Goal: Task Accomplishment & Management: Manage account settings

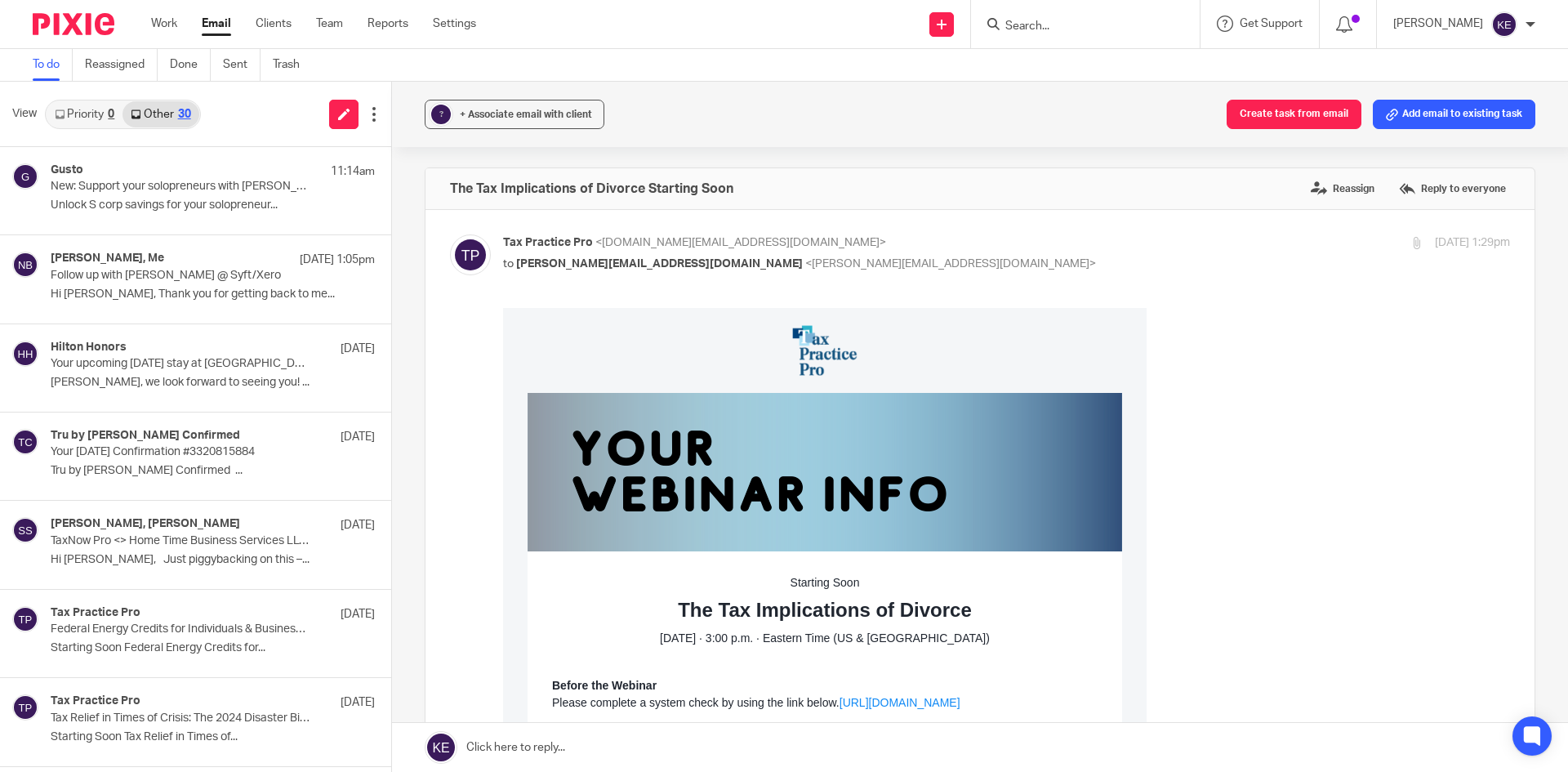
scroll to position [812, 0]
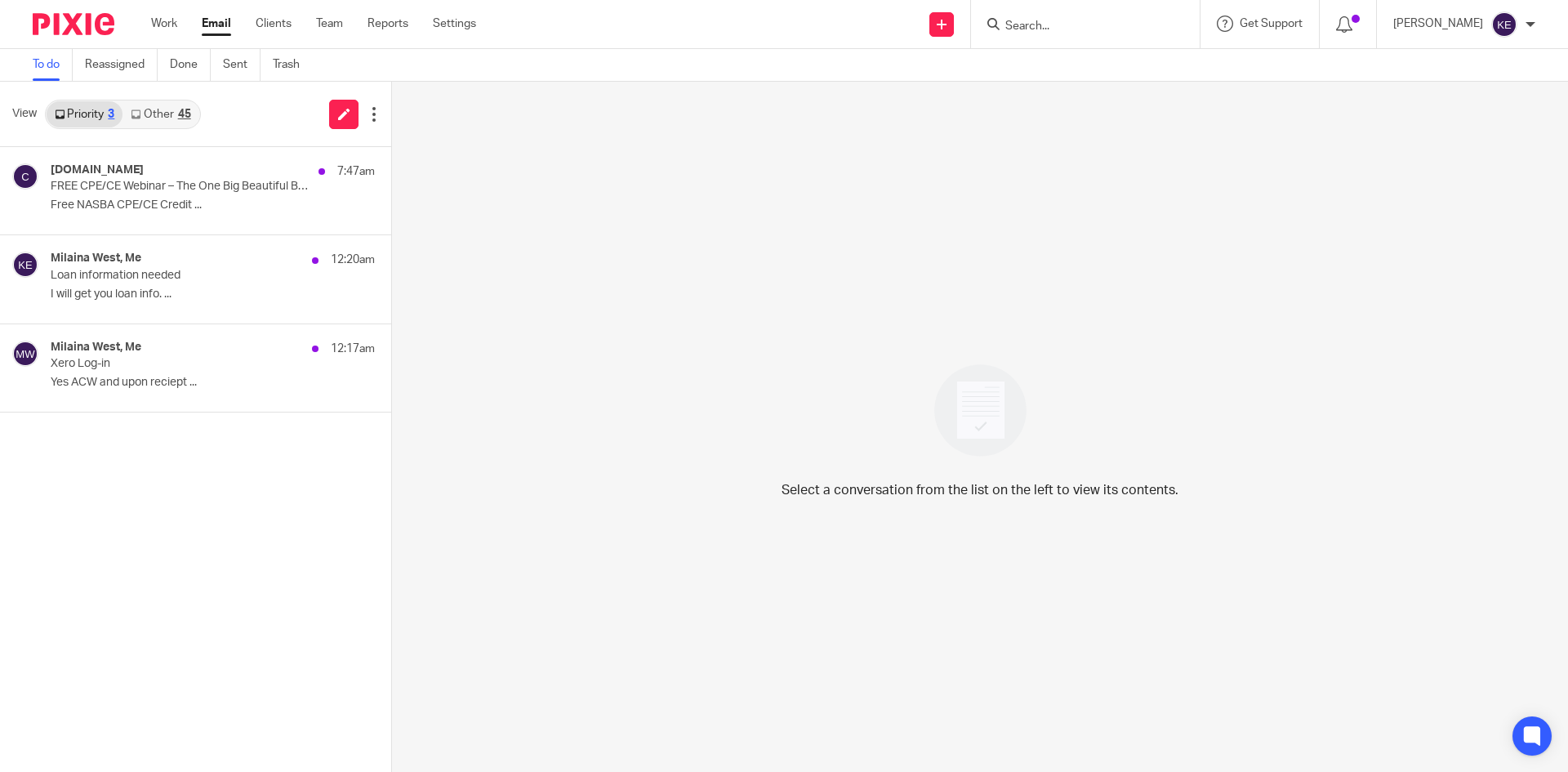
click at [155, 180] on p "FREE CPE/CE Webinar – The One Big Beautiful Bill Act: Key Highlights & Takeaway…" at bounding box center [180, 186] width 259 height 14
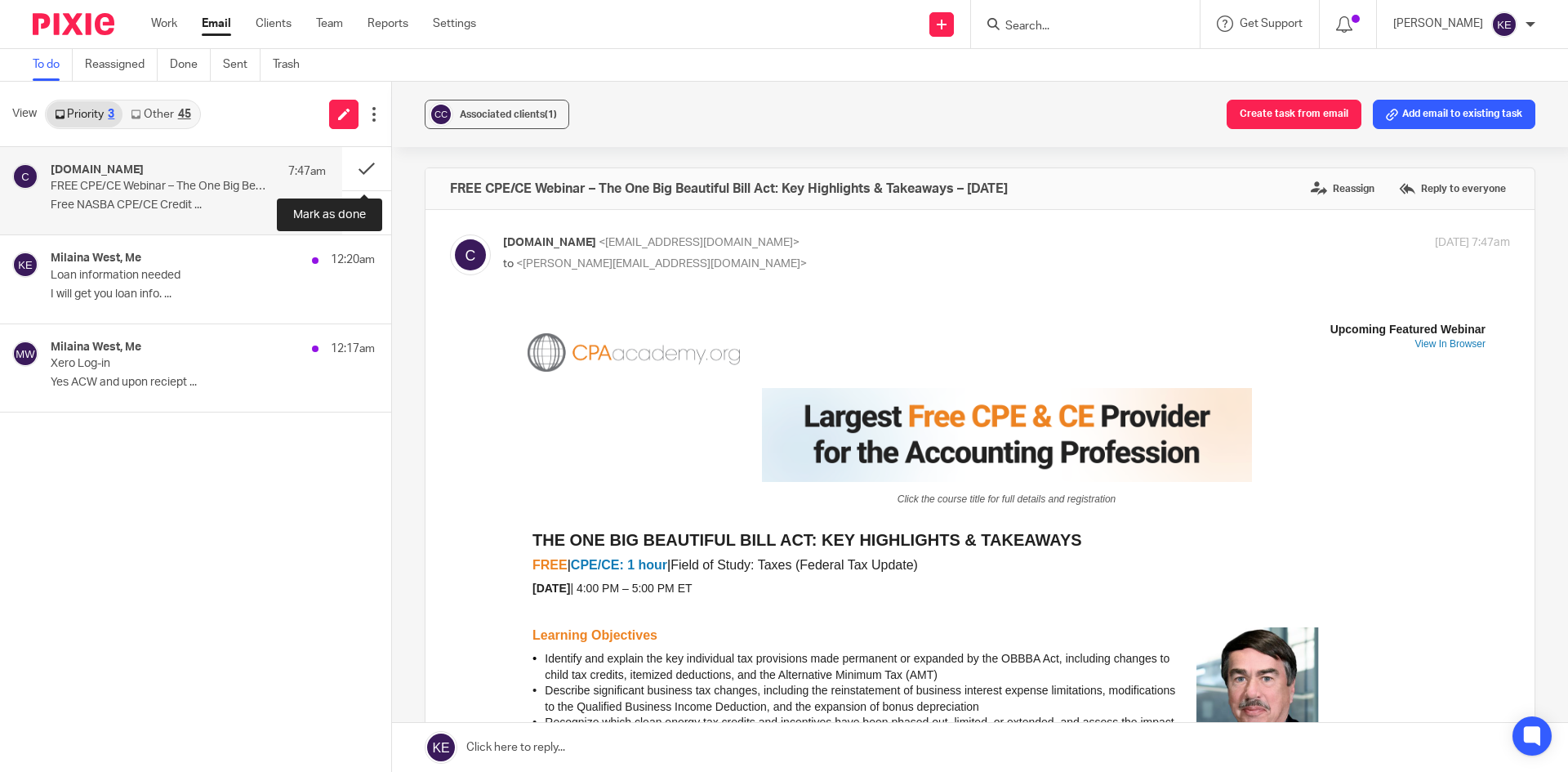
click at [358, 163] on button at bounding box center [366, 169] width 49 height 43
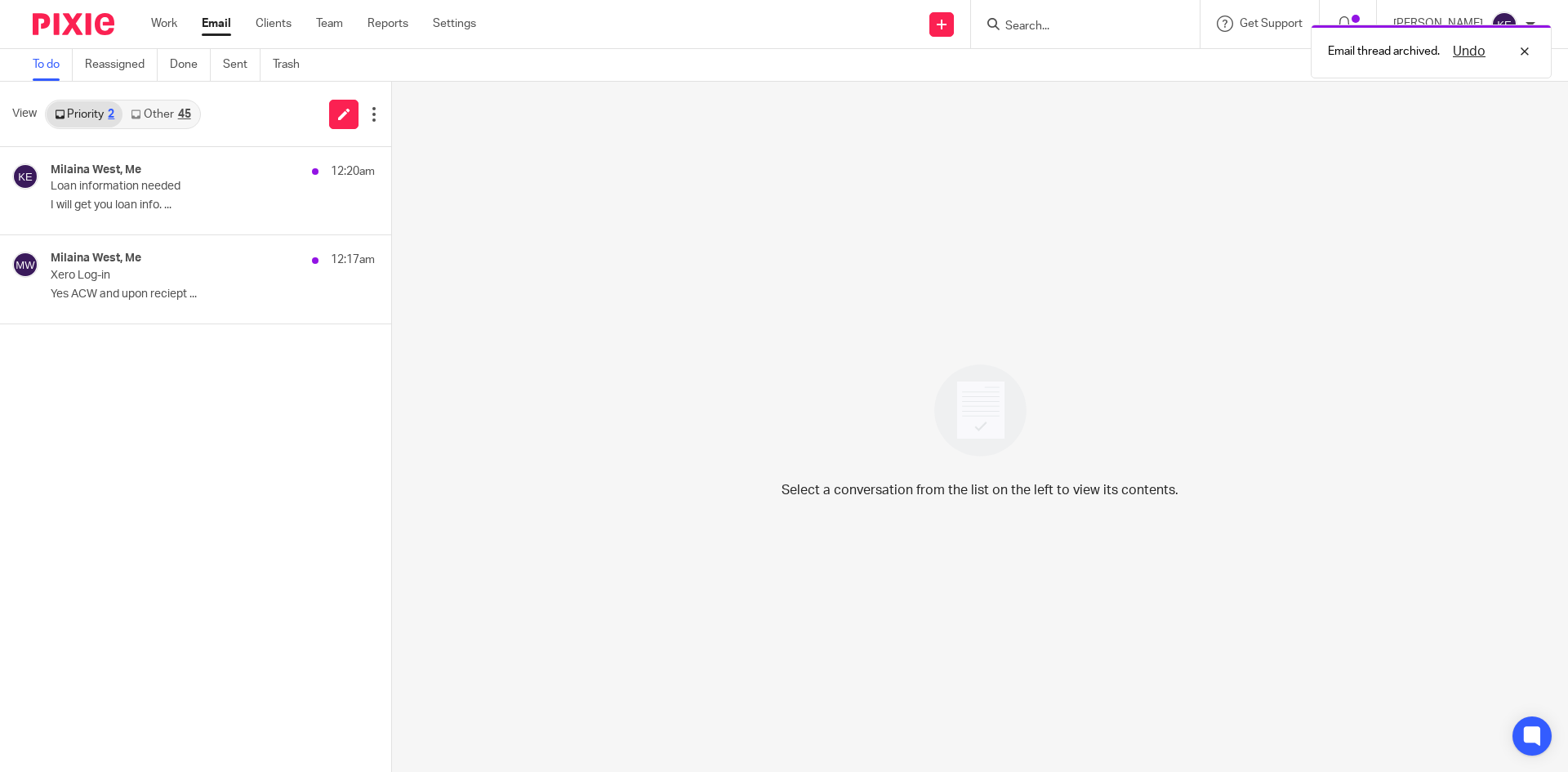
click at [144, 181] on p "Loan information needed" at bounding box center [180, 186] width 259 height 14
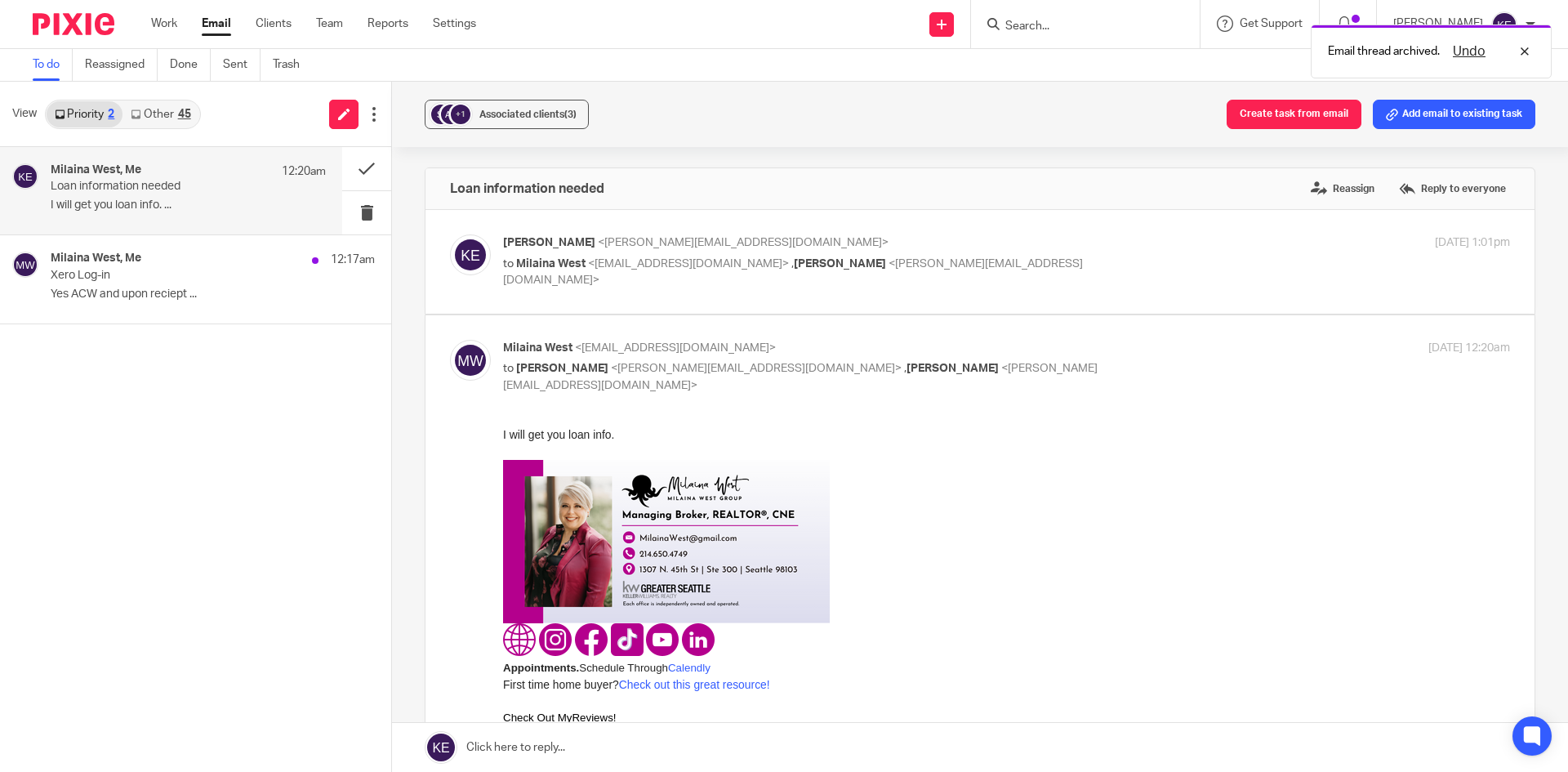
click at [133, 278] on p "Xero Log-in" at bounding box center [180, 276] width 259 height 14
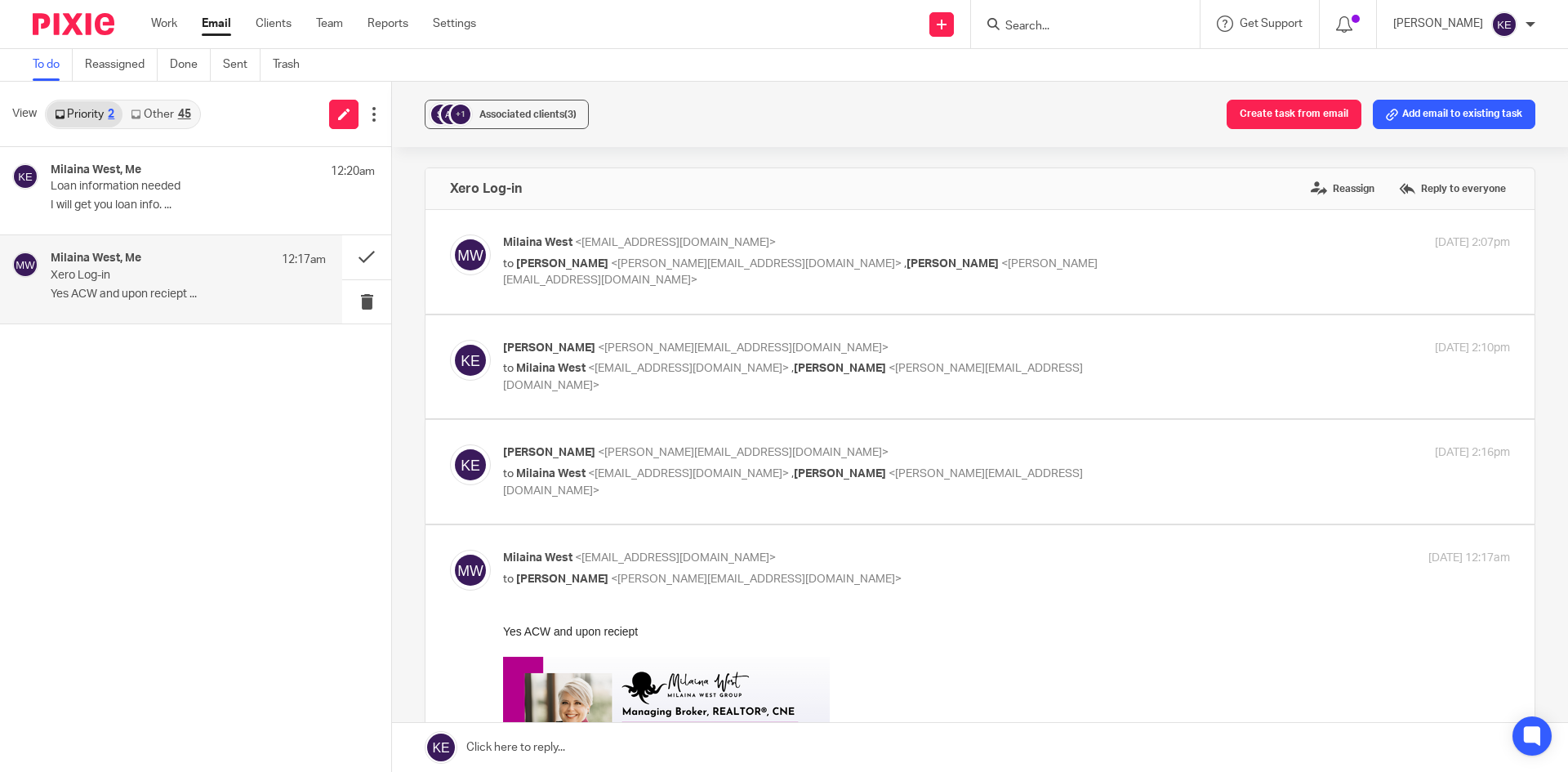
click at [548, 746] on link at bounding box center [980, 747] width 1176 height 49
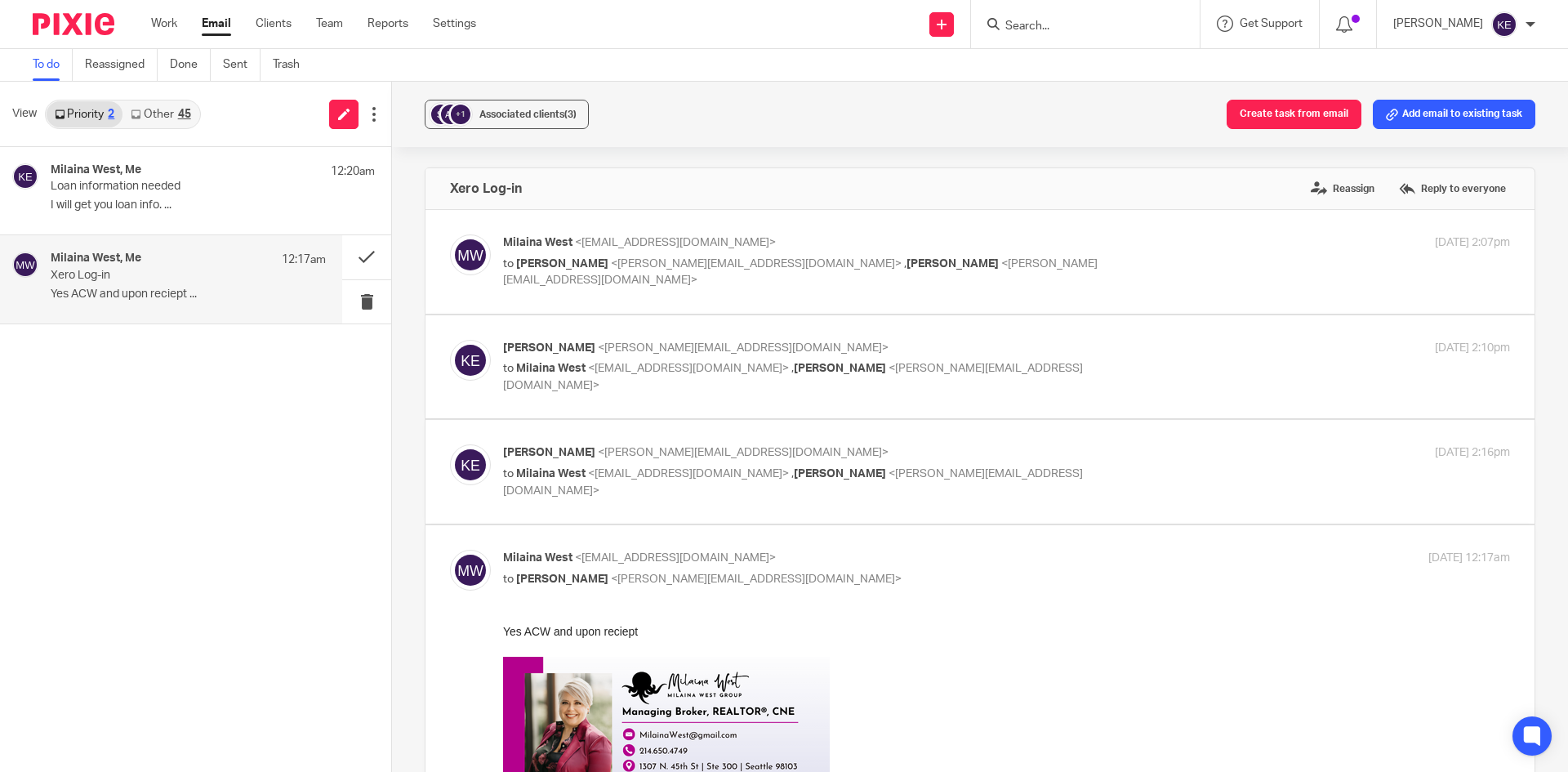
scroll to position [1178, 0]
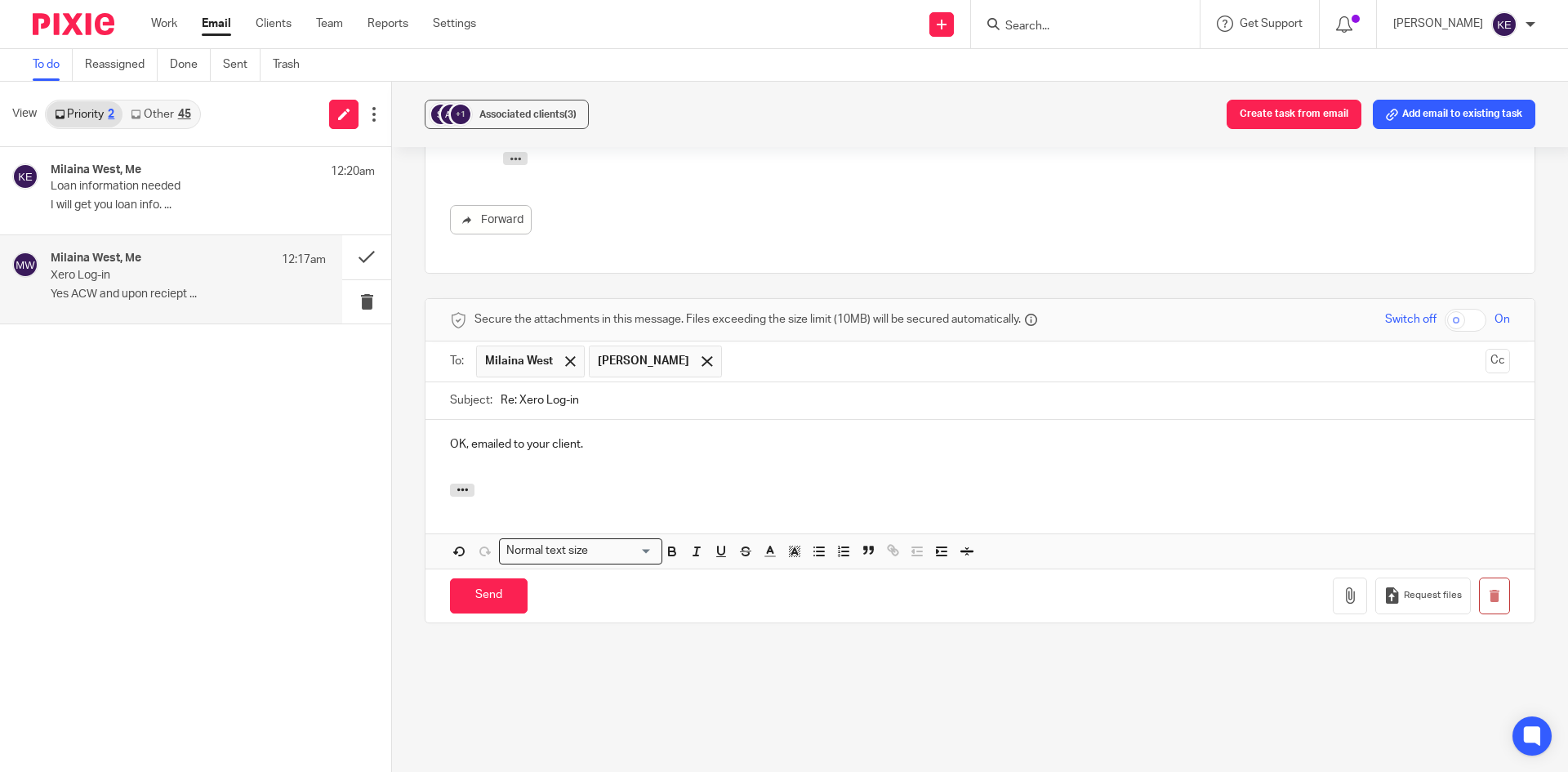
click at [481, 595] on input "Send" at bounding box center [488, 595] width 78 height 35
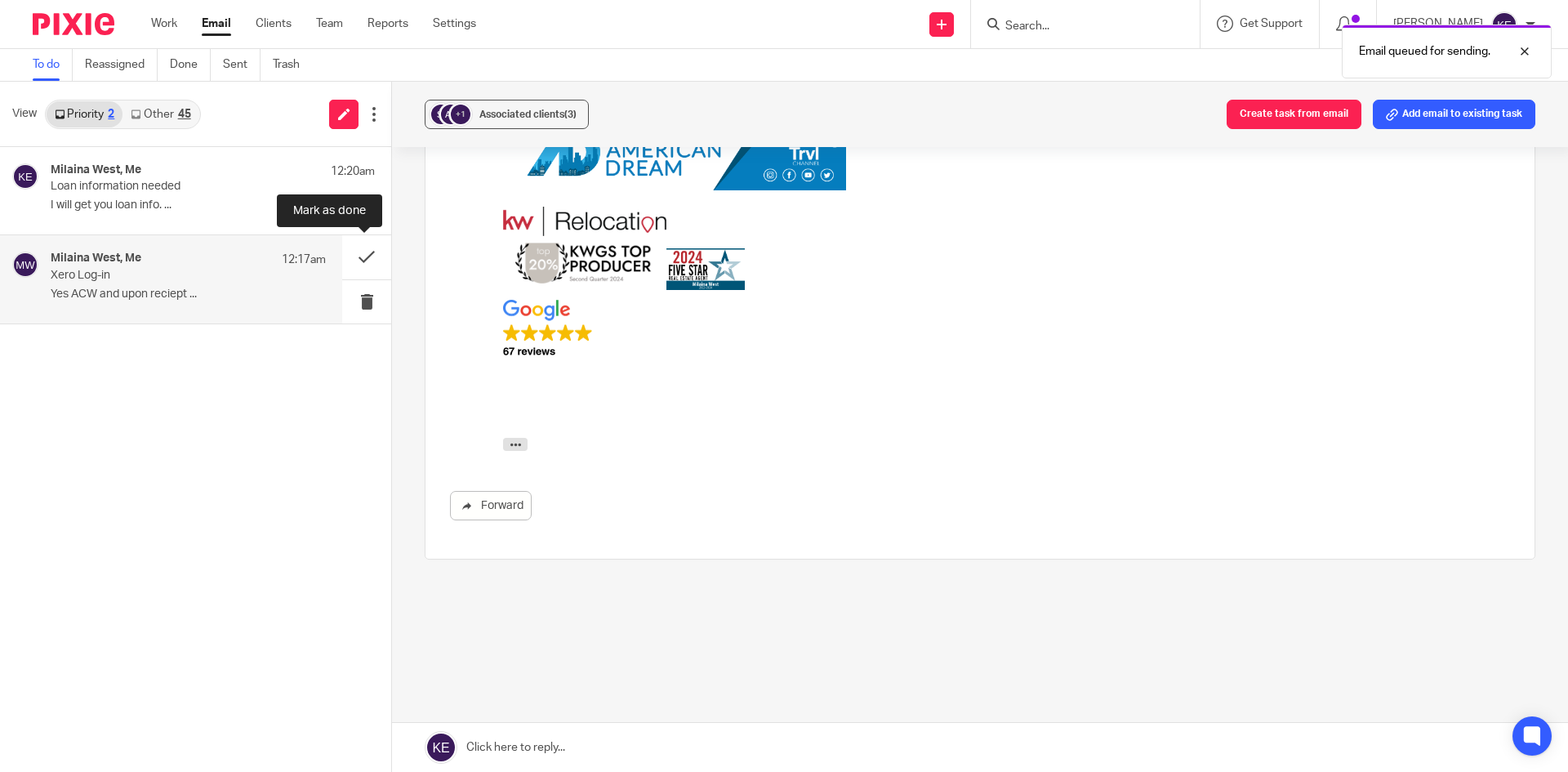
click at [365, 250] on button at bounding box center [366, 257] width 49 height 43
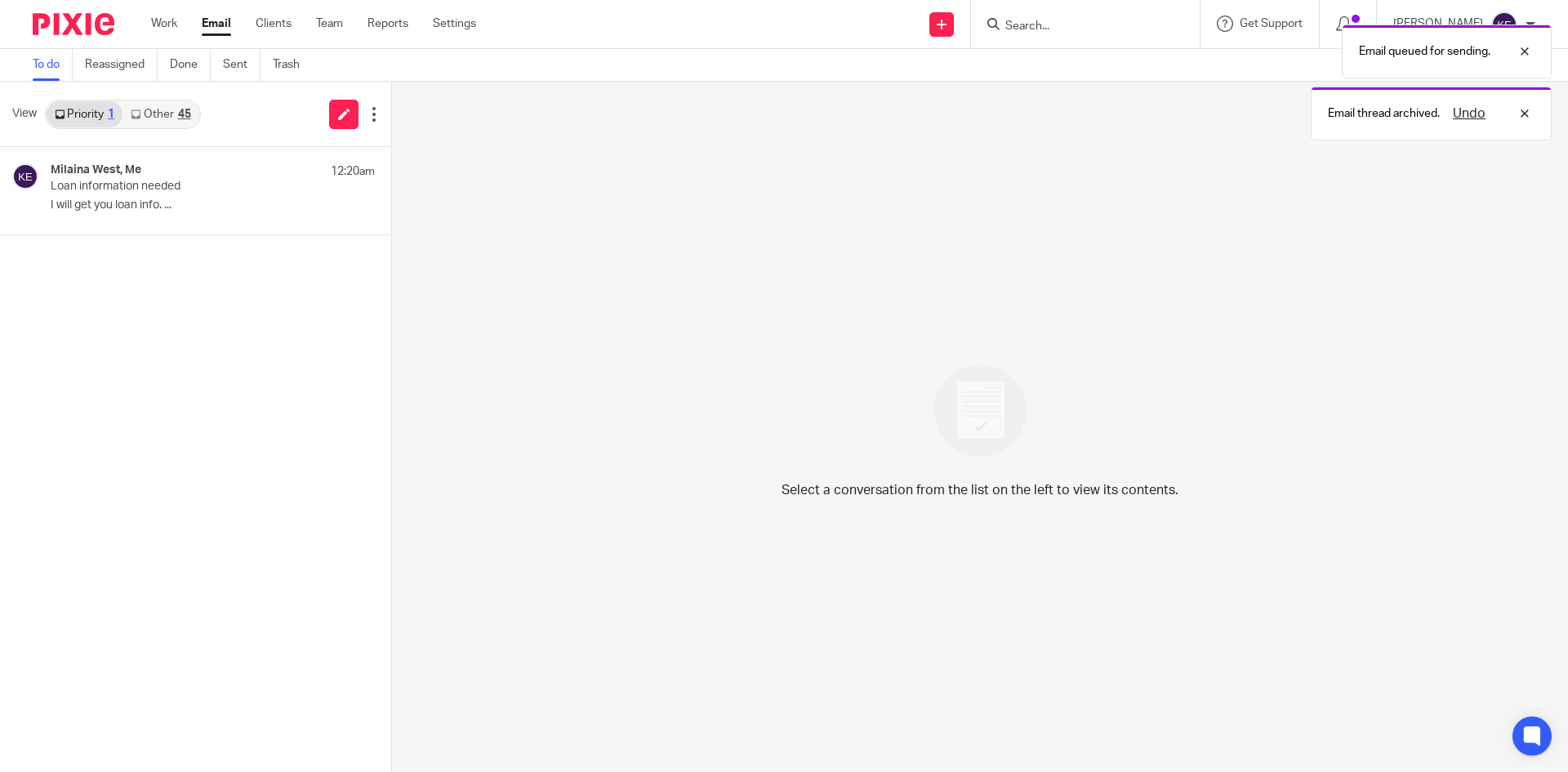
click at [197, 177] on div "Milaina West, Me 12:20am" at bounding box center [213, 171] width 324 height 16
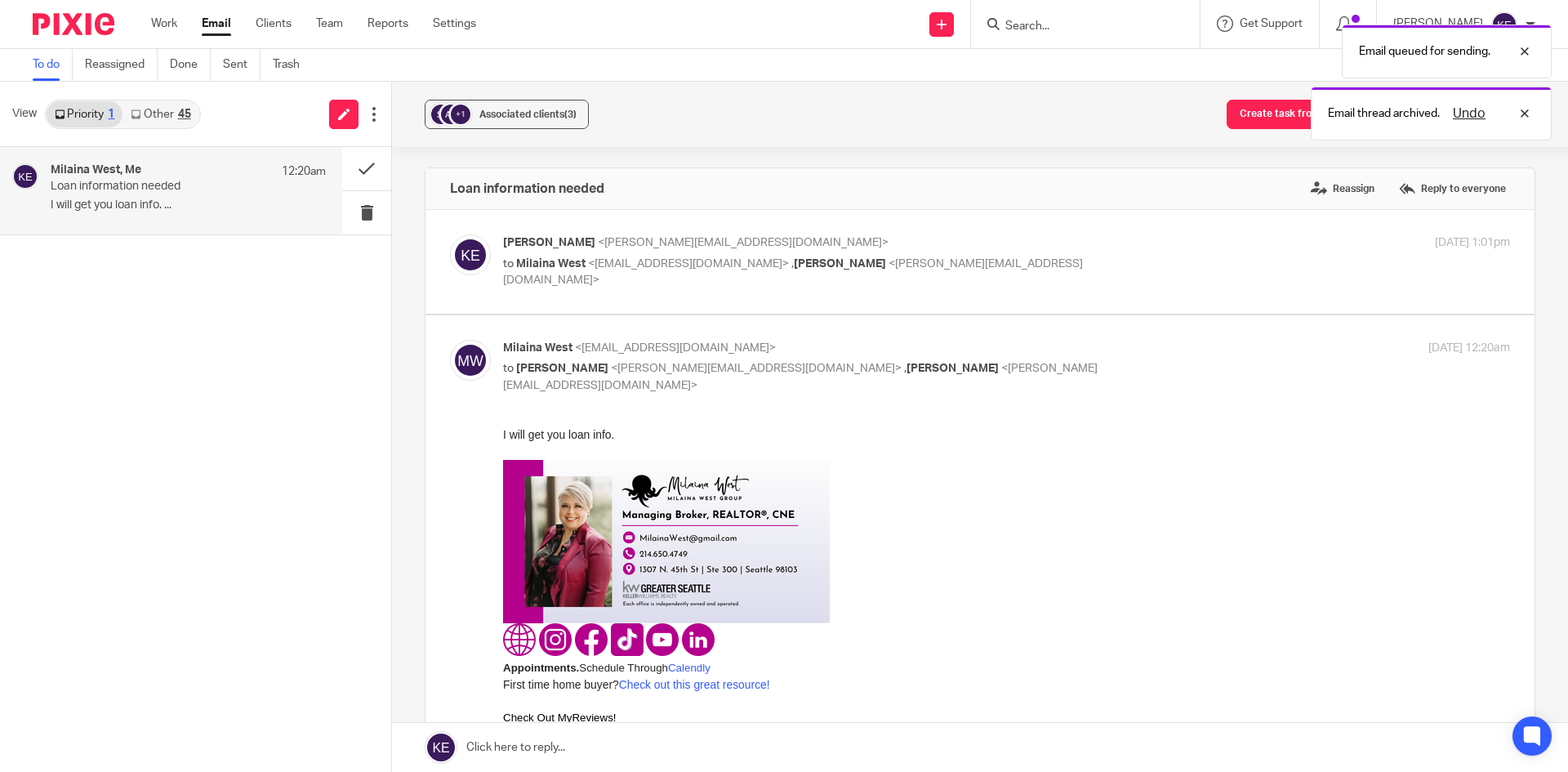
scroll to position [0, 0]
click at [1029, 244] on p "Kimberly Erick <kim@hometimebusinessservices.com>" at bounding box center [838, 243] width 671 height 17
checkbox input "true"
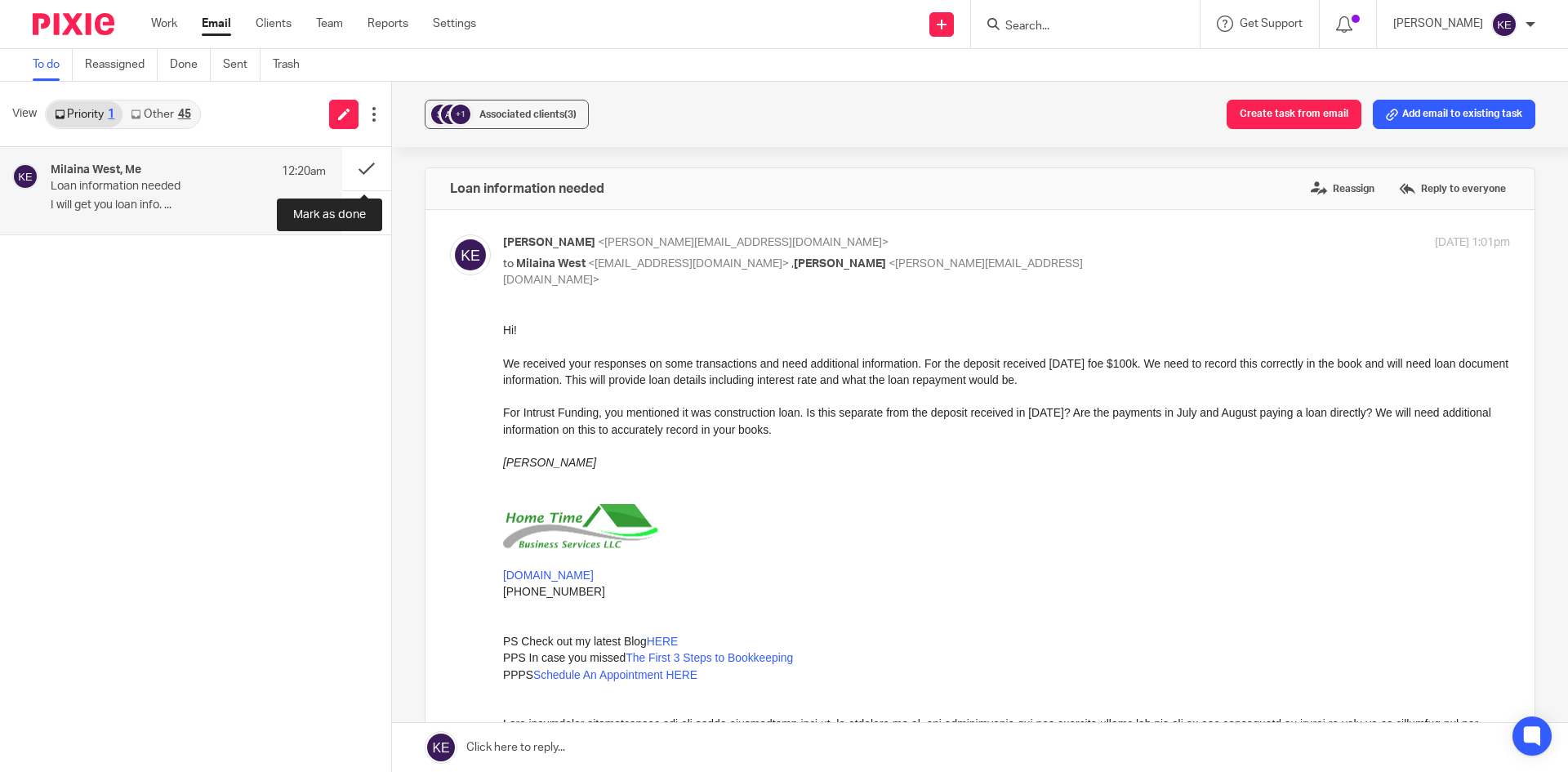
click at [366, 168] on button at bounding box center [366, 169] width 49 height 43
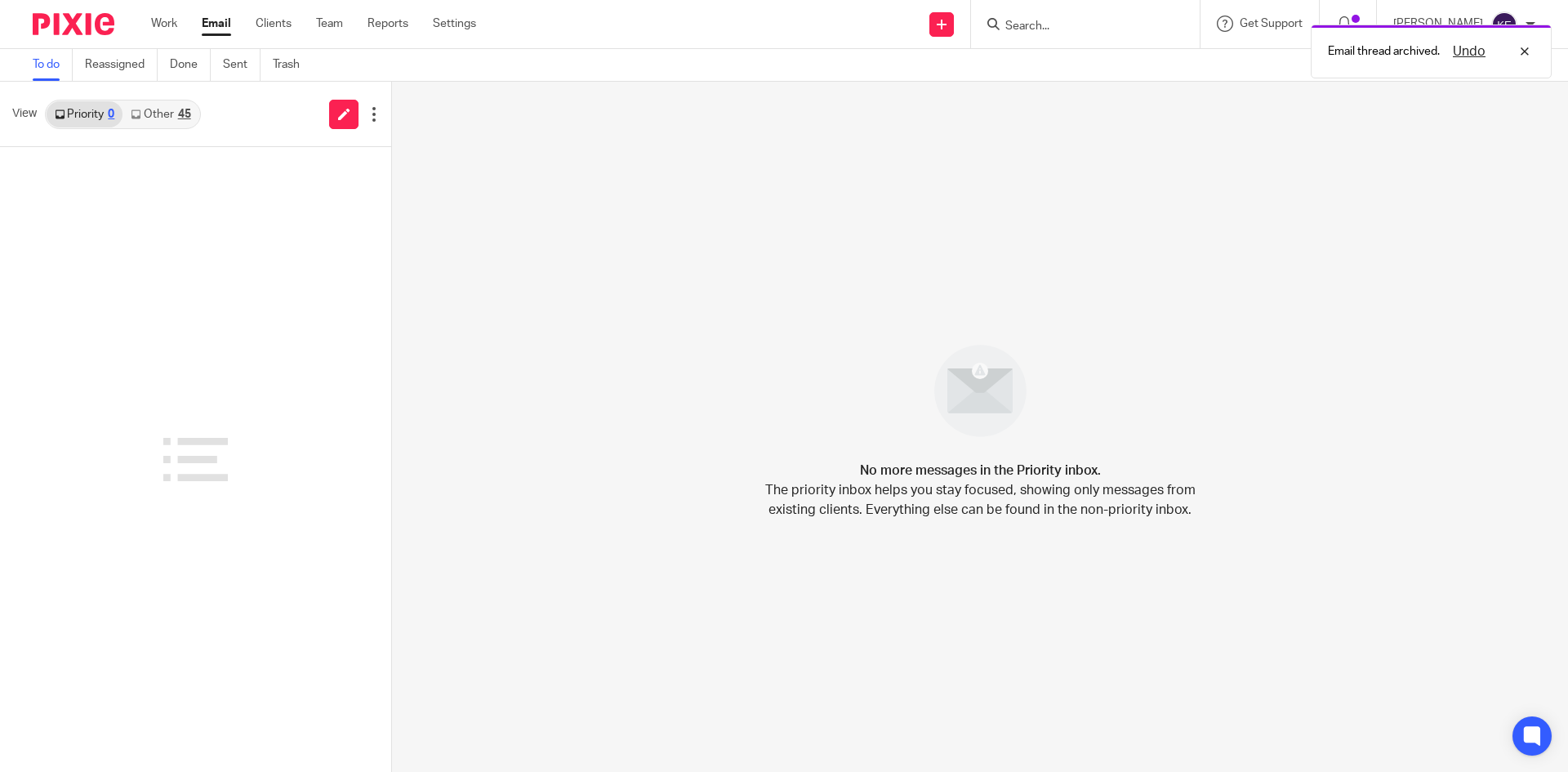
click at [173, 116] on link "Other 45" at bounding box center [160, 115] width 76 height 26
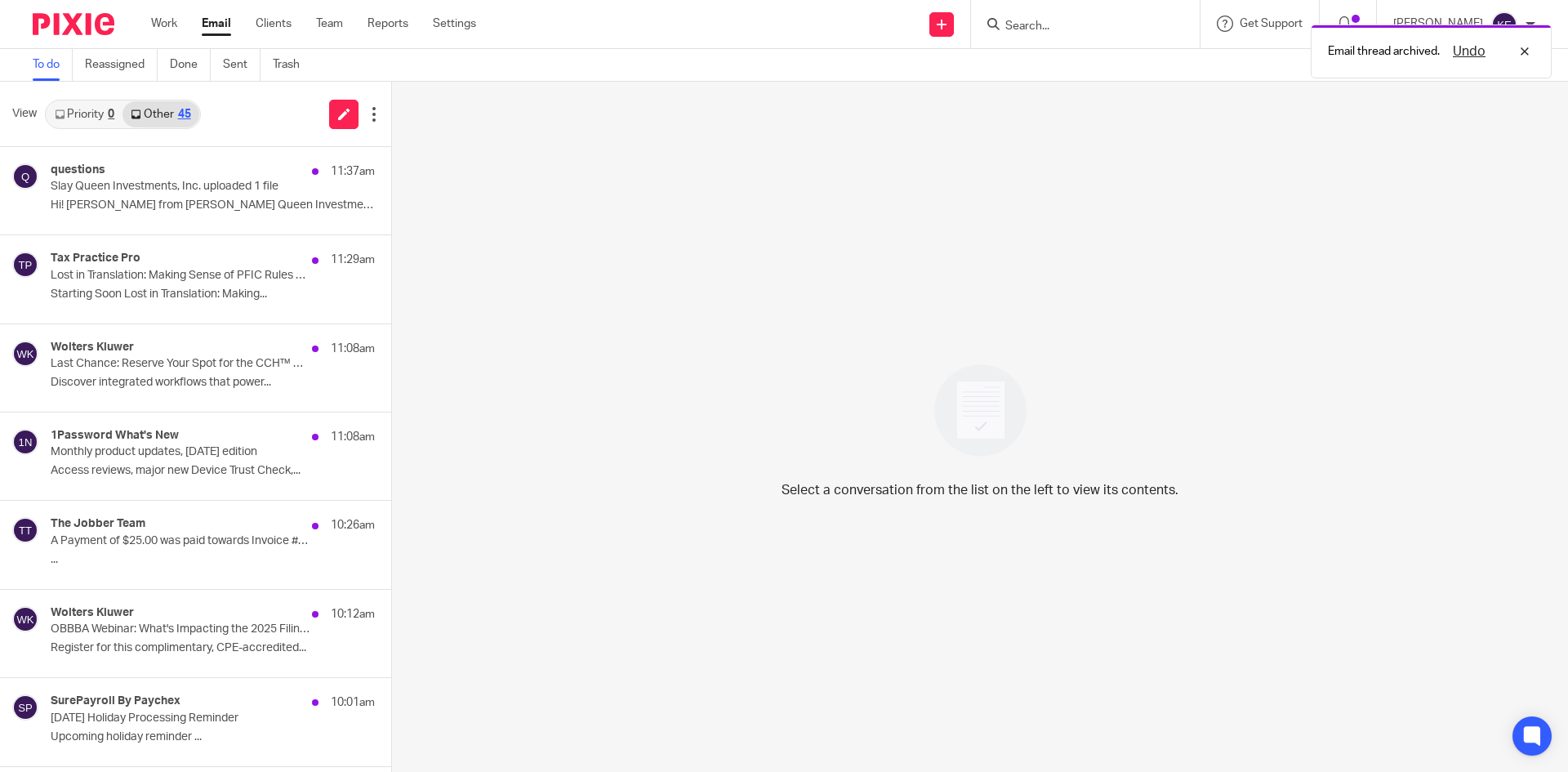
click at [174, 197] on div "questions 11:37am Slay Queen Investments, Inc. uploaded 1 file Hi! Jason from S…" at bounding box center [213, 190] width 324 height 54
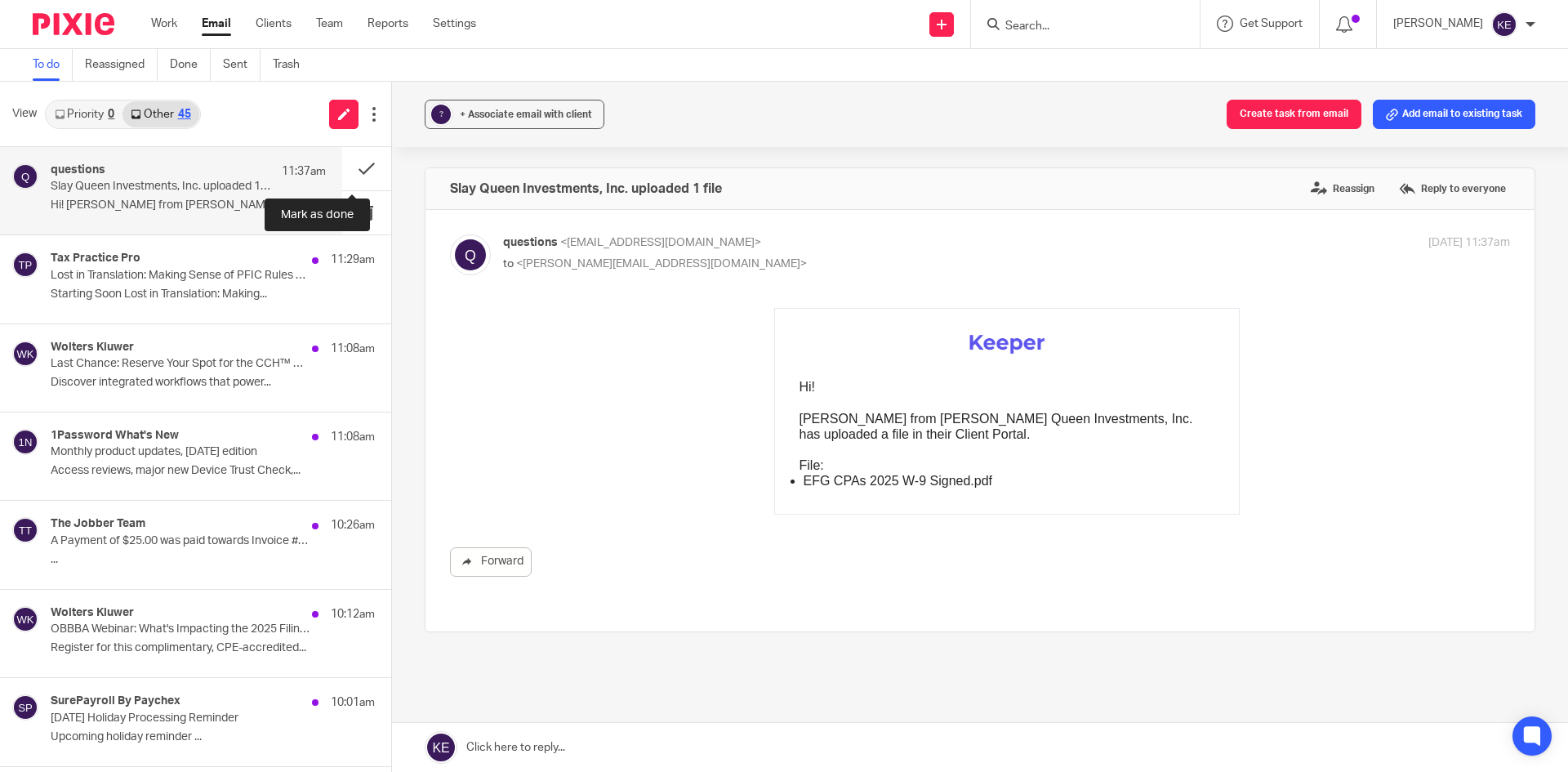
click at [355, 162] on button at bounding box center [366, 169] width 49 height 43
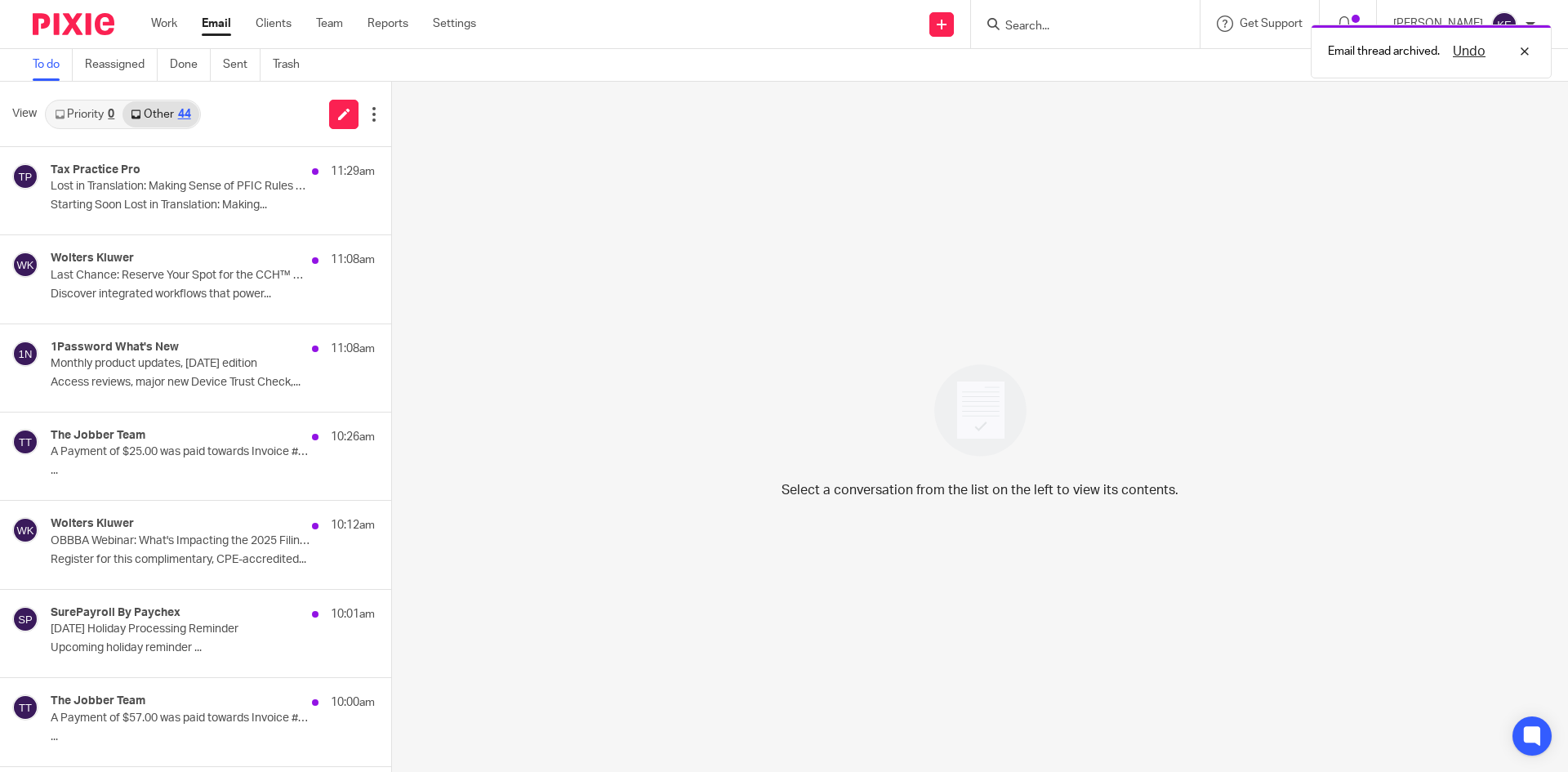
click at [215, 205] on p "Starting Soon Lost in Translation: Making..." at bounding box center [213, 205] width 324 height 14
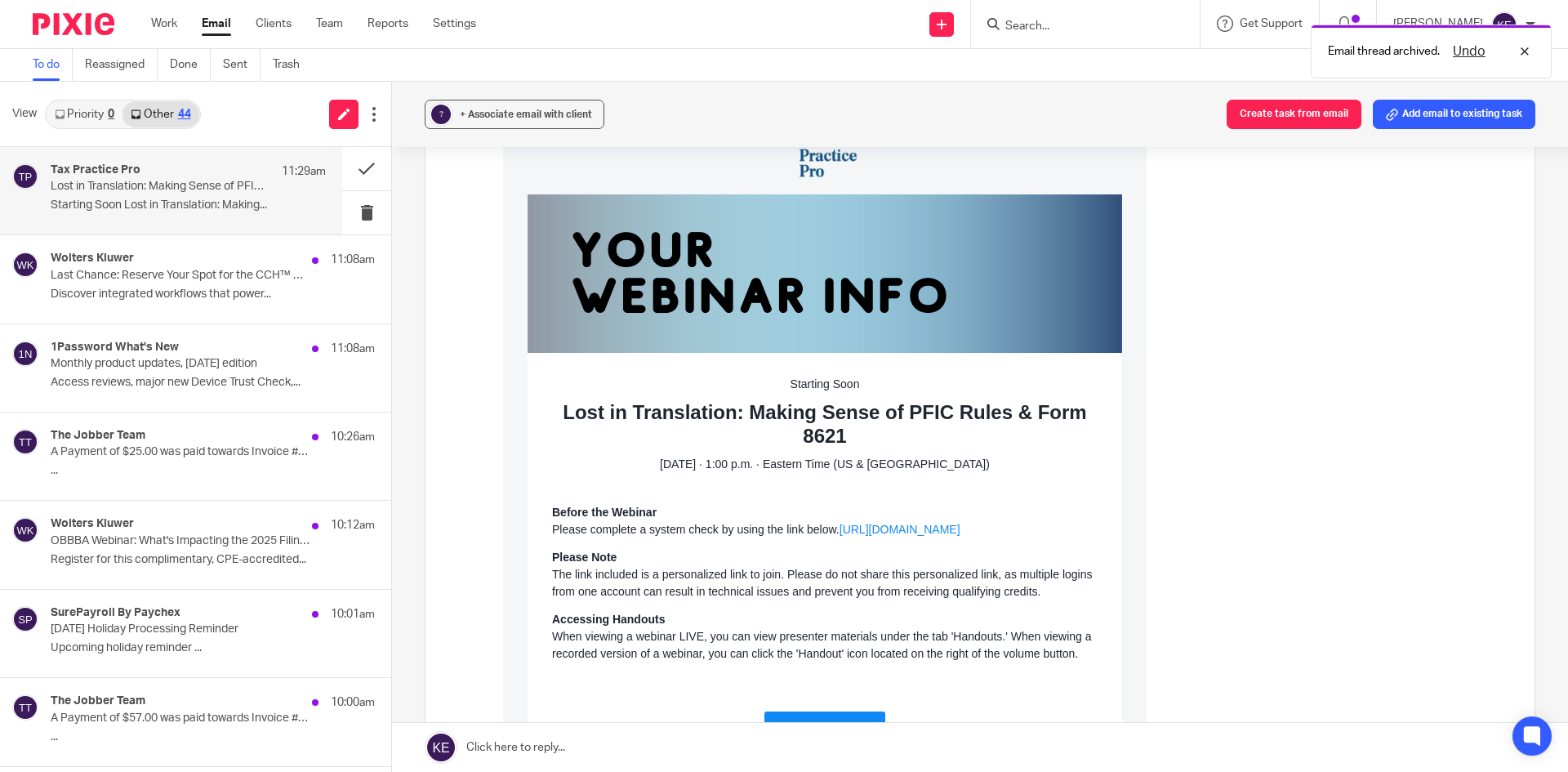
scroll to position [245, 0]
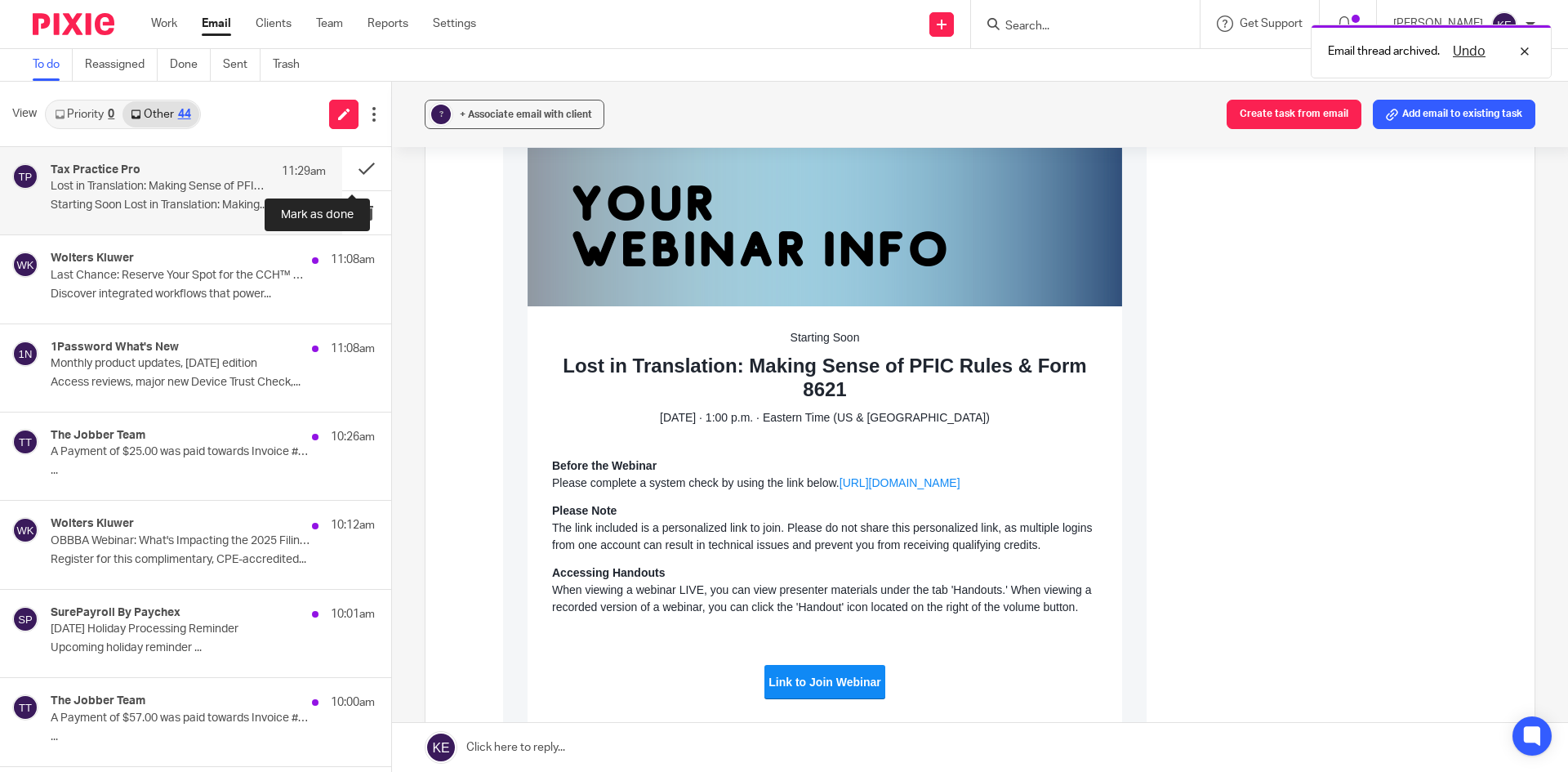
click at [345, 165] on button at bounding box center [366, 169] width 49 height 43
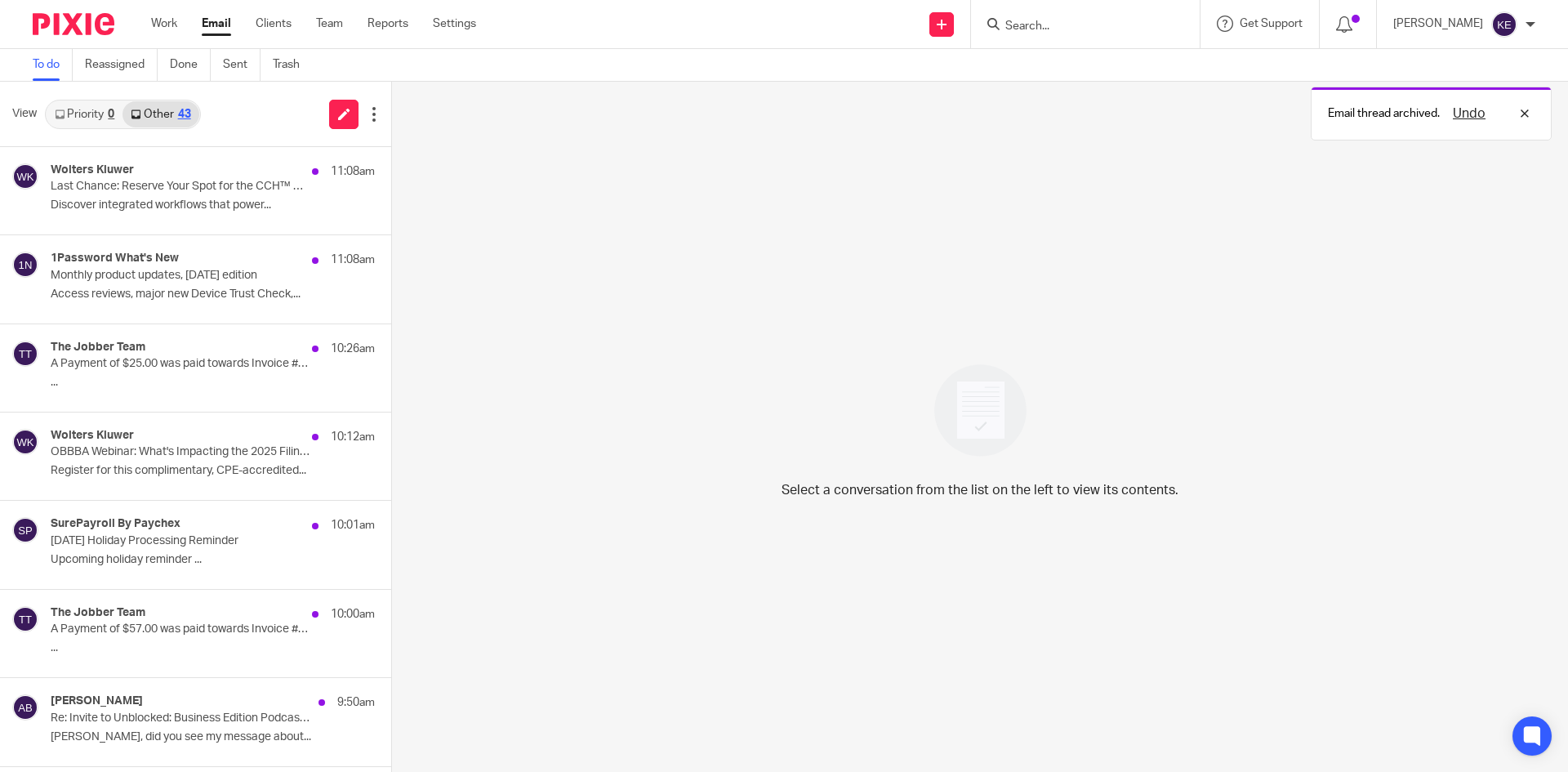
click at [170, 205] on p "Discover integrated workflows that power..." at bounding box center [213, 205] width 324 height 14
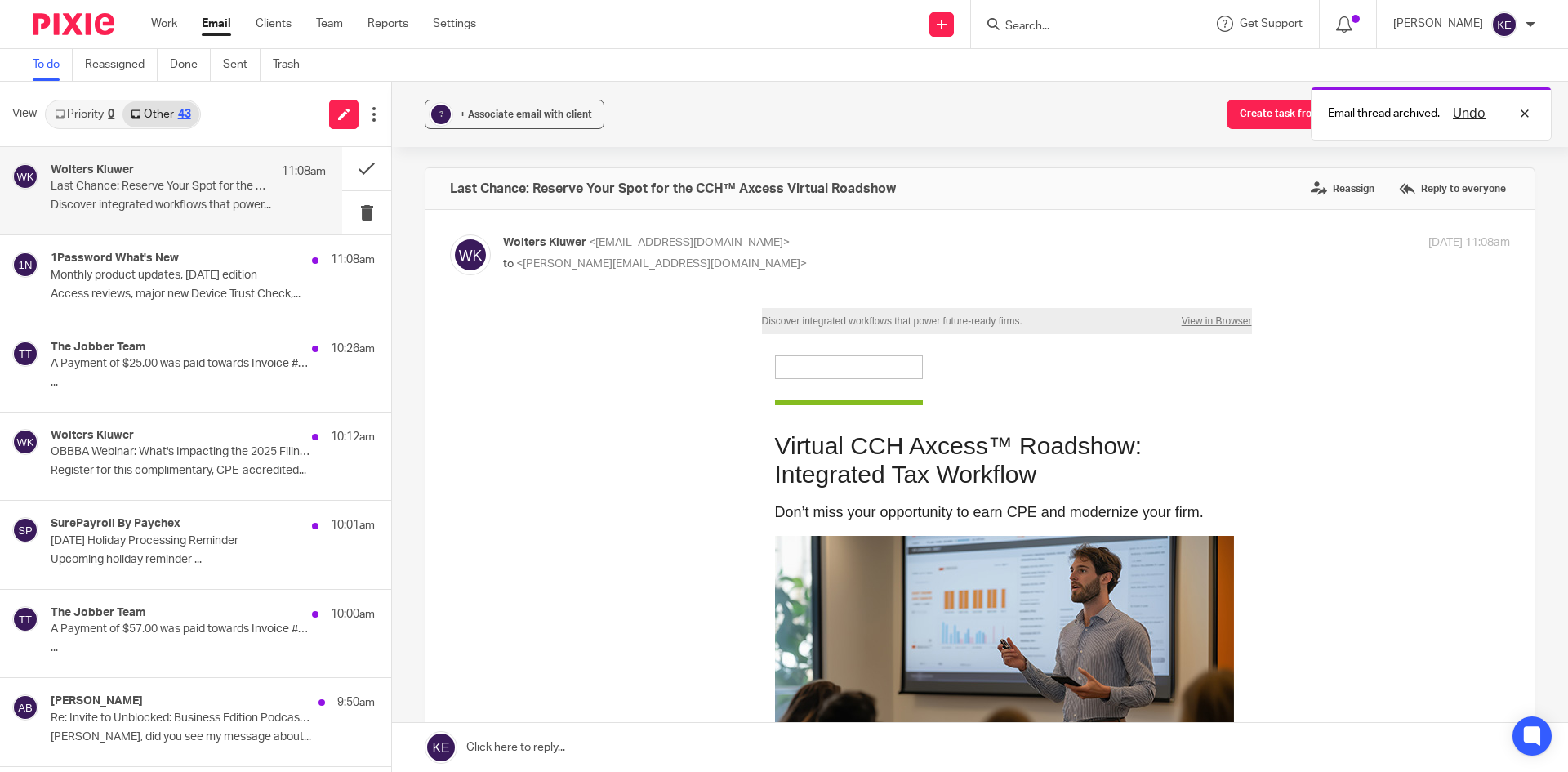
scroll to position [0, 0]
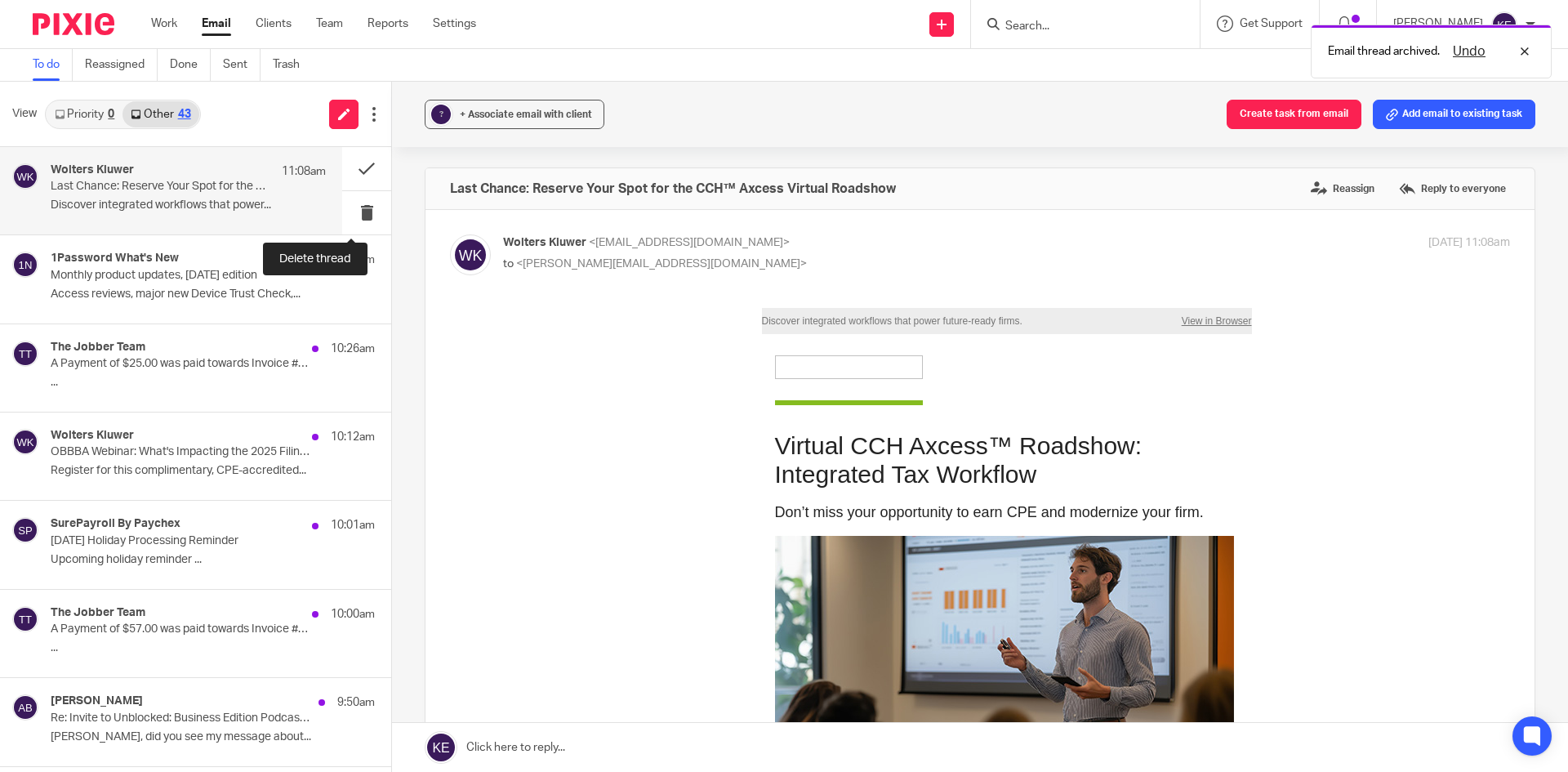
click at [342, 210] on button at bounding box center [366, 213] width 49 height 43
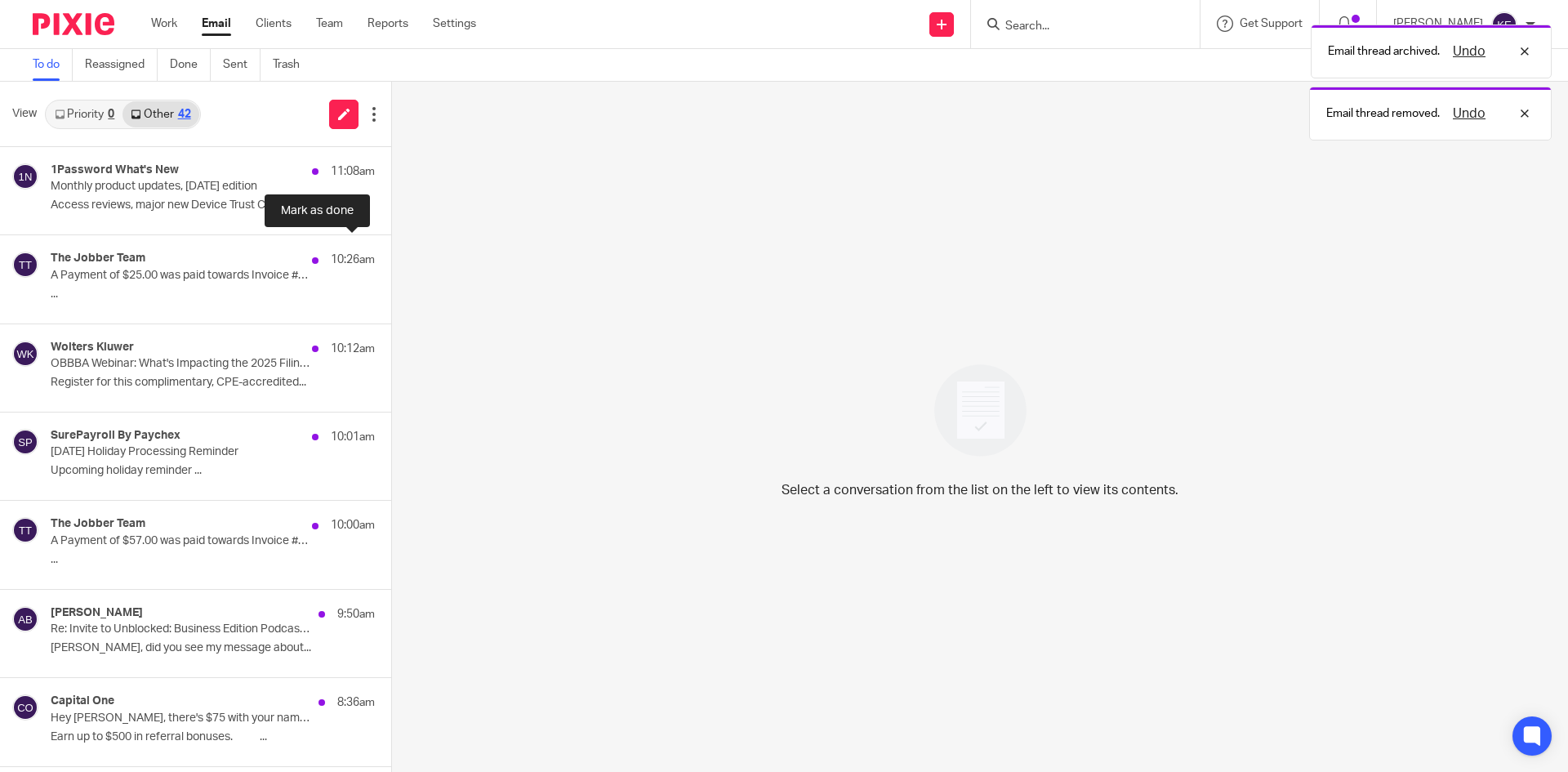
click at [391, 252] on button at bounding box center [397, 257] width 13 height 43
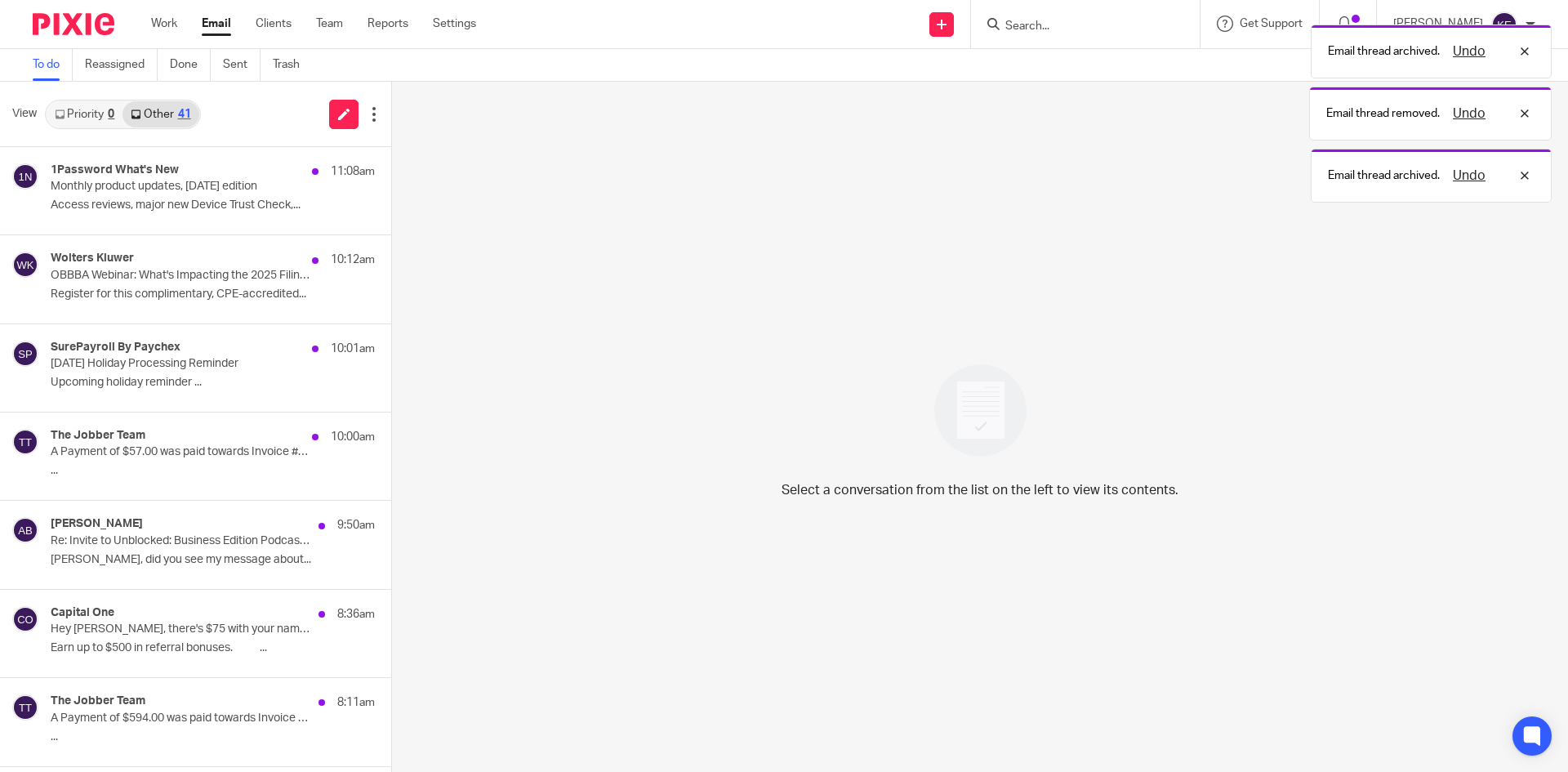
click at [240, 363] on p "Labor Day Holiday Processing Reminder" at bounding box center [180, 364] width 259 height 14
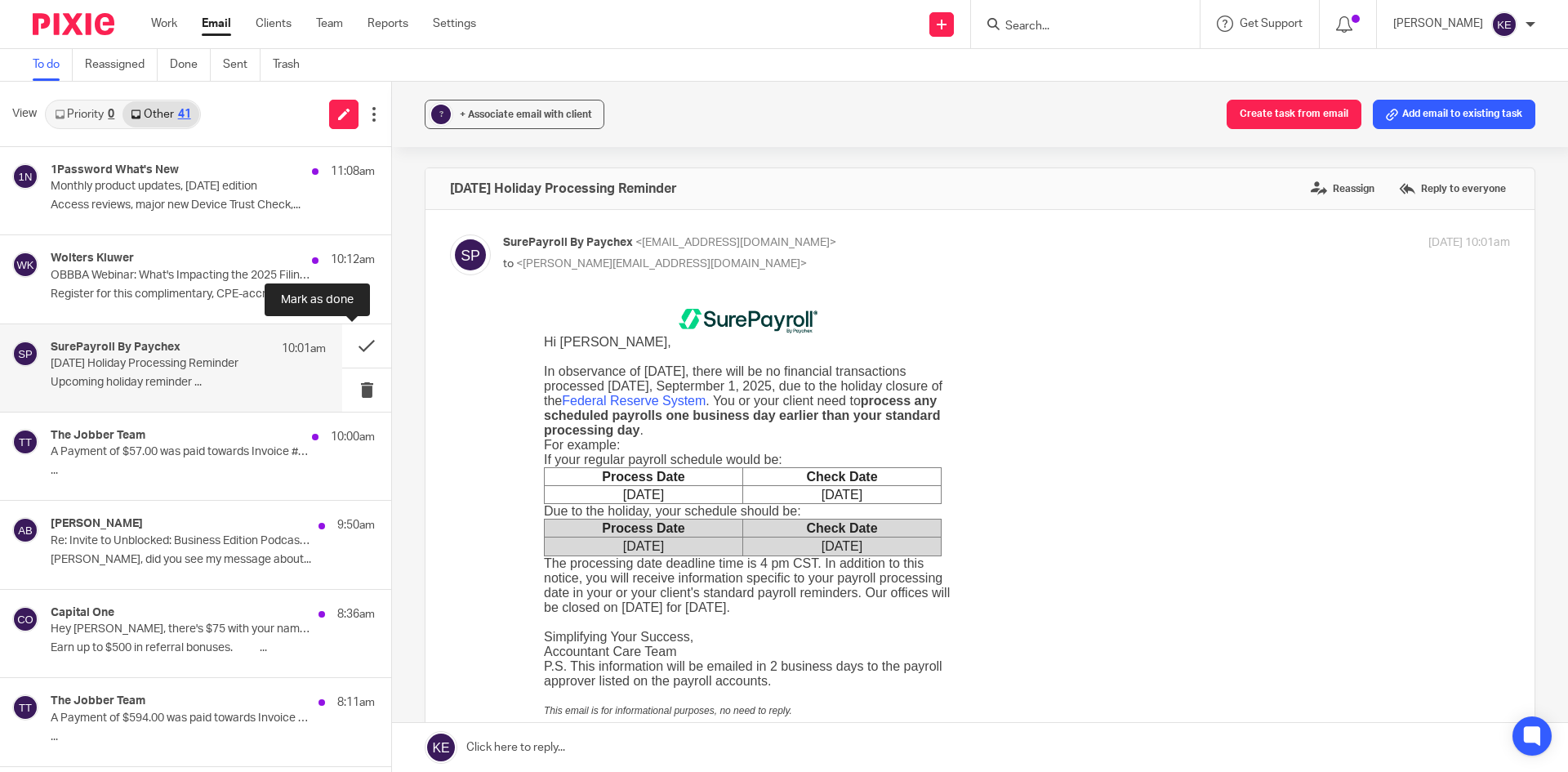
click at [353, 339] on button at bounding box center [366, 346] width 49 height 43
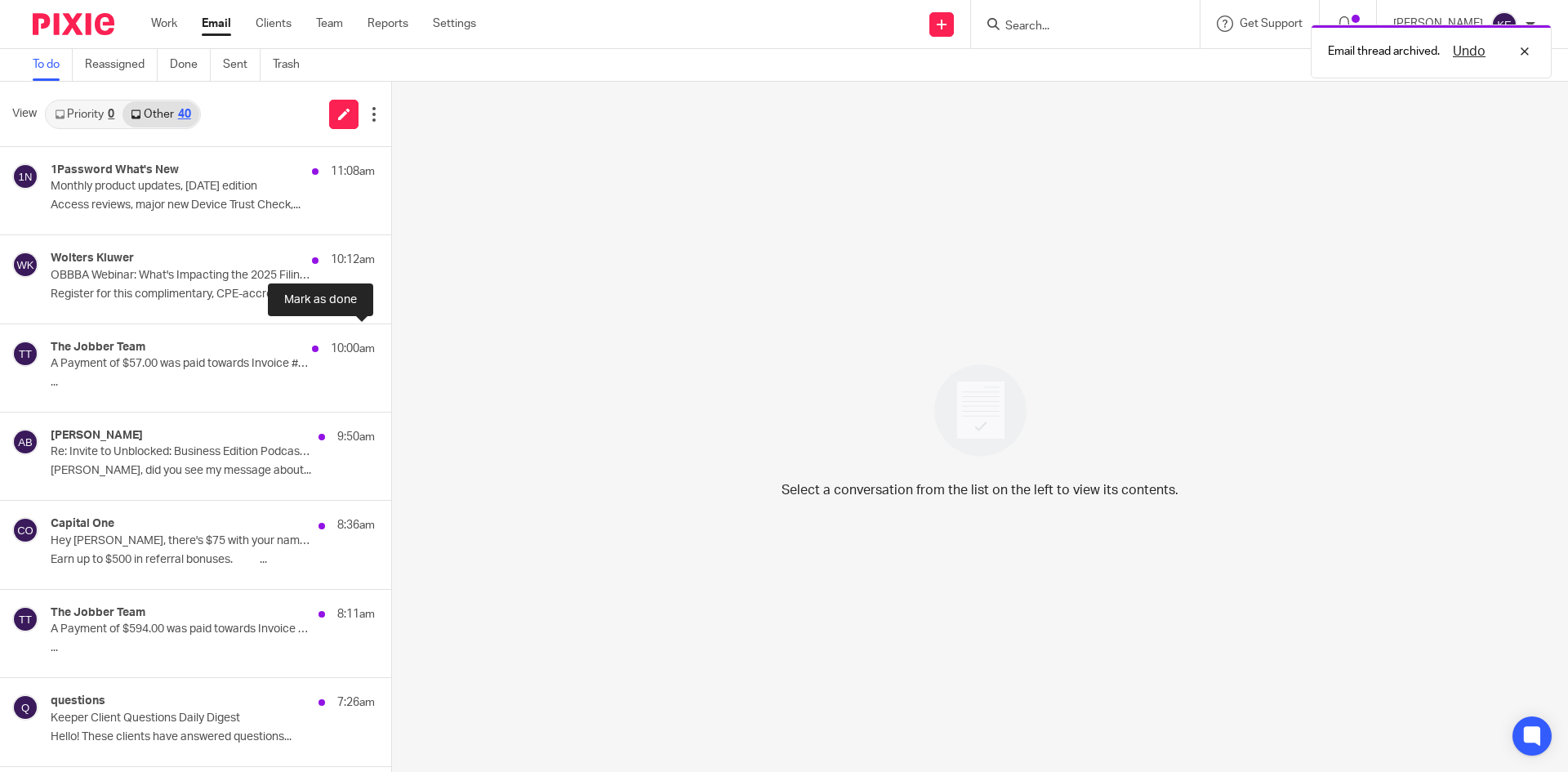
click at [391, 343] on button at bounding box center [397, 346] width 13 height 43
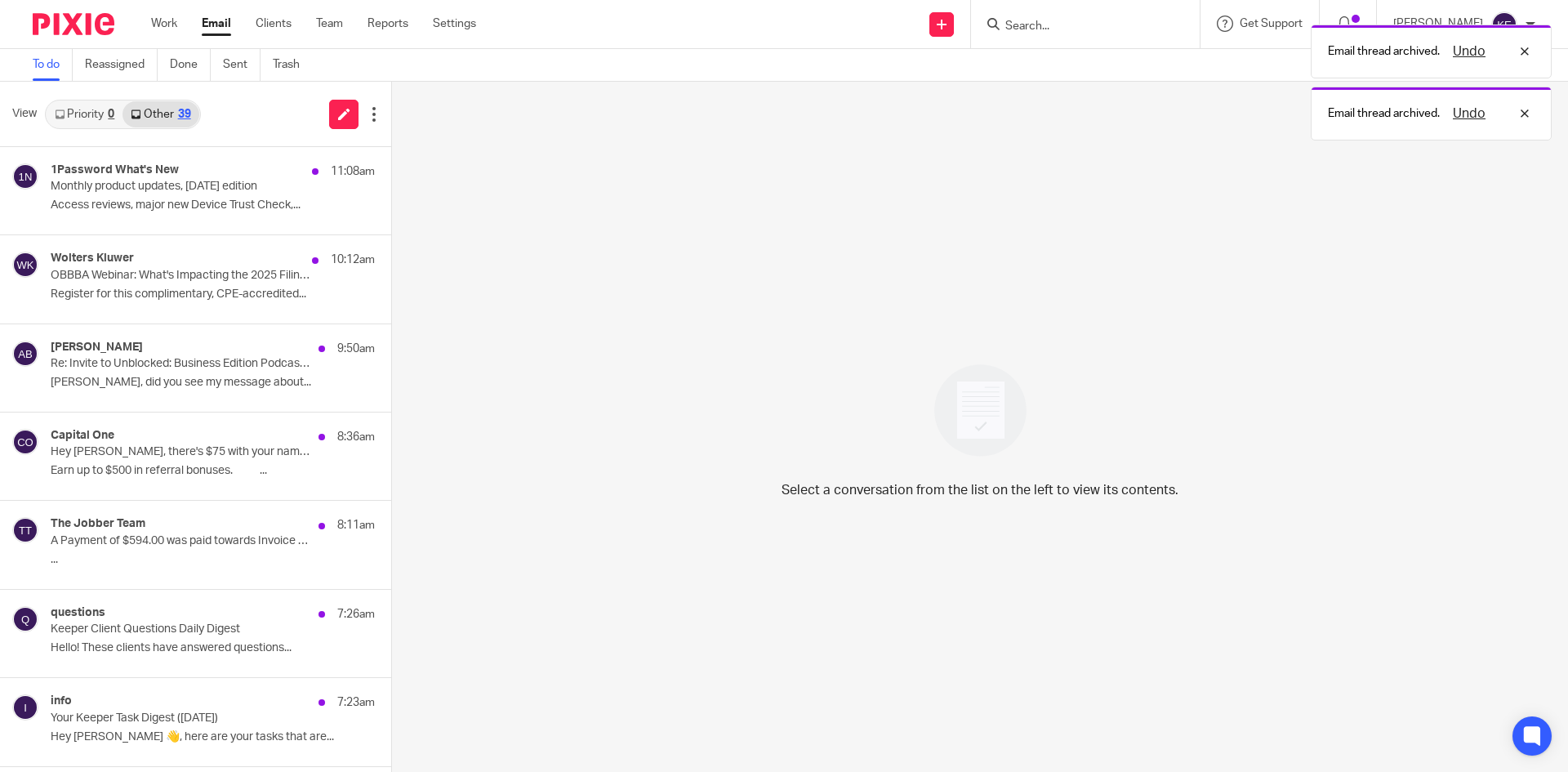
click at [170, 451] on p "Hey Kimberly, there's $75 with your name on it" at bounding box center [180, 451] width 259 height 14
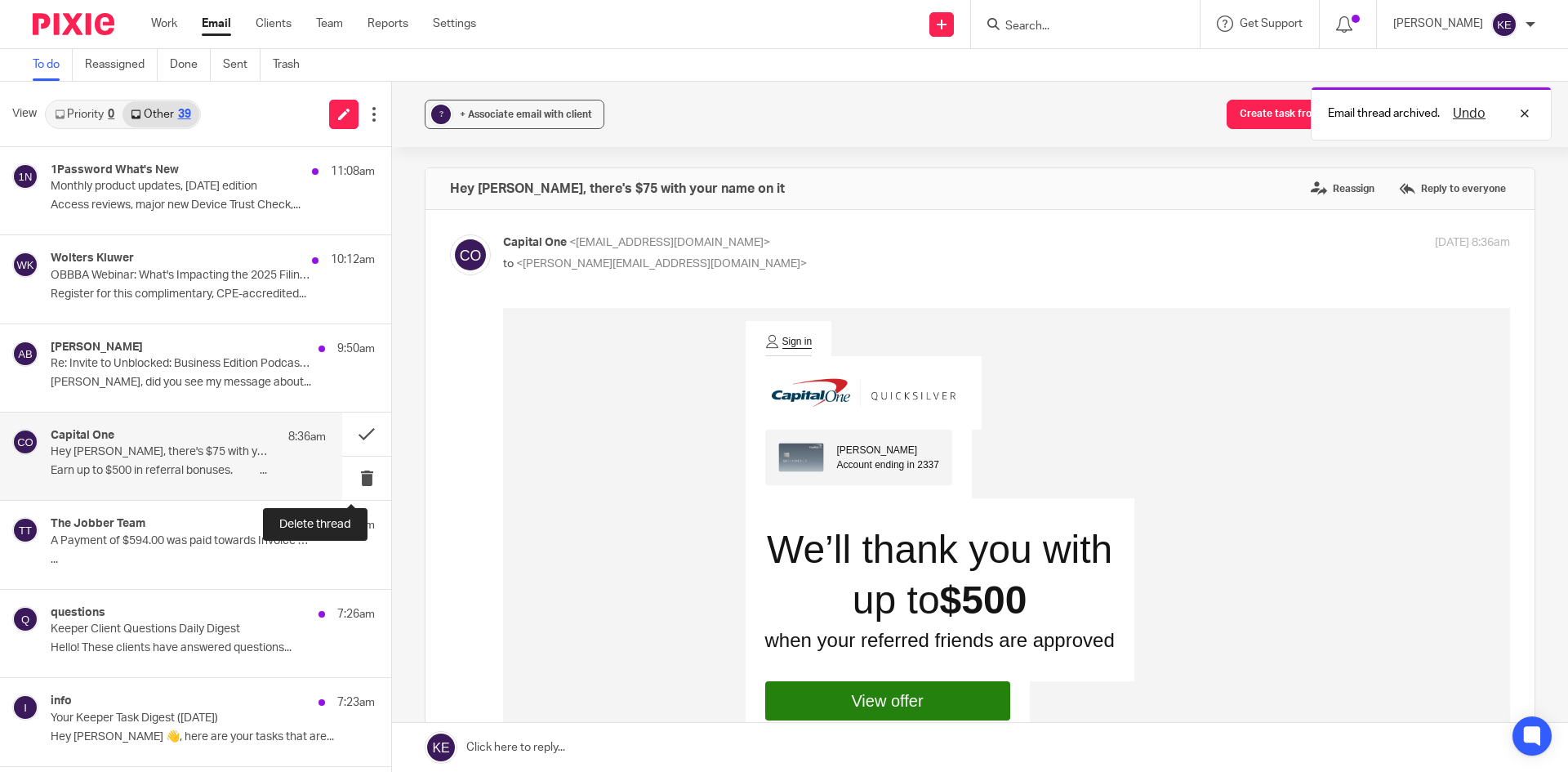
click at [353, 476] on button at bounding box center [366, 478] width 49 height 43
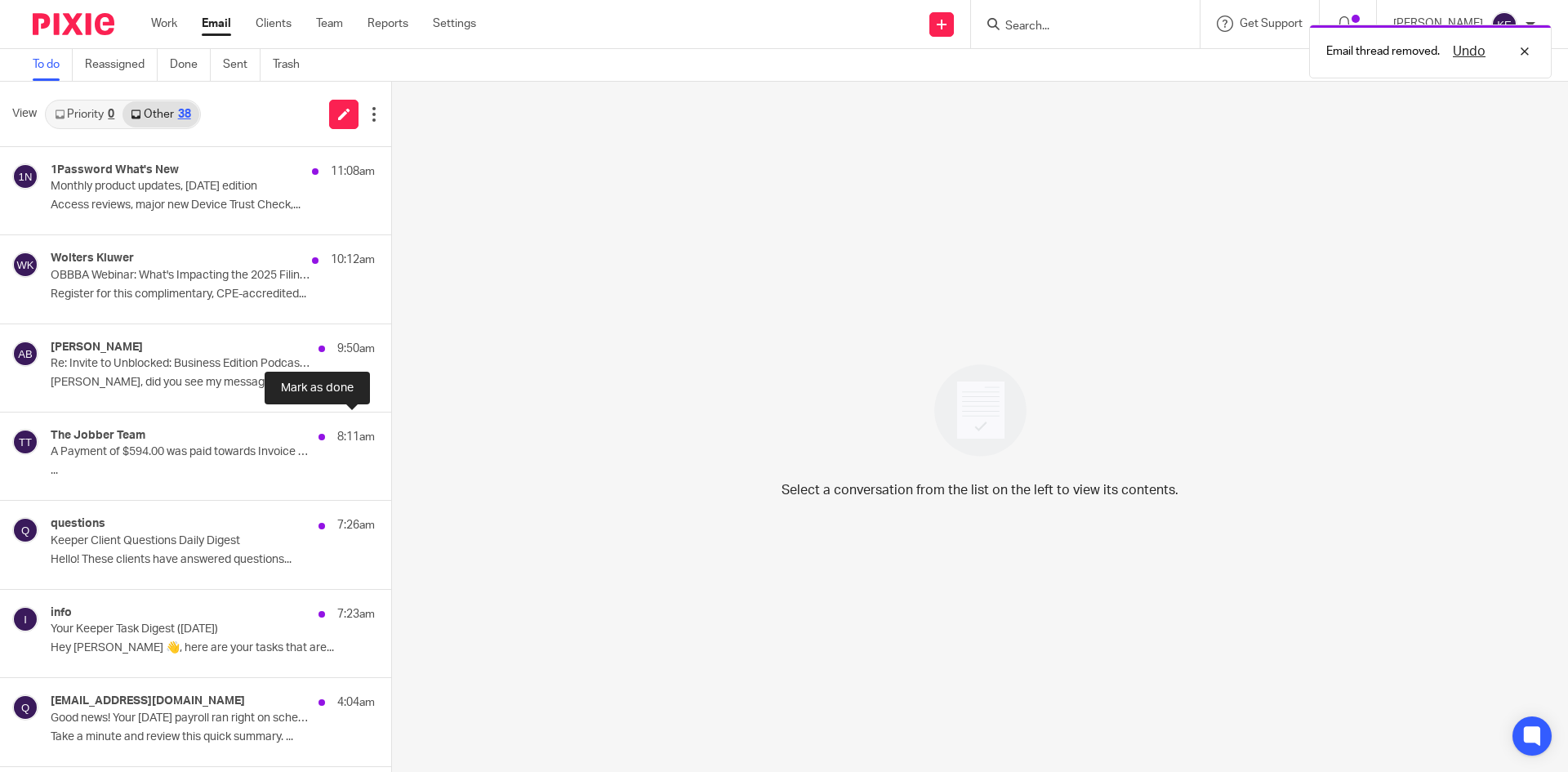
click at [391, 429] on button at bounding box center [397, 434] width 13 height 43
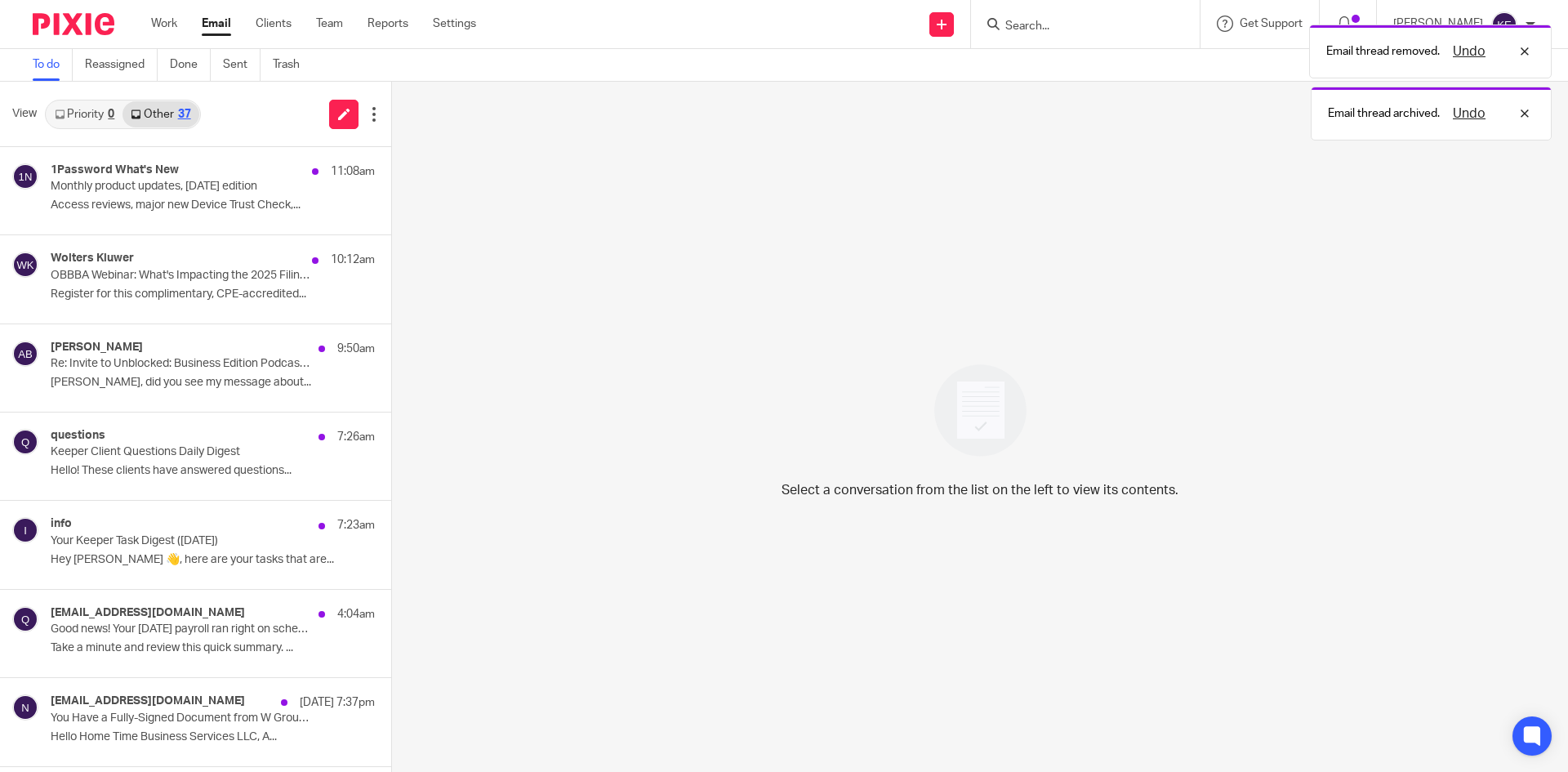
click at [211, 535] on p "Your Keeper Task Digest (Aug 20)" at bounding box center [180, 541] width 259 height 14
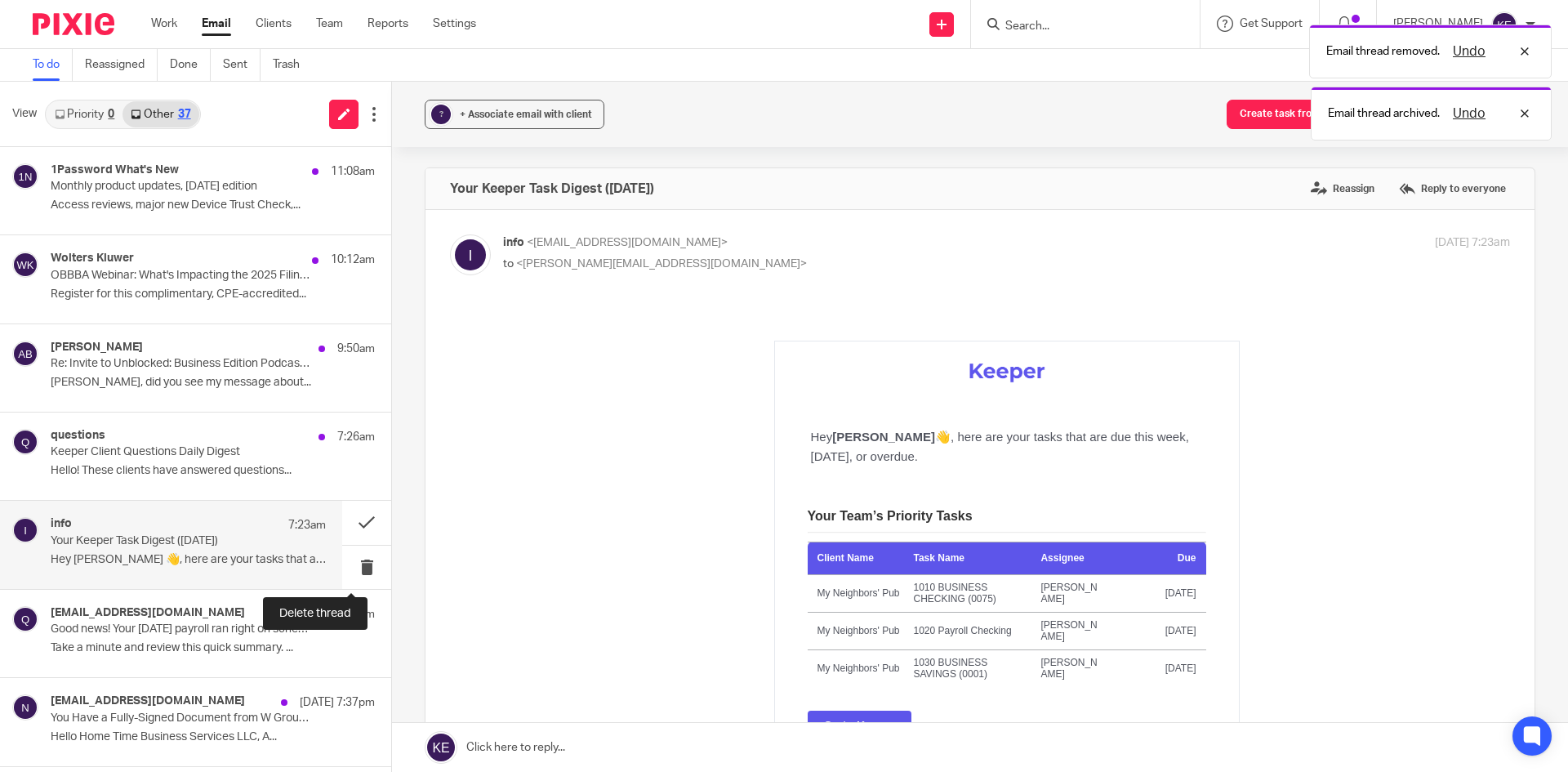
click at [349, 555] on button at bounding box center [366, 567] width 49 height 43
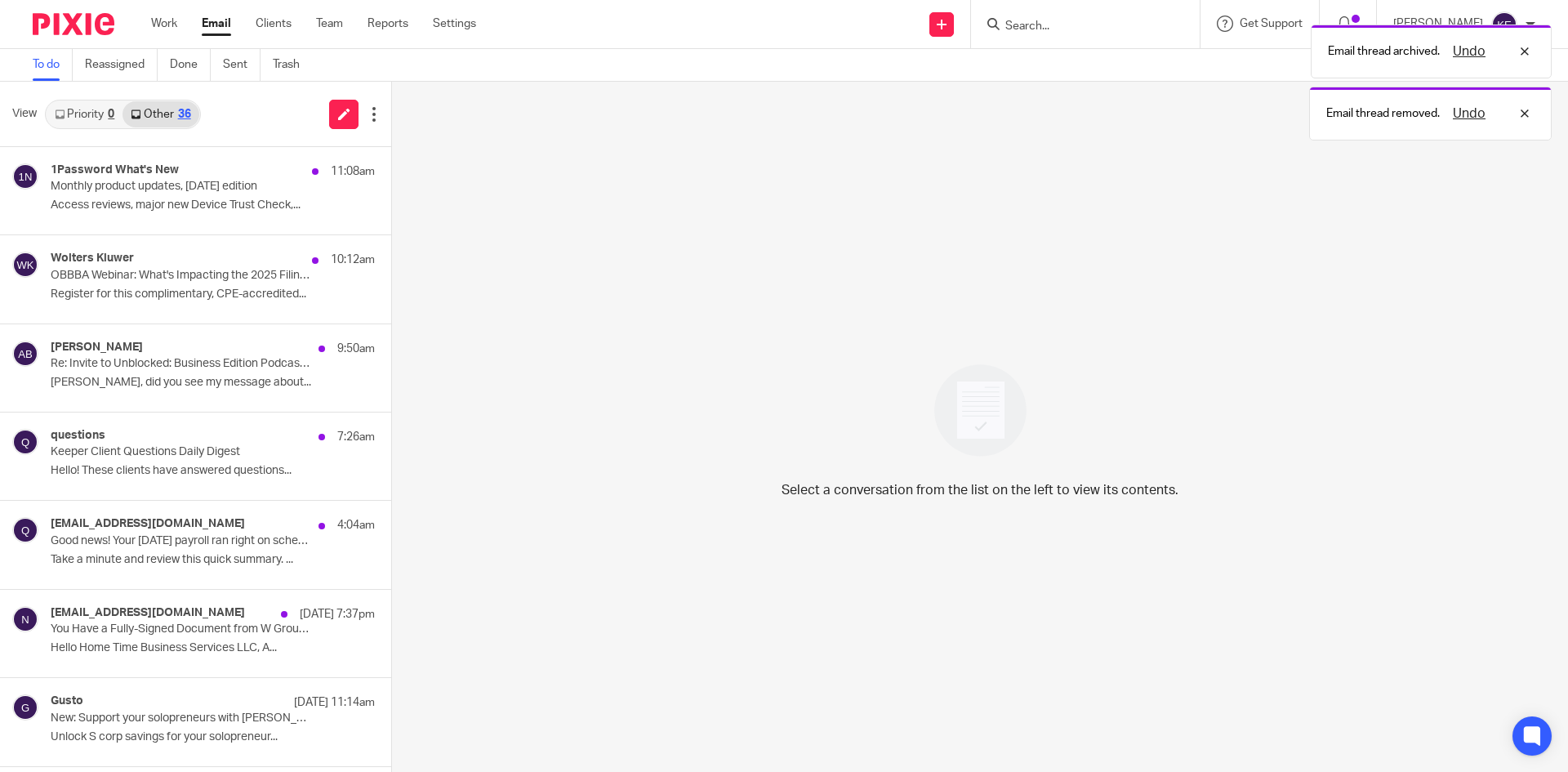
click at [229, 551] on div "QBOAutoPayrollNoReply@intuit.com 4:04am Good news! Your Aug 22 payroll ran righ…" at bounding box center [213, 544] width 324 height 54
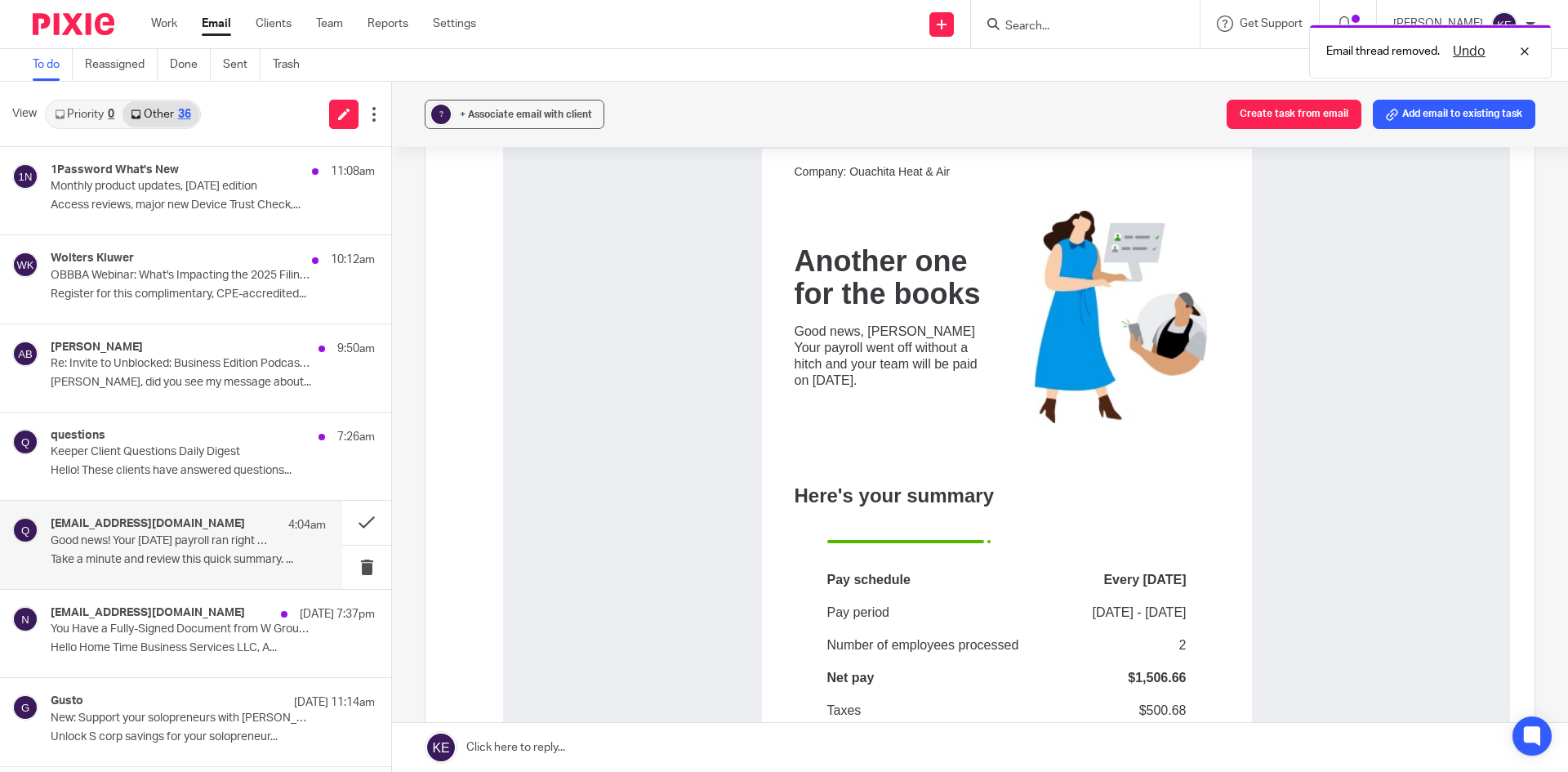
scroll to position [245, 0]
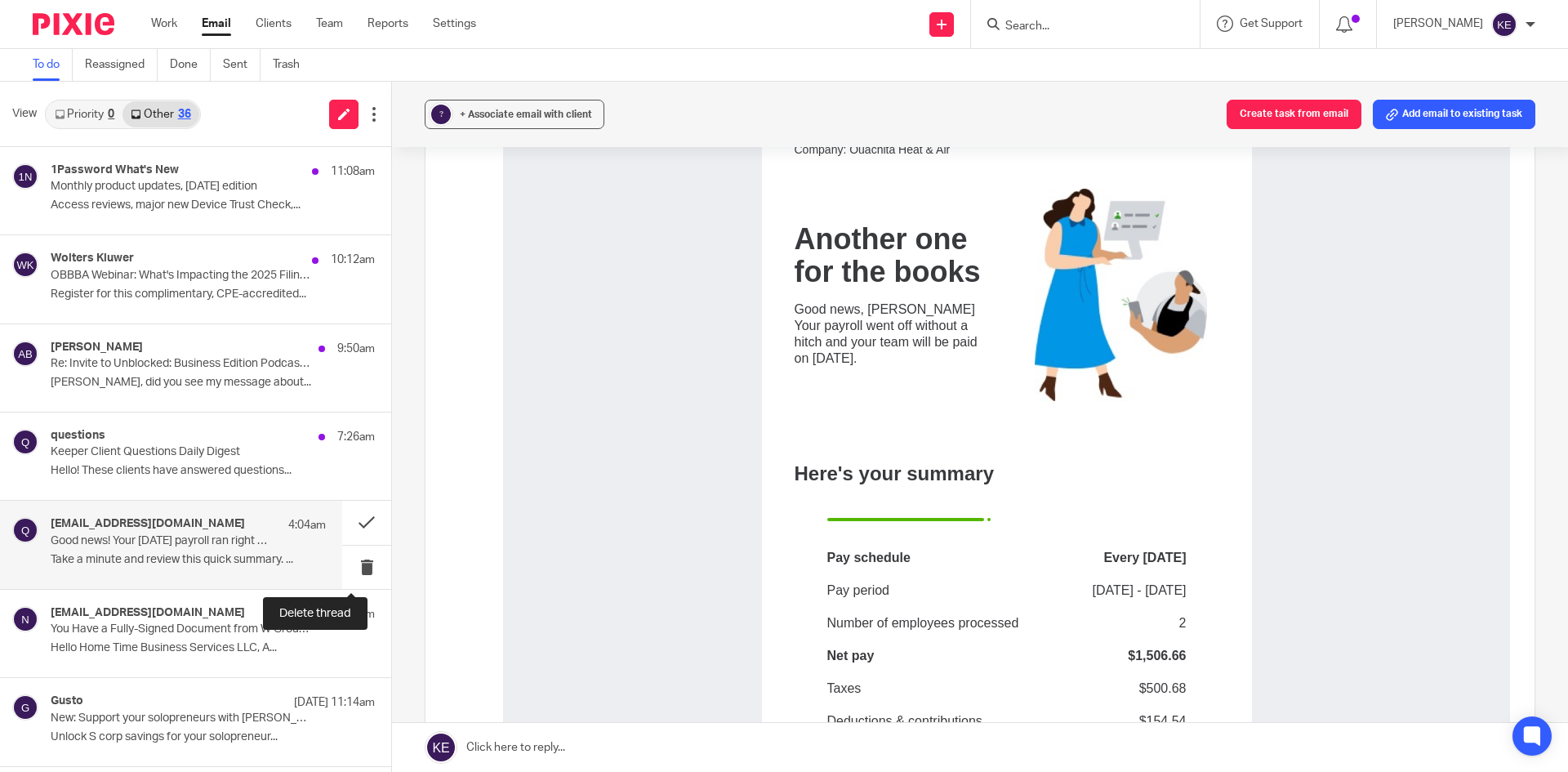
click at [355, 560] on button at bounding box center [366, 567] width 49 height 43
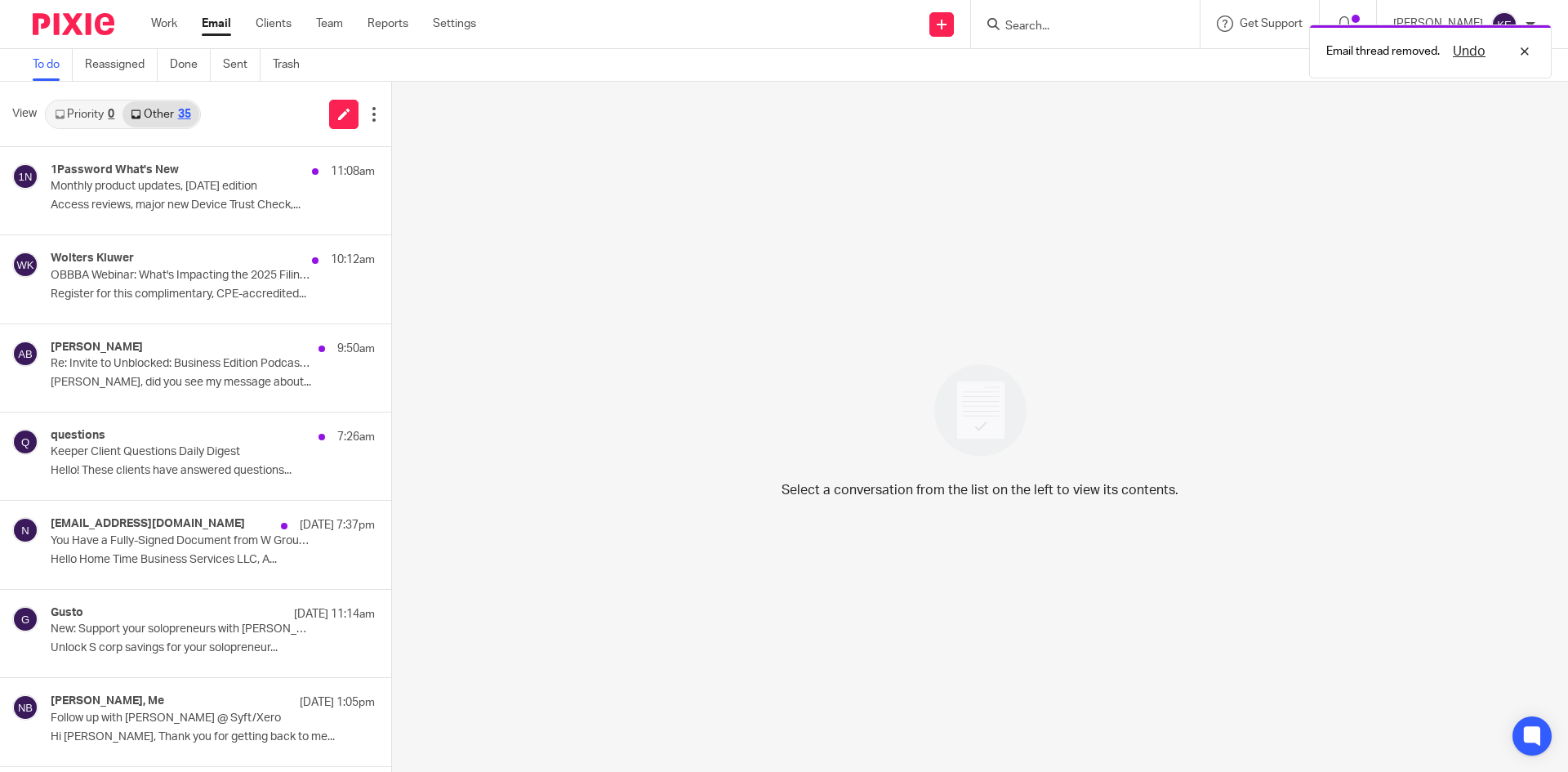
click at [230, 545] on p "You Have a Fully-Signed Document from W Group Holdings Inc" at bounding box center [180, 541] width 259 height 14
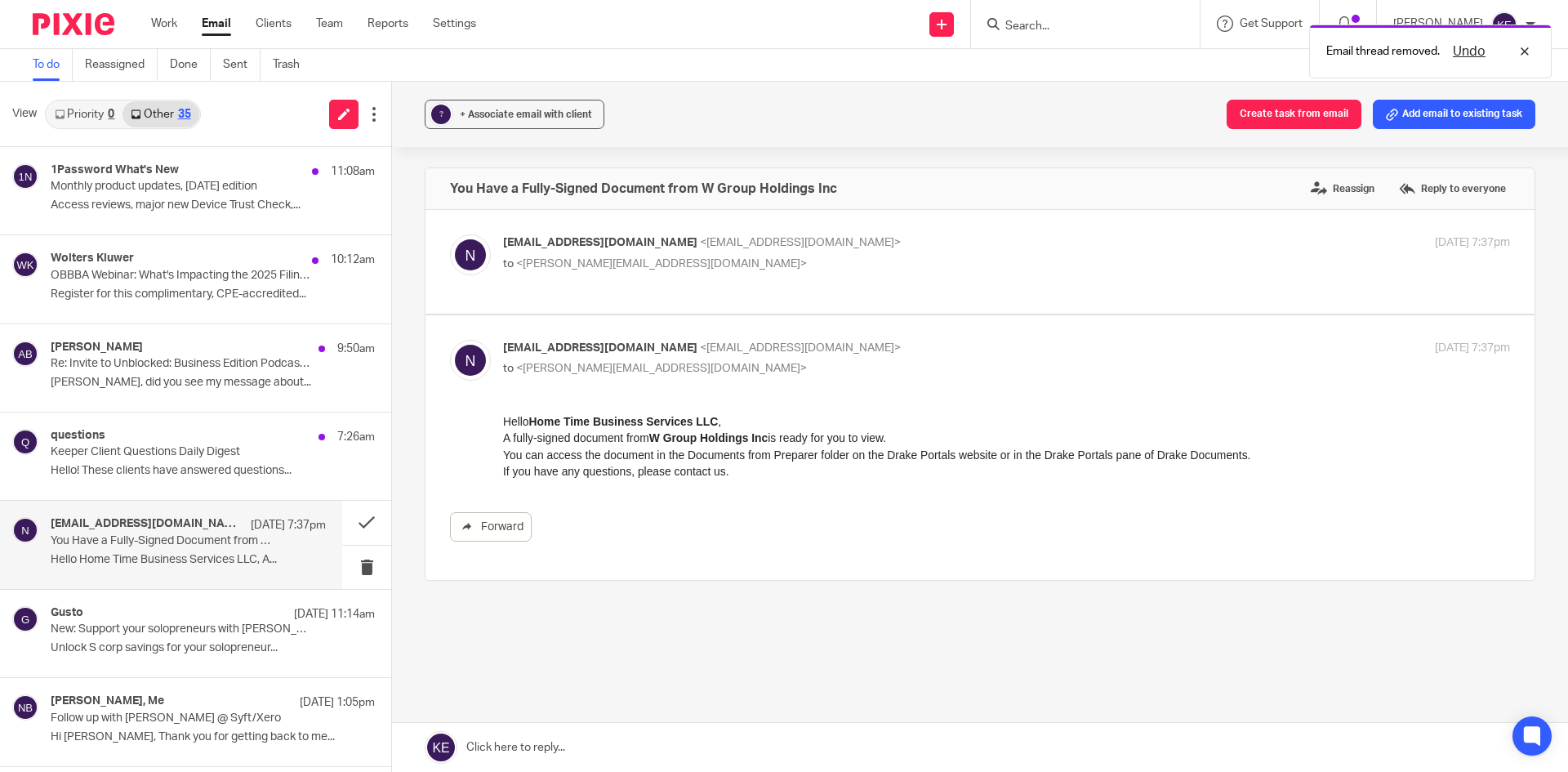
scroll to position [0, 0]
click at [894, 238] on p "no-reply@securefilepro.com <no-reply@securefilepro.com>" at bounding box center [838, 243] width 671 height 17
checkbox input "true"
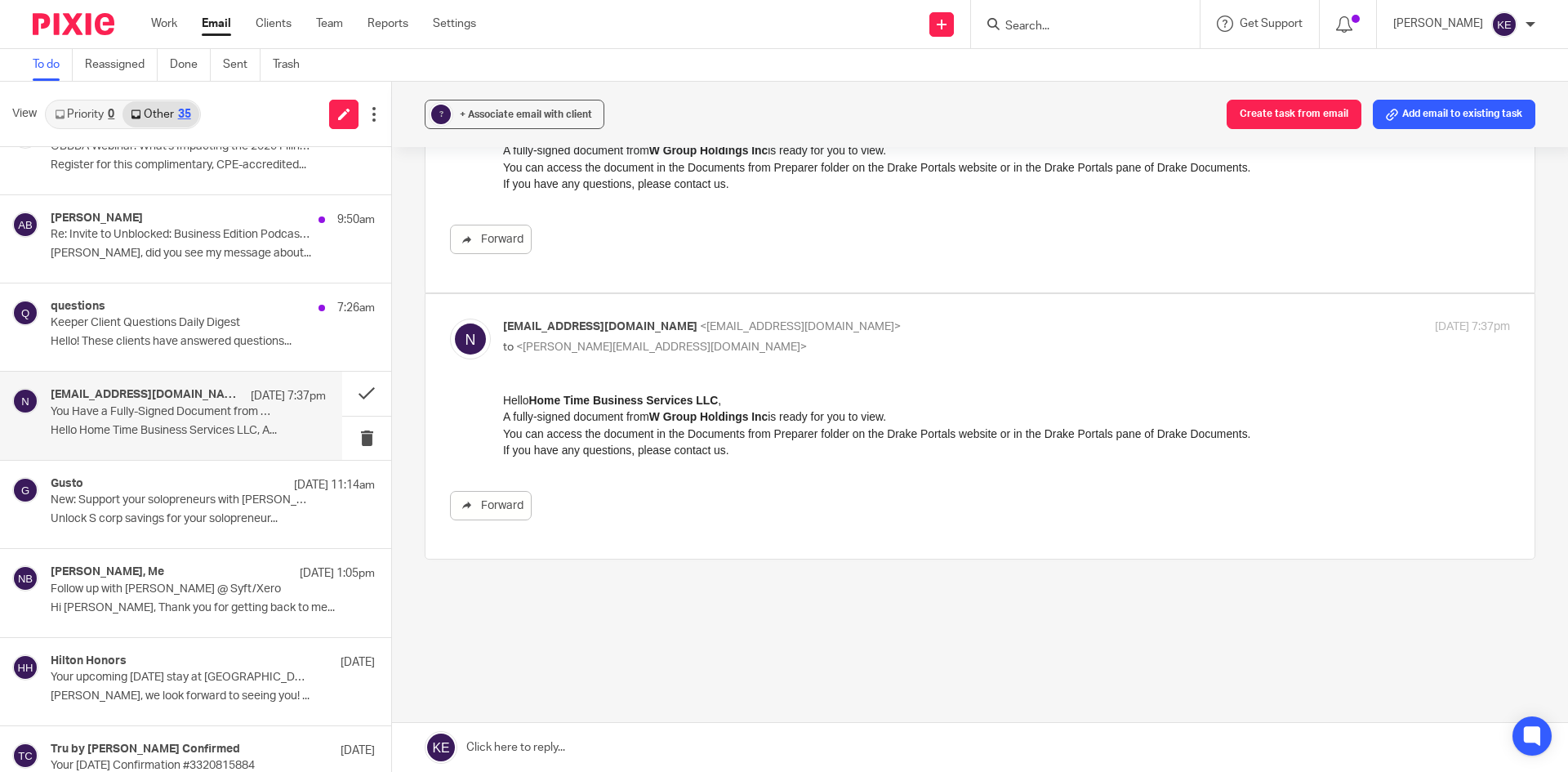
scroll to position [164, 0]
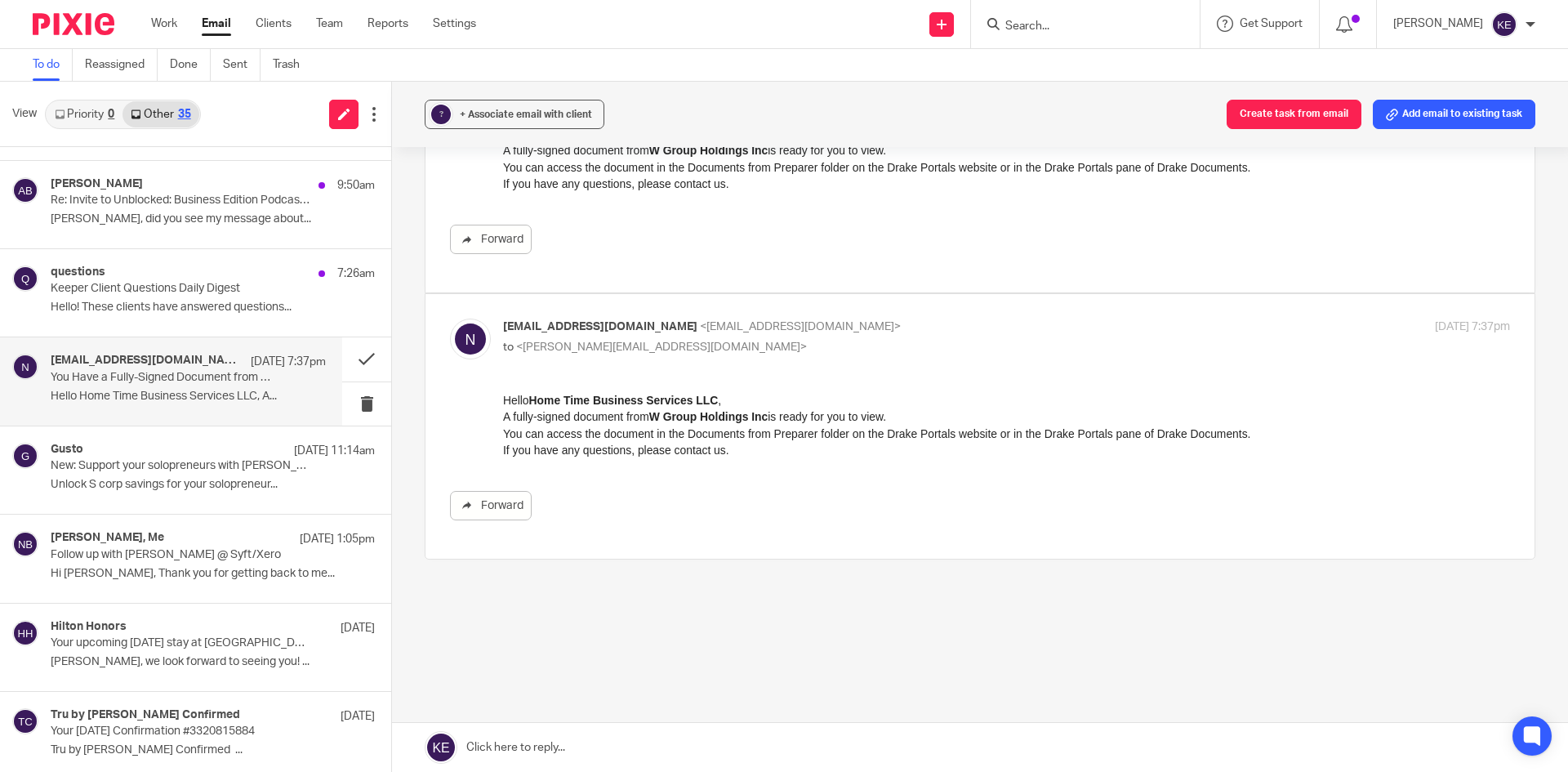
click at [205, 468] on p "New: Support your solopreneurs with Gusto Solo." at bounding box center [180, 466] width 259 height 14
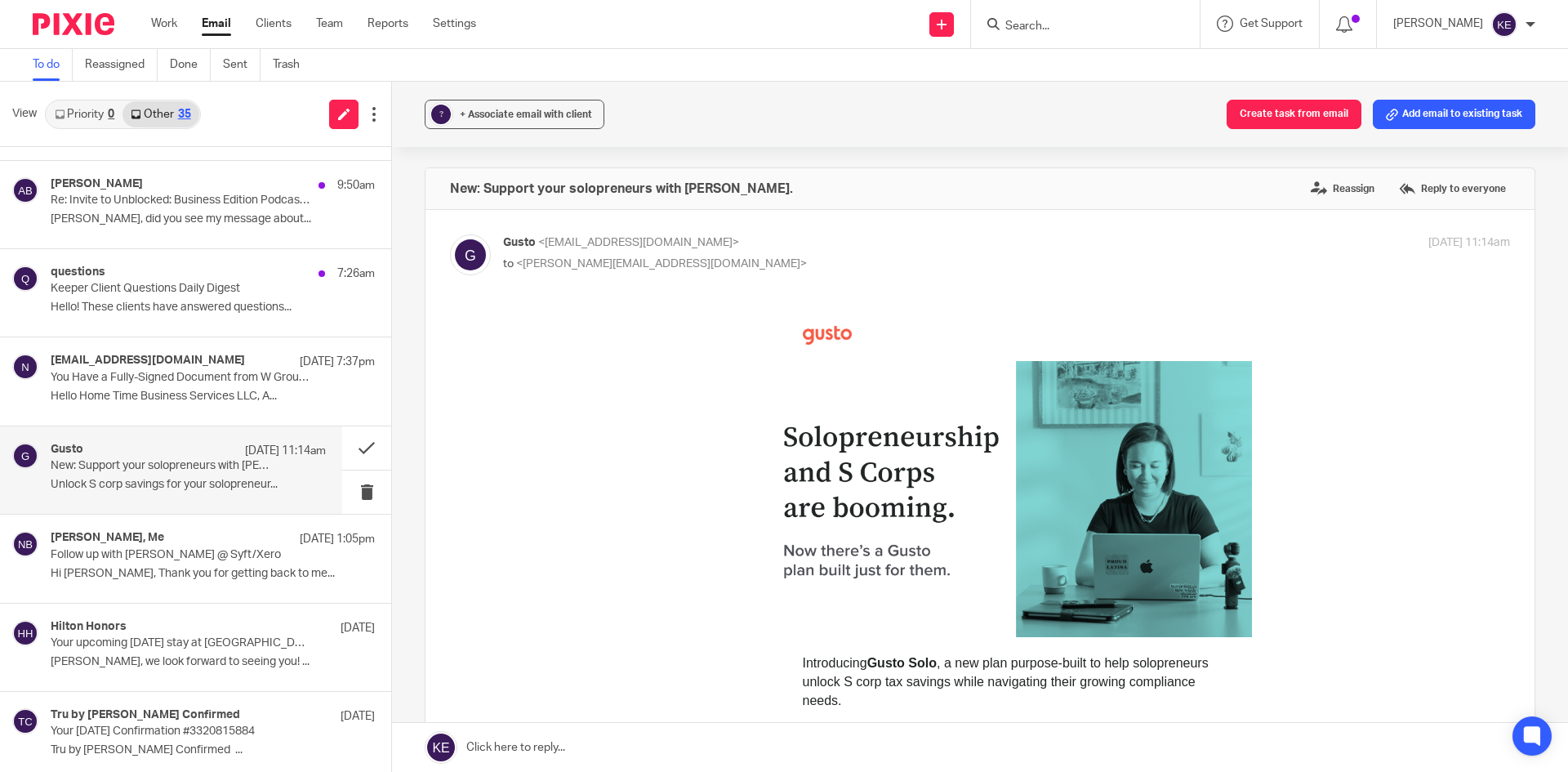
scroll to position [0, 0]
click at [185, 290] on p "Keeper Client Questions Daily Digest" at bounding box center [180, 289] width 259 height 14
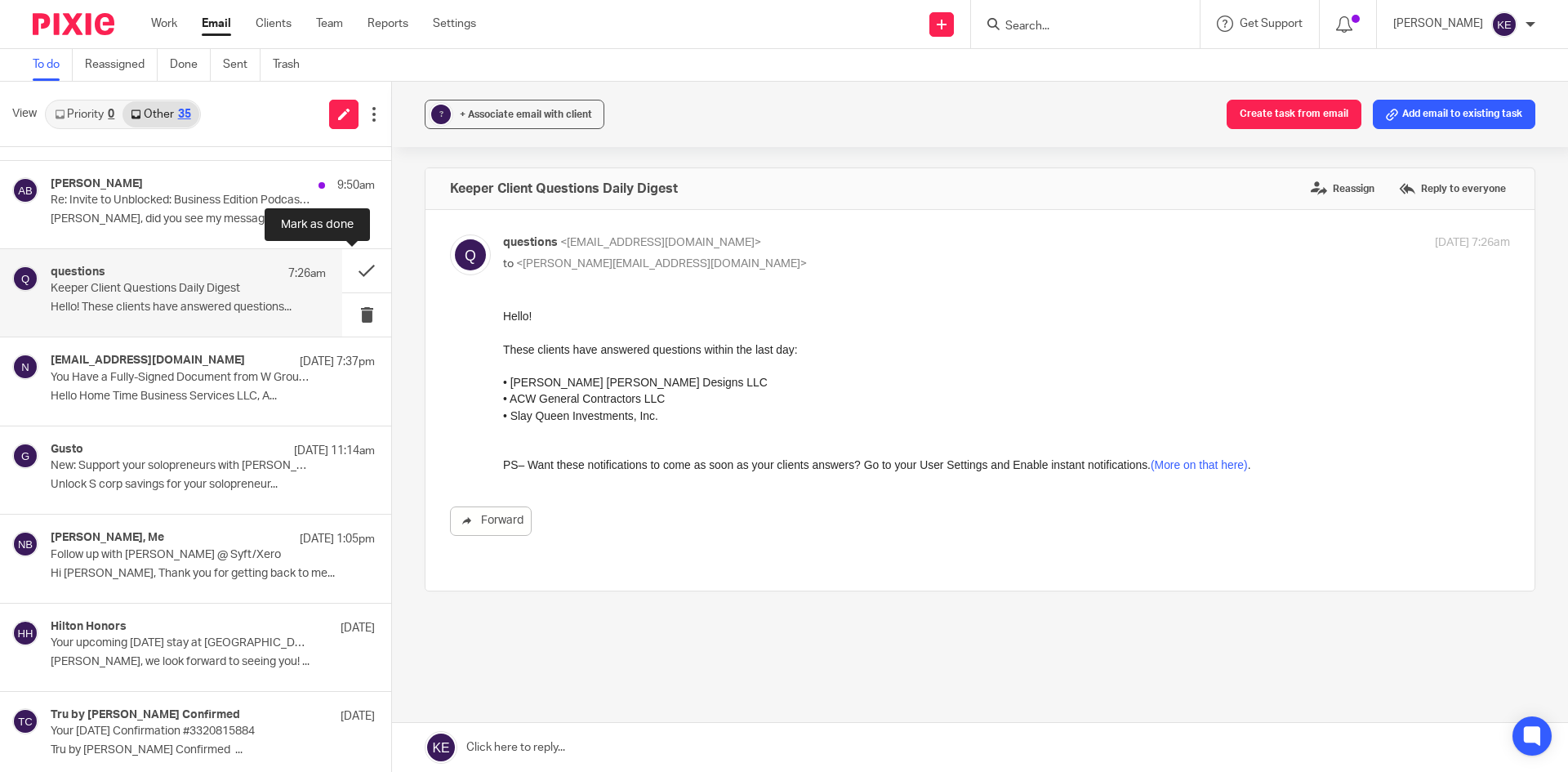
click at [345, 266] on button at bounding box center [366, 271] width 49 height 43
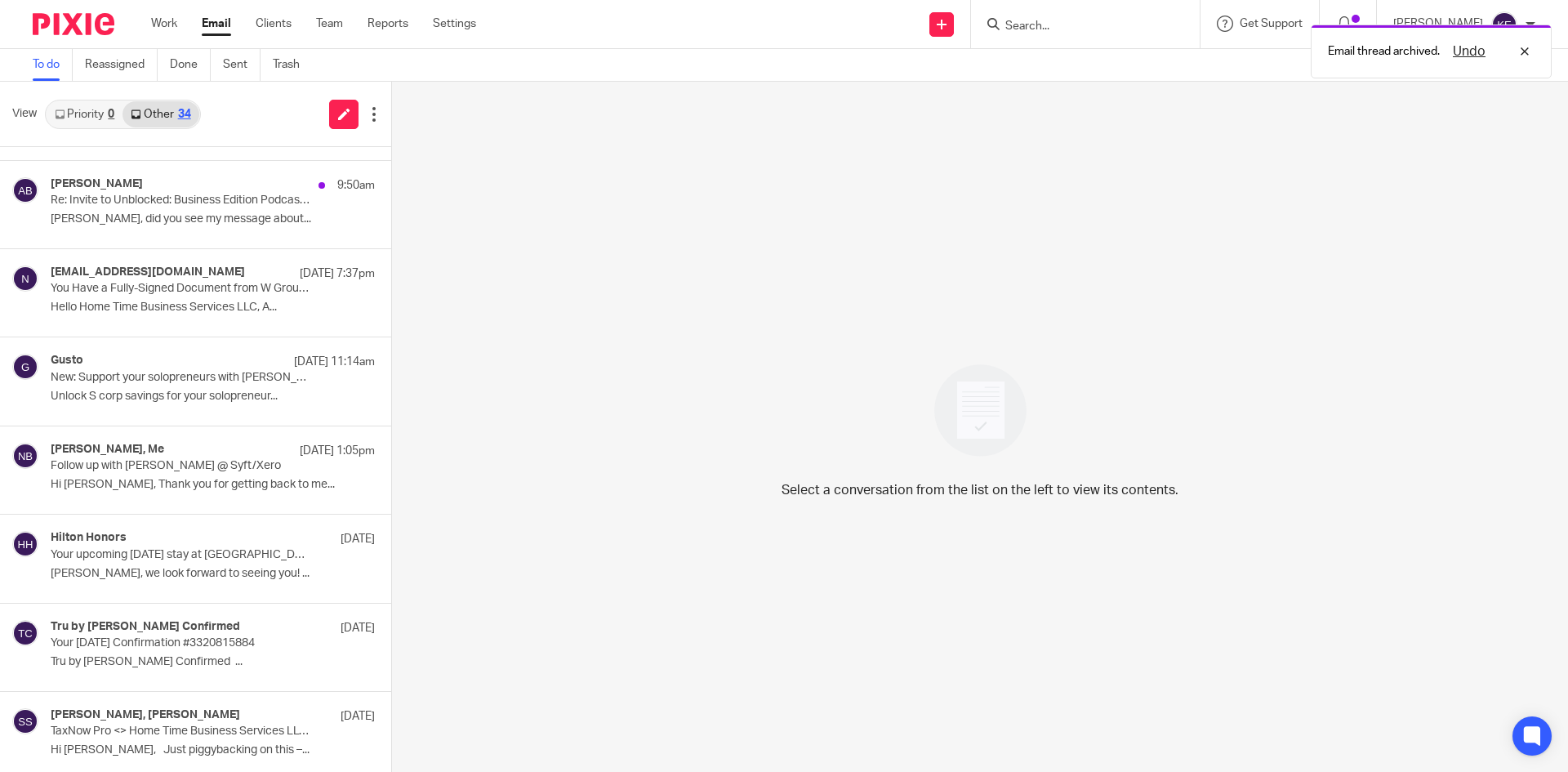
click at [194, 204] on p "Re: Invite to Unblocked: Business Edition Podcast, Kimberly?" at bounding box center [180, 201] width 259 height 14
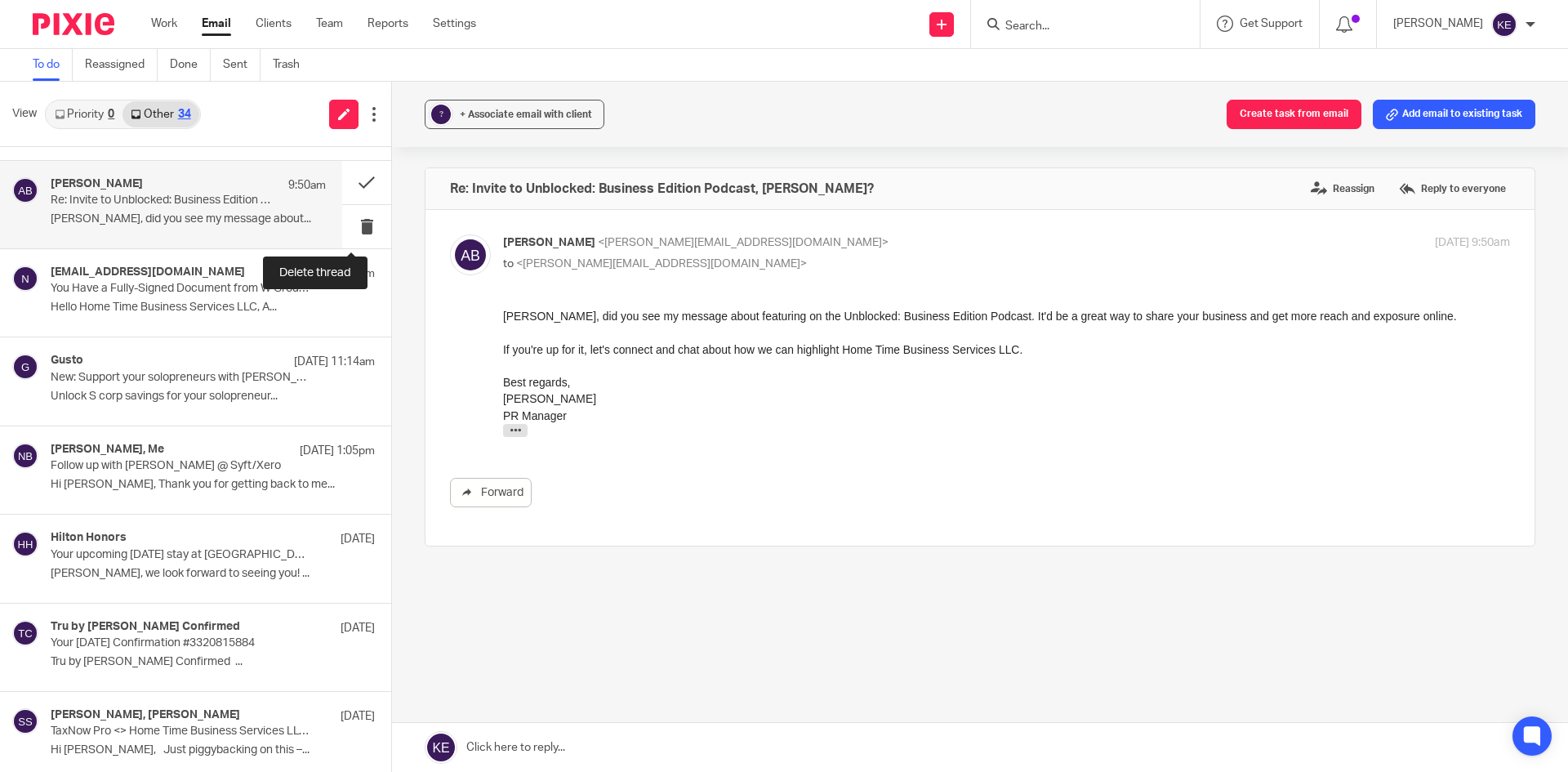
click at [355, 221] on button at bounding box center [366, 227] width 49 height 43
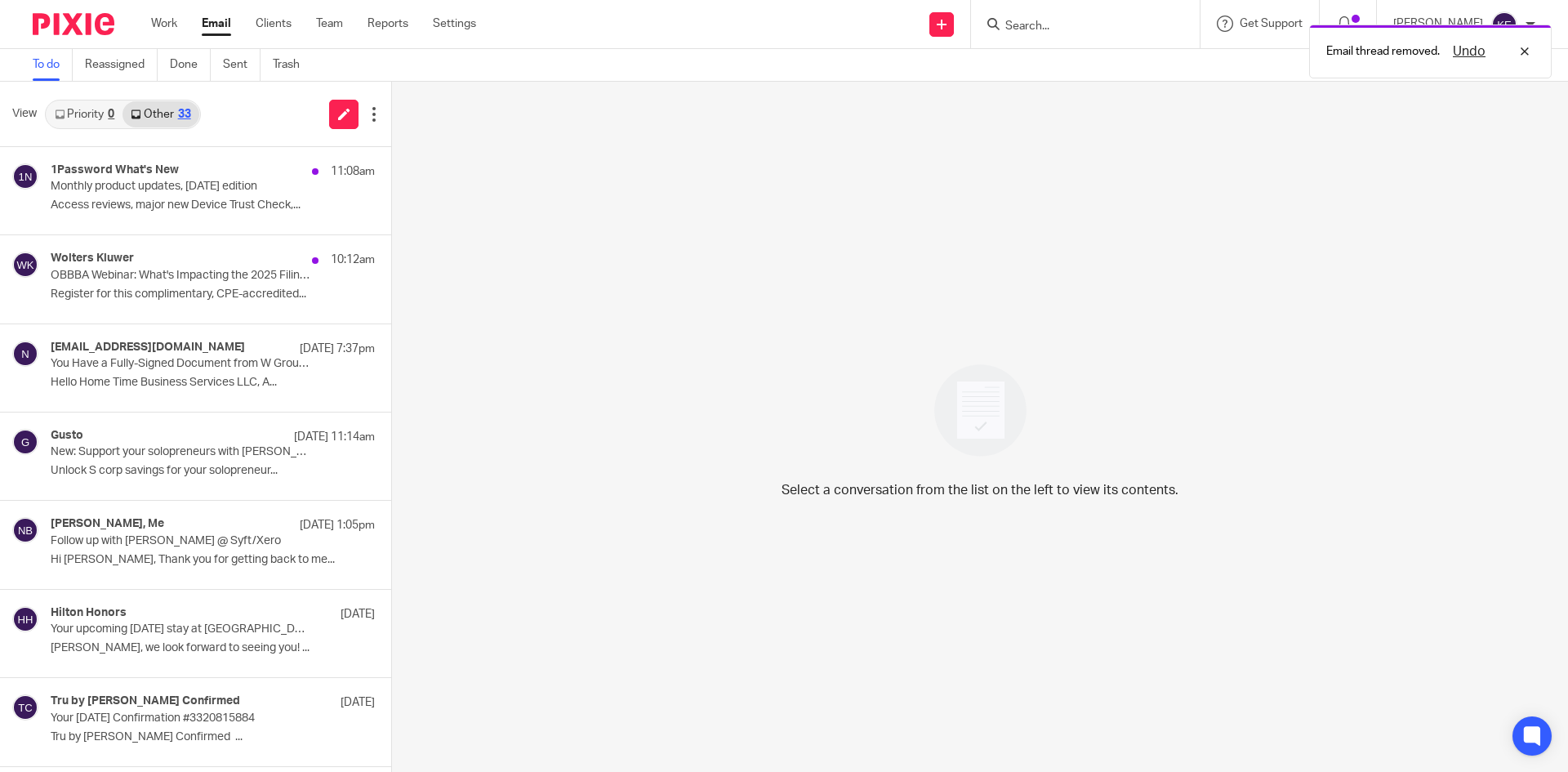
click at [207, 270] on p "OBBBA Webinar: What's Impacting the 2025 Filing Season" at bounding box center [180, 276] width 259 height 14
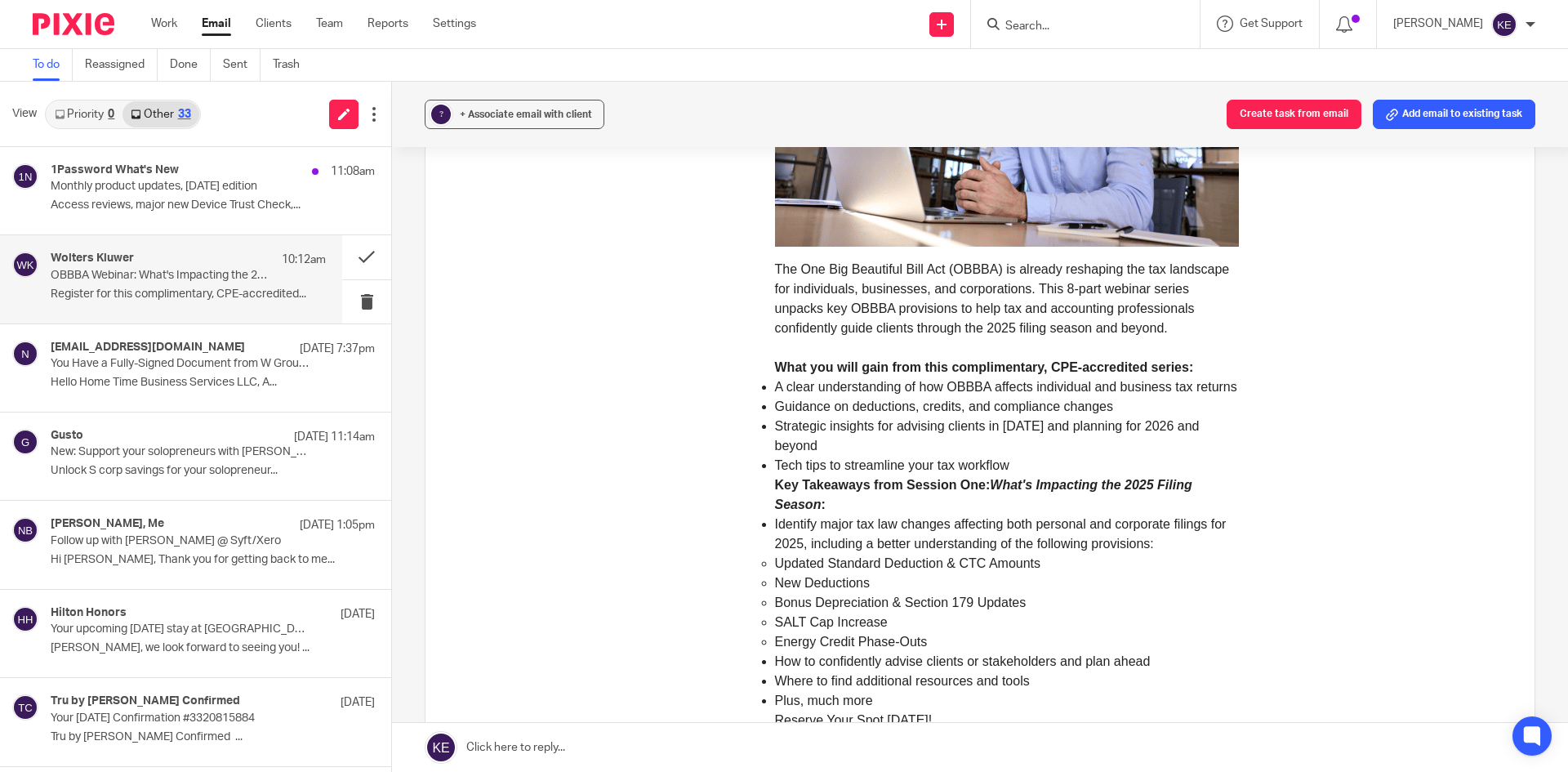
scroll to position [571, 0]
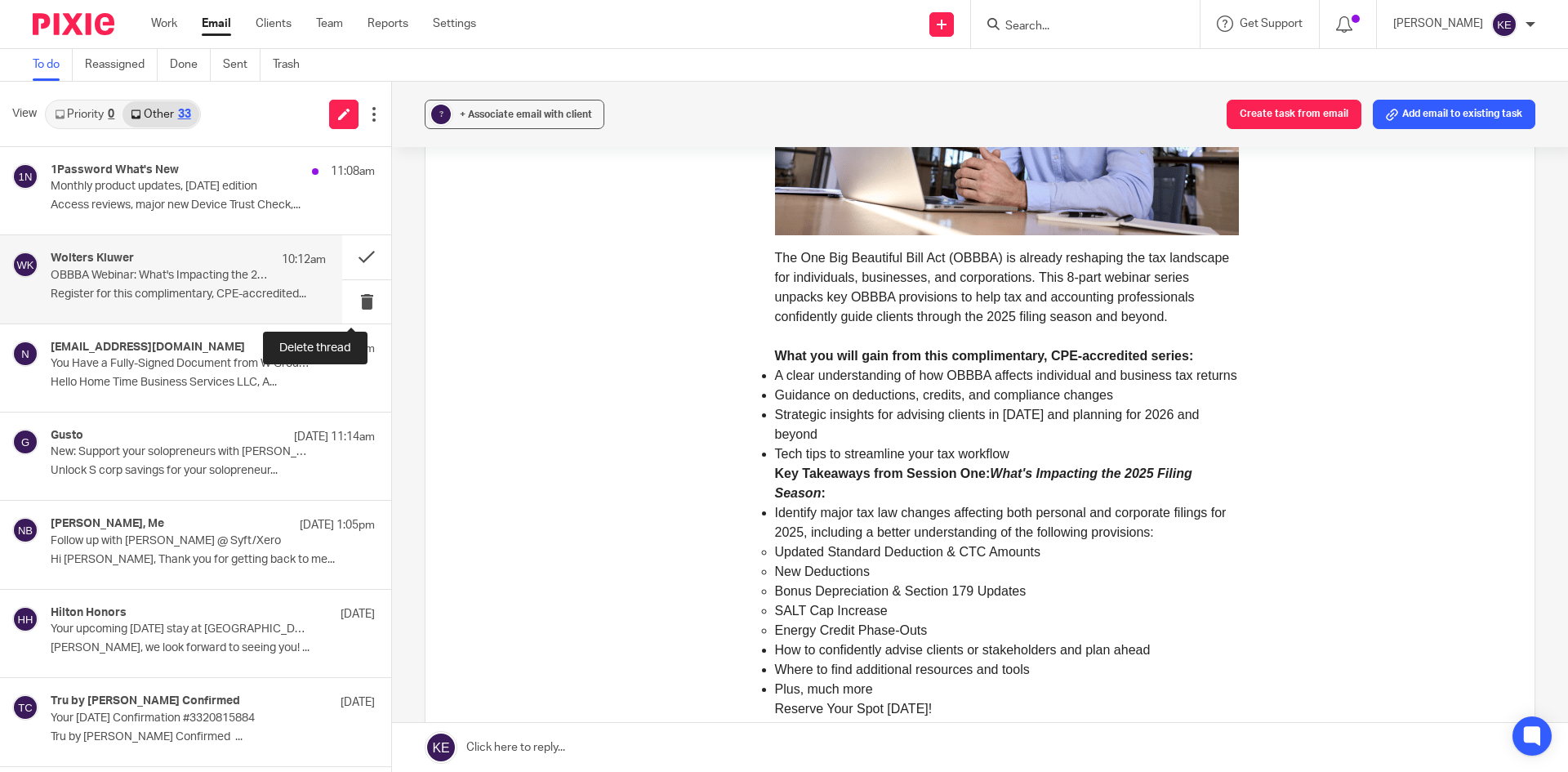
click at [342, 293] on button at bounding box center [366, 302] width 49 height 43
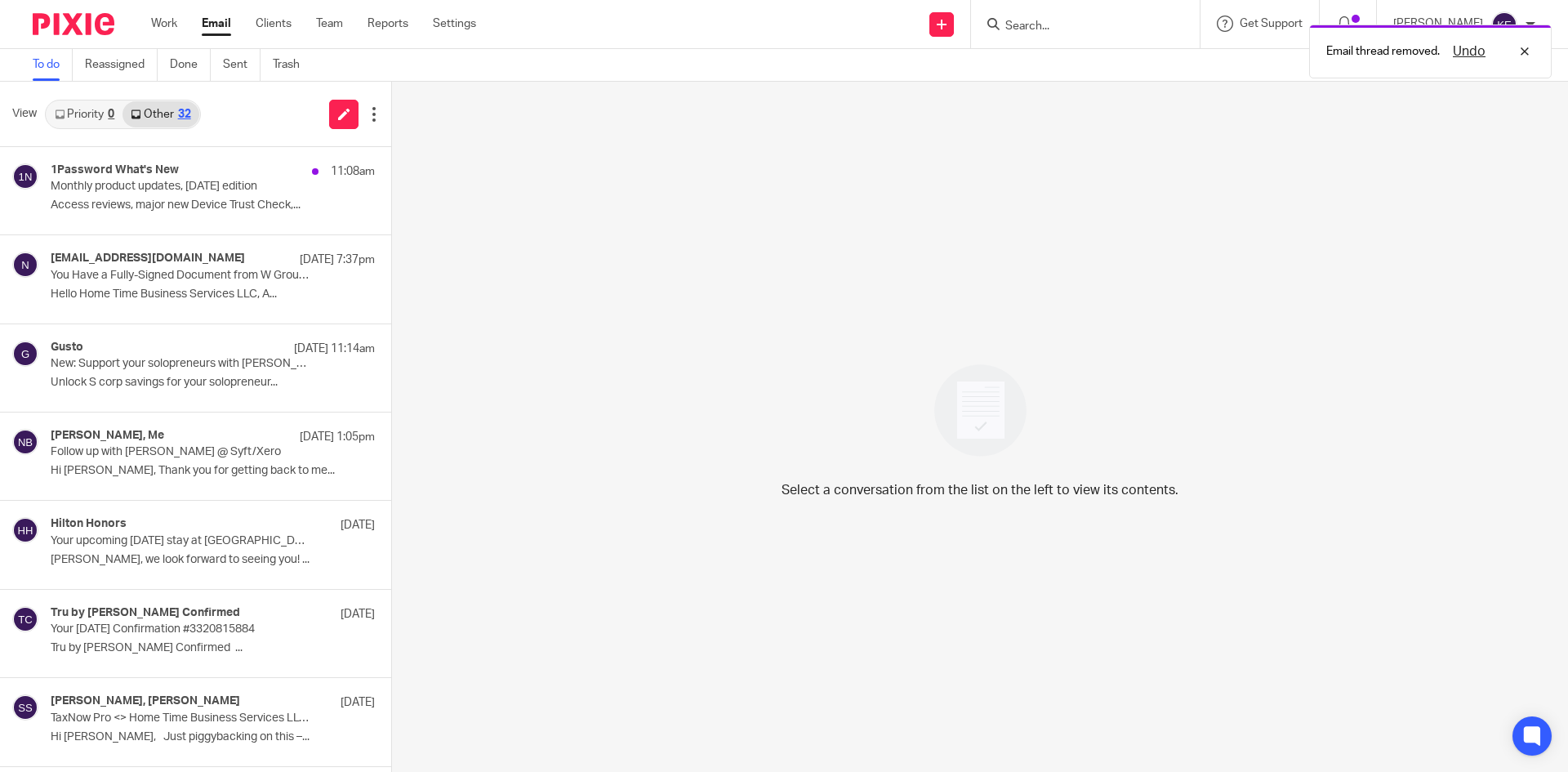
click at [191, 192] on p "Monthly product updates, August 2025 edition" at bounding box center [180, 186] width 259 height 14
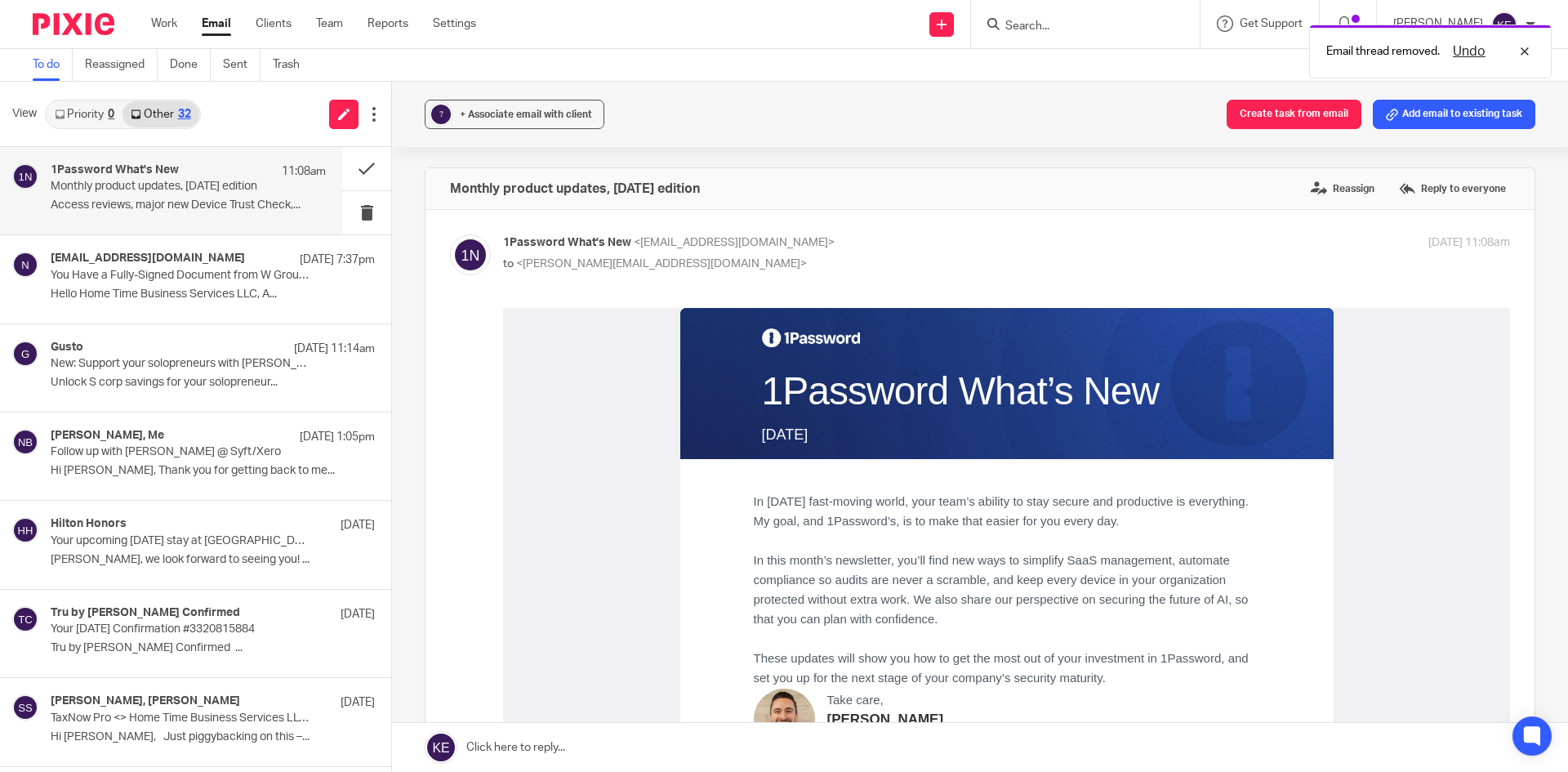
scroll to position [0, 0]
click at [342, 165] on button at bounding box center [366, 169] width 49 height 43
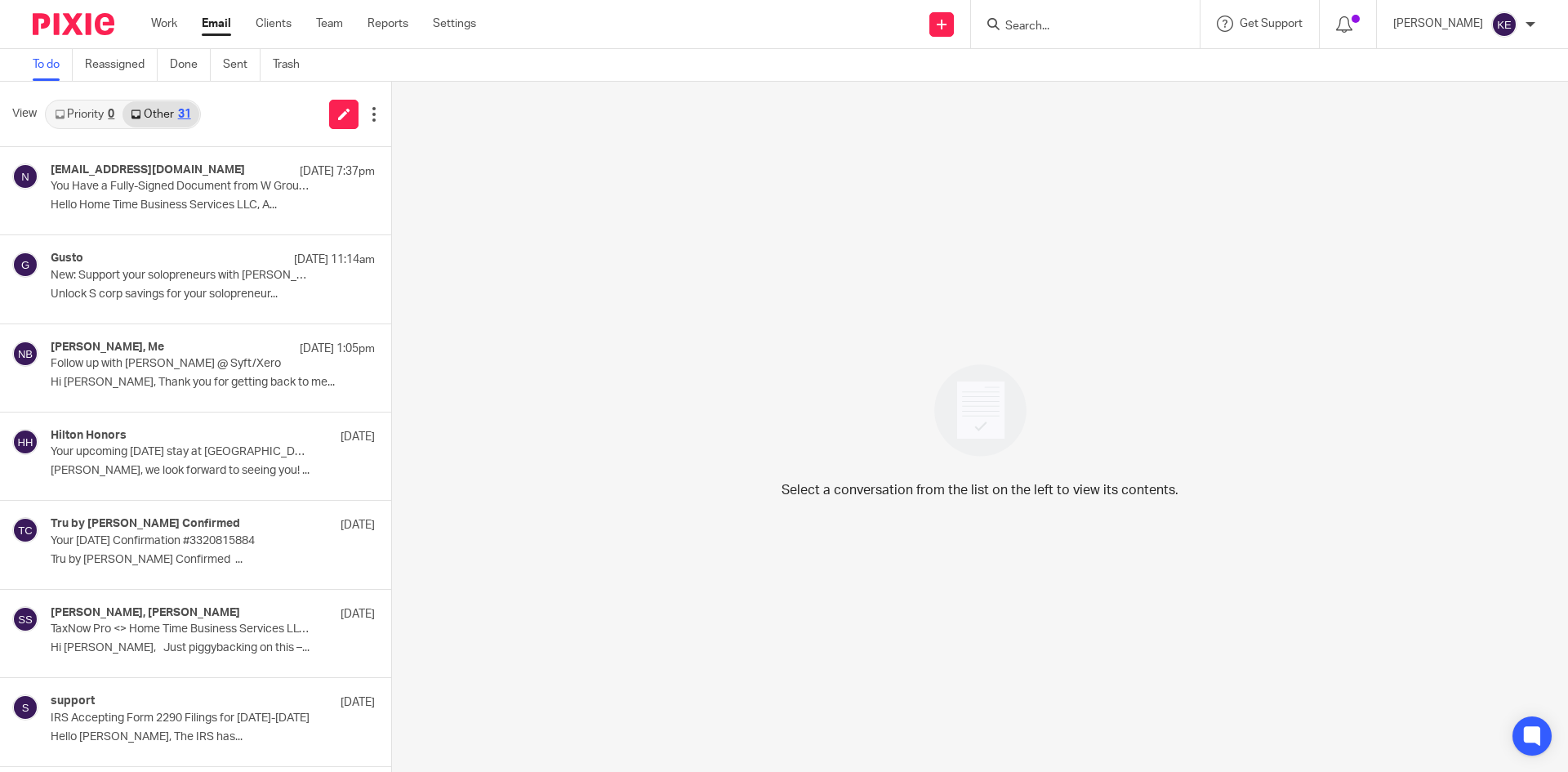
click at [227, 195] on div "no-reply@securefilepro.com Aug 19 7:37pm You Have a Fully-Signed Document from …" at bounding box center [213, 190] width 324 height 54
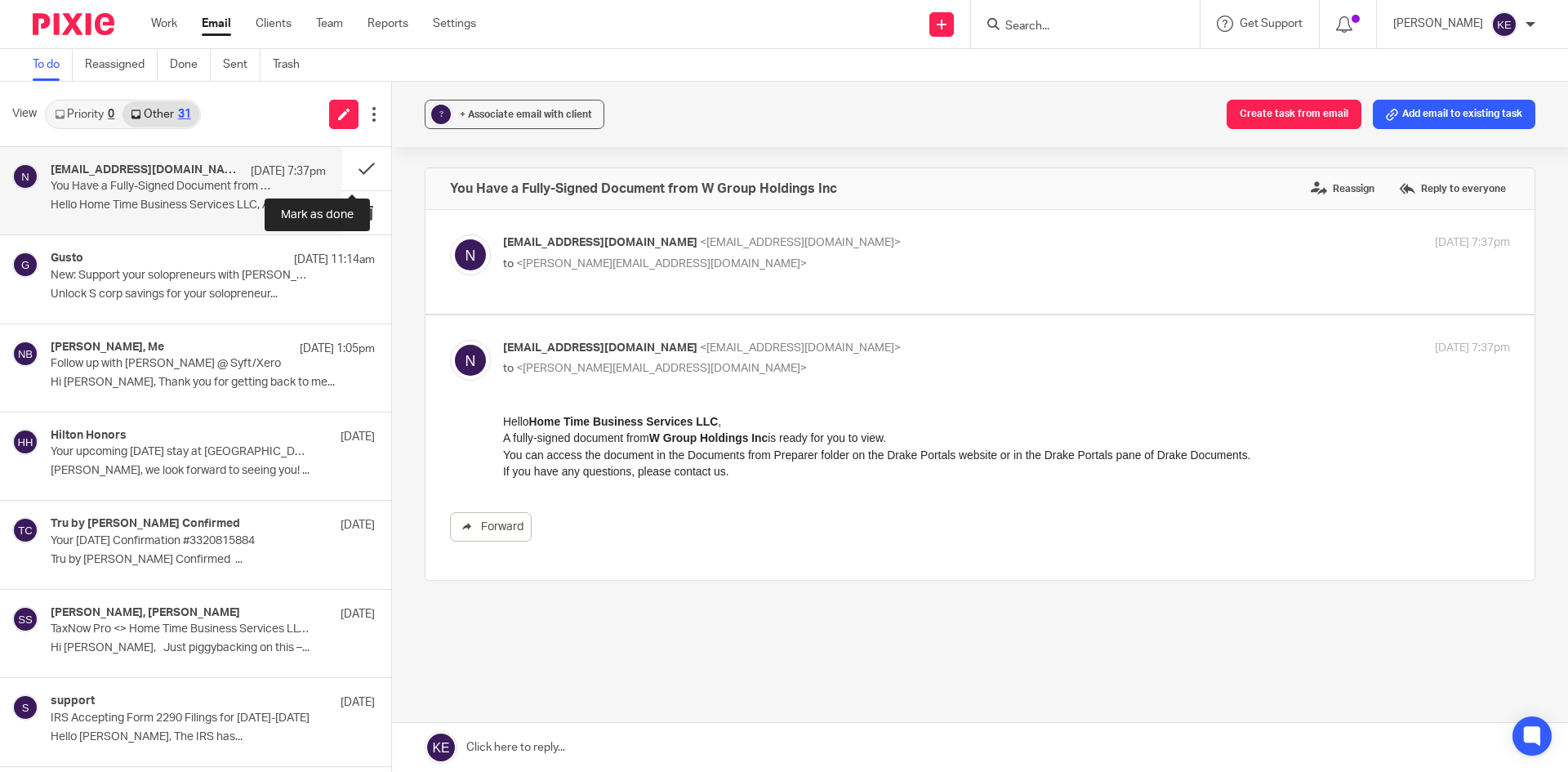
click at [354, 166] on button at bounding box center [366, 169] width 49 height 43
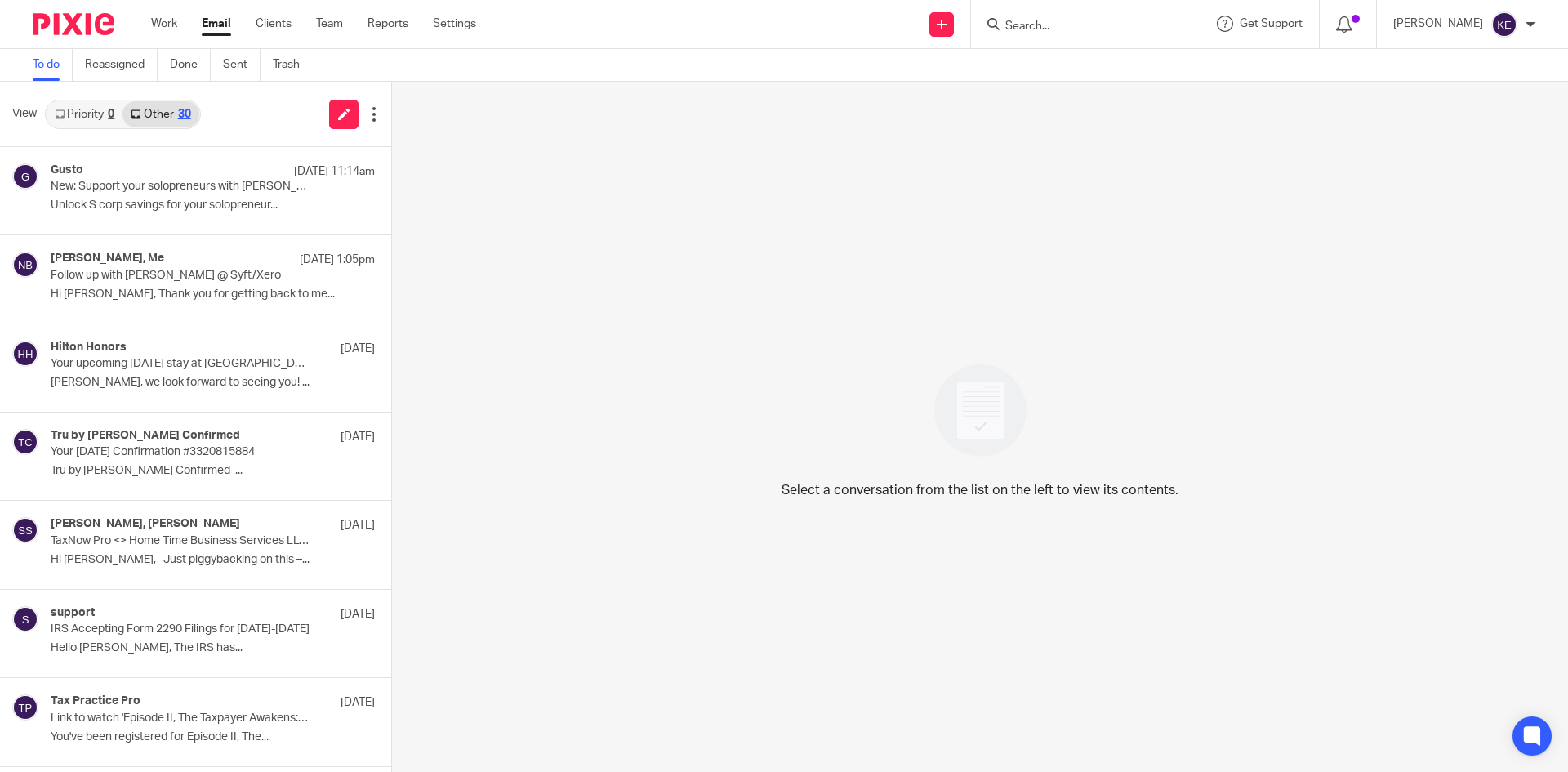
click at [233, 22] on ul "Work Email Clients Team Reports Settings" at bounding box center [326, 23] width 350 height 16
click at [225, 23] on link "Email" at bounding box center [216, 23] width 29 height 16
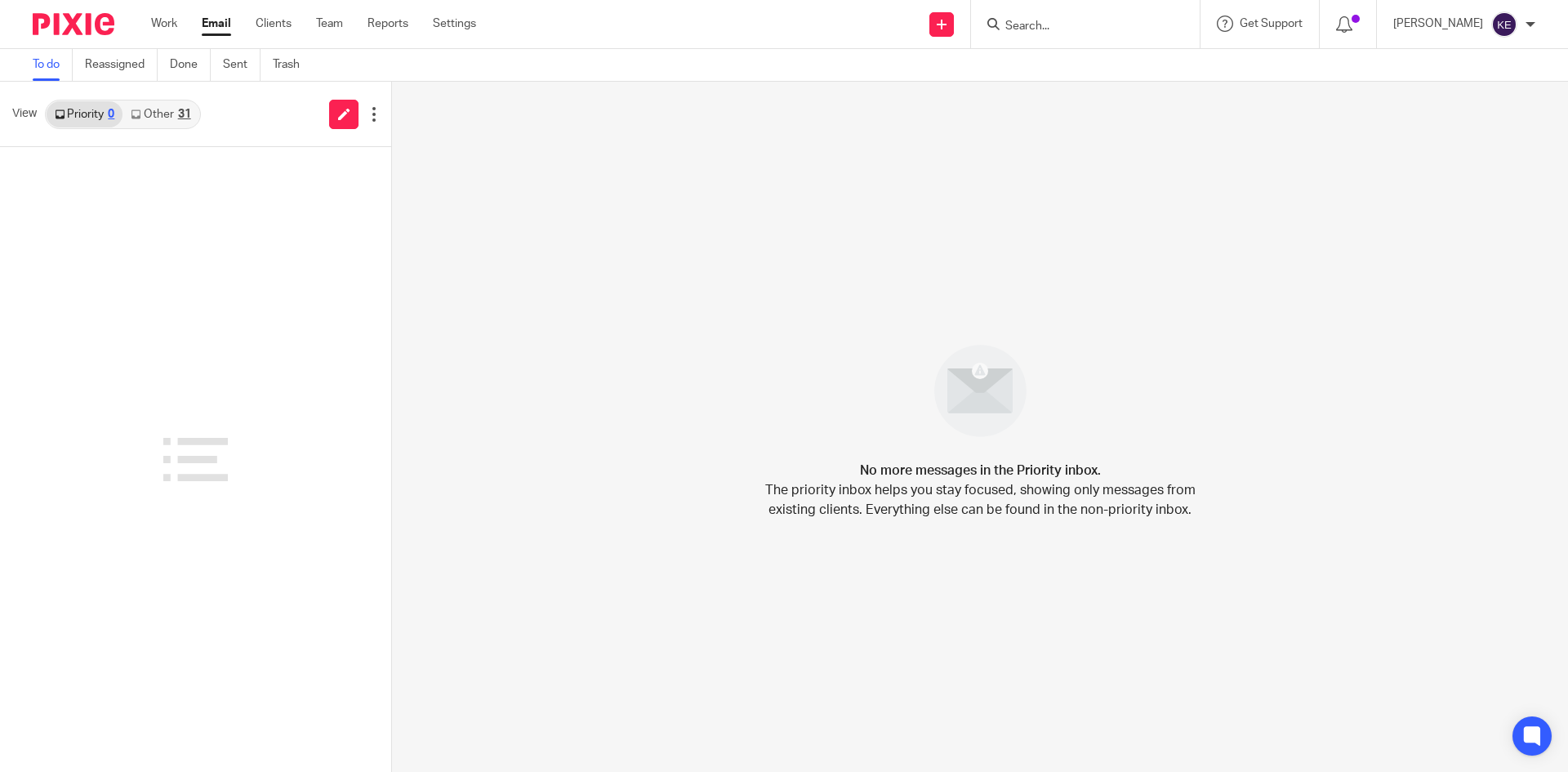
click at [269, 19] on link "Clients" at bounding box center [274, 23] width 36 height 16
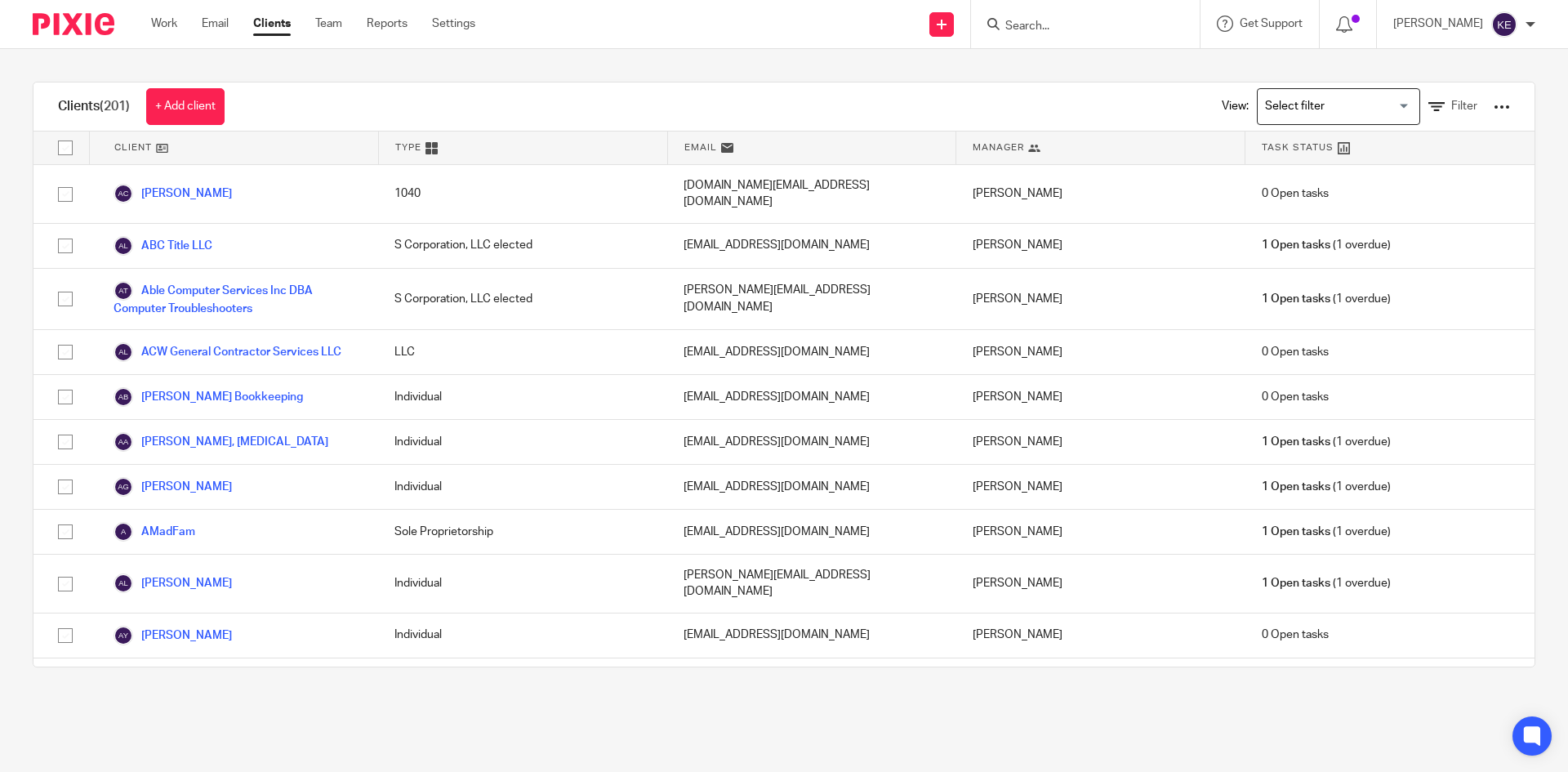
click at [1417, 97] on div "View: Loading... Filter" at bounding box center [1353, 107] width 313 height 48
click at [1428, 101] on icon at bounding box center [1435, 107] width 16 height 16
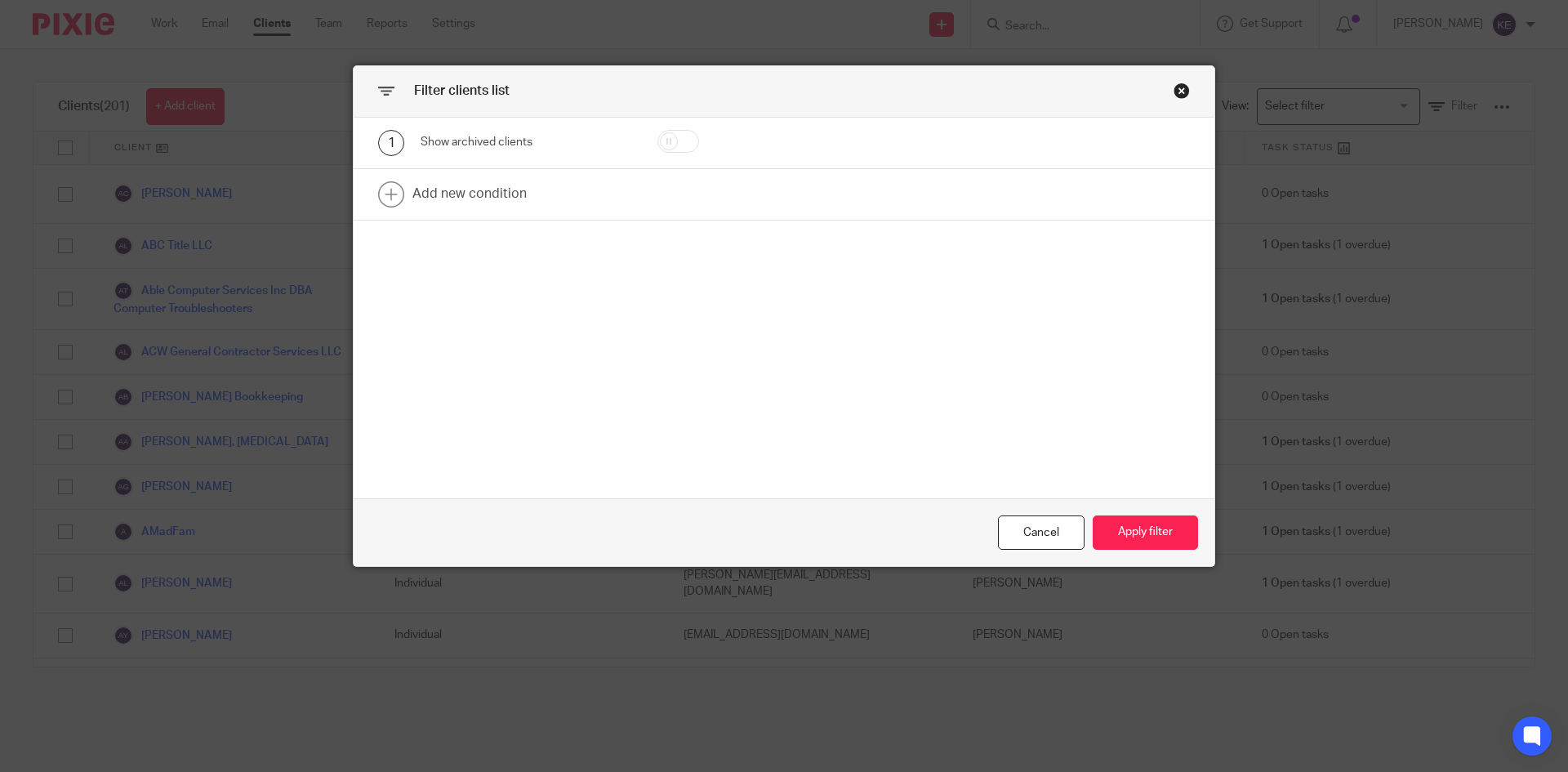
click at [471, 196] on link at bounding box center [783, 194] width 861 height 51
click at [491, 204] on div "Field" at bounding box center [512, 199] width 158 height 34
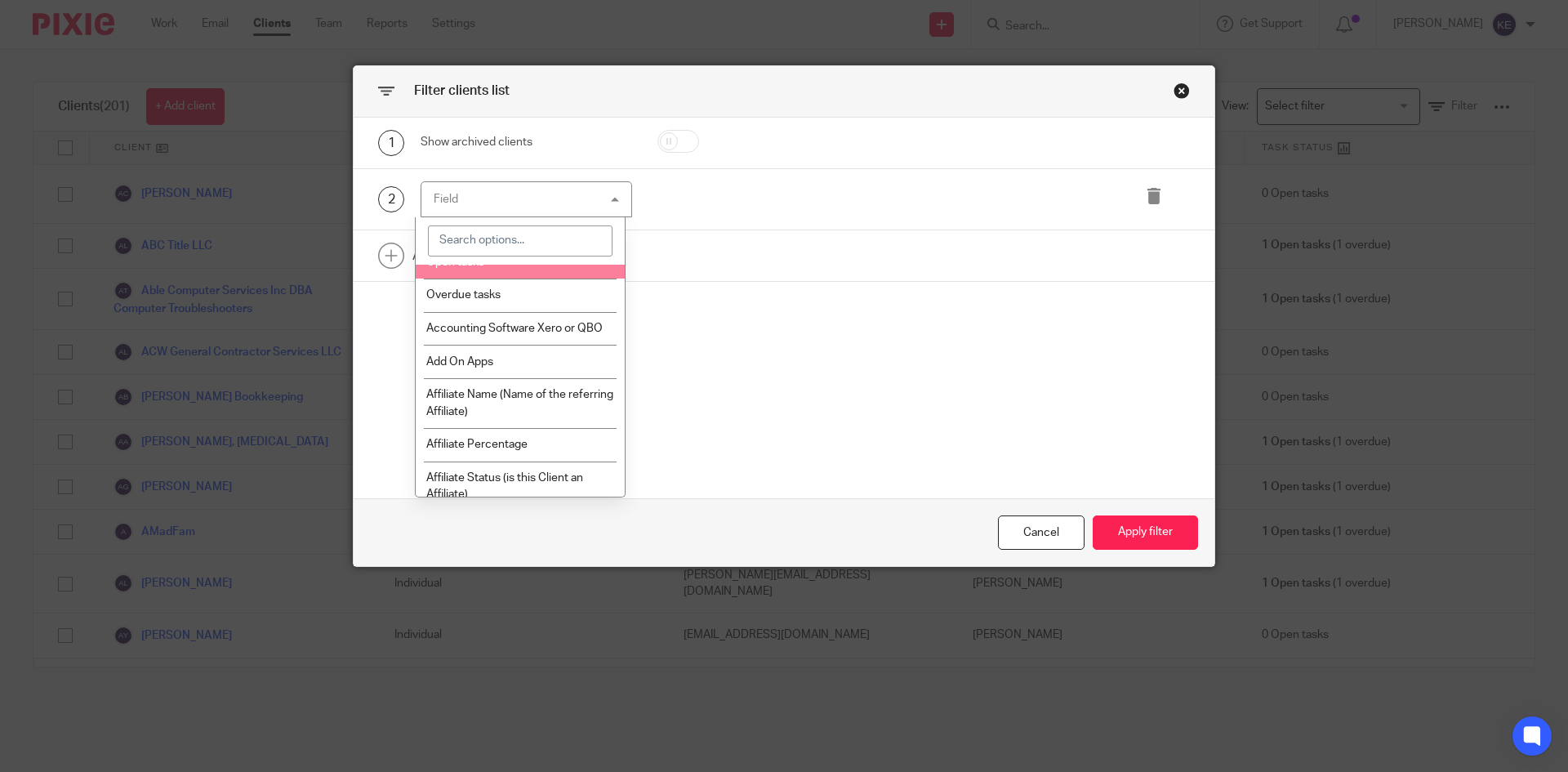
scroll to position [164, 0]
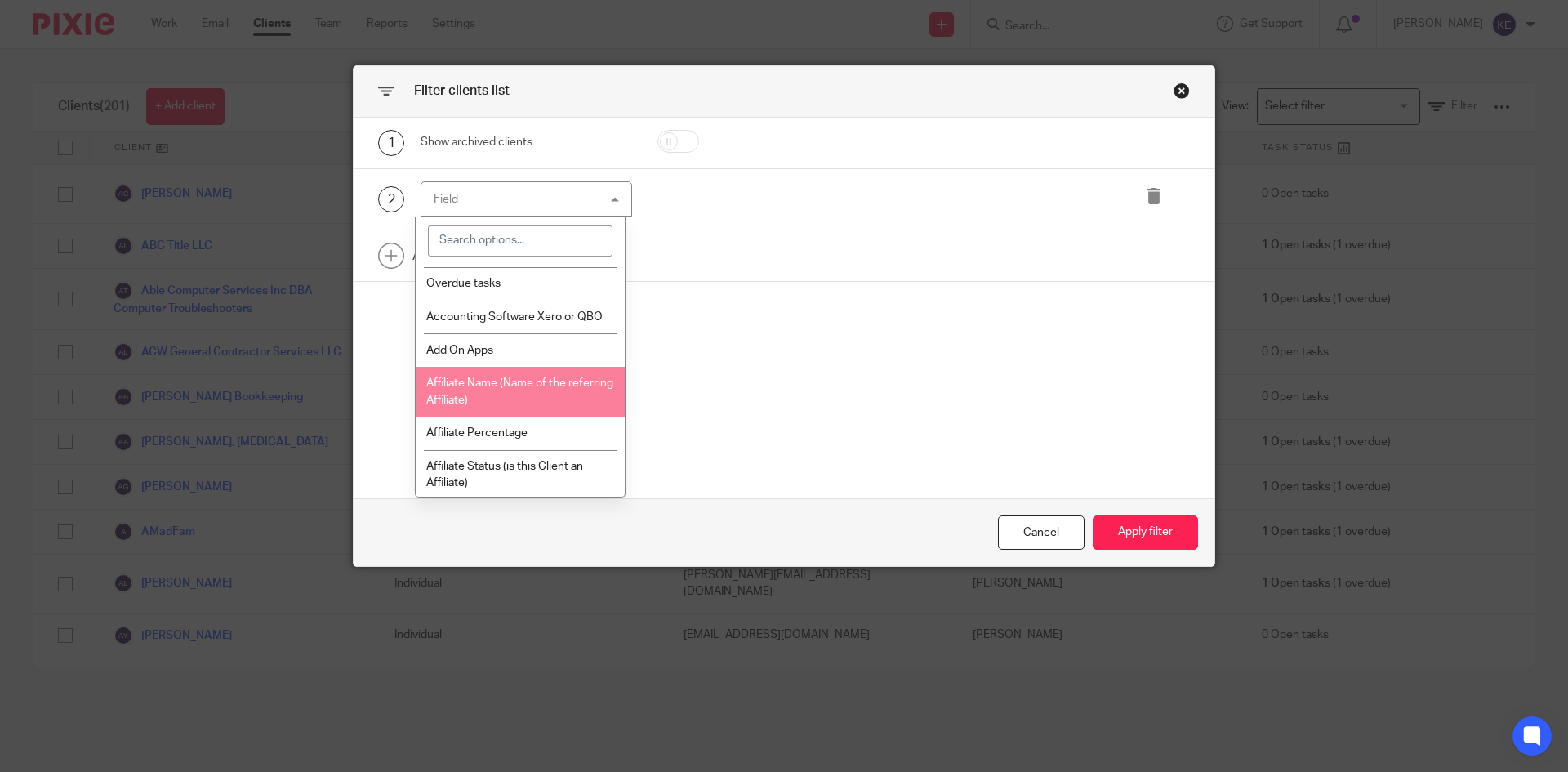
click at [510, 389] on li "Affiliate Name (Name of the referring Affiliate)" at bounding box center [520, 392] width 210 height 50
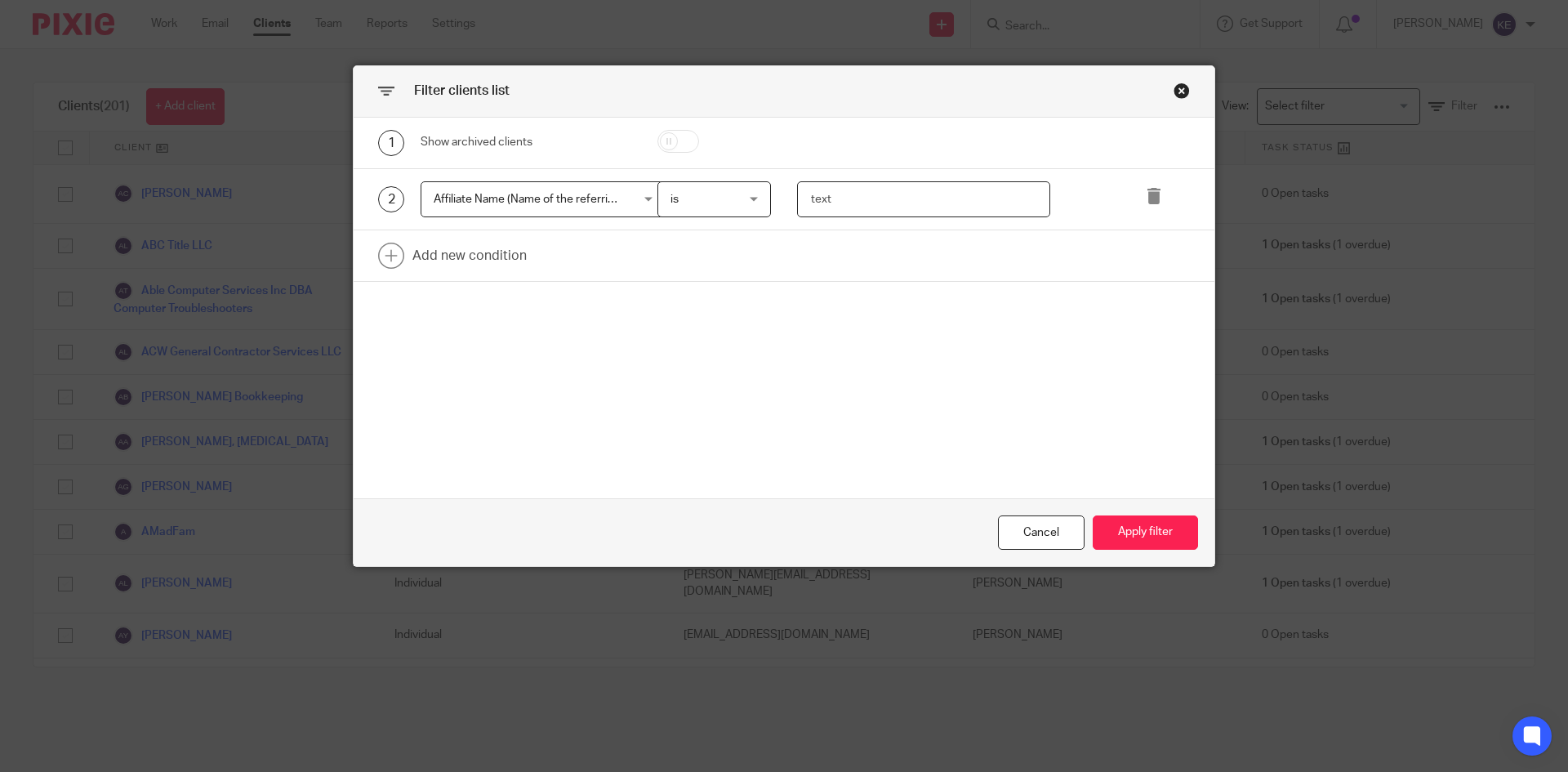
click at [820, 200] on input "text" at bounding box center [924, 199] width 254 height 37
type input "[PERSON_NAME]"
click at [1129, 535] on button "Apply filter" at bounding box center [1145, 532] width 105 height 35
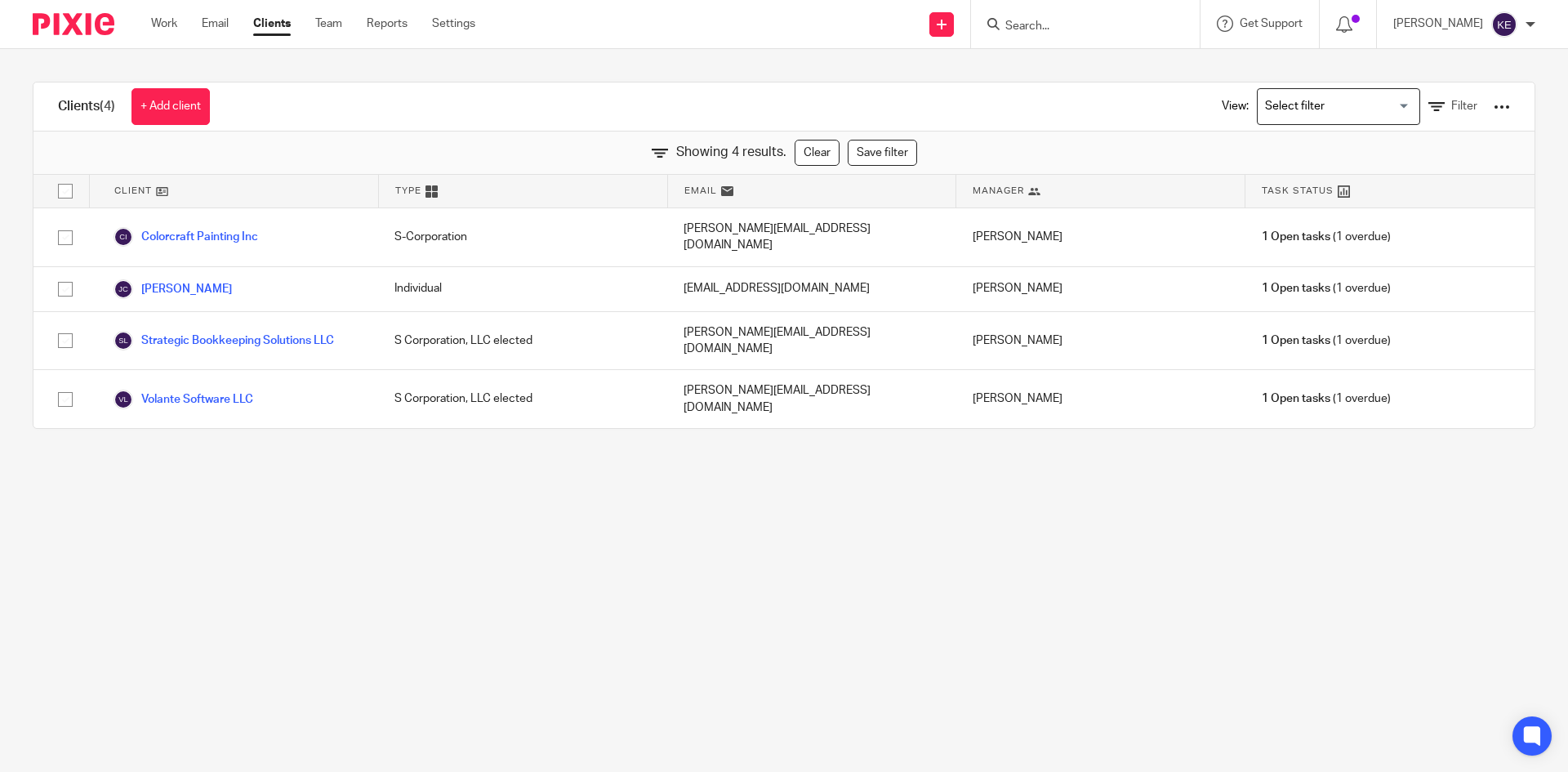
click at [219, 229] on link "Colorcraft Painting Inc" at bounding box center [186, 236] width 145 height 20
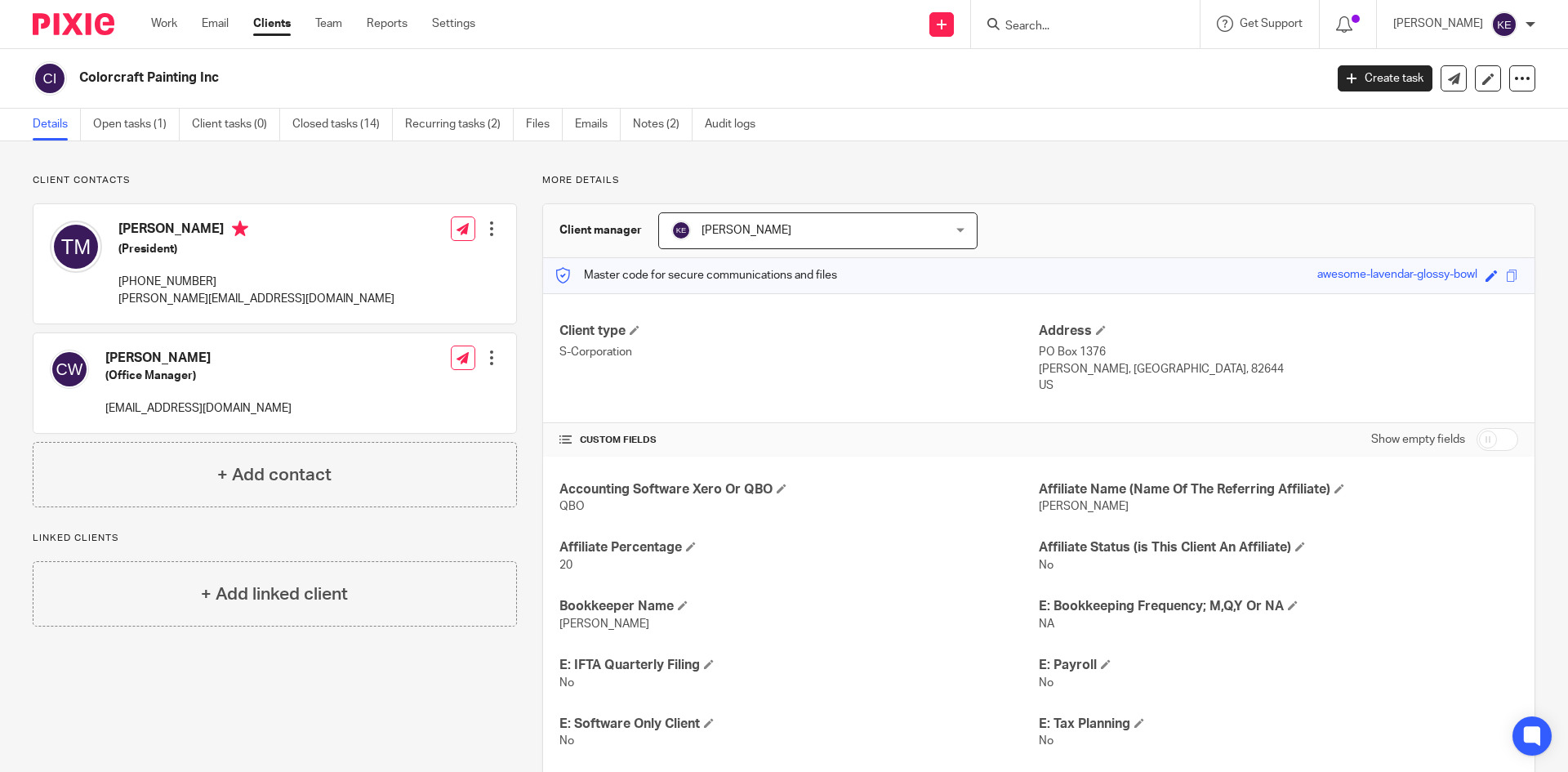
click at [954, 16] on link at bounding box center [941, 24] width 24 height 24
click at [296, 51] on div "Colorcraft Painting Inc Create task Export data Merge Archive client Delete cli…" at bounding box center [784, 78] width 1568 height 59
click at [1055, 14] on form at bounding box center [1091, 24] width 174 height 21
click at [1058, 18] on form at bounding box center [1091, 24] width 174 height 21
click at [1063, 29] on input "Search" at bounding box center [1077, 27] width 147 height 15
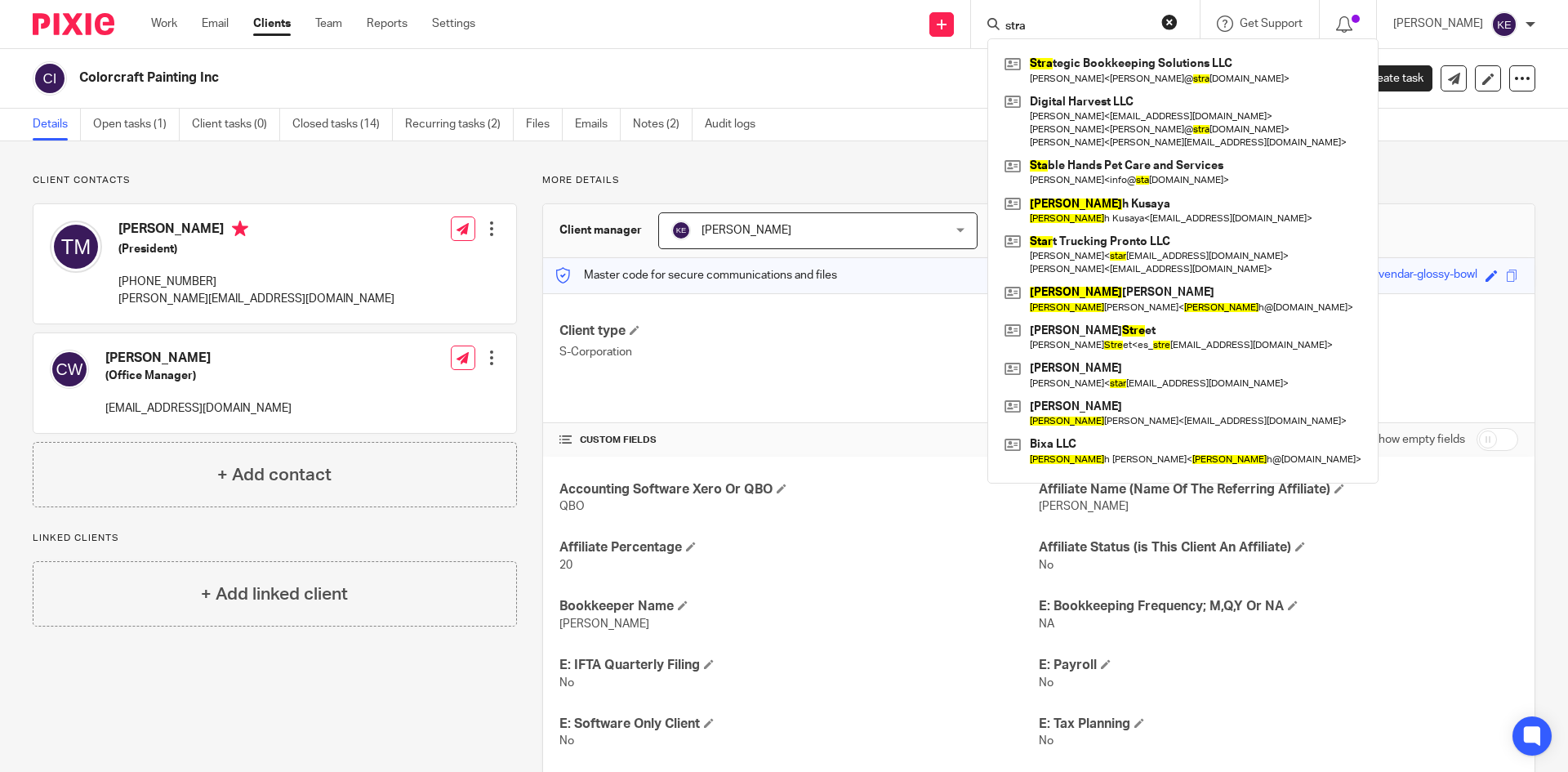
type input "stra"
click at [1206, 53] on link at bounding box center [1183, 71] width 365 height 38
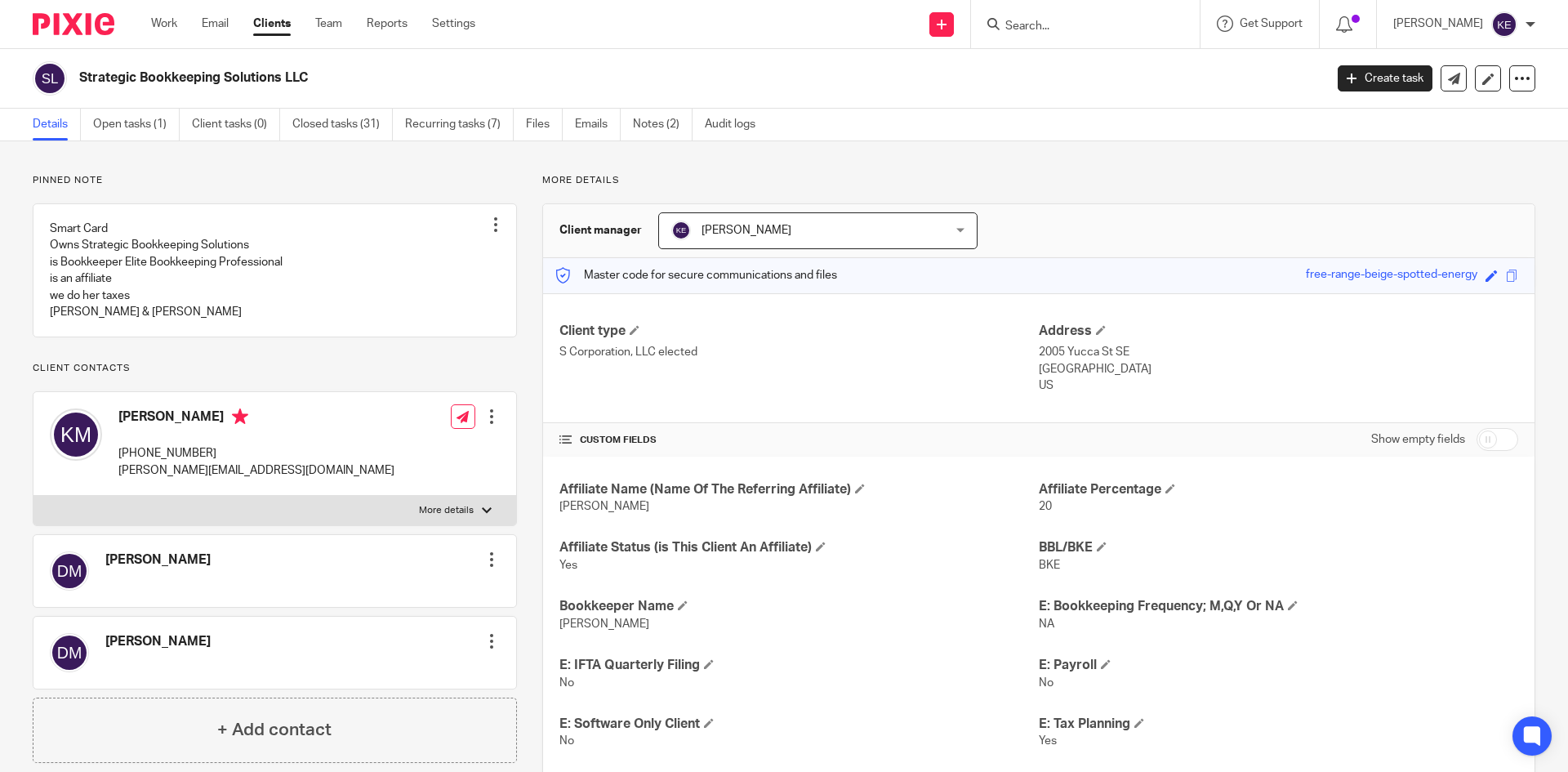
click at [134, 130] on link "Open tasks (1)" at bounding box center [136, 124] width 86 height 32
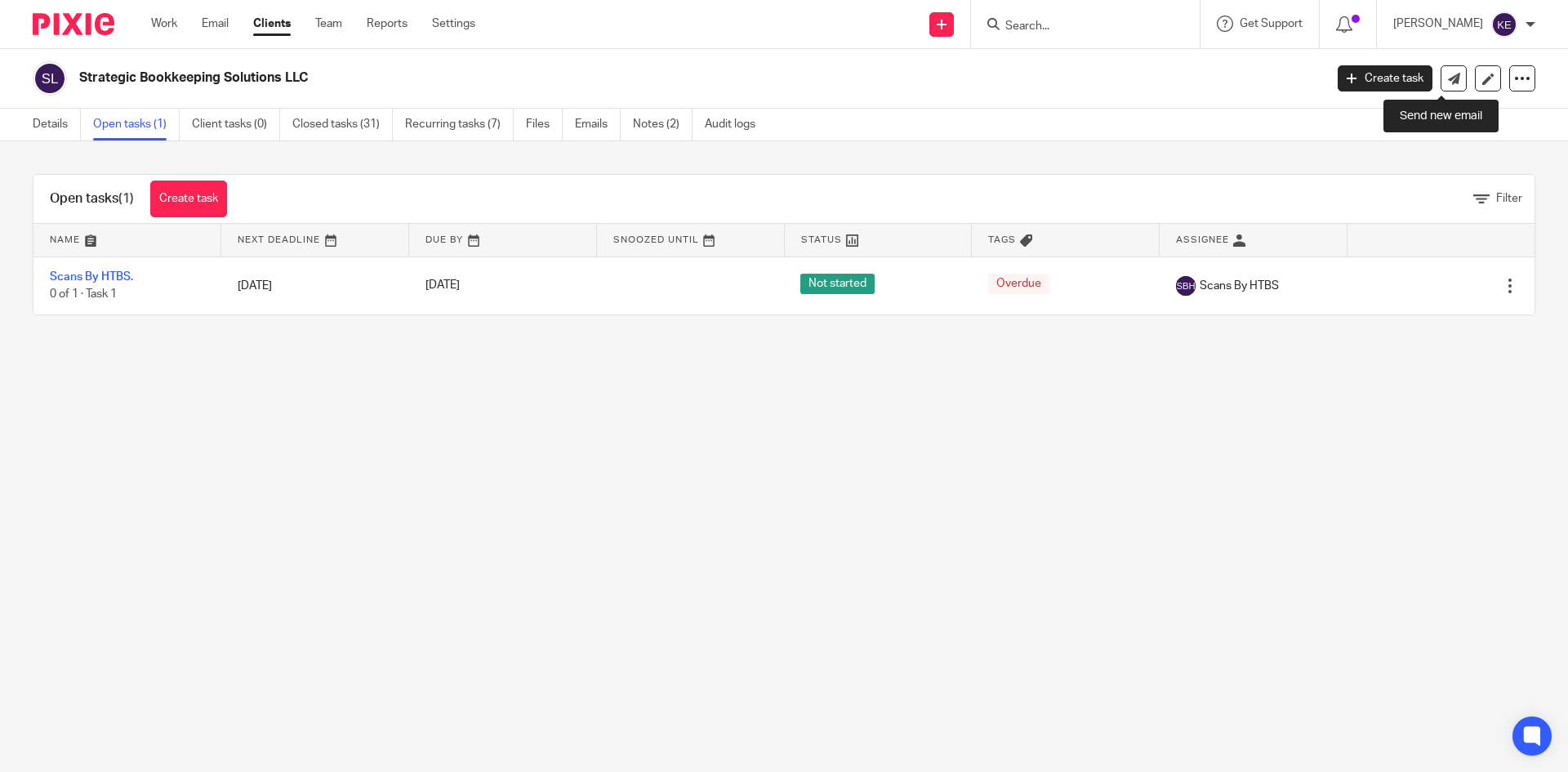
click at [1447, 75] on icon at bounding box center [1453, 78] width 12 height 12
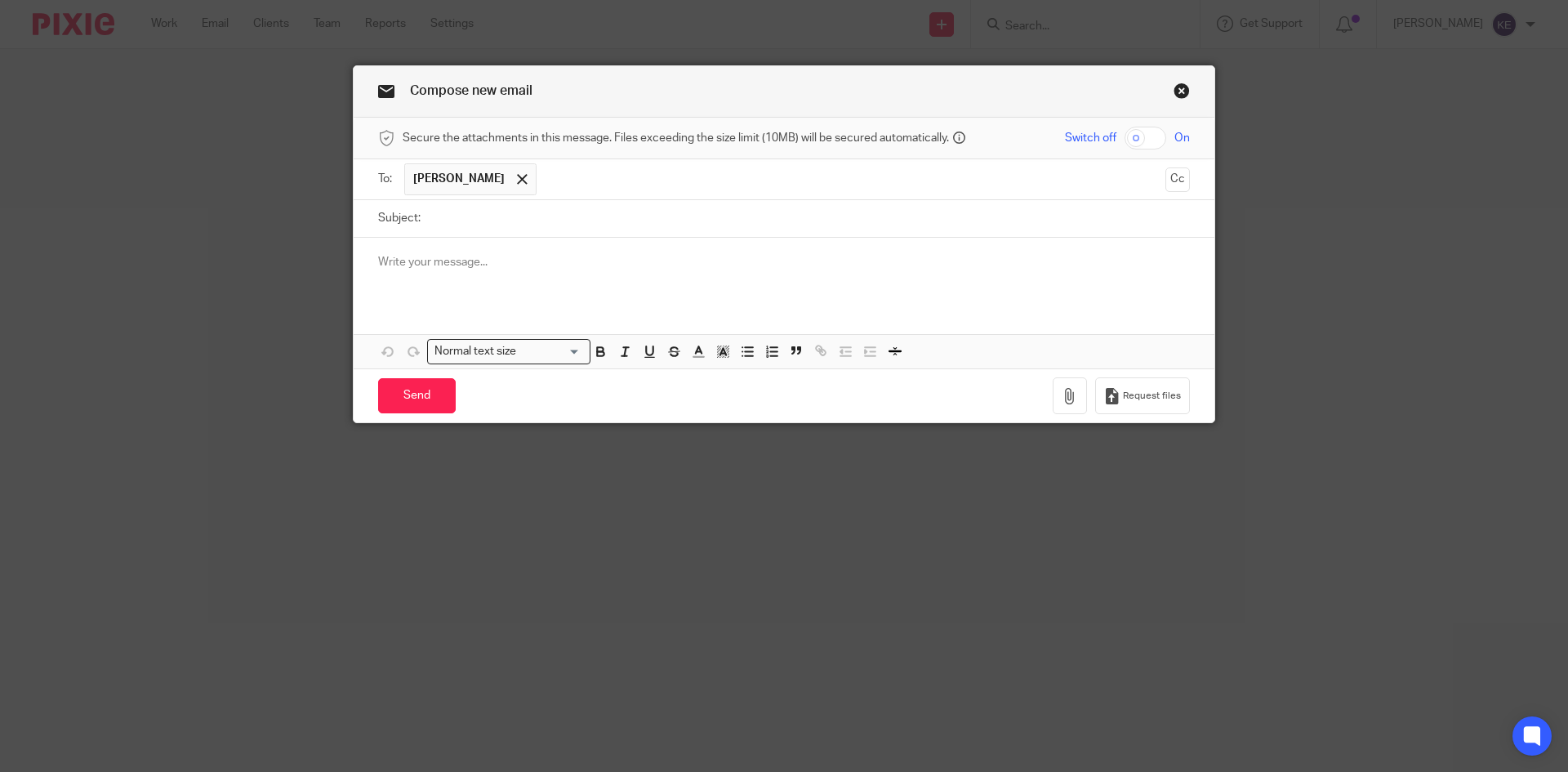
click at [511, 189] on span "[PERSON_NAME]" at bounding box center [470, 179] width 133 height 32
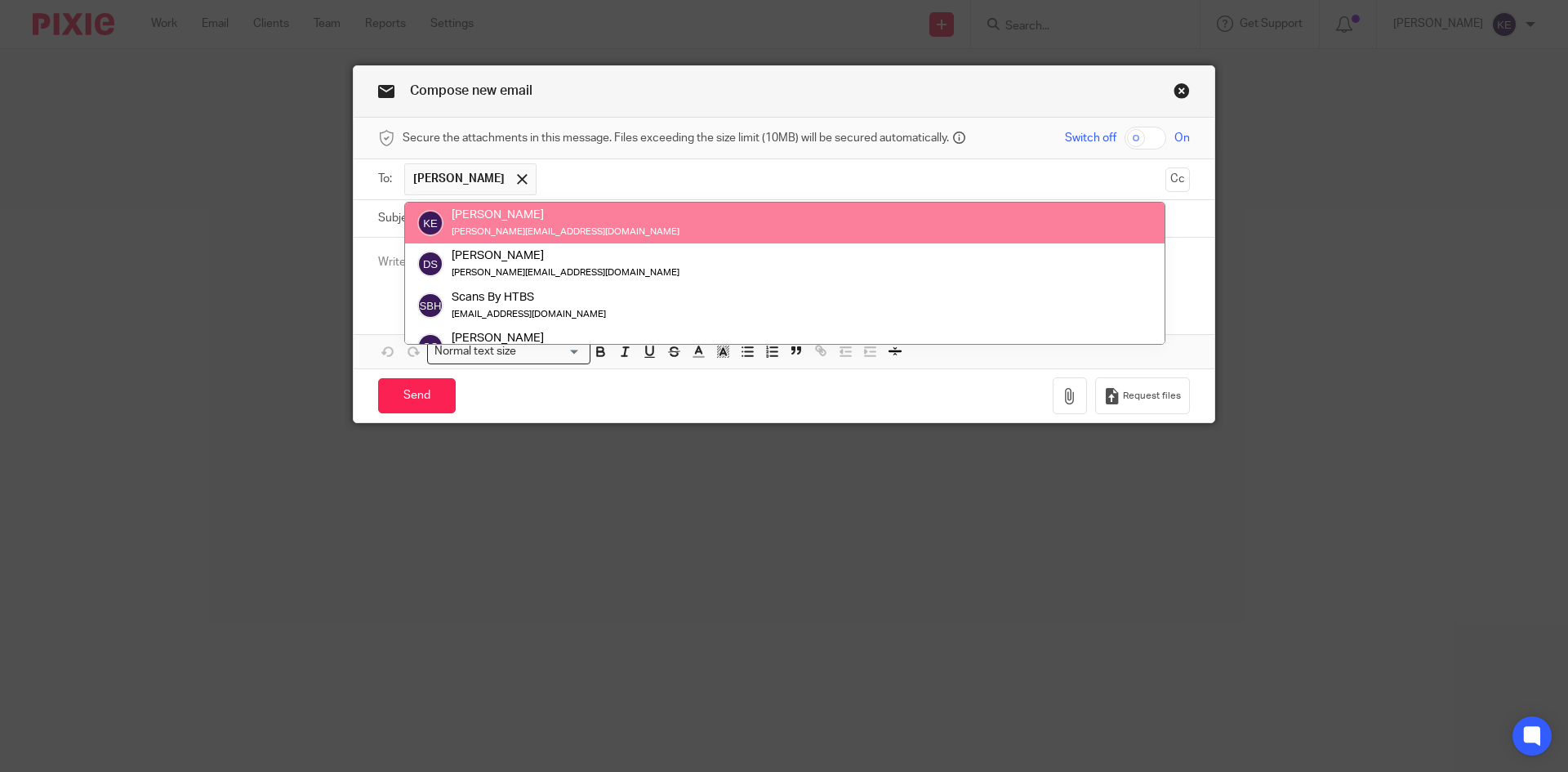
click at [610, 182] on input "text" at bounding box center [851, 179] width 613 height 32
click at [632, 177] on input "text" at bounding box center [851, 179] width 613 height 32
click at [725, 111] on div "Compose new email" at bounding box center [783, 92] width 861 height 52
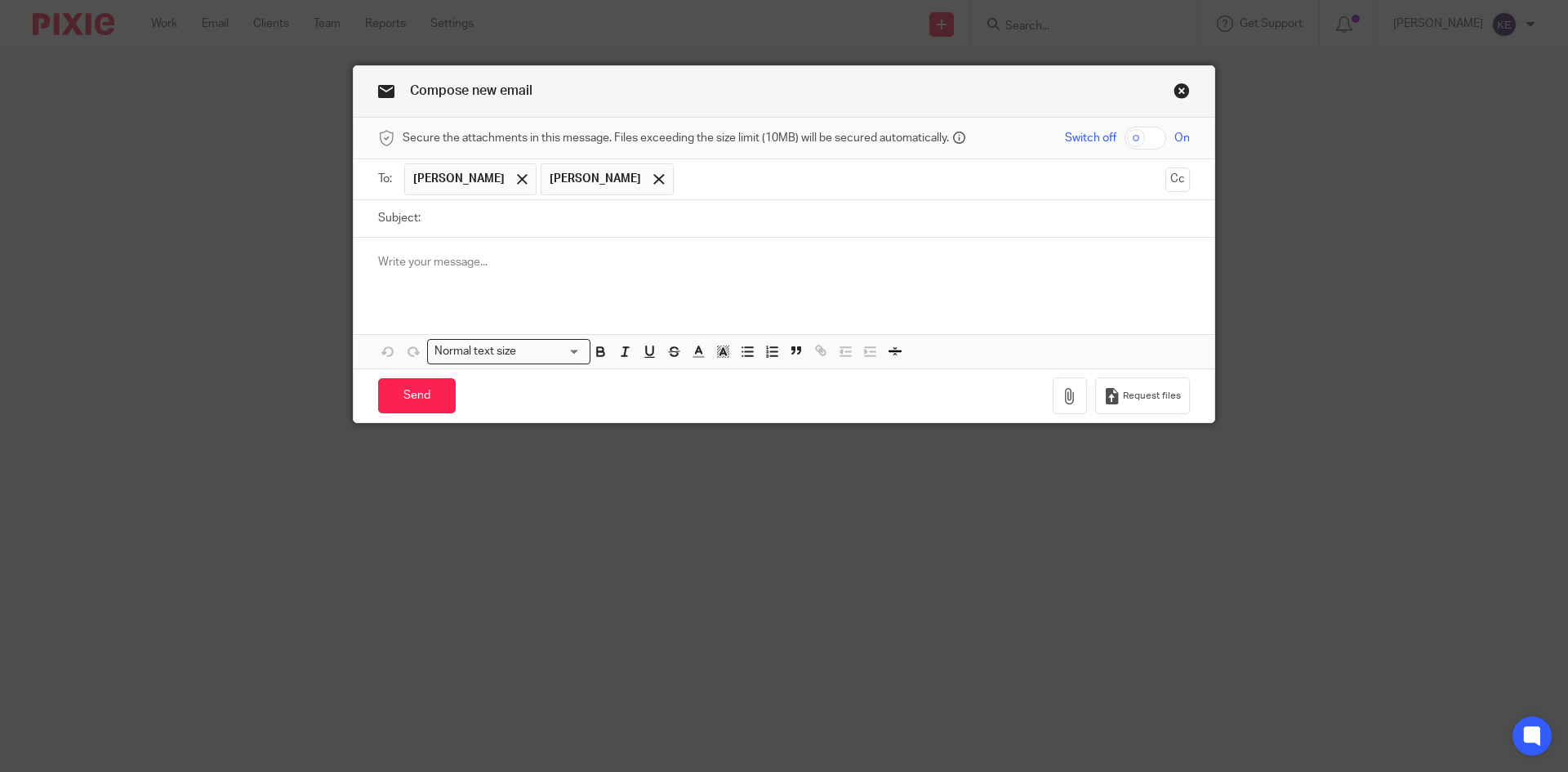
click at [653, 184] on span at bounding box center [658, 179] width 10 height 10
click at [586, 212] on input "Subject:" at bounding box center [809, 218] width 761 height 37
click at [443, 221] on input "Affilate" at bounding box center [809, 218] width 761 height 37
type input "Affiliate Payout"
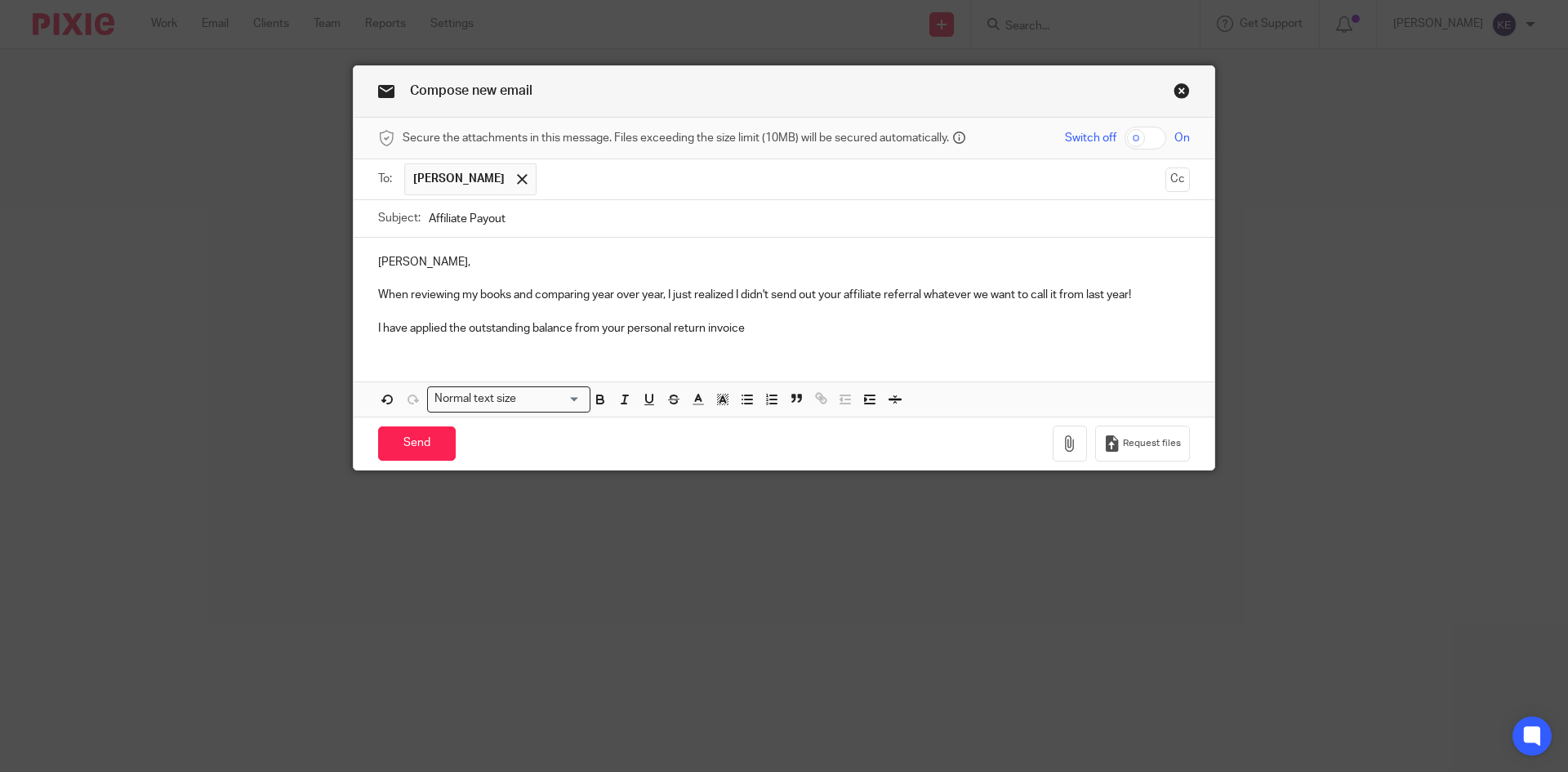
click at [766, 329] on p "I have applied the outstanding balance from your personal return invoice" at bounding box center [784, 327] width 812 height 16
click at [959, 335] on p "I have applied the outstanding balance from your personal return invoice from 2…" at bounding box center [784, 327] width 812 height 16
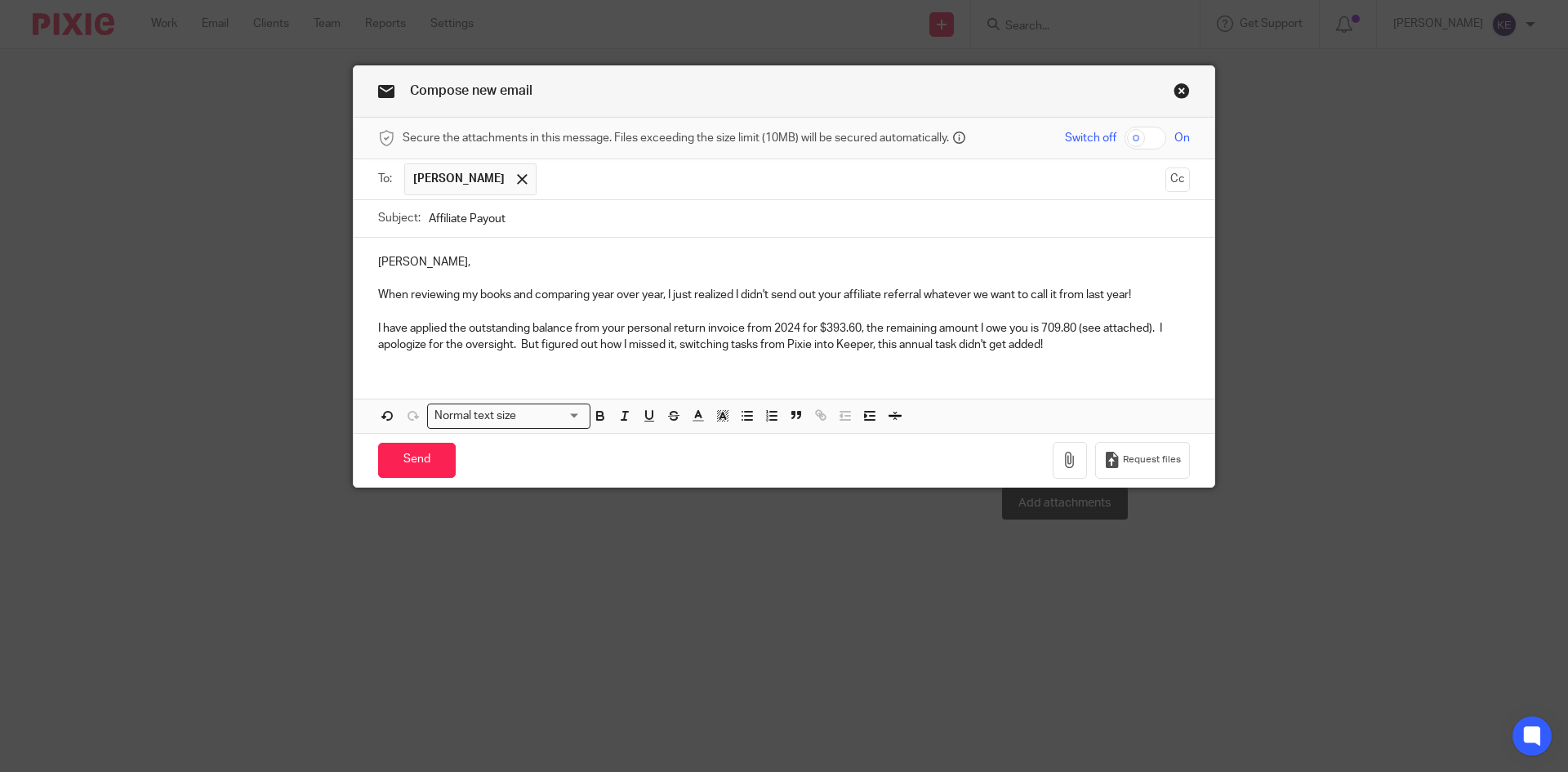
click at [1064, 452] on icon "button" at bounding box center [1069, 459] width 16 height 16
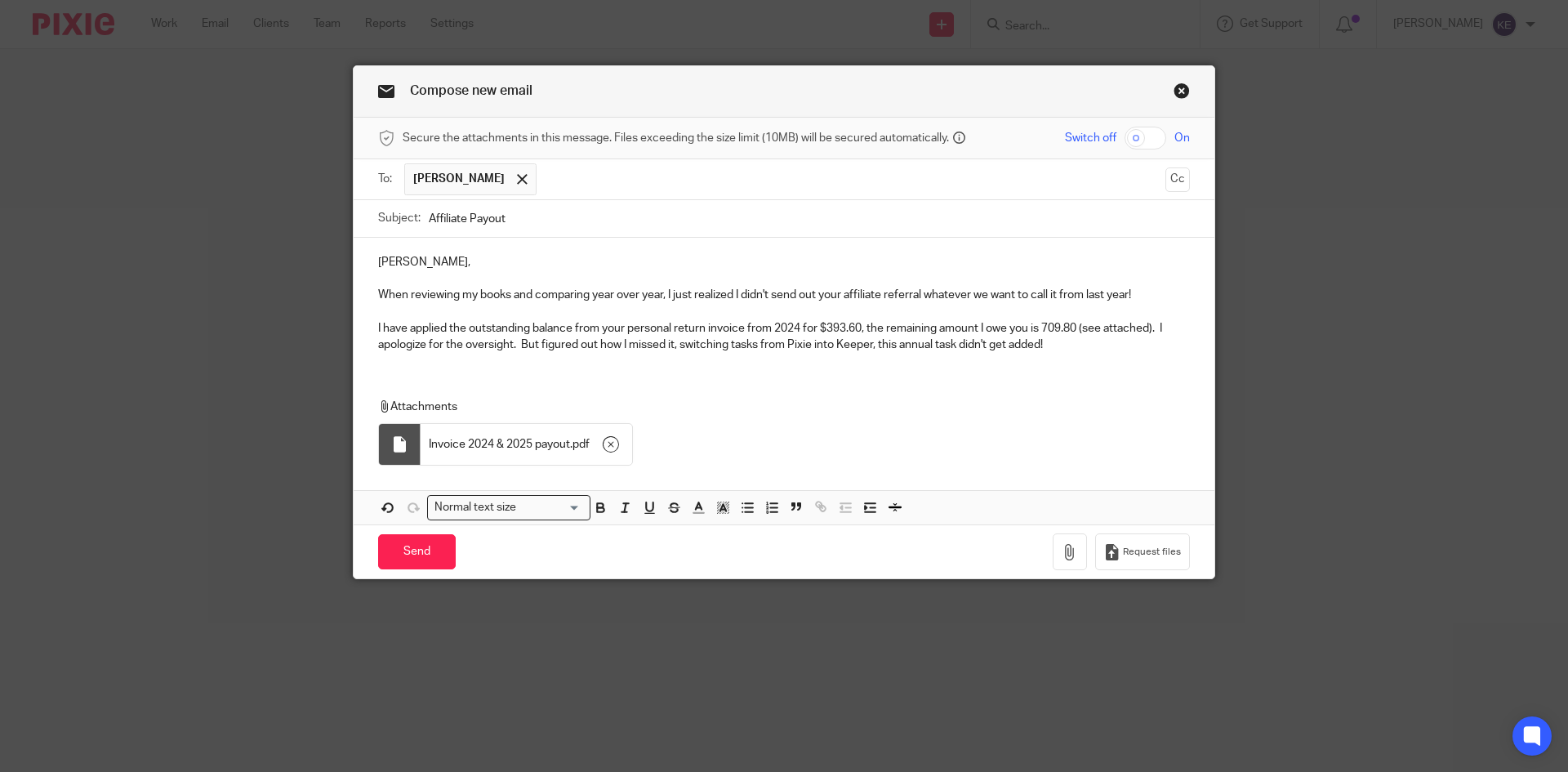
drag, startPoint x: 797, startPoint y: 352, endPoint x: 772, endPoint y: 352, distance: 25.0
click at [797, 352] on p "I have applied the outstanding balance from your personal return invoice from 2…" at bounding box center [784, 336] width 812 height 34
click at [1062, 339] on p "I have applied the outstanding balance from your personal return invoice from 2…" at bounding box center [784, 336] width 812 height 34
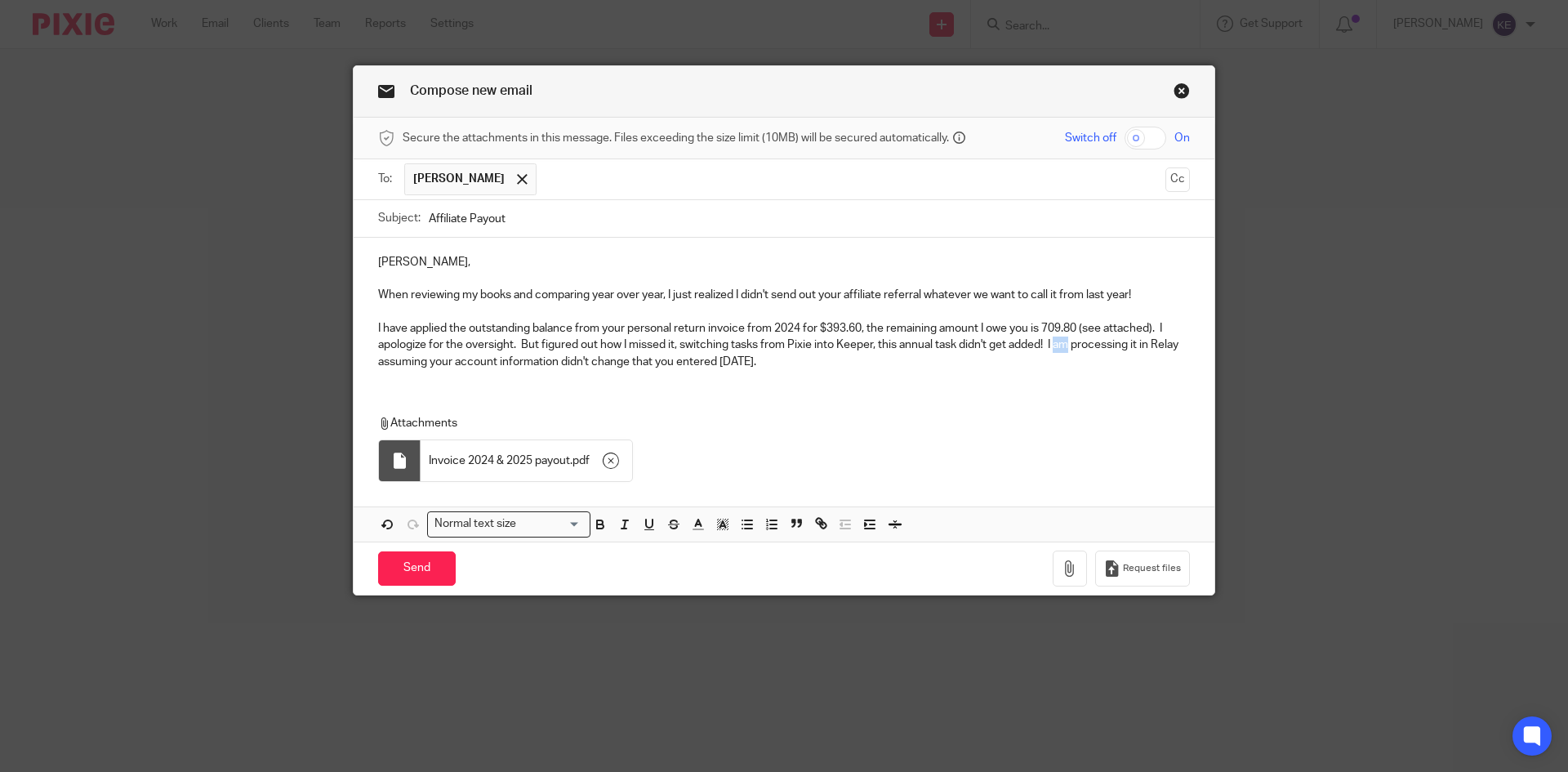
drag, startPoint x: 1067, startPoint y: 345, endPoint x: 1054, endPoint y: 350, distance: 13.9
click at [1054, 350] on p "I have applied the outstanding balance from your personal return invoice from 2…" at bounding box center [784, 345] width 812 height 50
drag, startPoint x: 1131, startPoint y: 343, endPoint x: 1117, endPoint y: 351, distance: 16.1
click at [1117, 351] on p "I have applied the outstanding balance from your personal return invoice from 2…" at bounding box center [784, 345] width 812 height 50
click at [796, 359] on p "I have applied the outstanding balance from your personal return invoice from 2…" at bounding box center [784, 345] width 812 height 50
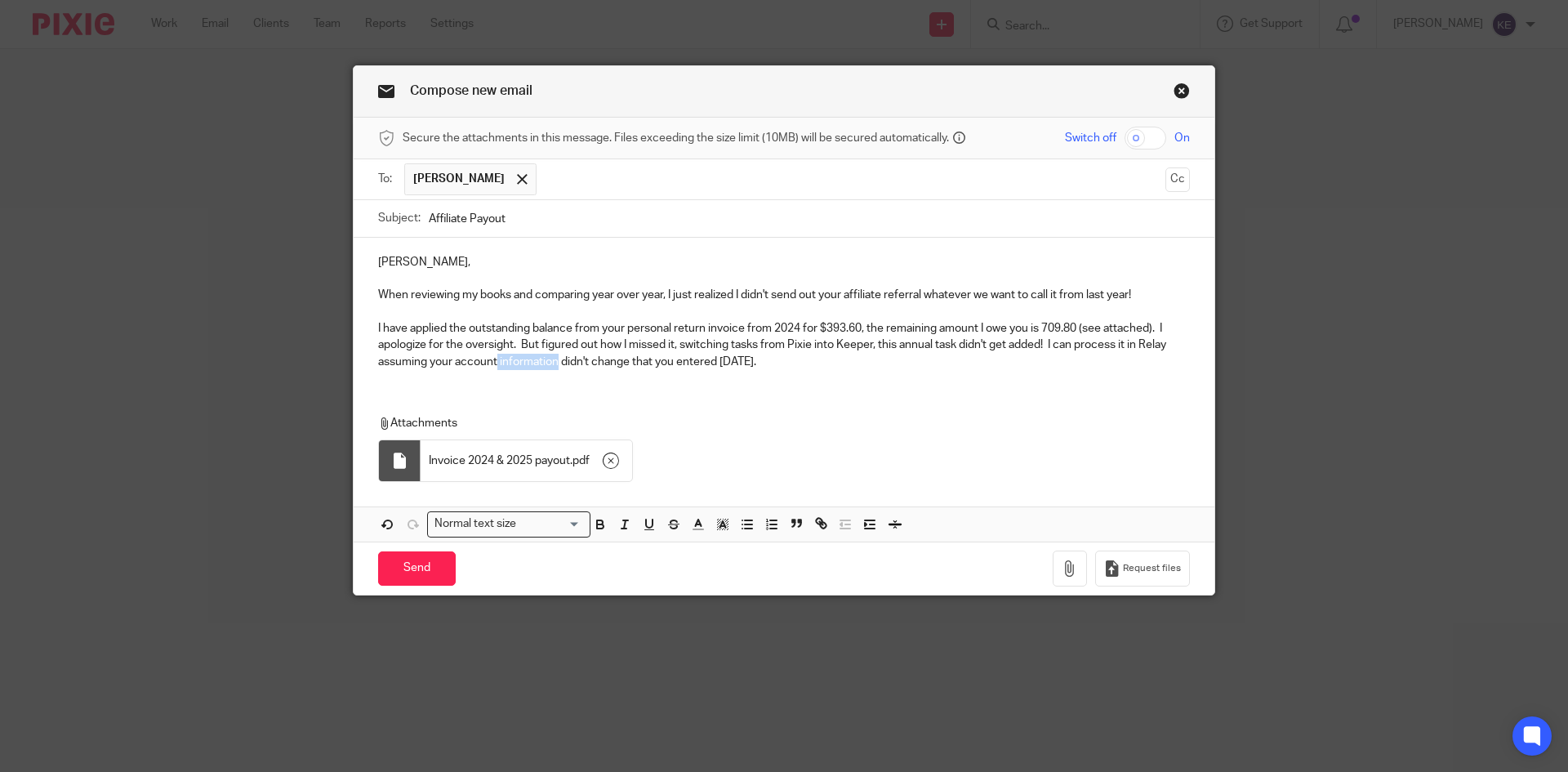
drag, startPoint x: 552, startPoint y: 361, endPoint x: 490, endPoint y: 363, distance: 62.0
click at [490, 363] on p "I have applied the outstanding balance from your personal return invoice from 2…" at bounding box center [784, 345] width 812 height 50
drag, startPoint x: 493, startPoint y: 361, endPoint x: 790, endPoint y: 358, distance: 297.0
click at [790, 358] on p "I have applied the outstanding balance from your personal return invoice from 2…" at bounding box center [784, 345] width 812 height 50
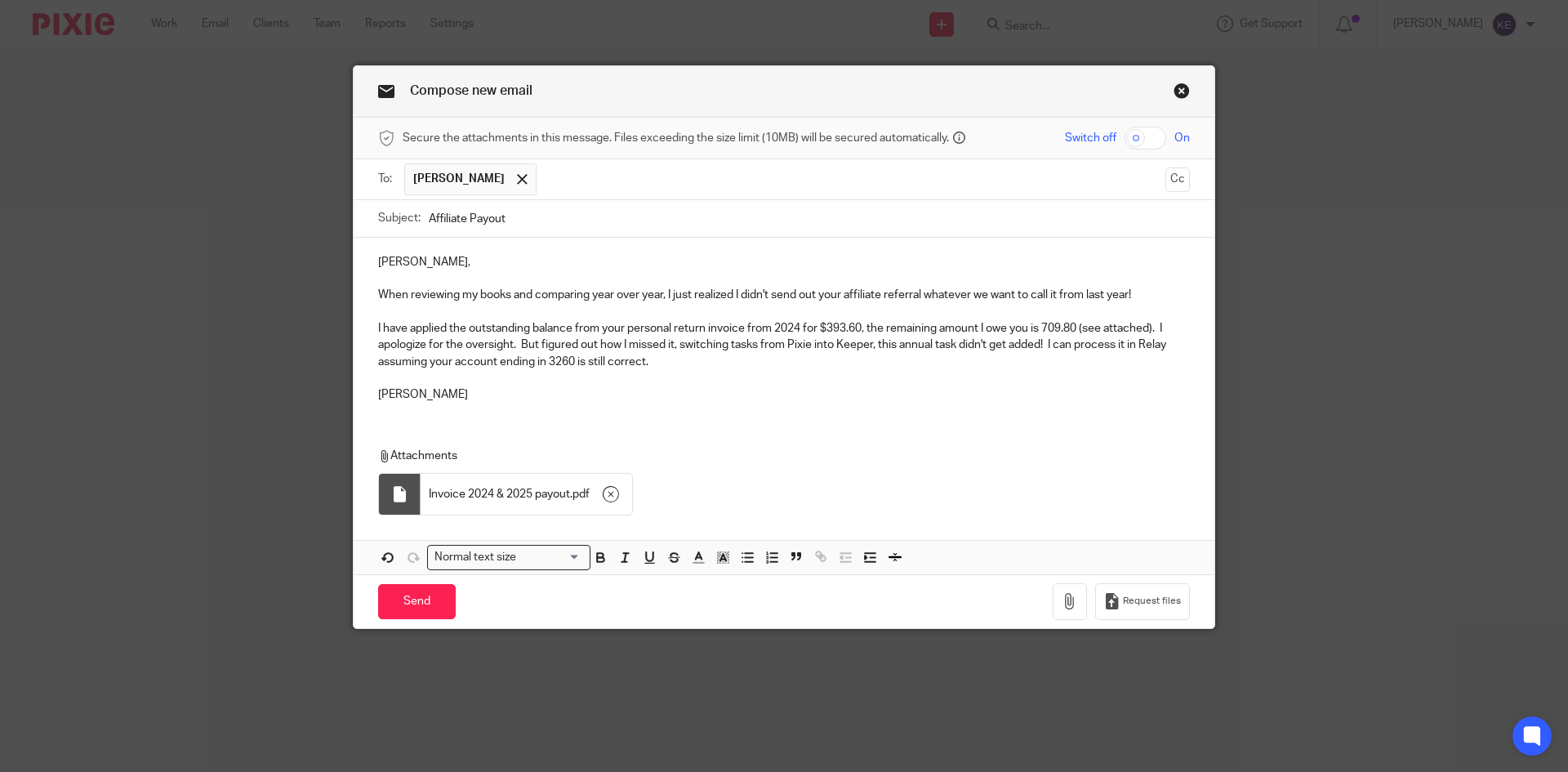
click at [414, 595] on input "Send" at bounding box center [417, 601] width 78 height 35
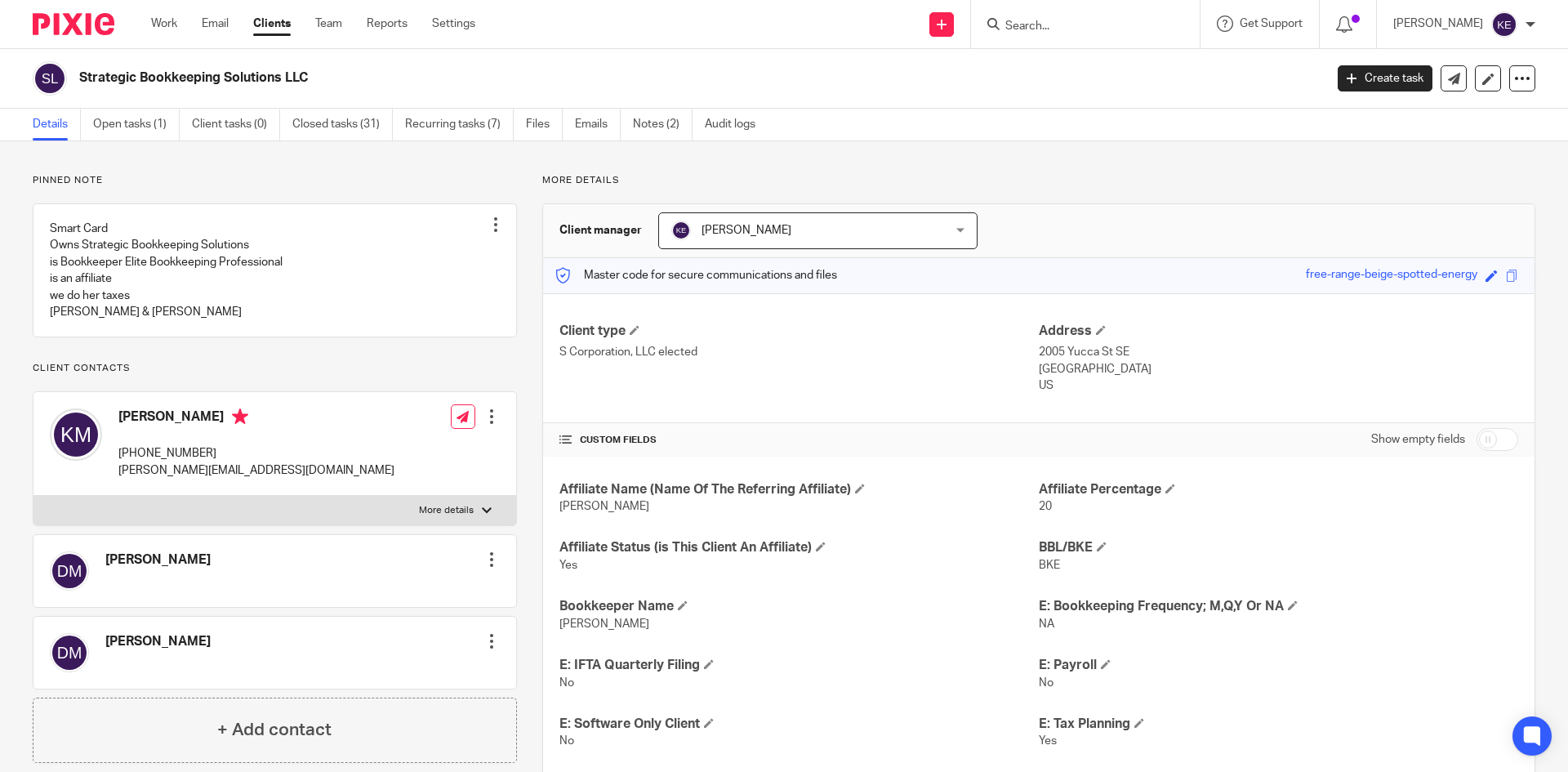
click at [607, 121] on link "Emails" at bounding box center [597, 124] width 46 height 32
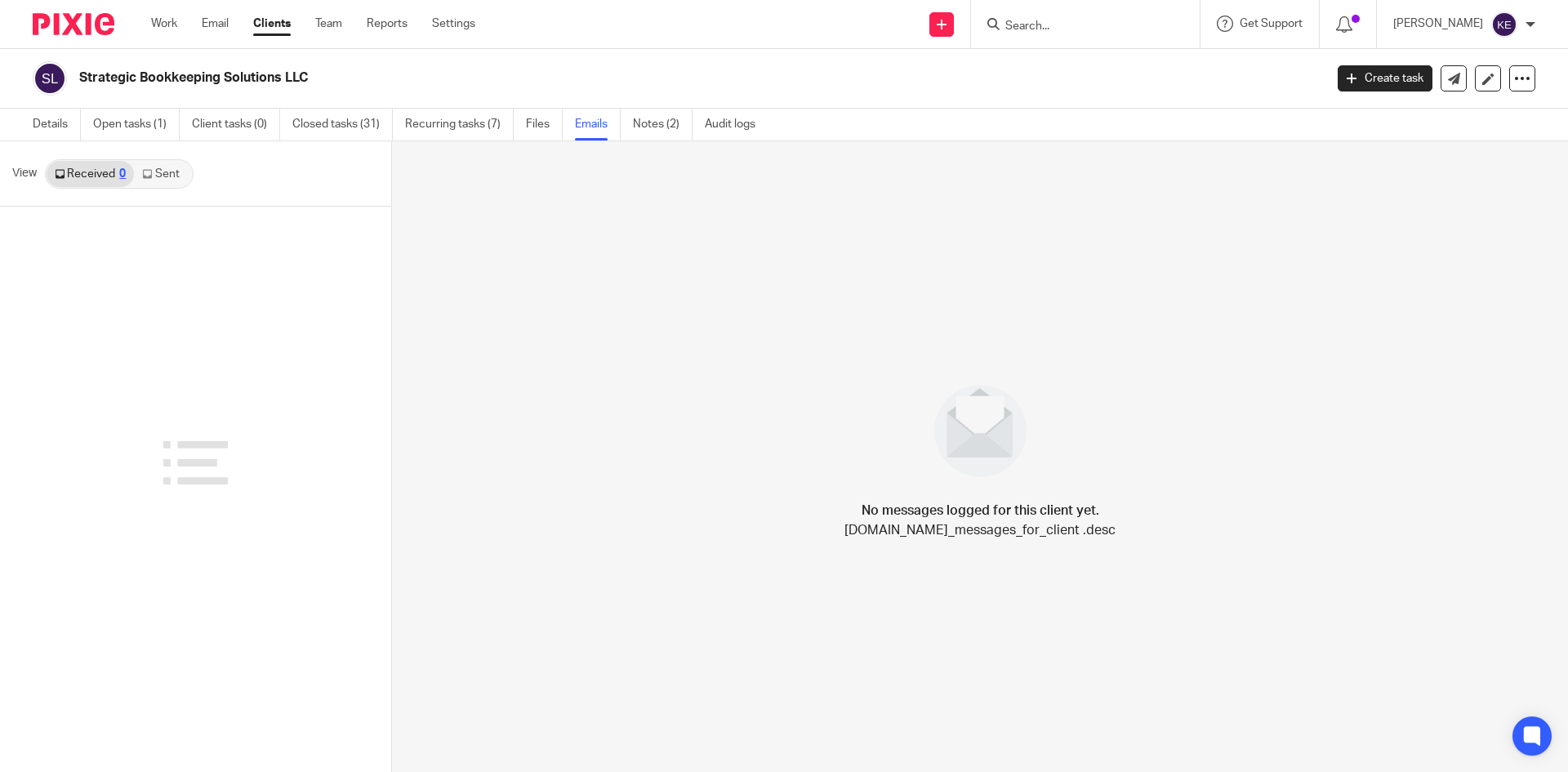
click at [156, 176] on link "Sent" at bounding box center [162, 174] width 57 height 26
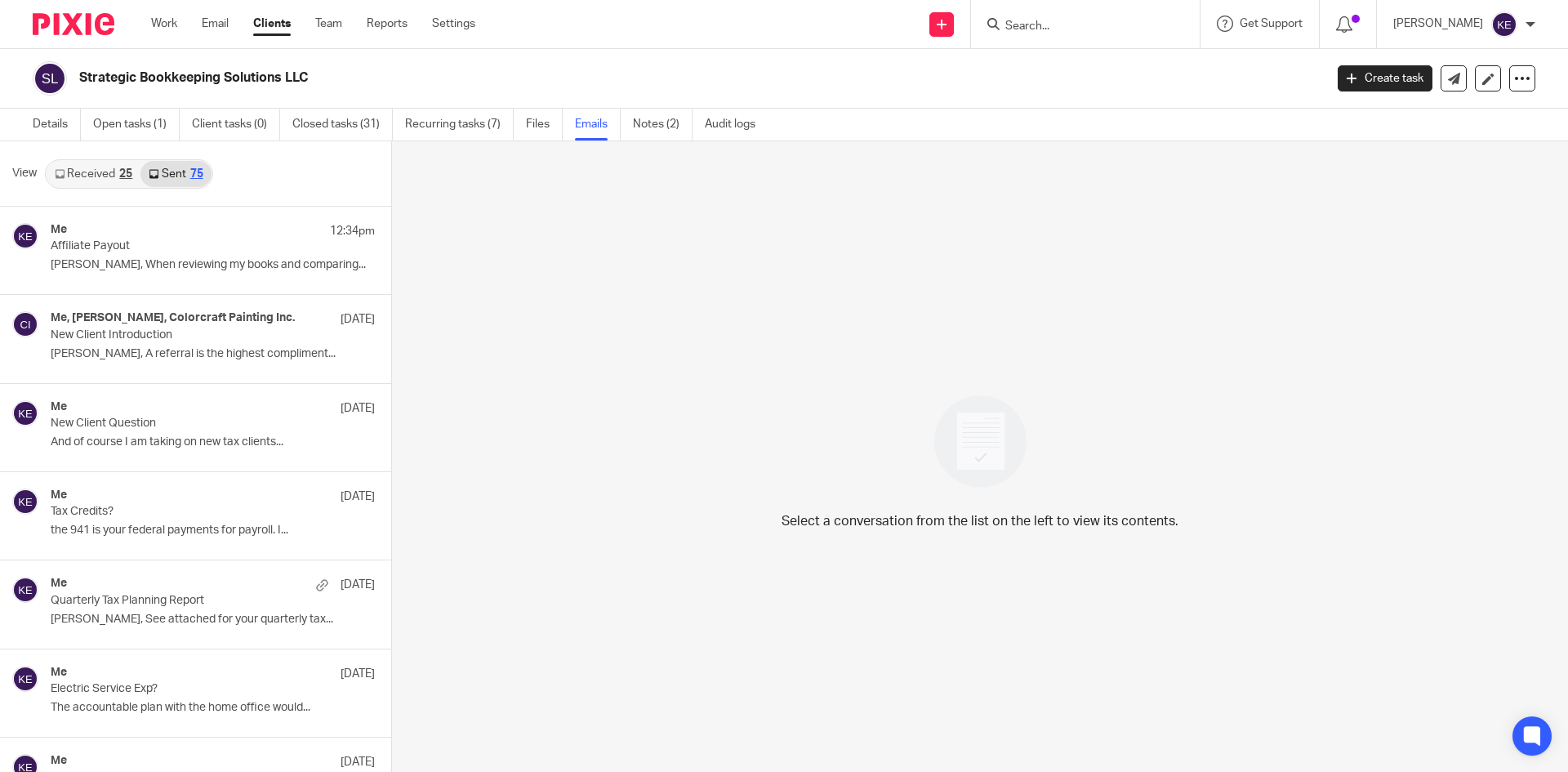
click at [238, 268] on p "Kerrie, When reviewing my books and comparing..." at bounding box center [213, 265] width 324 height 14
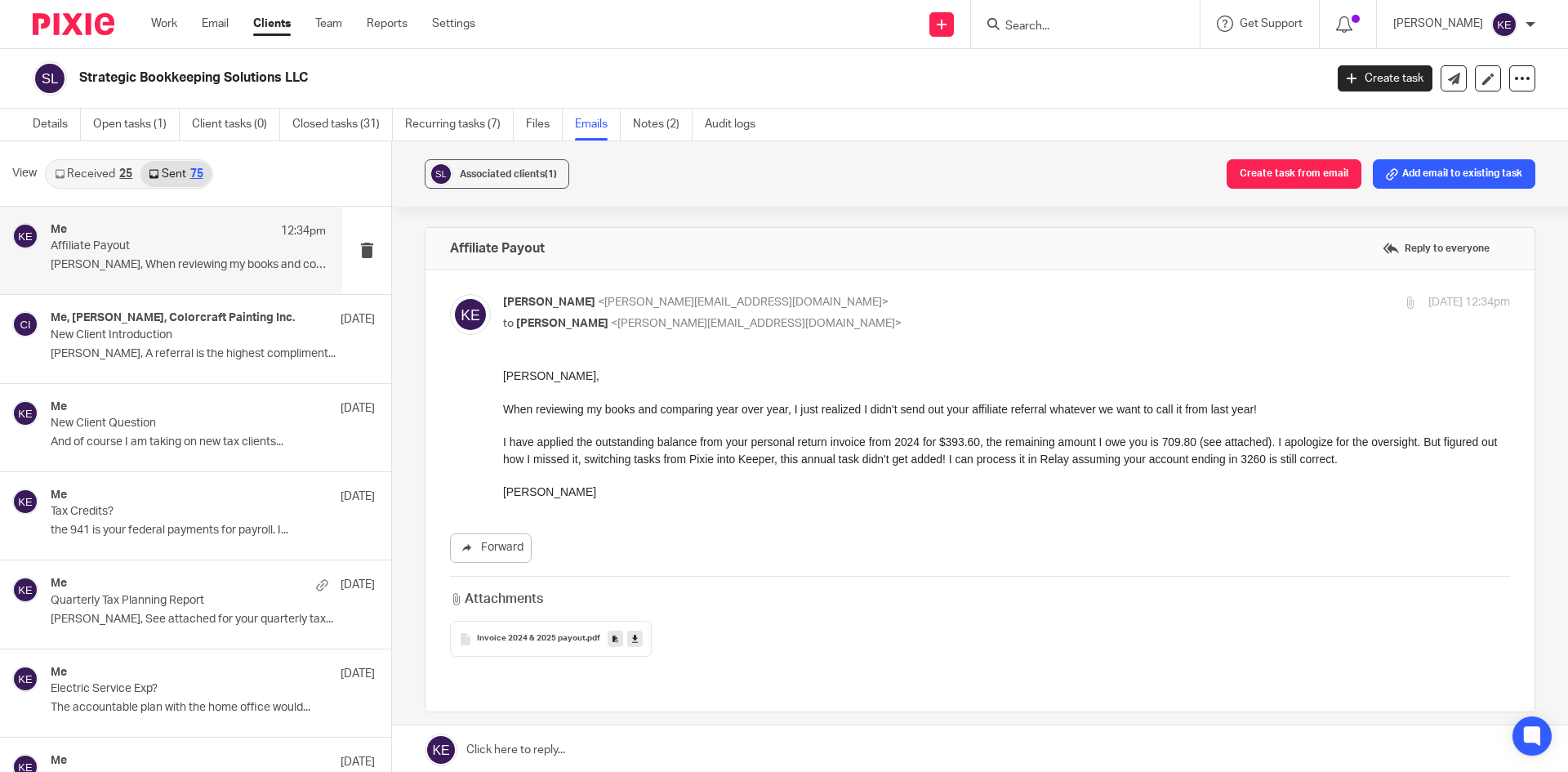
click at [164, 15] on div "Work Email Clients Team Reports Settings Work Email Clients Team Reports Settin…" at bounding box center [317, 24] width 365 height 48
click at [219, 22] on link "Email" at bounding box center [215, 23] width 27 height 16
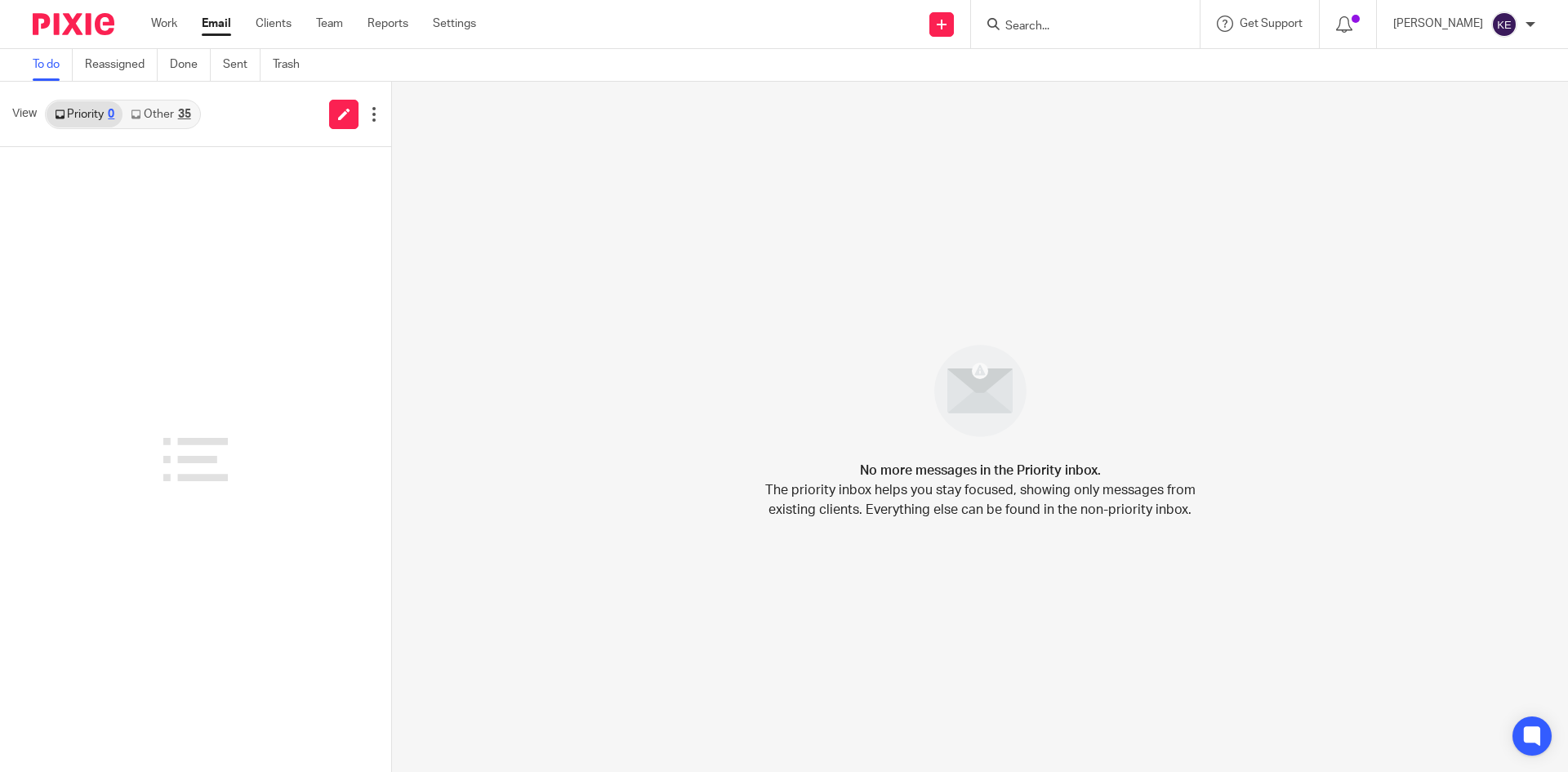
click at [223, 20] on link "Email" at bounding box center [216, 23] width 29 height 16
click at [185, 115] on div "35" at bounding box center [184, 114] width 13 height 11
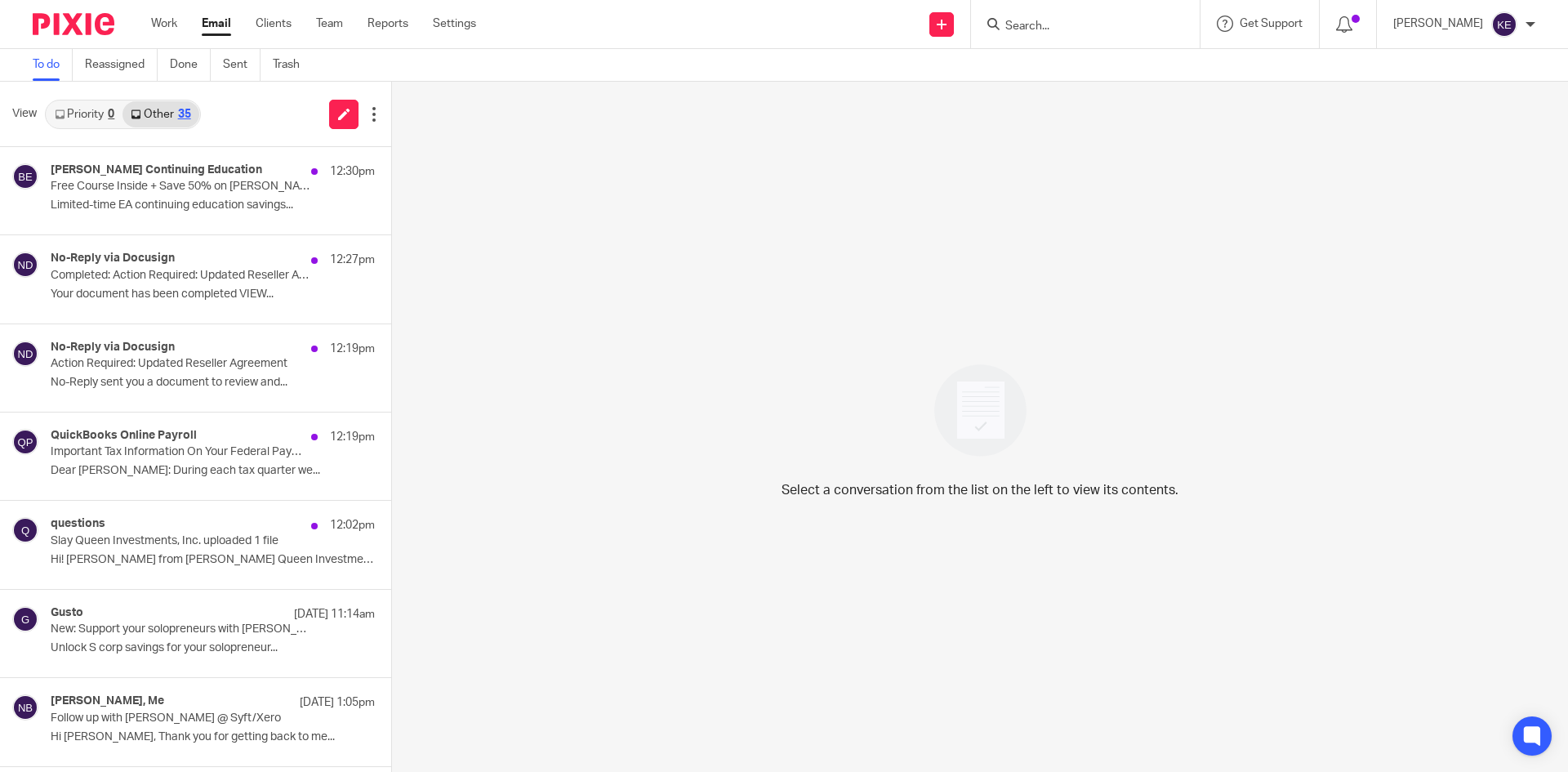
click at [181, 162] on div "Becker EA Continuing Education 12:30pm Free Course Inside + Save 50% on Becker …" at bounding box center [196, 190] width 391 height 87
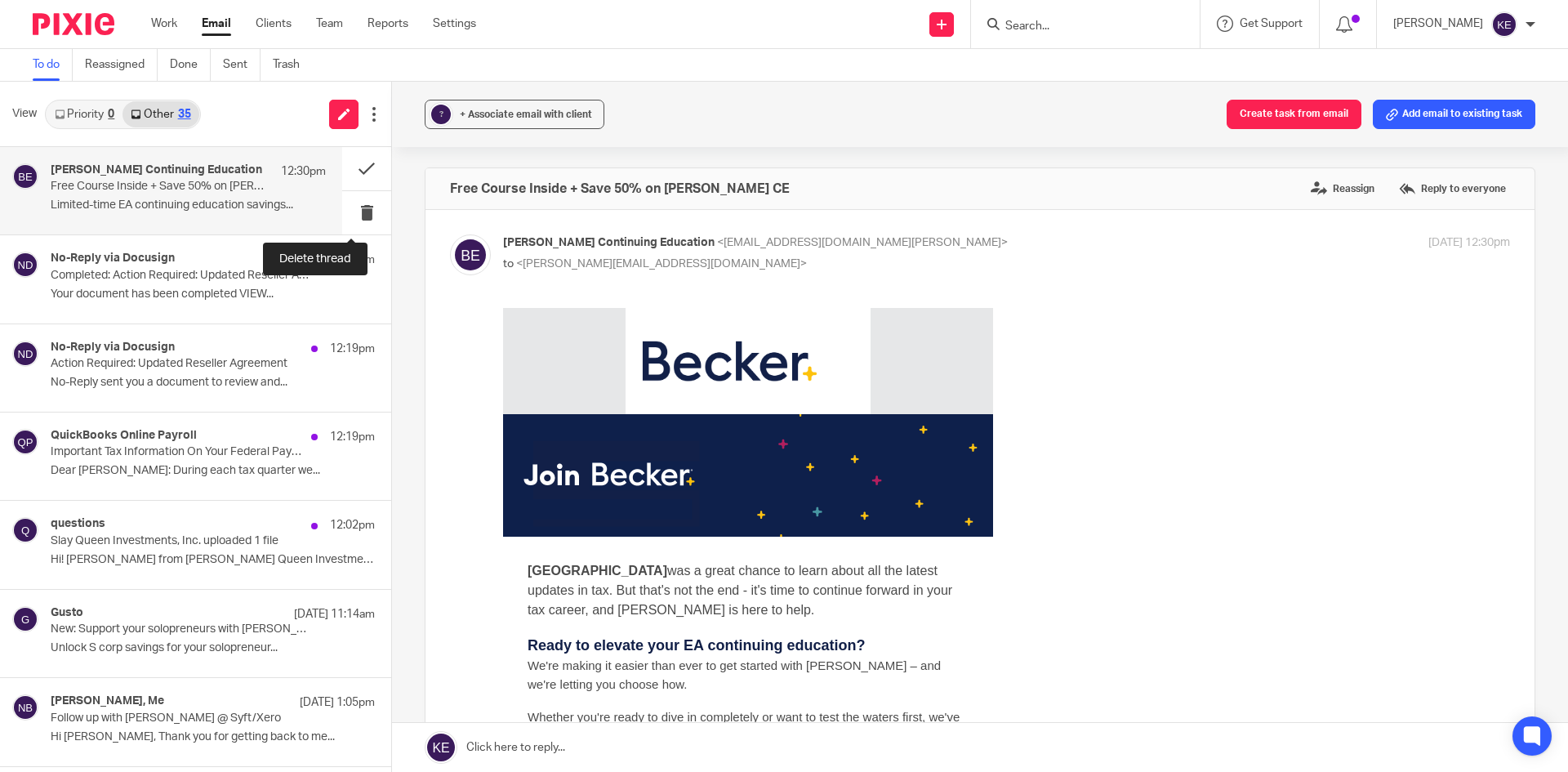
click at [348, 202] on button at bounding box center [366, 213] width 49 height 43
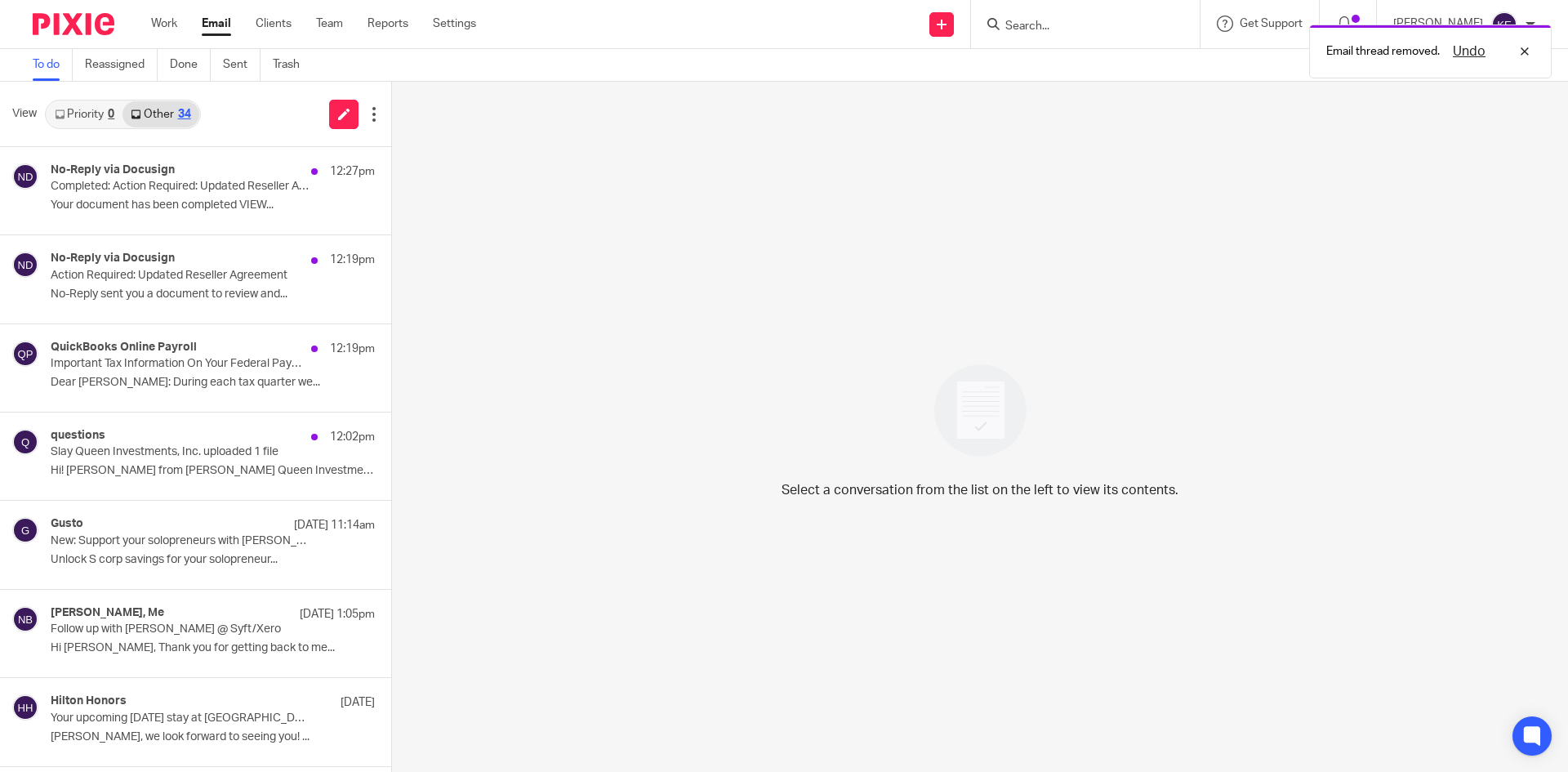
click at [210, 284] on div "No-Reply via Docusign 12:19pm Action Required: Updated Reseller Agreement No-Re…" at bounding box center [213, 278] width 324 height 54
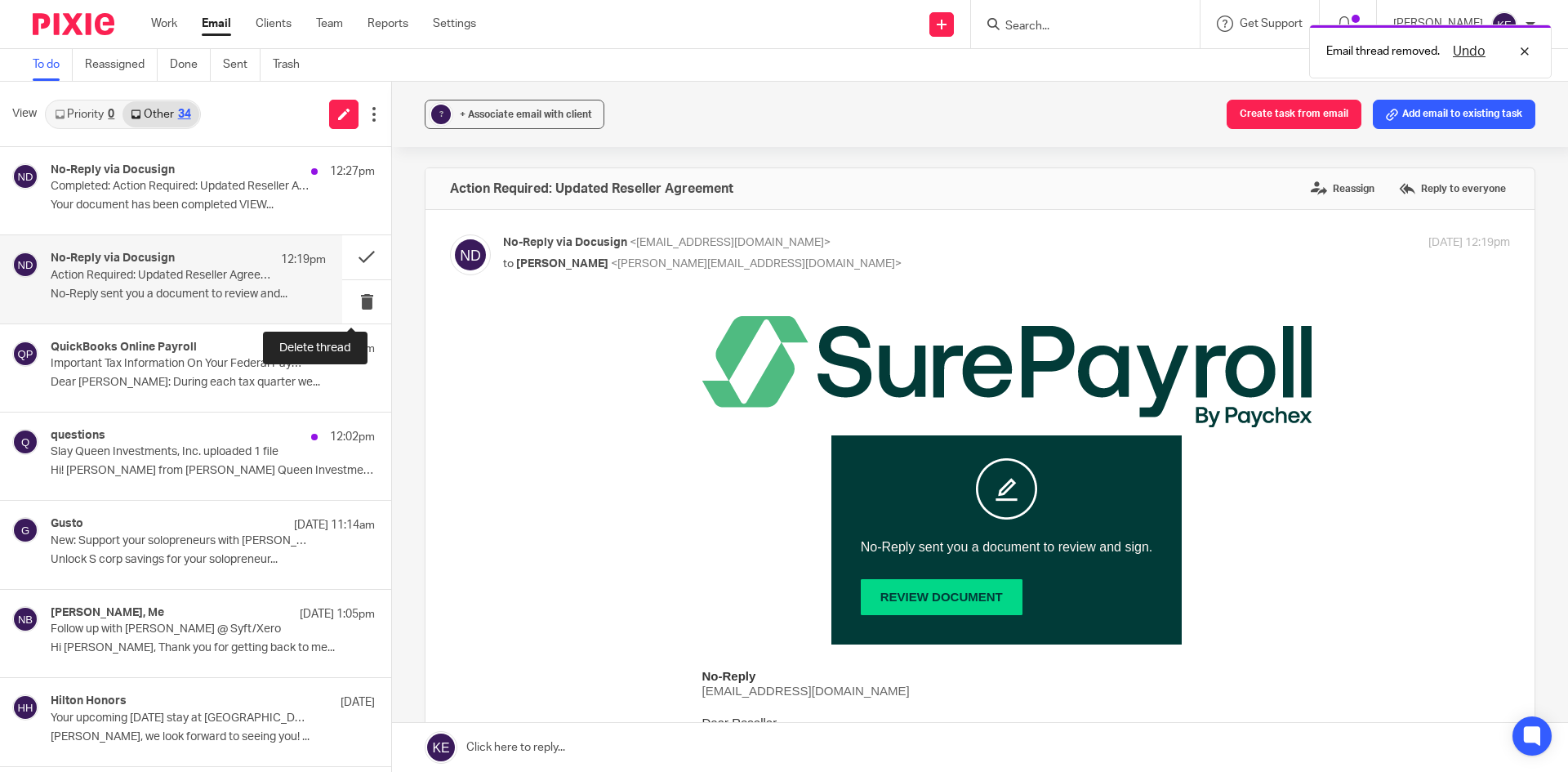
click at [354, 292] on button at bounding box center [366, 302] width 49 height 43
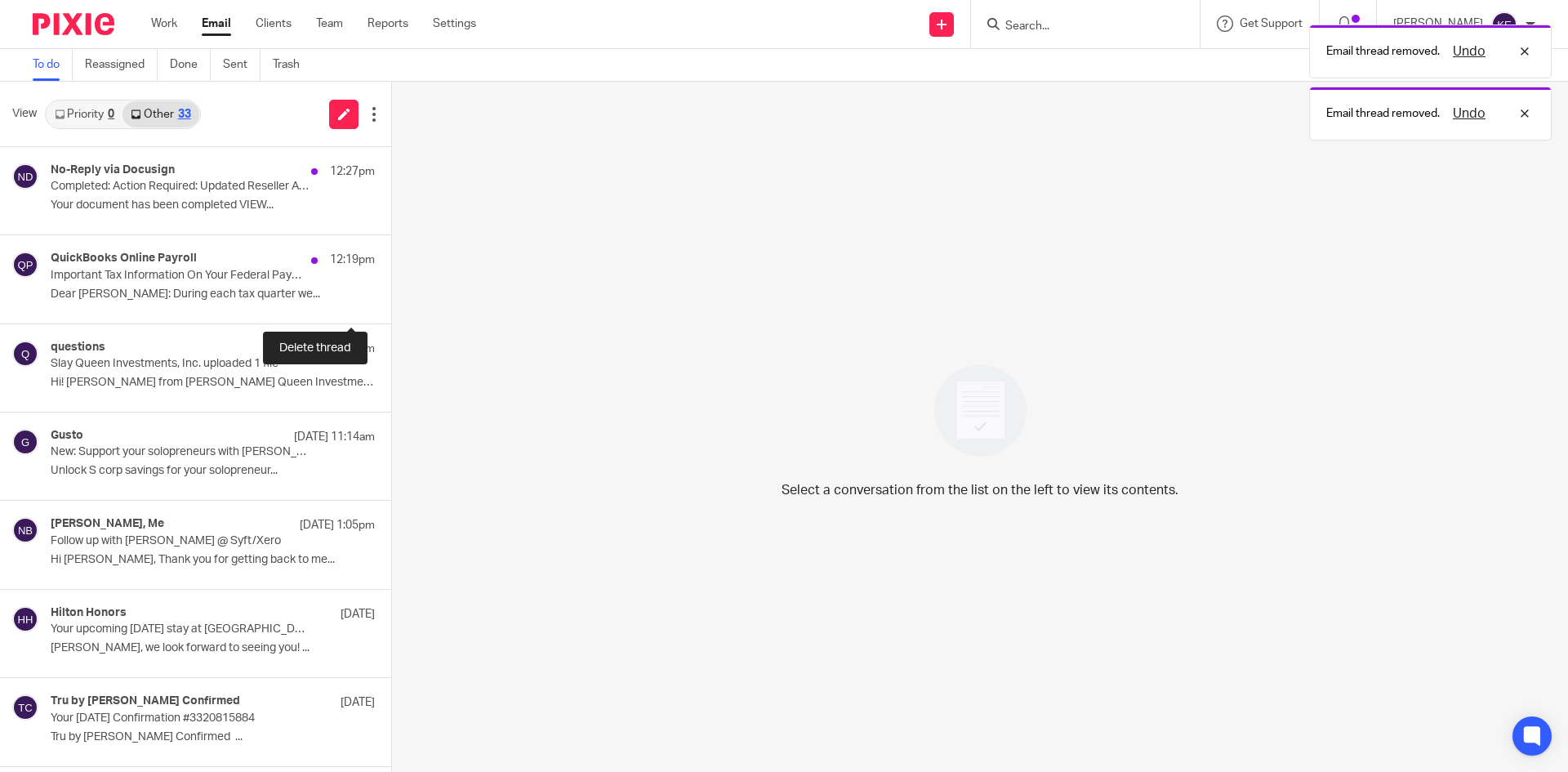
click at [391, 291] on button at bounding box center [397, 302] width 13 height 43
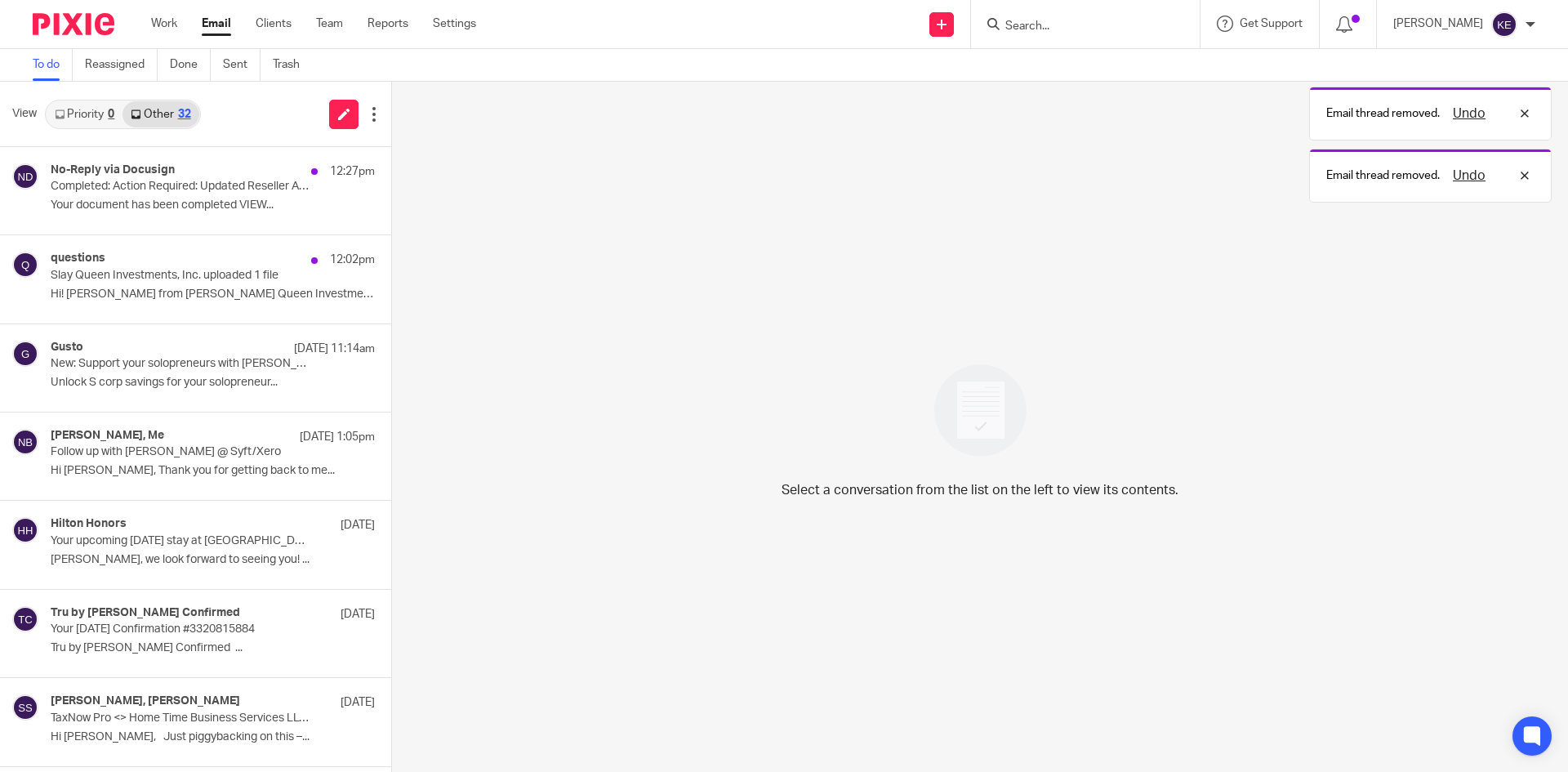
click at [231, 284] on div "questions 12:02pm Slay Queen Investments, Inc. uploaded 1 file Hi! Jason from S…" at bounding box center [213, 278] width 324 height 54
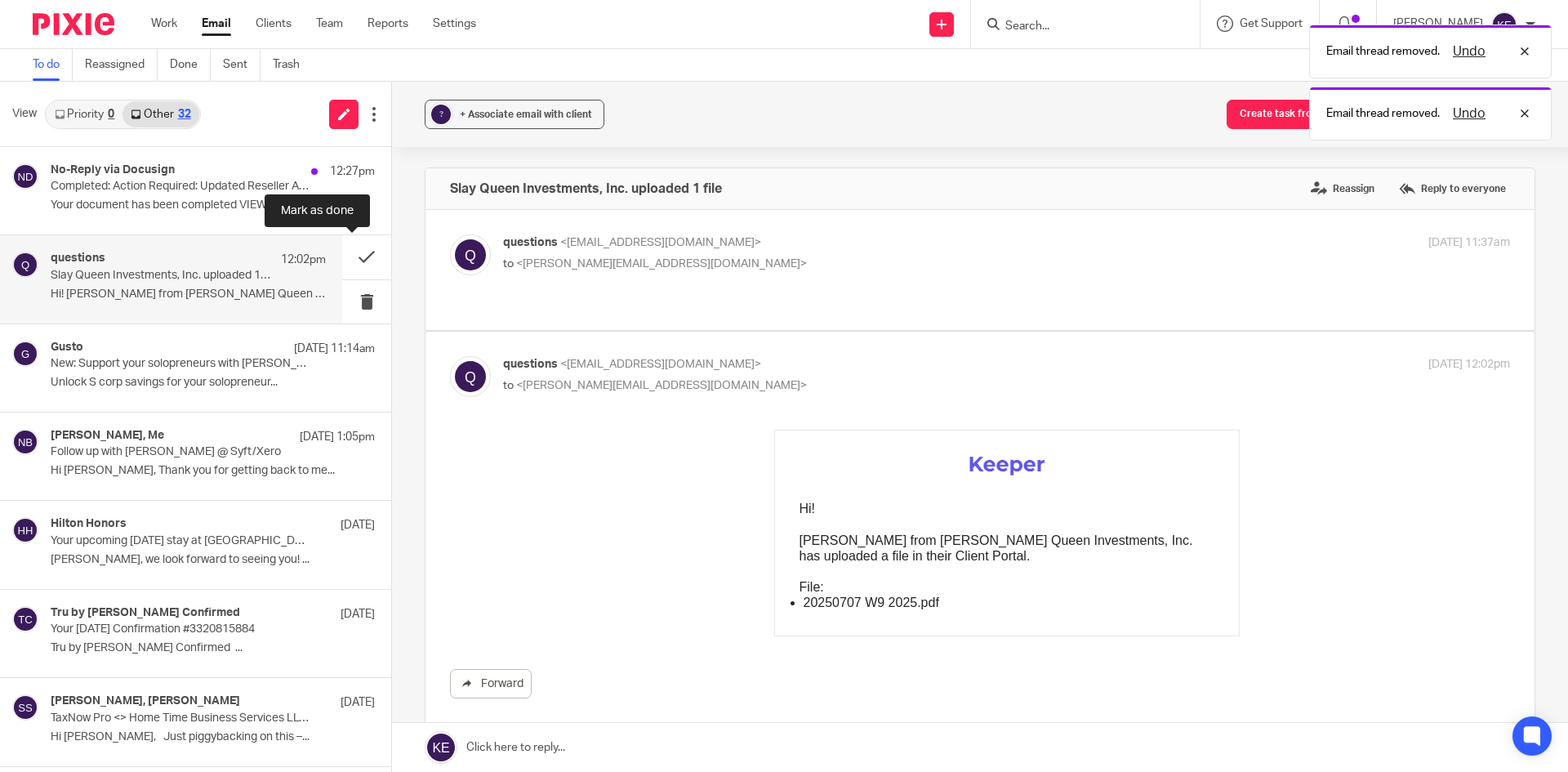
click at [355, 254] on button at bounding box center [366, 257] width 49 height 43
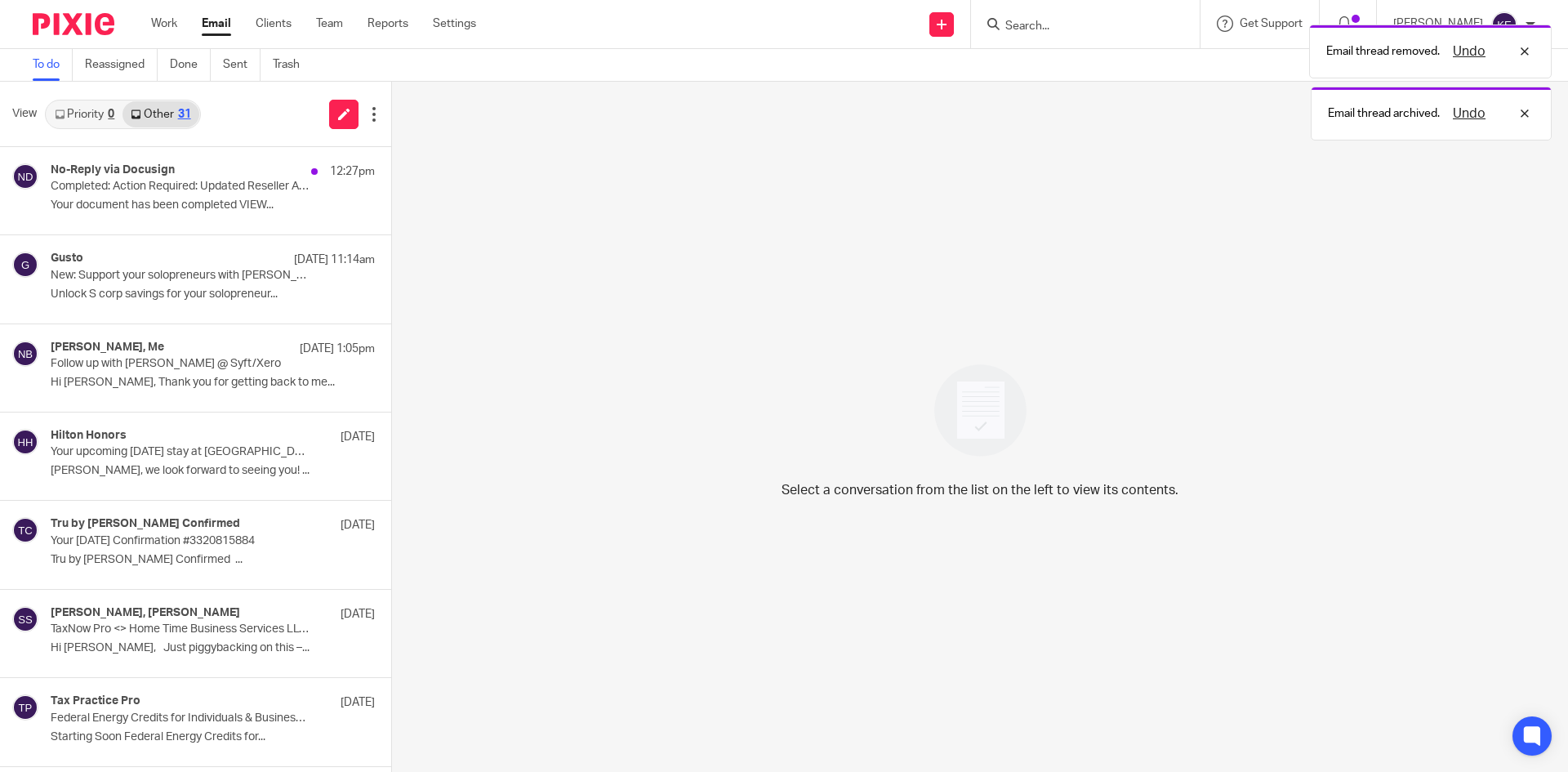
click at [208, 195] on div "No-Reply via Docusign 12:27pm Completed: Action Required: Updated Reseller Agre…" at bounding box center [213, 190] width 324 height 54
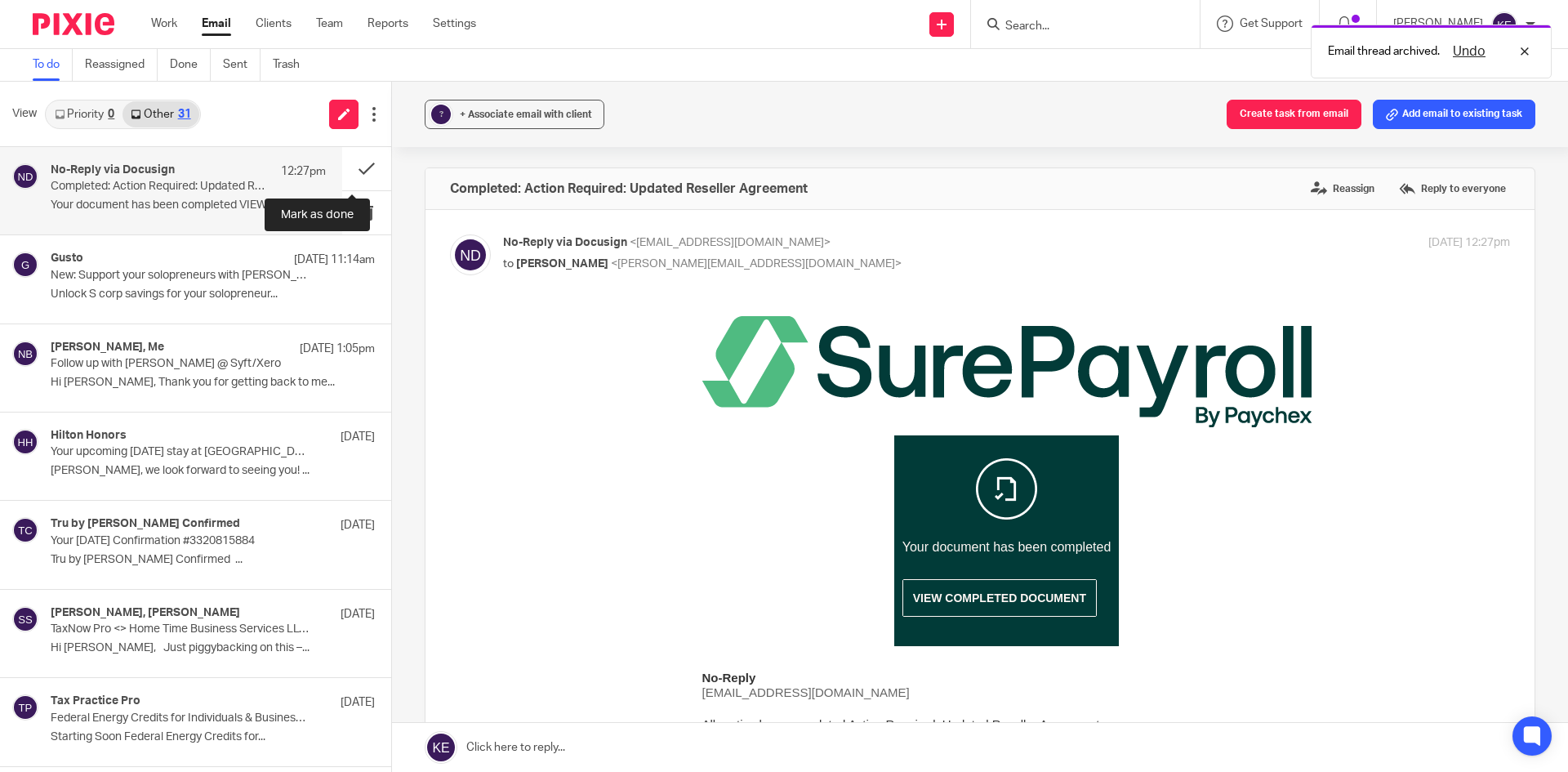
click at [350, 165] on button at bounding box center [366, 169] width 49 height 43
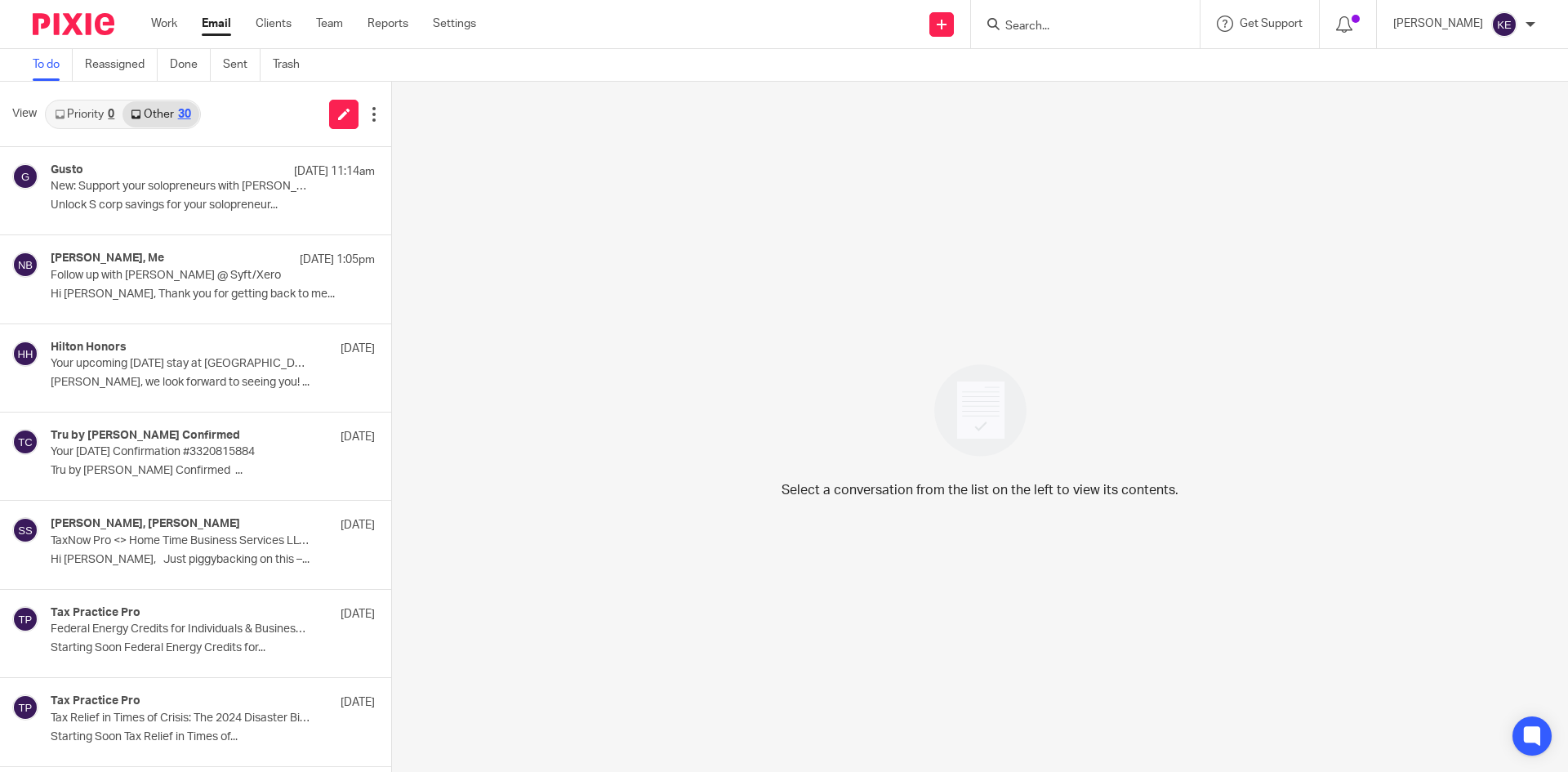
click at [215, 23] on link "Email" at bounding box center [216, 23] width 29 height 16
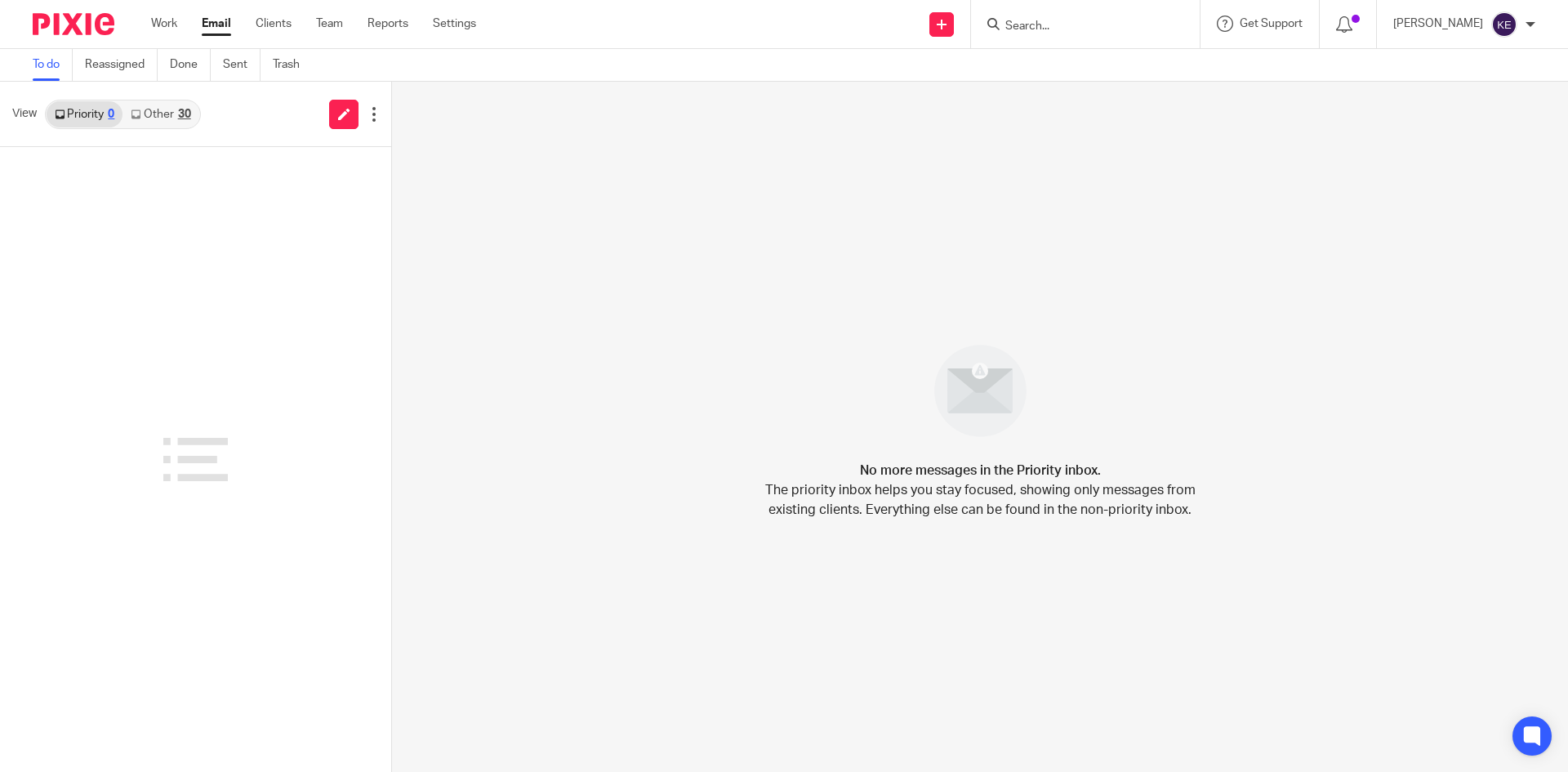
click at [175, 109] on link "Other 30" at bounding box center [160, 115] width 76 height 26
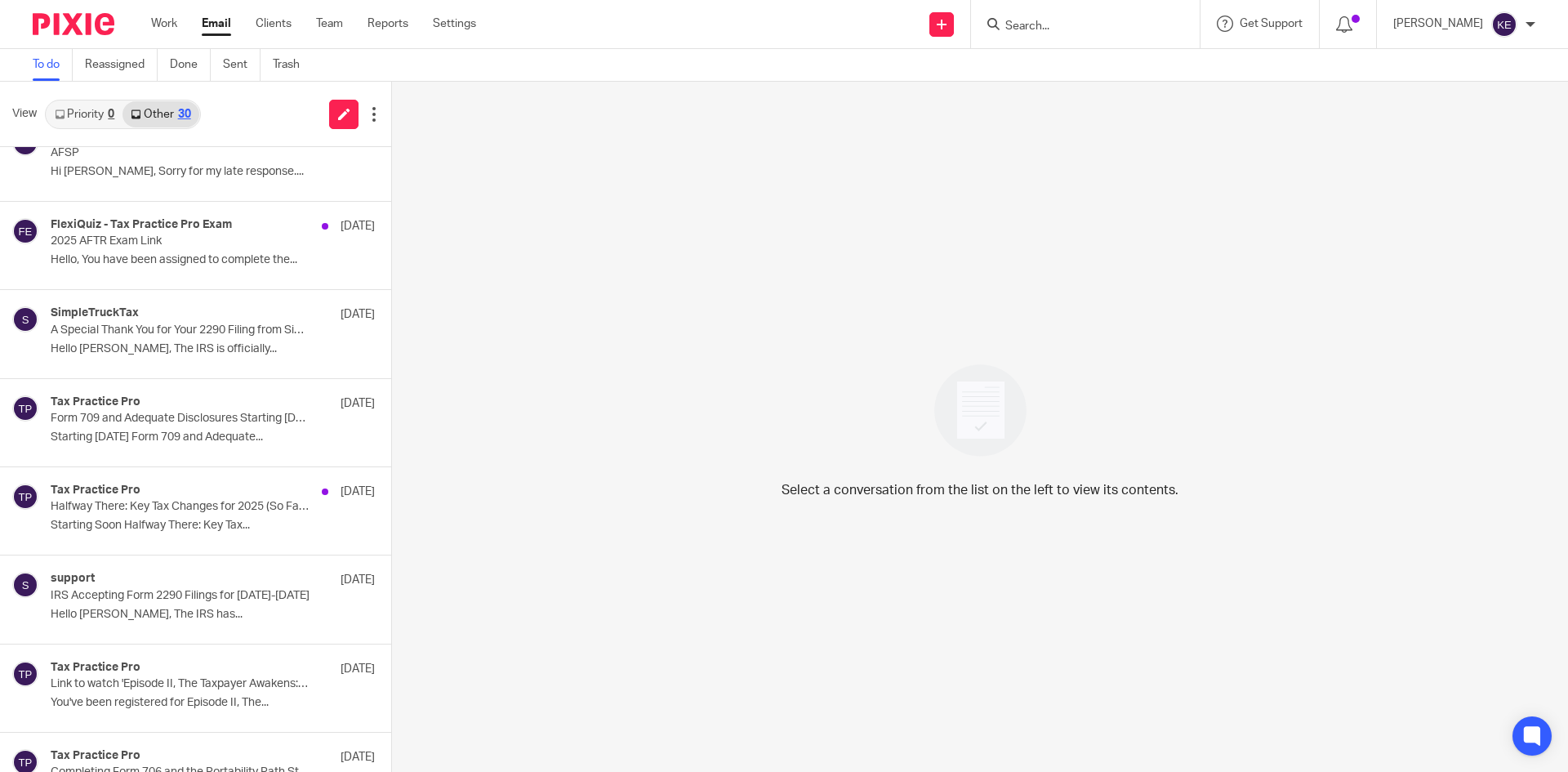
scroll to position [817, 0]
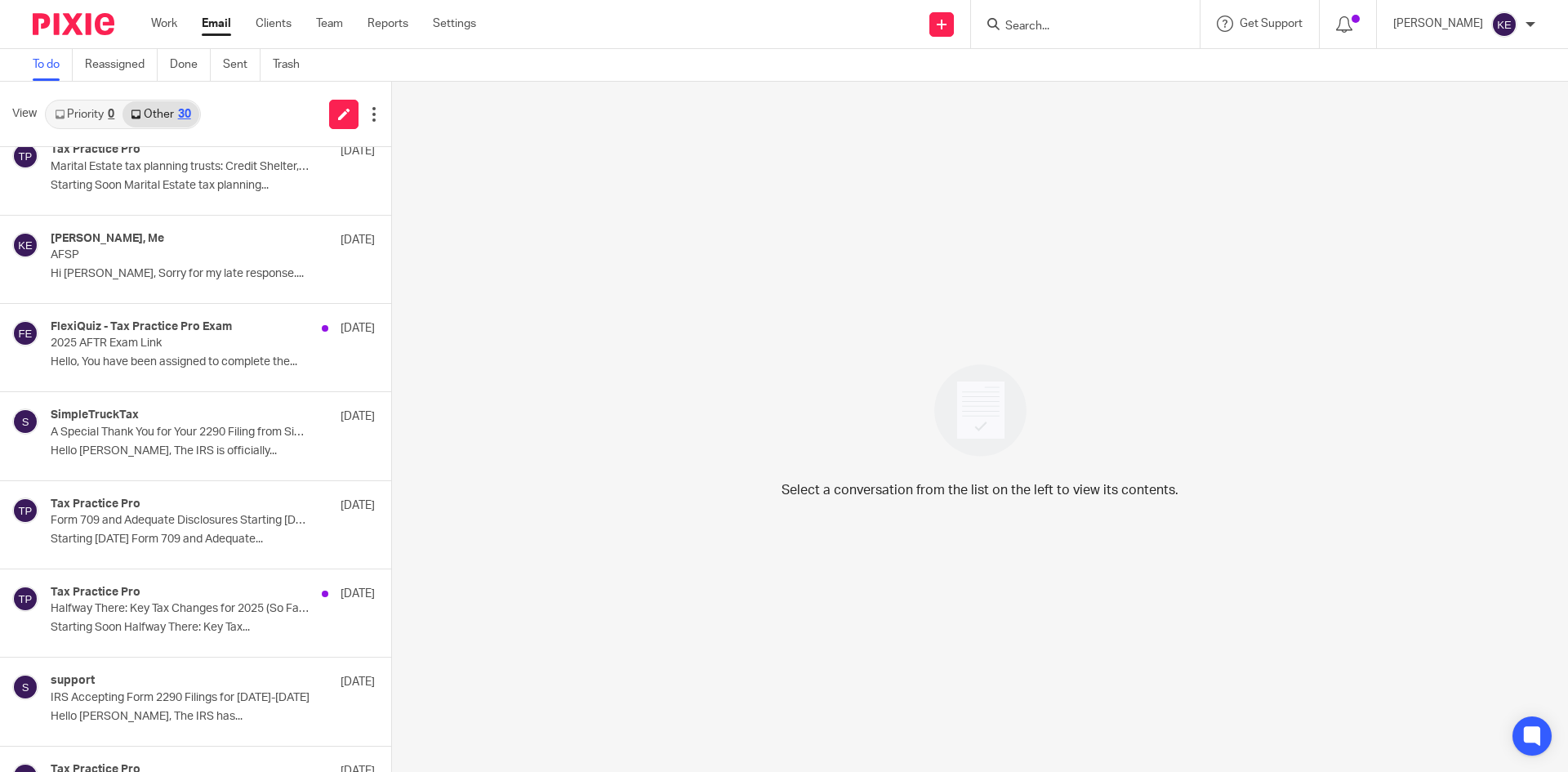
click at [184, 417] on div "SimpleTruckTax [DATE]" at bounding box center [213, 416] width 324 height 16
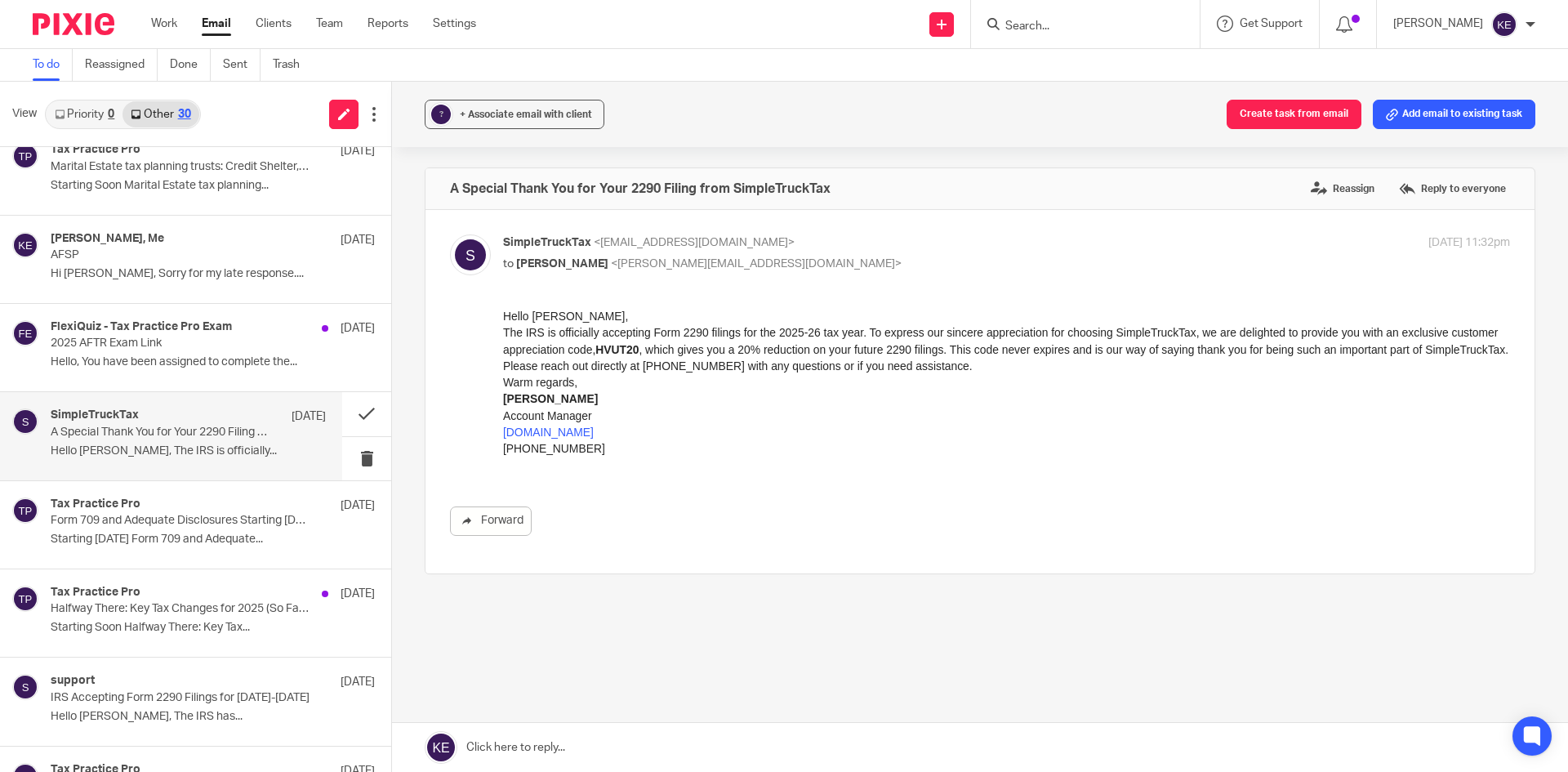
scroll to position [0, 0]
click at [362, 408] on button at bounding box center [366, 414] width 49 height 43
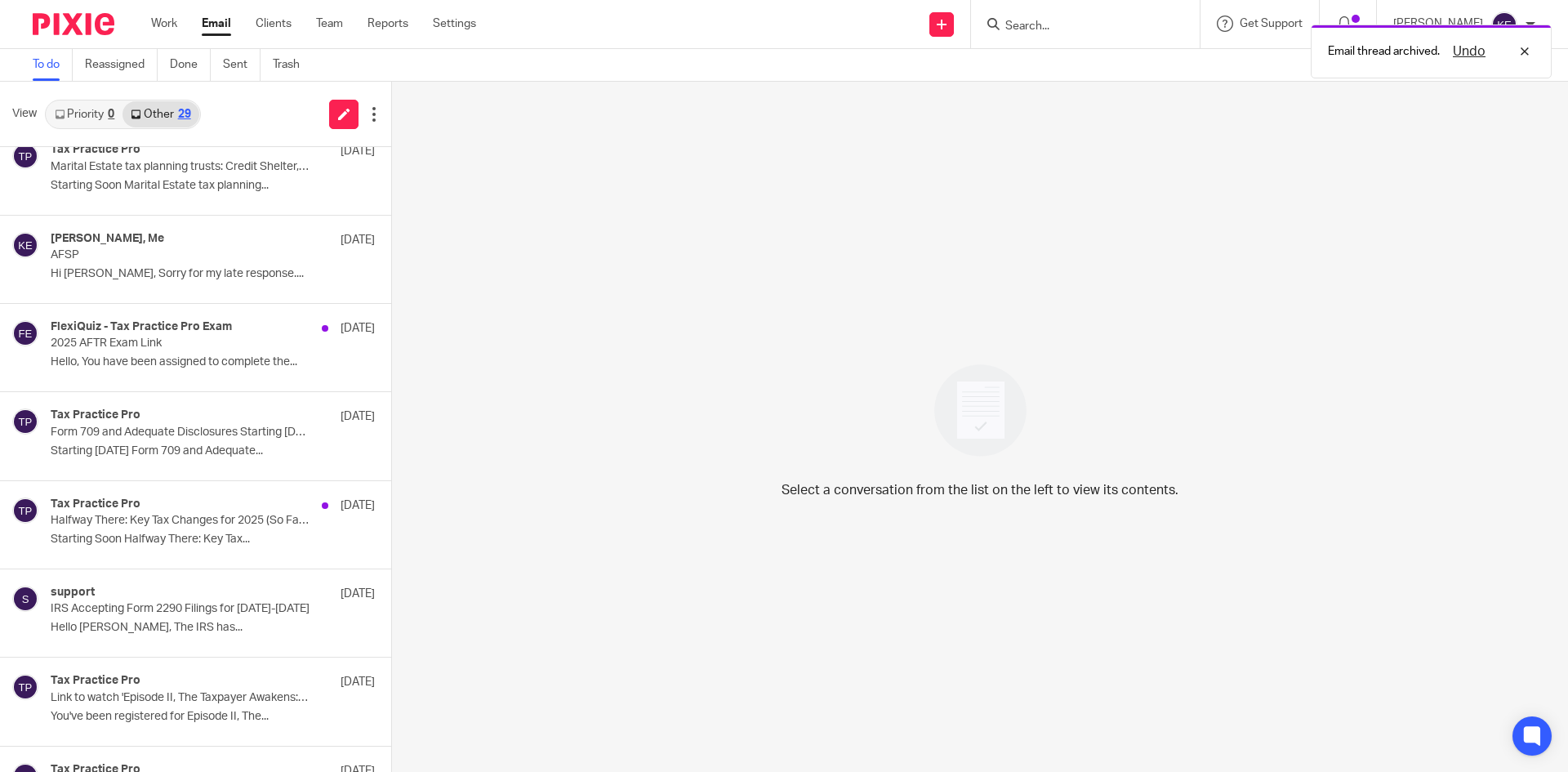
click at [271, 421] on div "Tax Practice Pro [DATE]" at bounding box center [213, 416] width 324 height 16
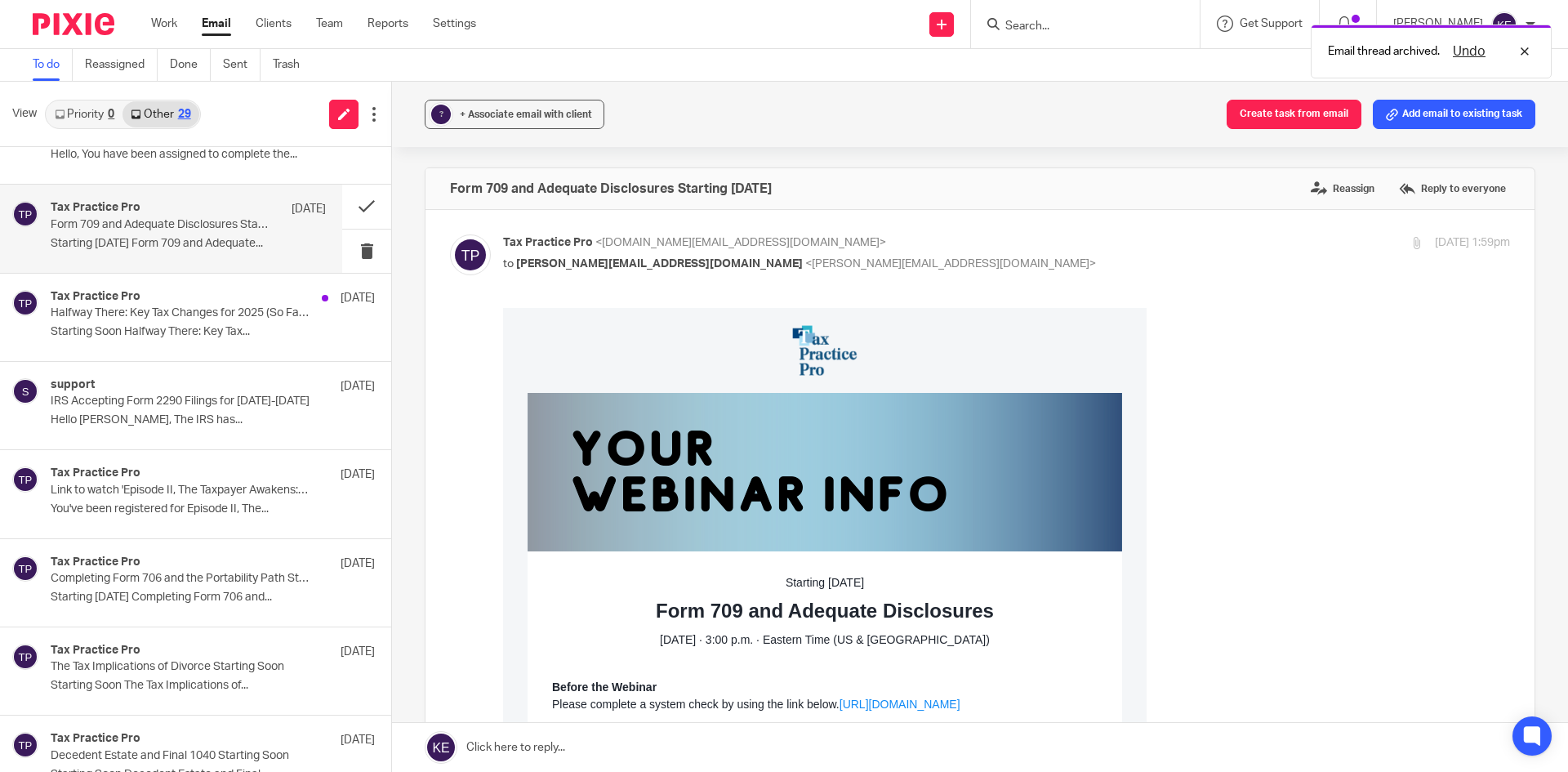
scroll to position [1062, 0]
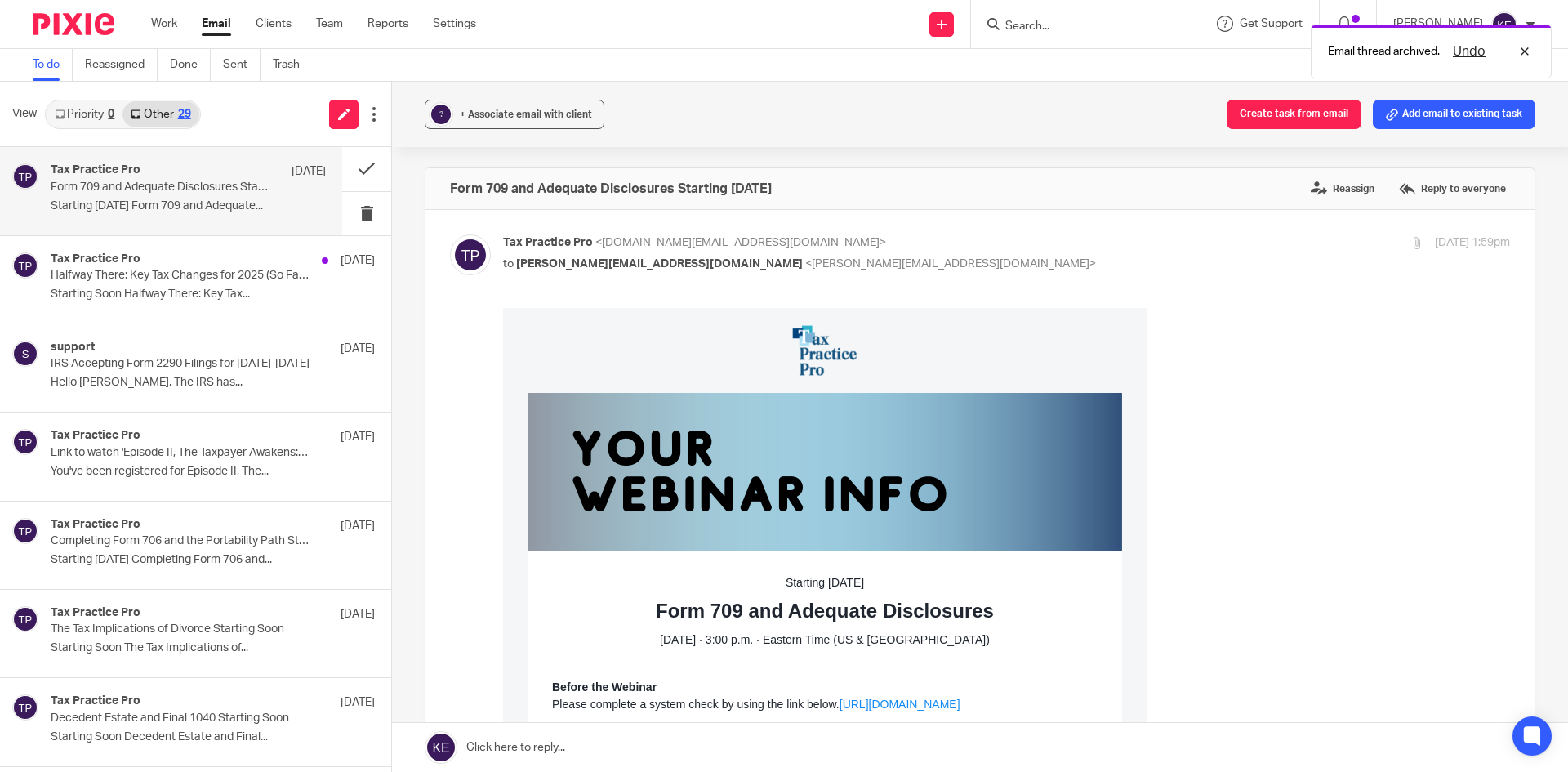
click at [252, 388] on p "Hello [PERSON_NAME], The IRS has..." at bounding box center [213, 383] width 324 height 14
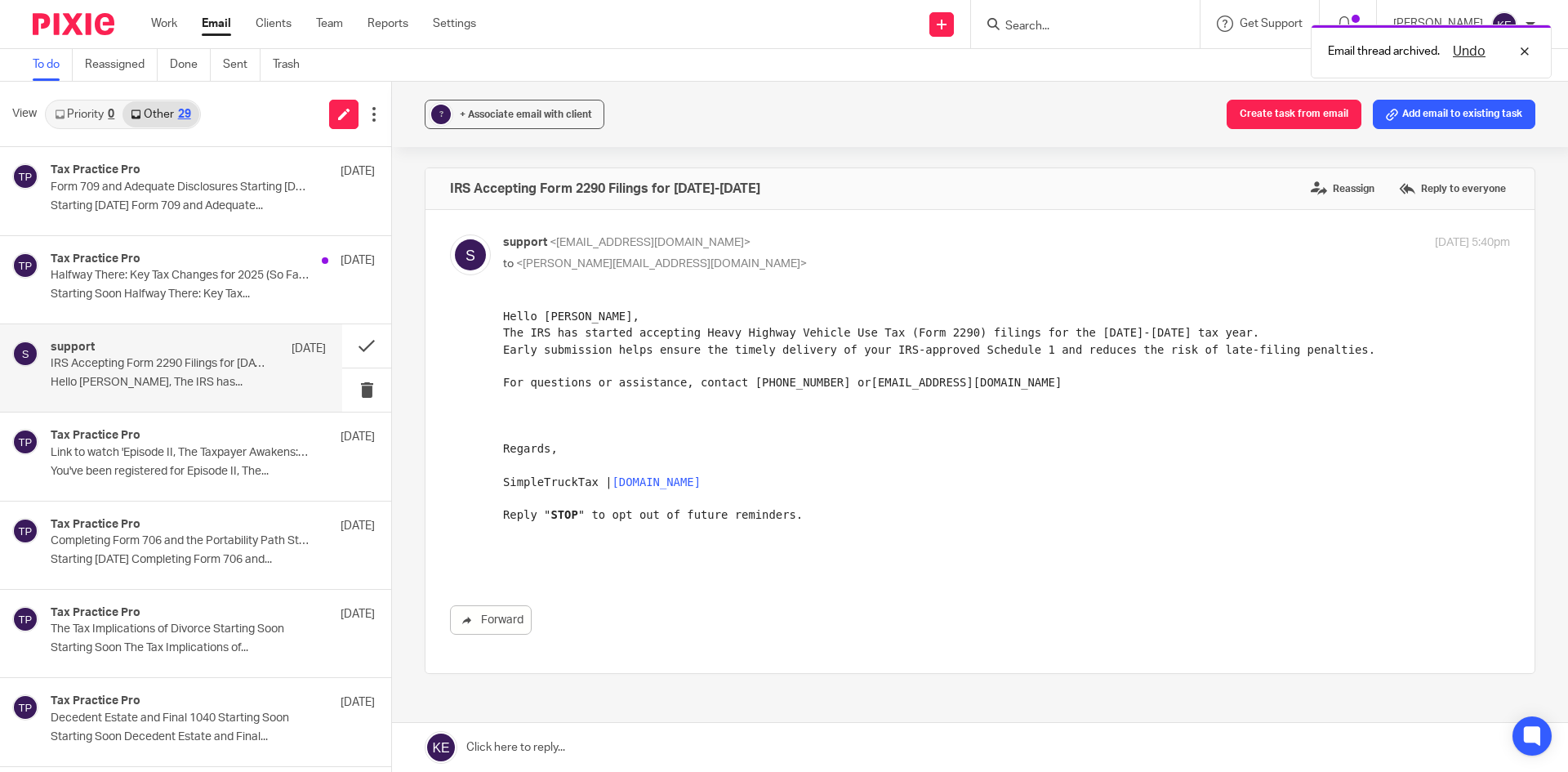
scroll to position [0, 0]
click at [351, 346] on button at bounding box center [366, 346] width 49 height 43
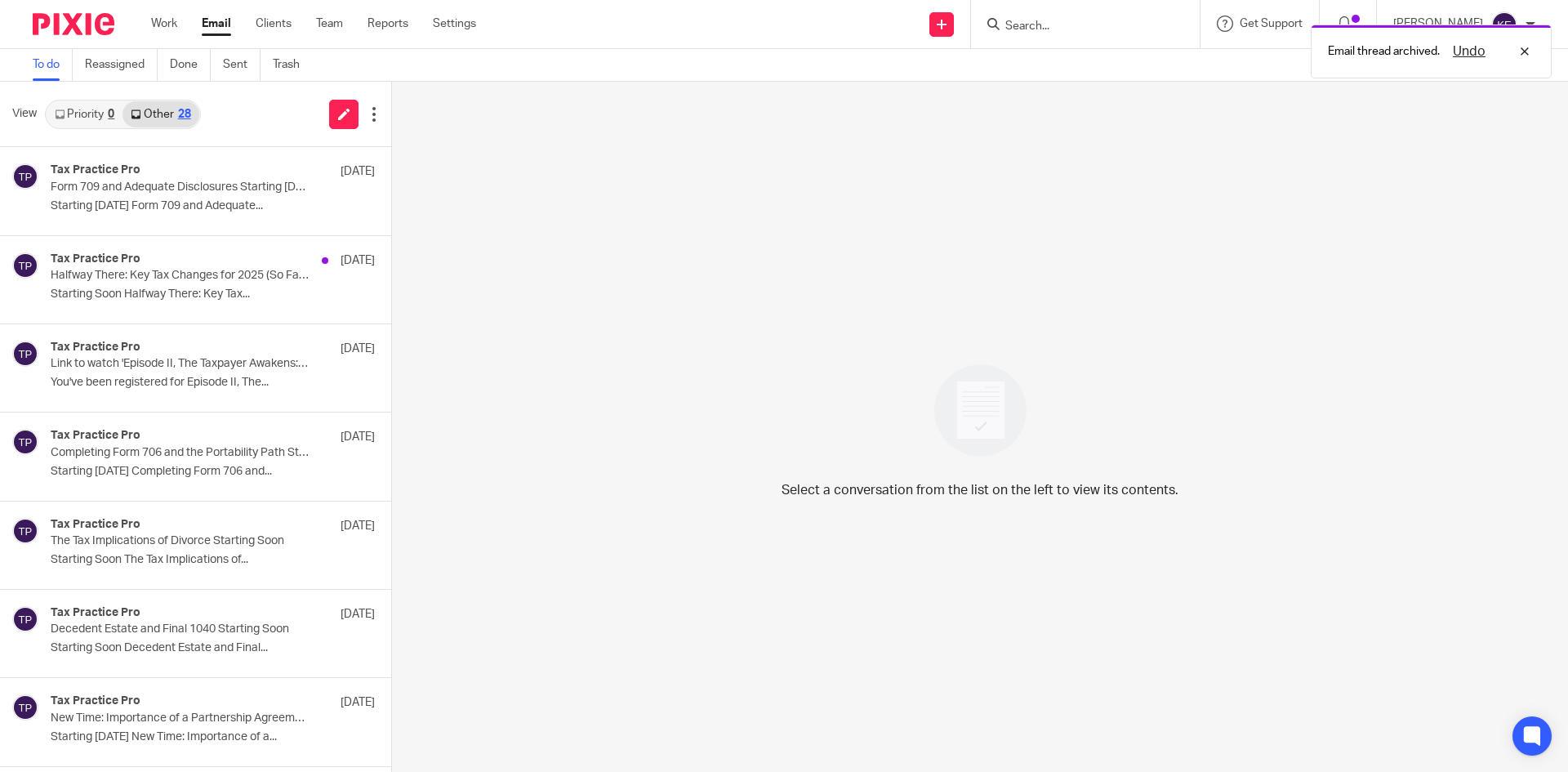
click at [268, 370] on div "Tax Practice Pro [DATE] Link to watch 'Episode II, The Taxpayer Awakens: OBBBA …" at bounding box center [213, 367] width 324 height 54
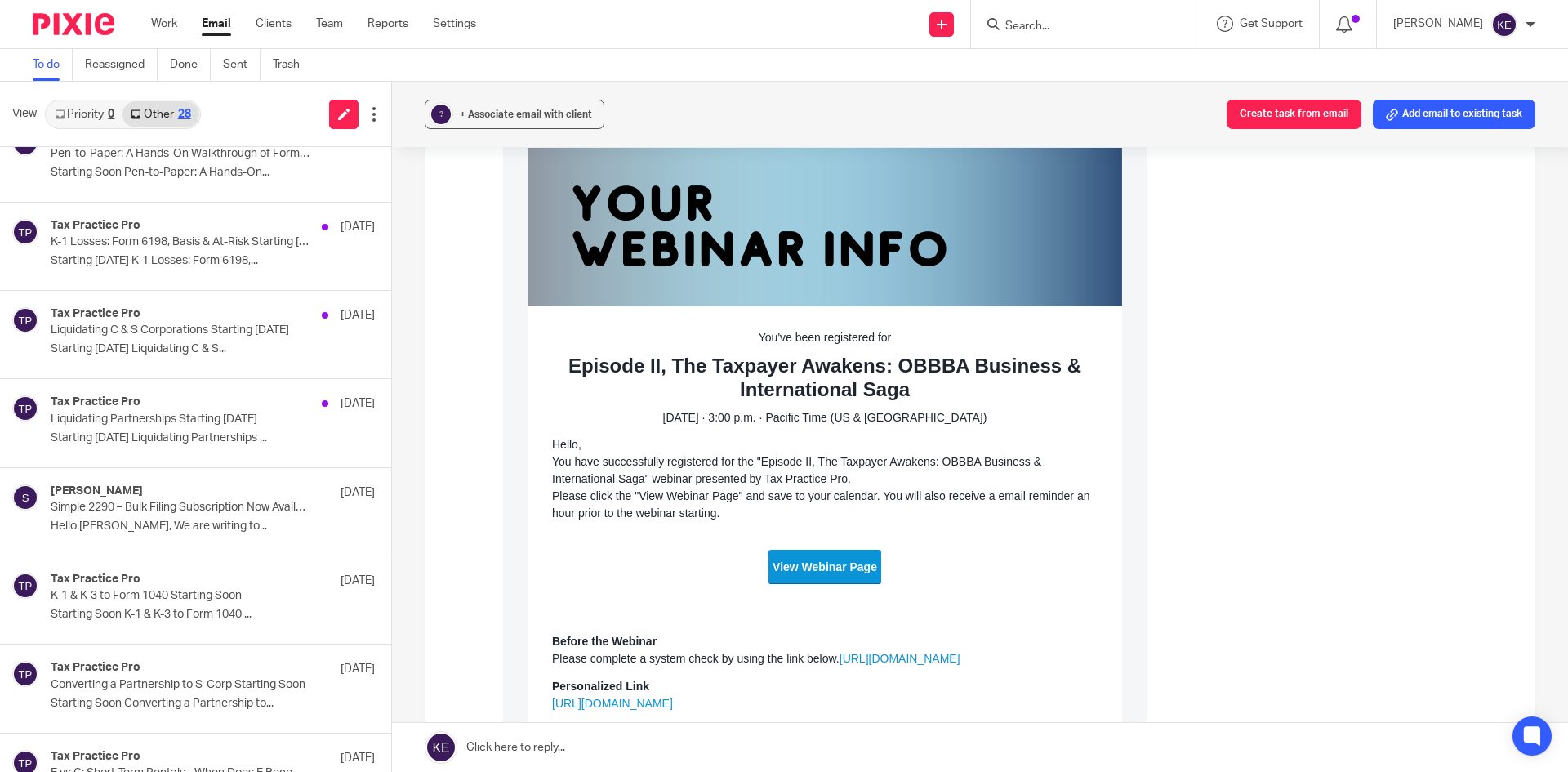
scroll to position [1852, 0]
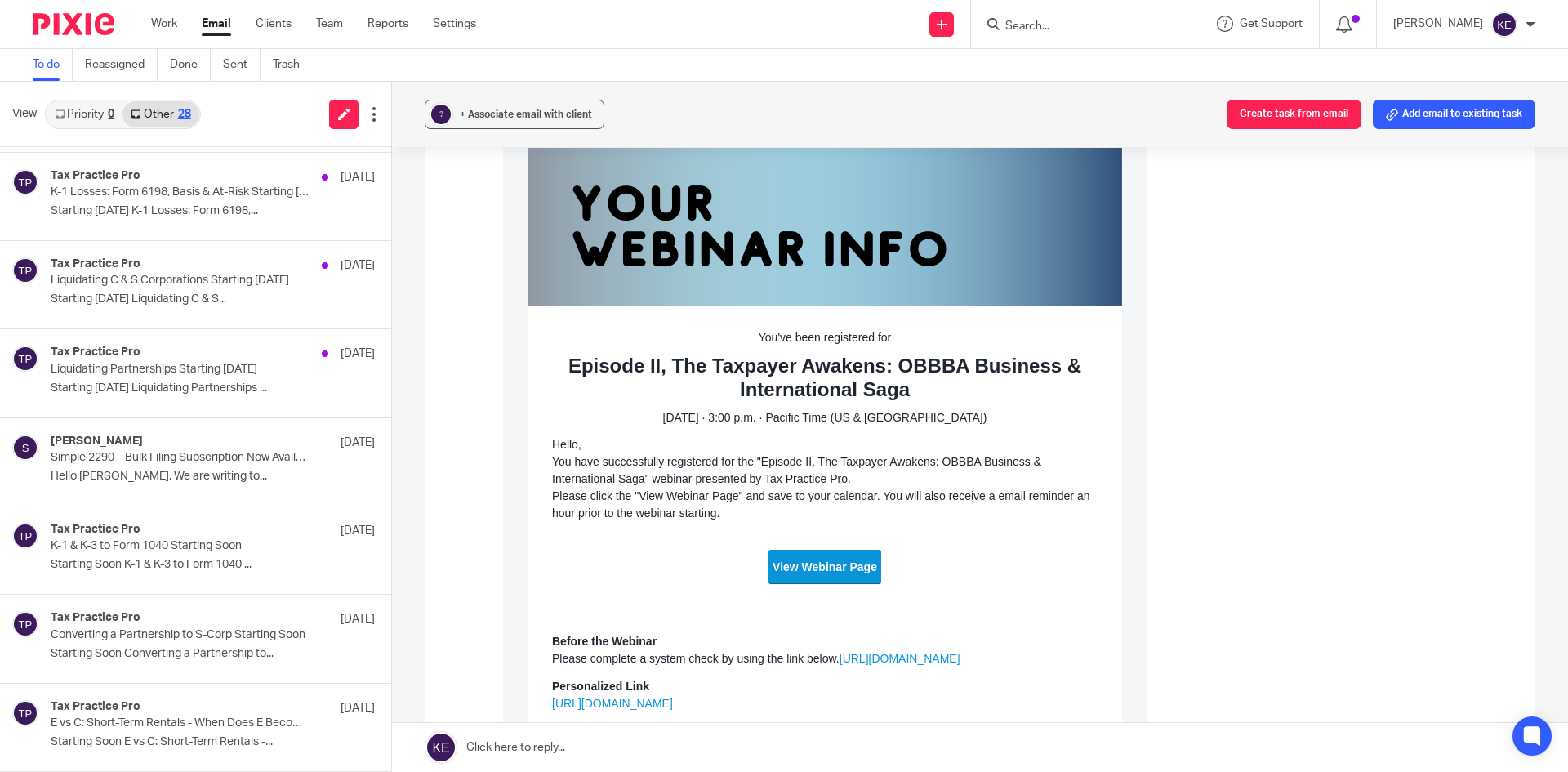
click at [165, 458] on p "Simple 2290 – Bulk Filing Subscription Now Available" at bounding box center [180, 458] width 259 height 14
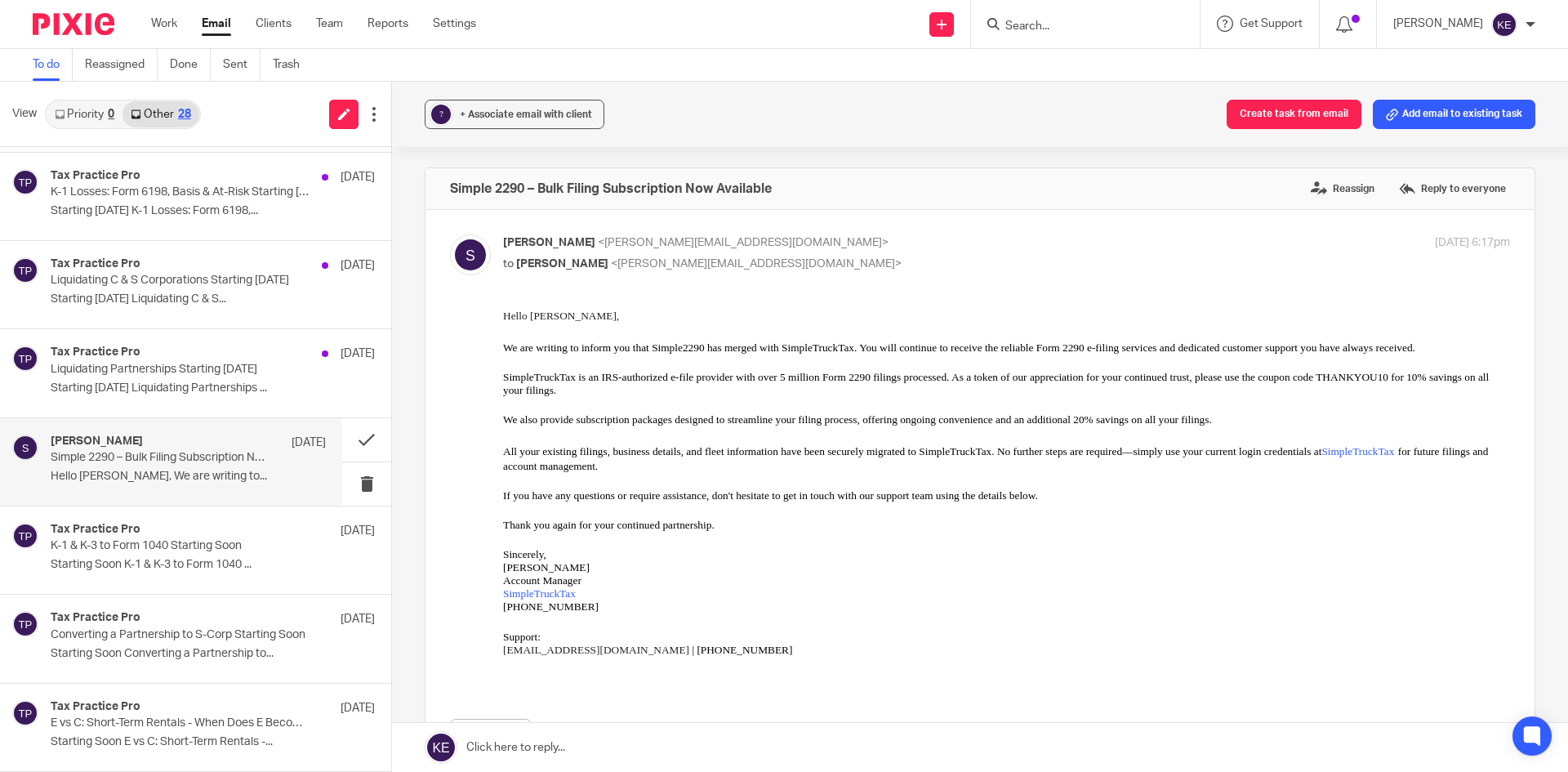
scroll to position [0, 0]
click at [356, 439] on button at bounding box center [366, 439] width 49 height 43
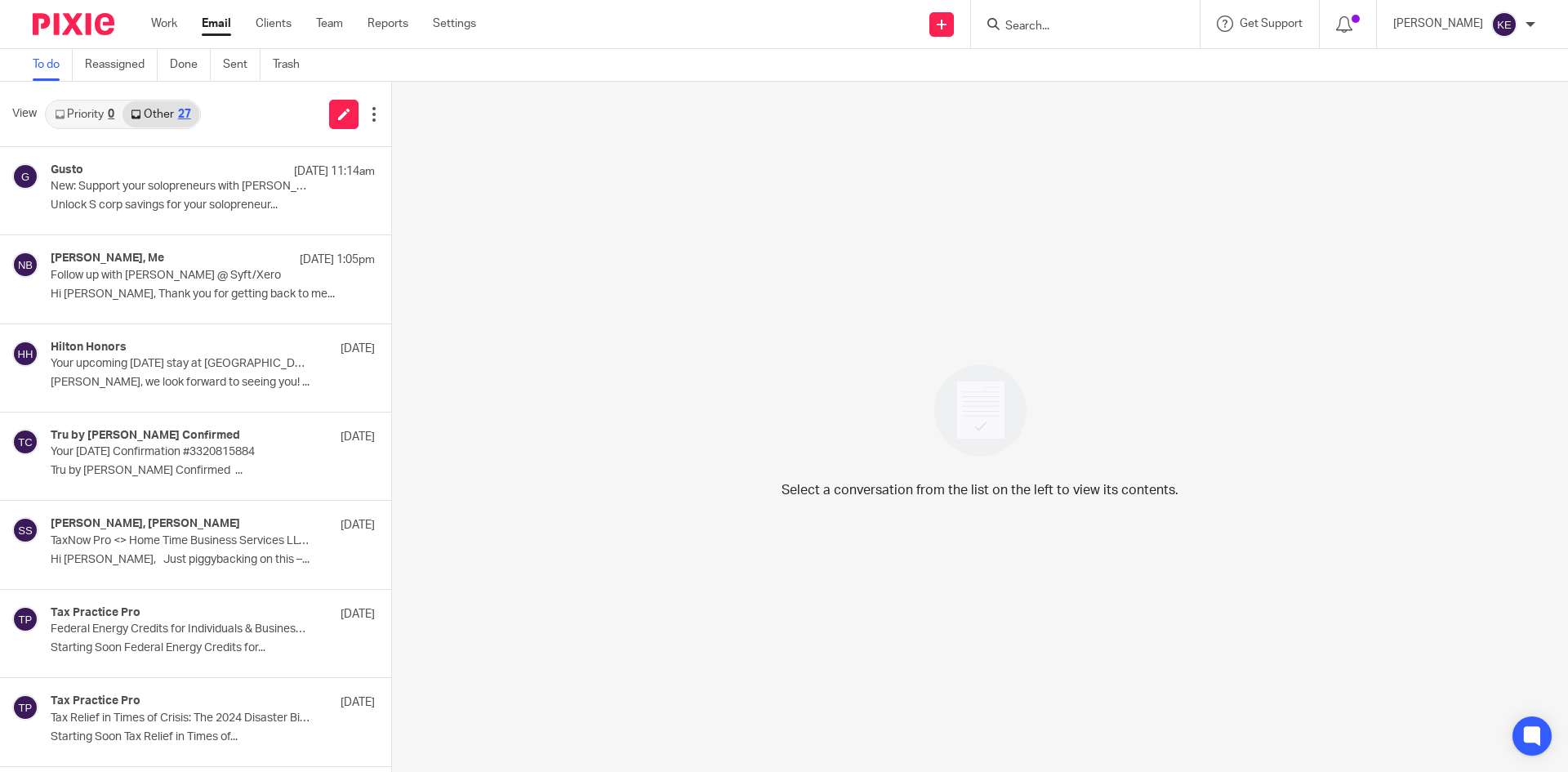
click at [1114, 16] on form at bounding box center [1091, 24] width 174 height 21
click at [1114, 22] on input "Search" at bounding box center [1077, 27] width 147 height 15
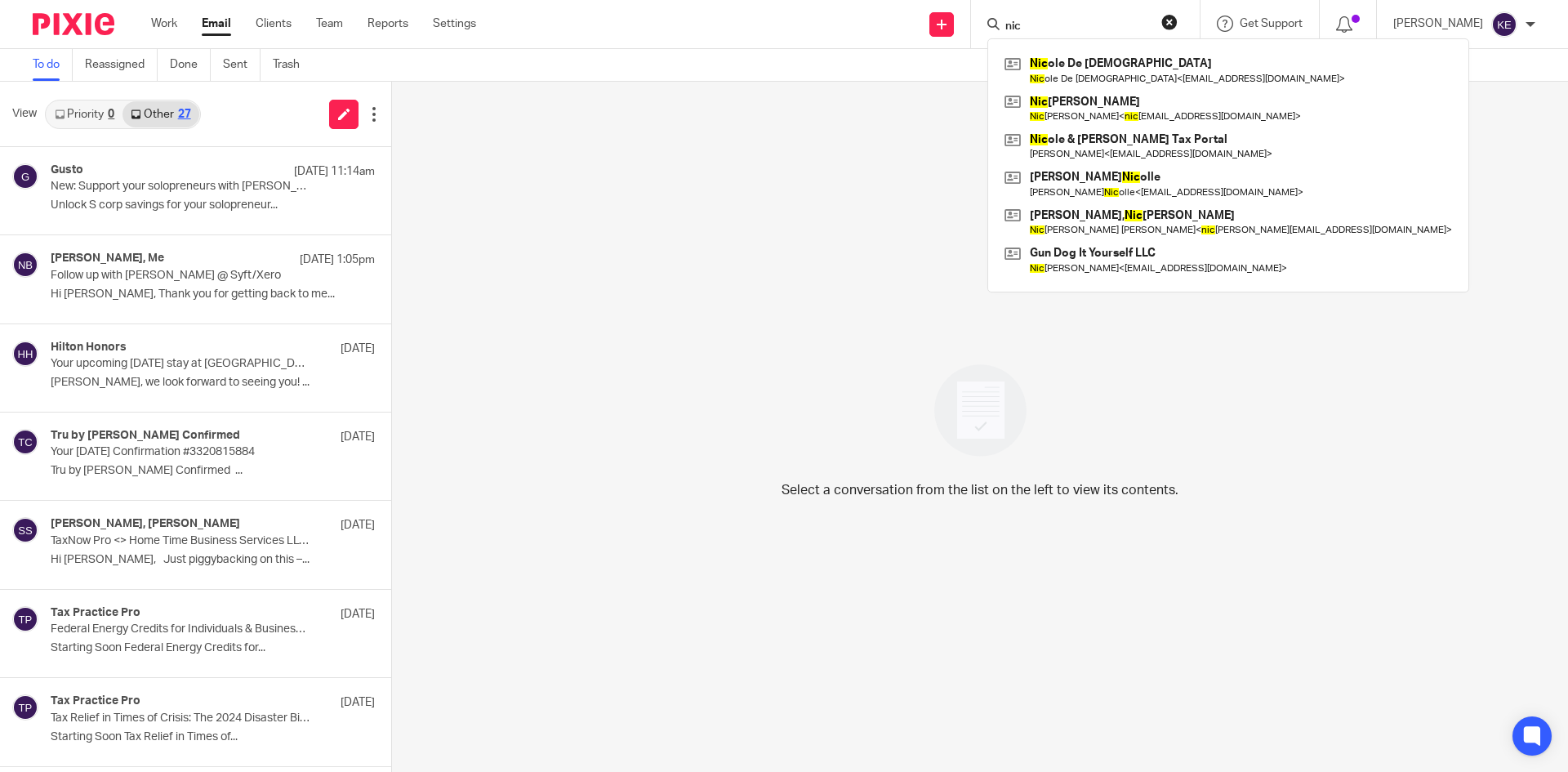
type input "nic"
click at [1131, 59] on link at bounding box center [1228, 71] width 456 height 38
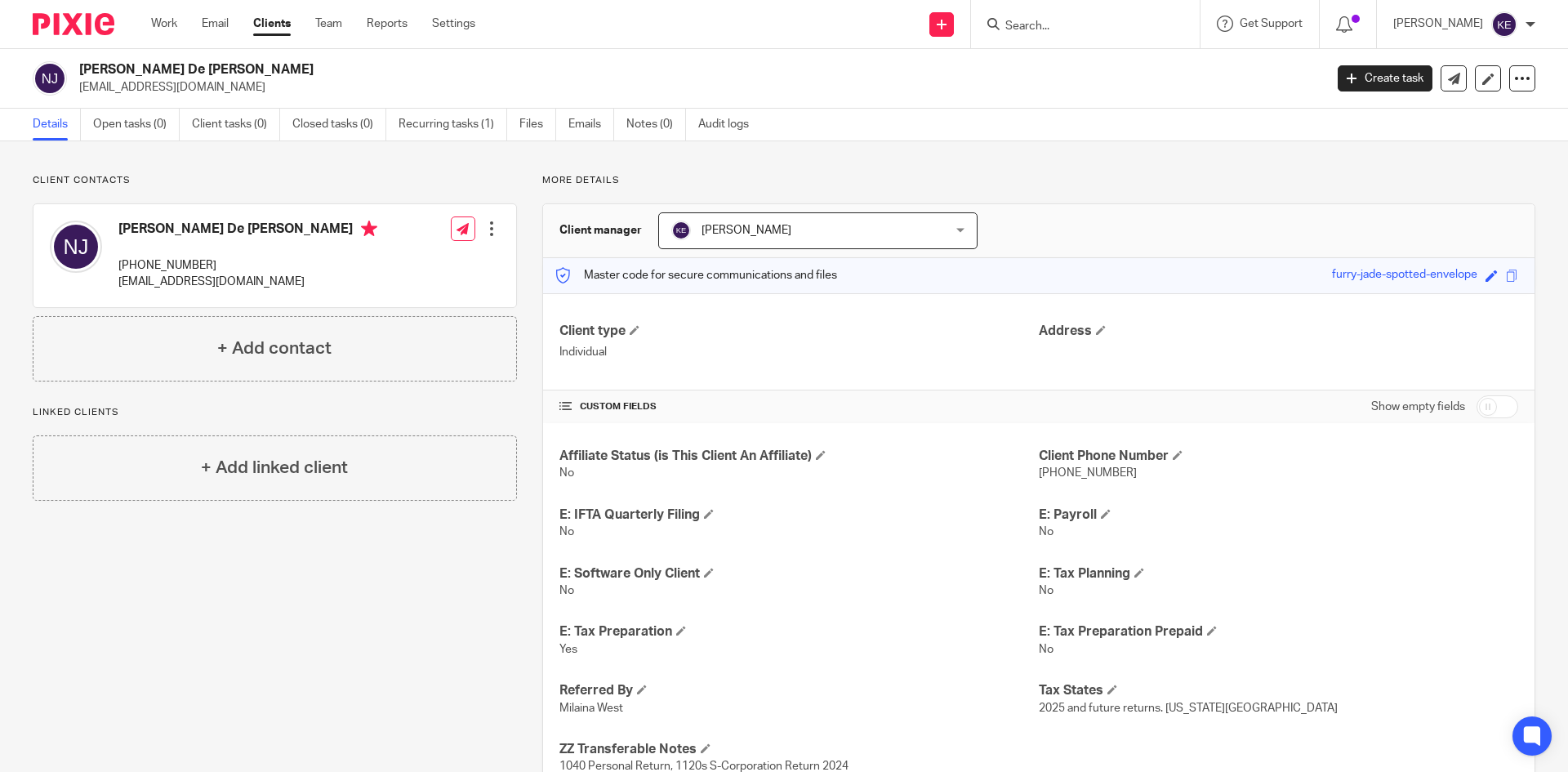
scroll to position [61, 0]
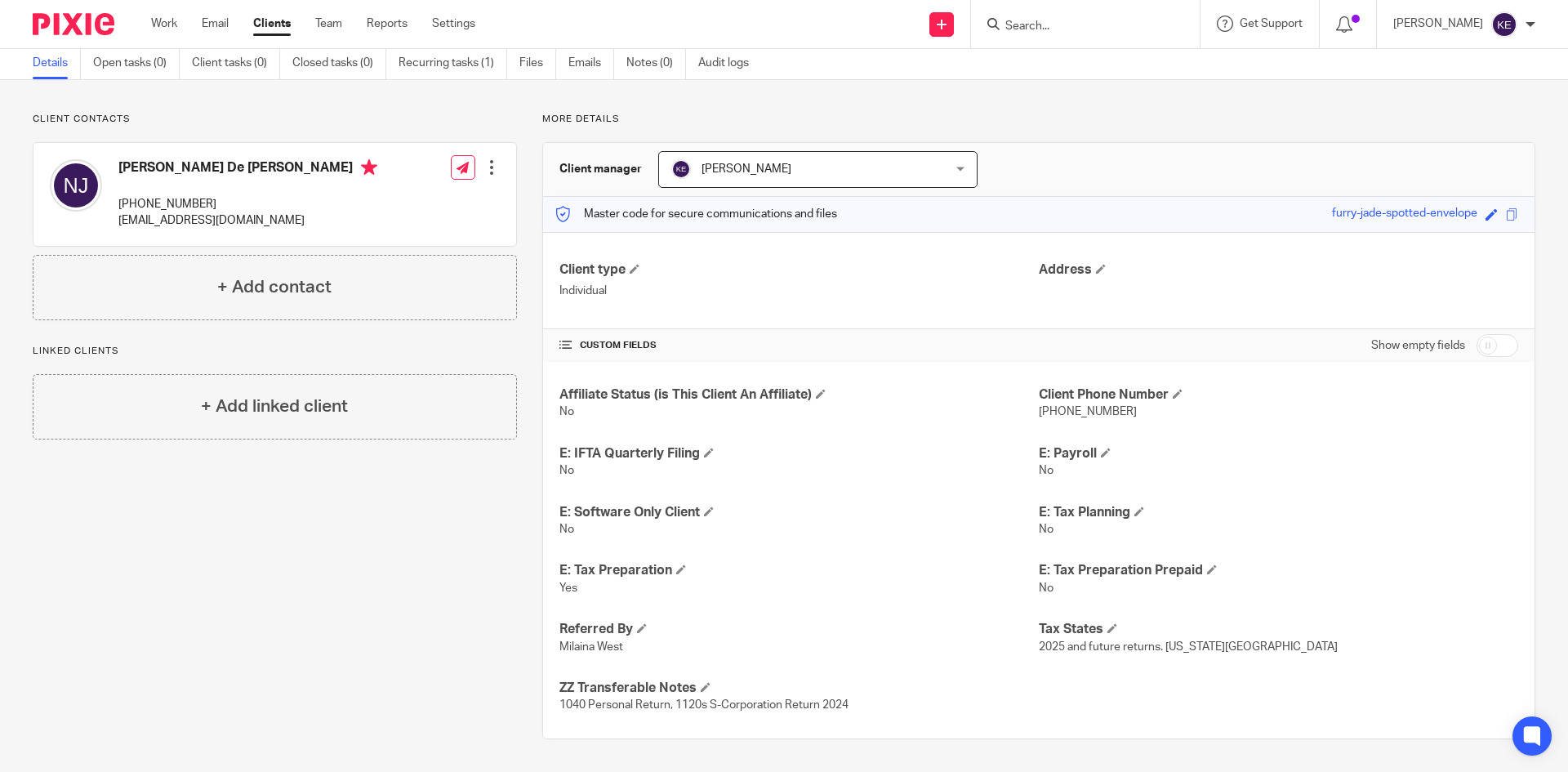
click at [1489, 340] on input "checkbox" at bounding box center [1496, 346] width 41 height 23
checkbox input "true"
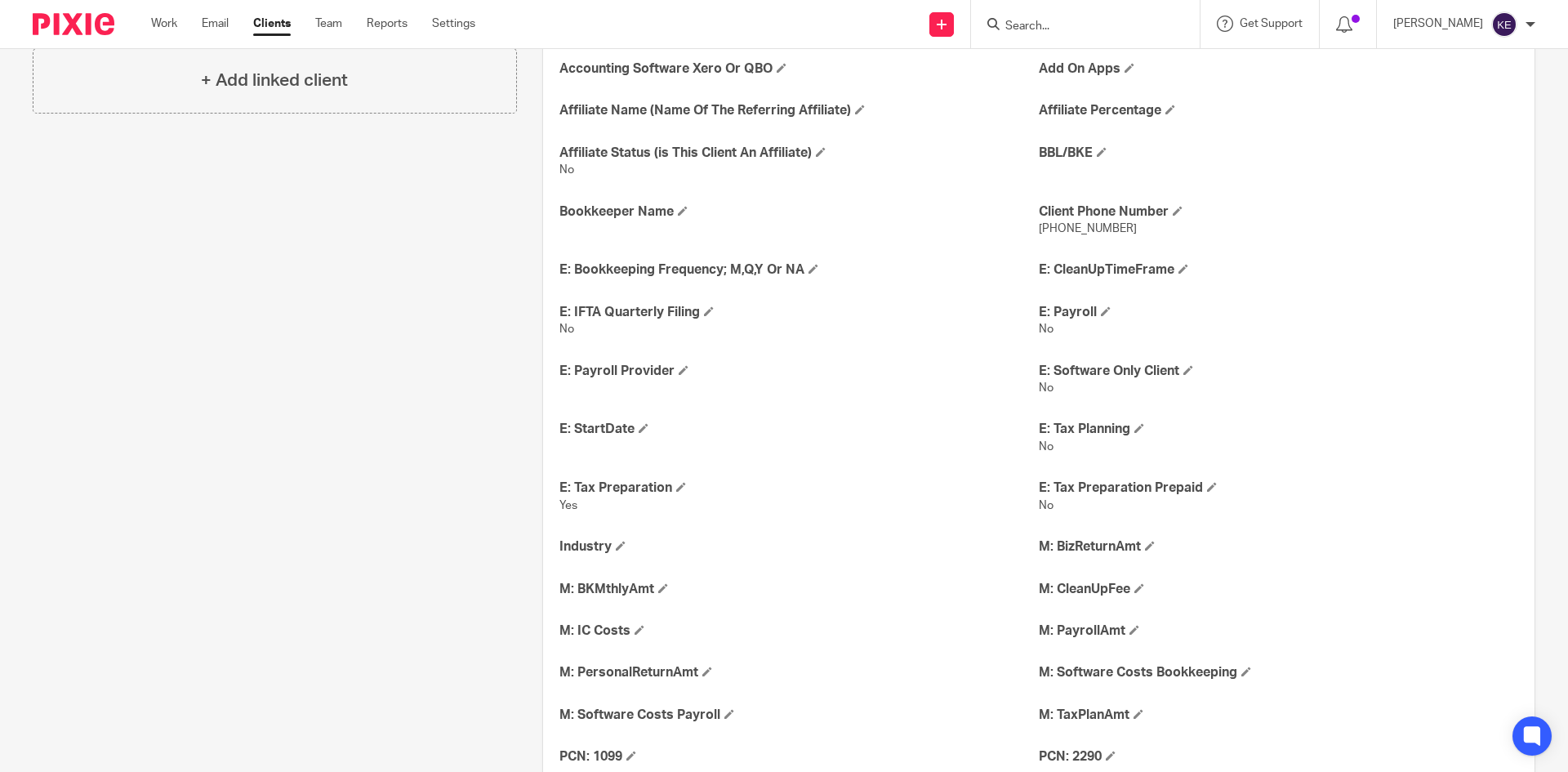
scroll to position [388, 0]
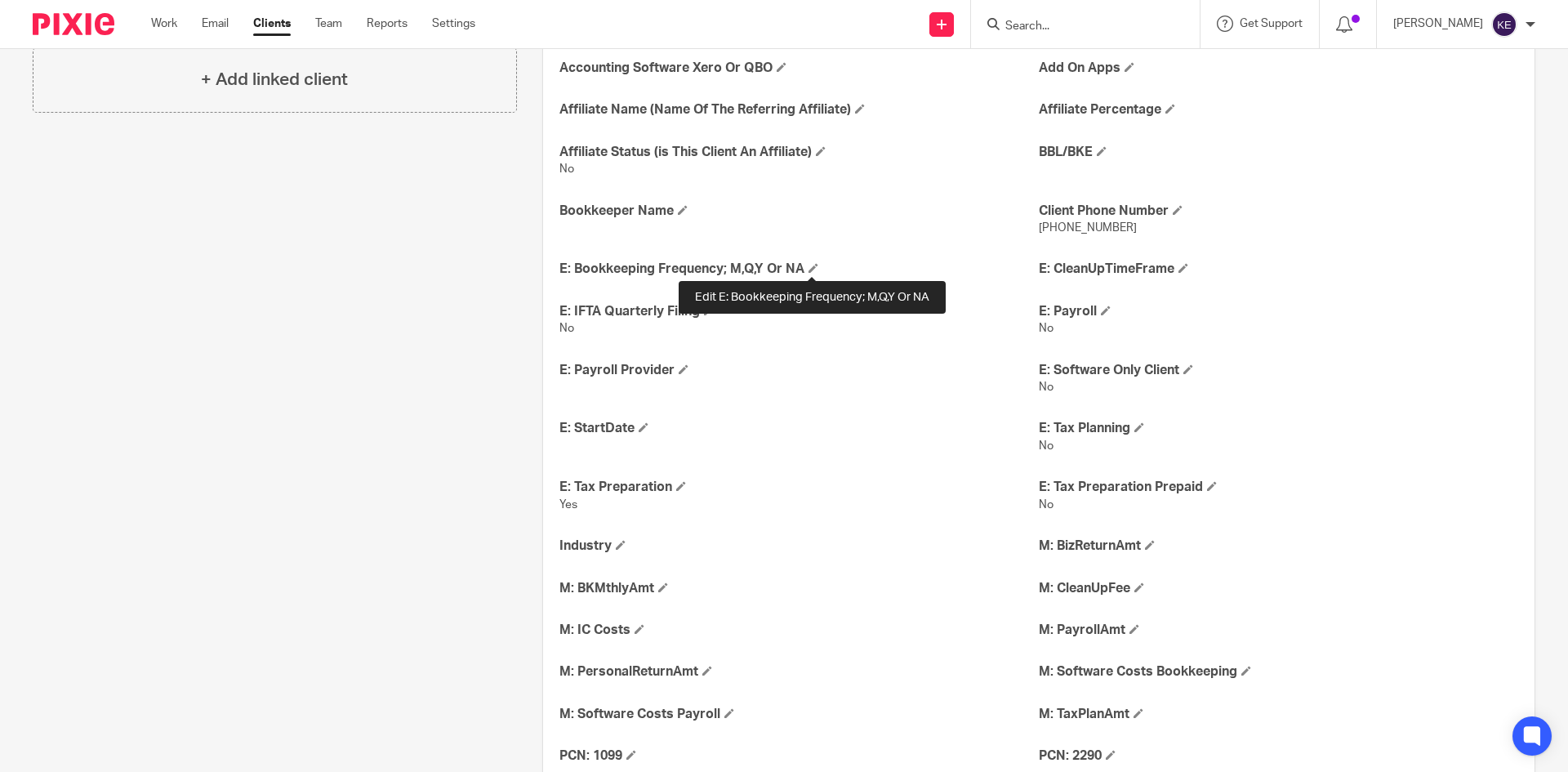
click at [808, 265] on span at bounding box center [812, 267] width 9 height 9
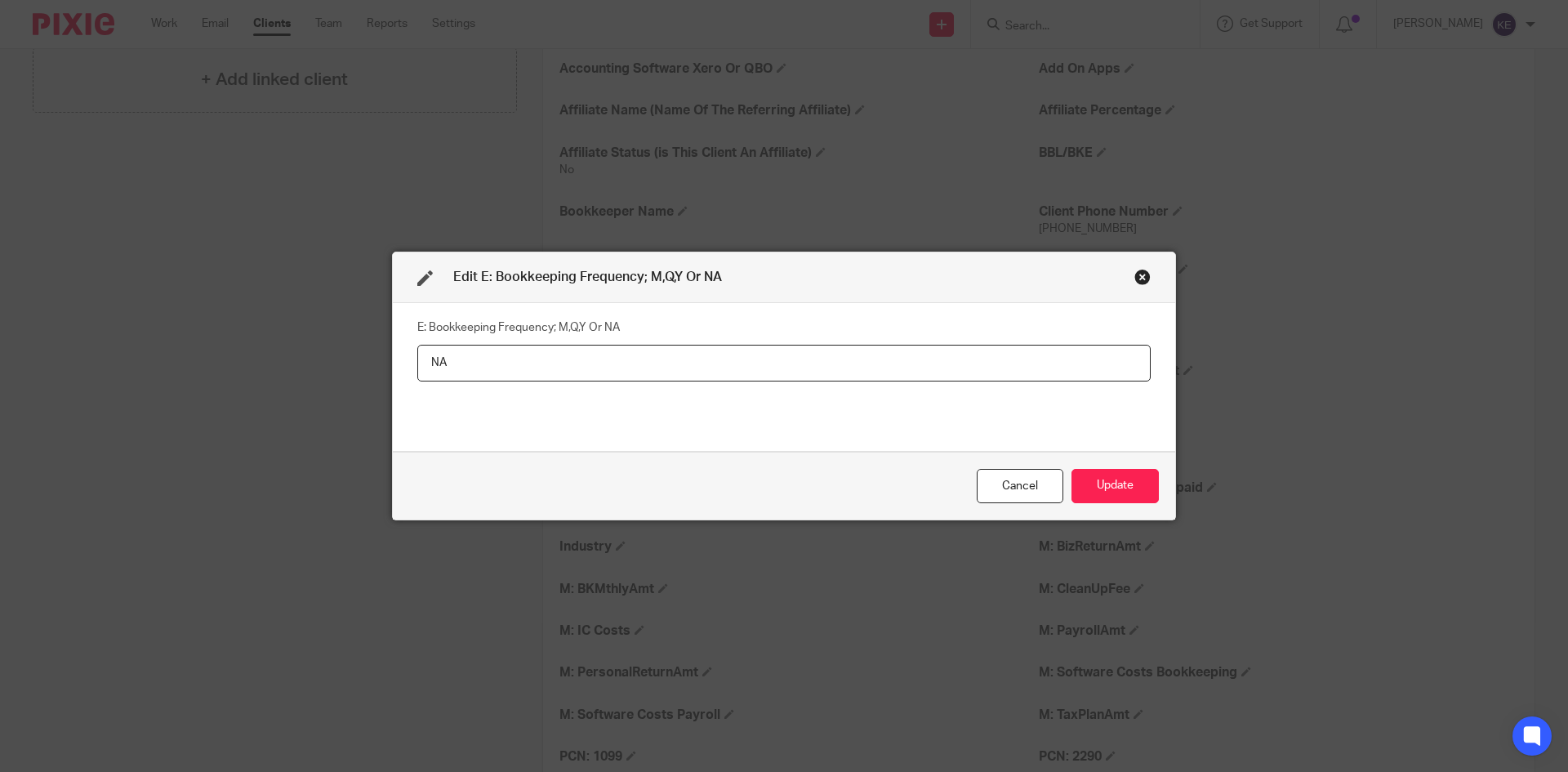
type input "NA"
click at [1114, 483] on button "Update" at bounding box center [1114, 486] width 87 height 35
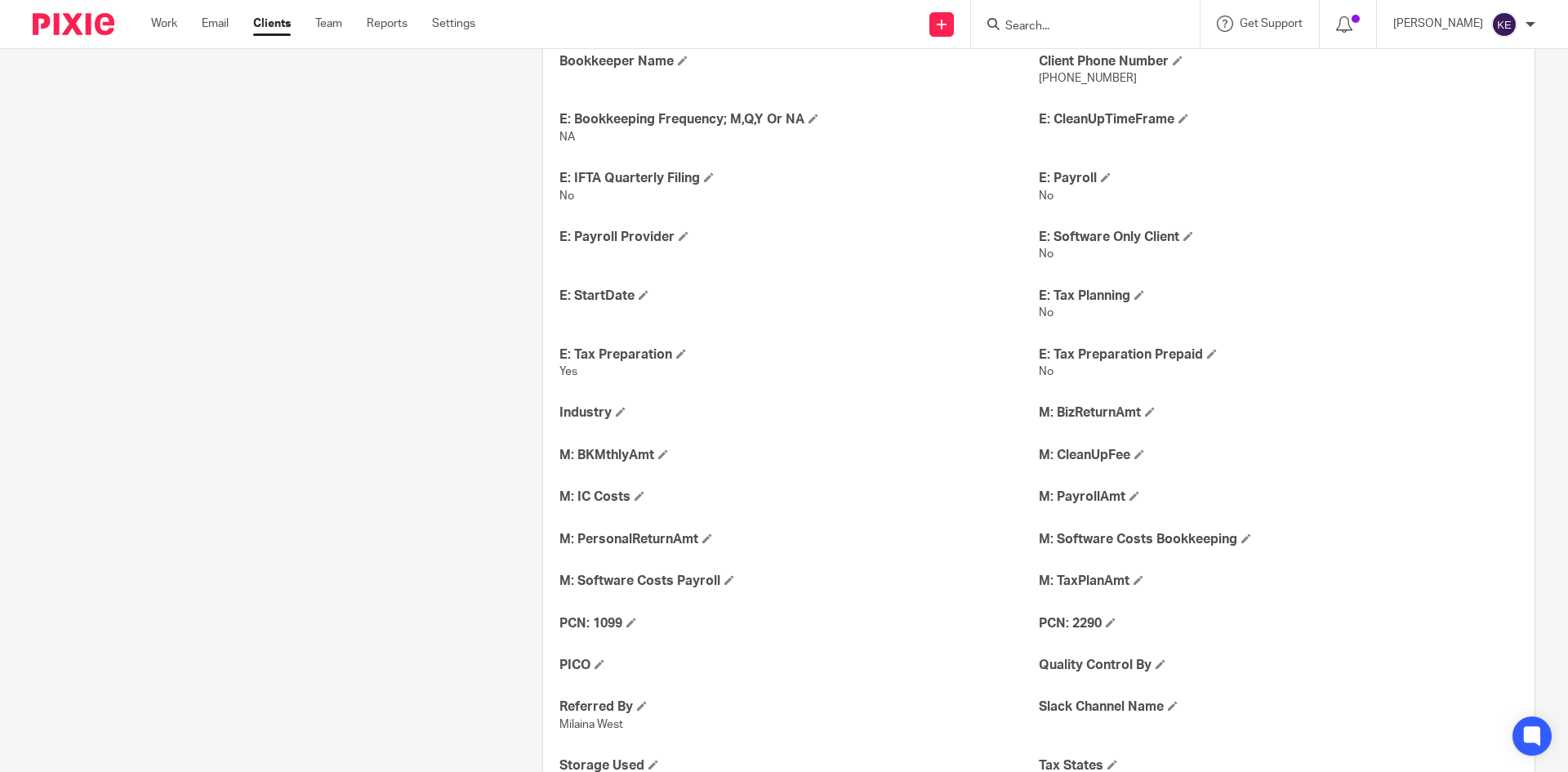
scroll to position [551, 0]
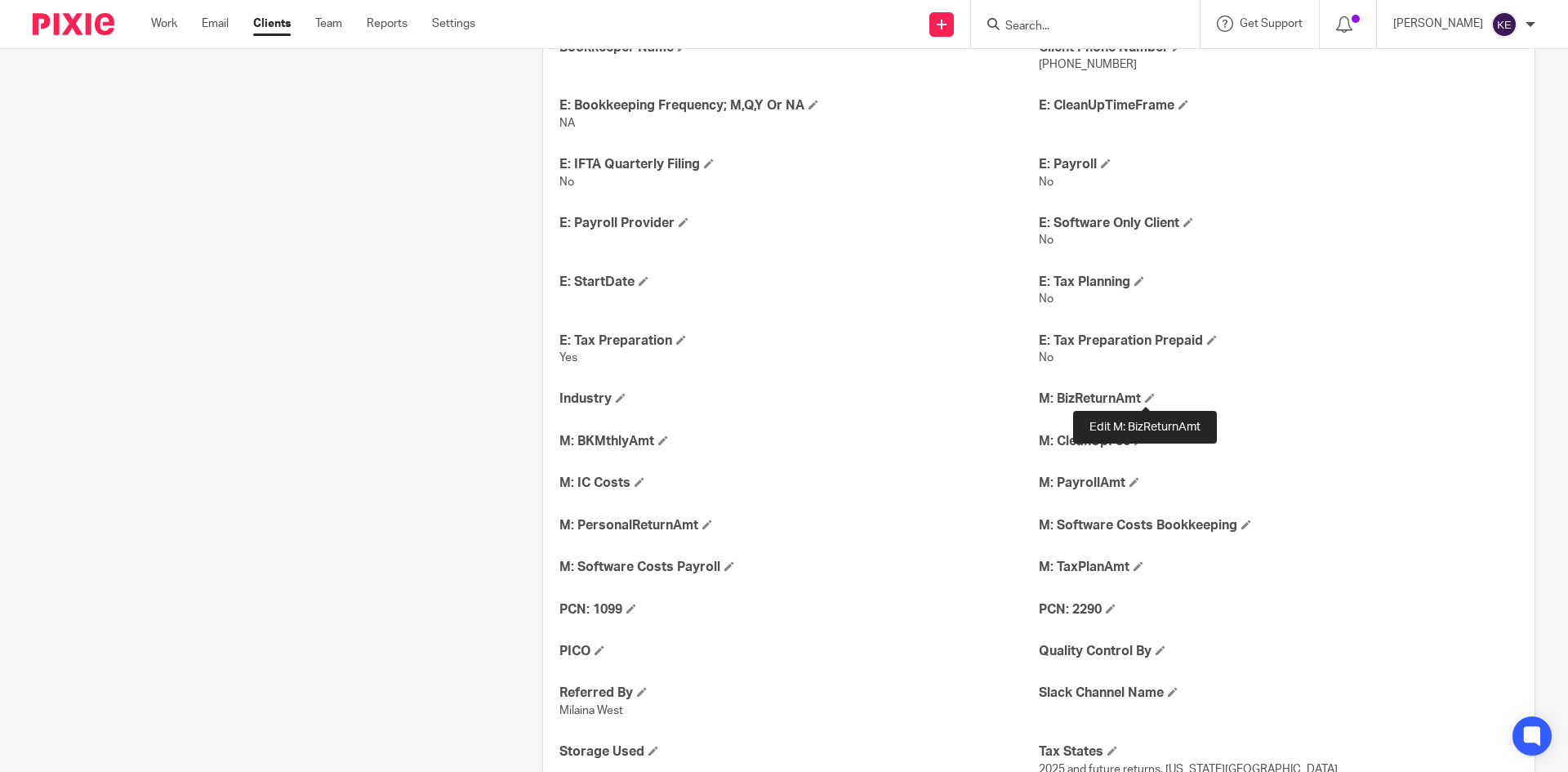
click at [1147, 397] on span at bounding box center [1149, 397] width 9 height 9
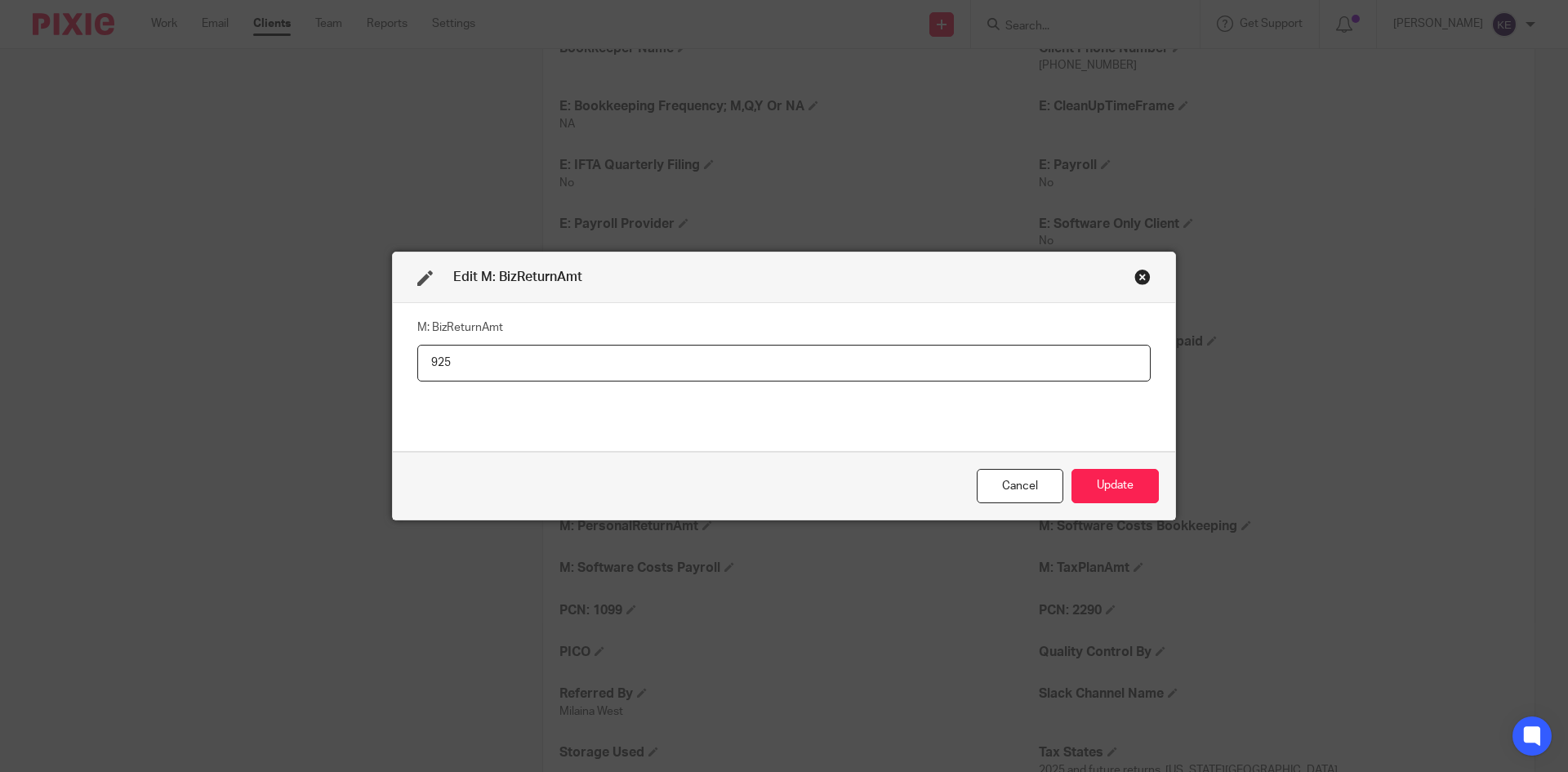
type input "925"
click at [1120, 479] on button "Update" at bounding box center [1114, 486] width 87 height 35
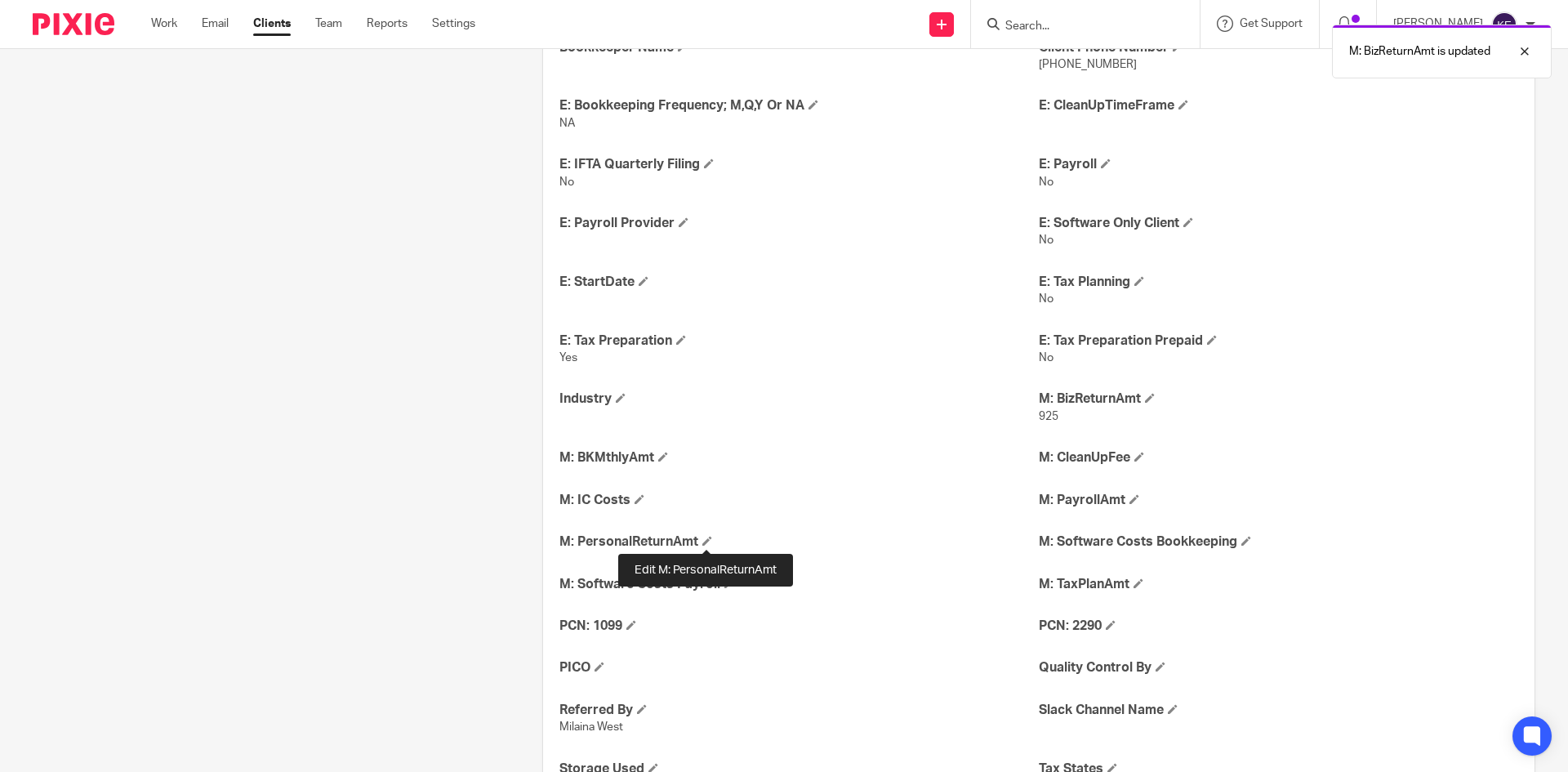
click at [709, 537] on span at bounding box center [706, 540] width 9 height 9
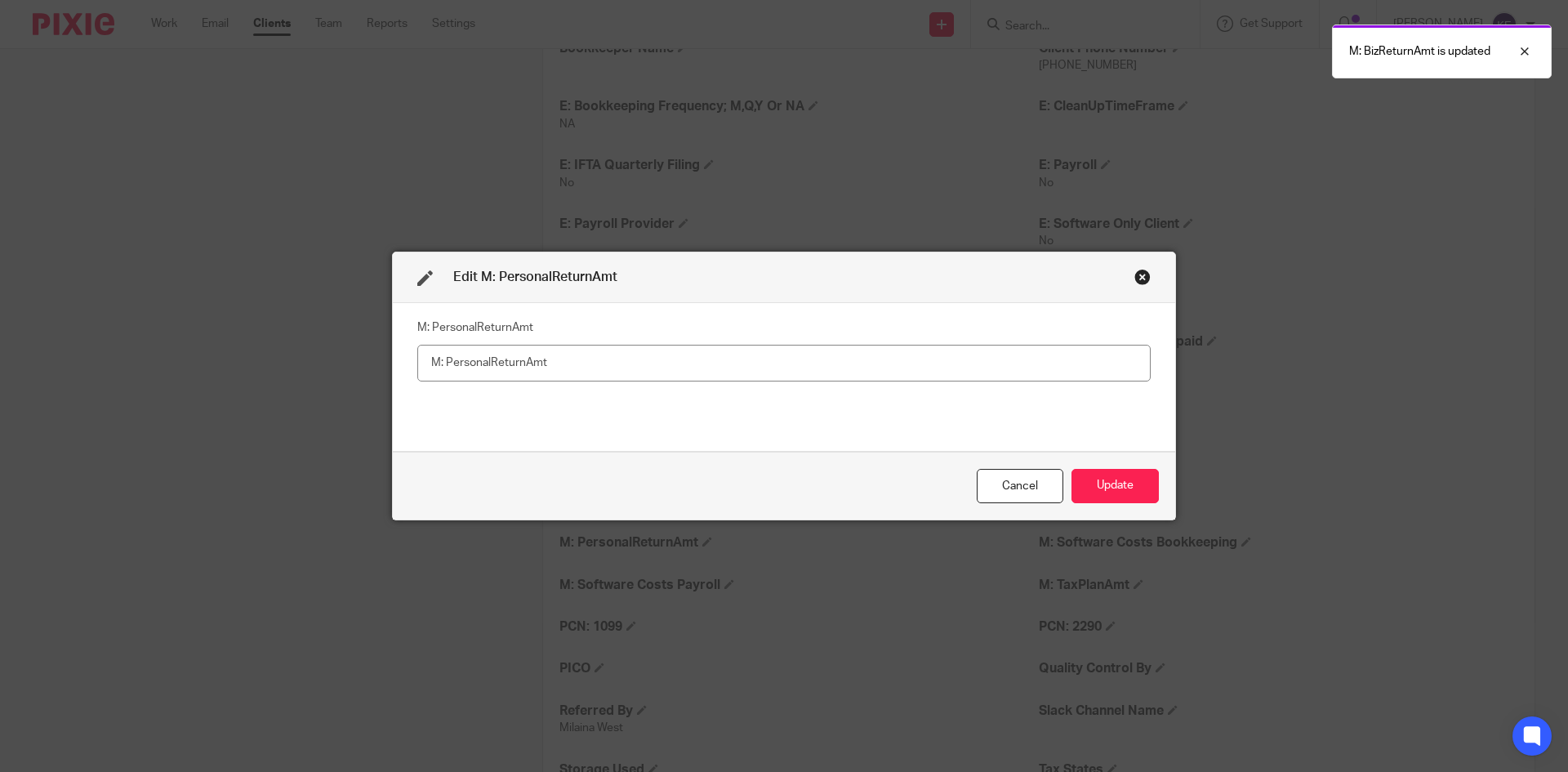
click at [592, 366] on input "text" at bounding box center [783, 363] width 733 height 37
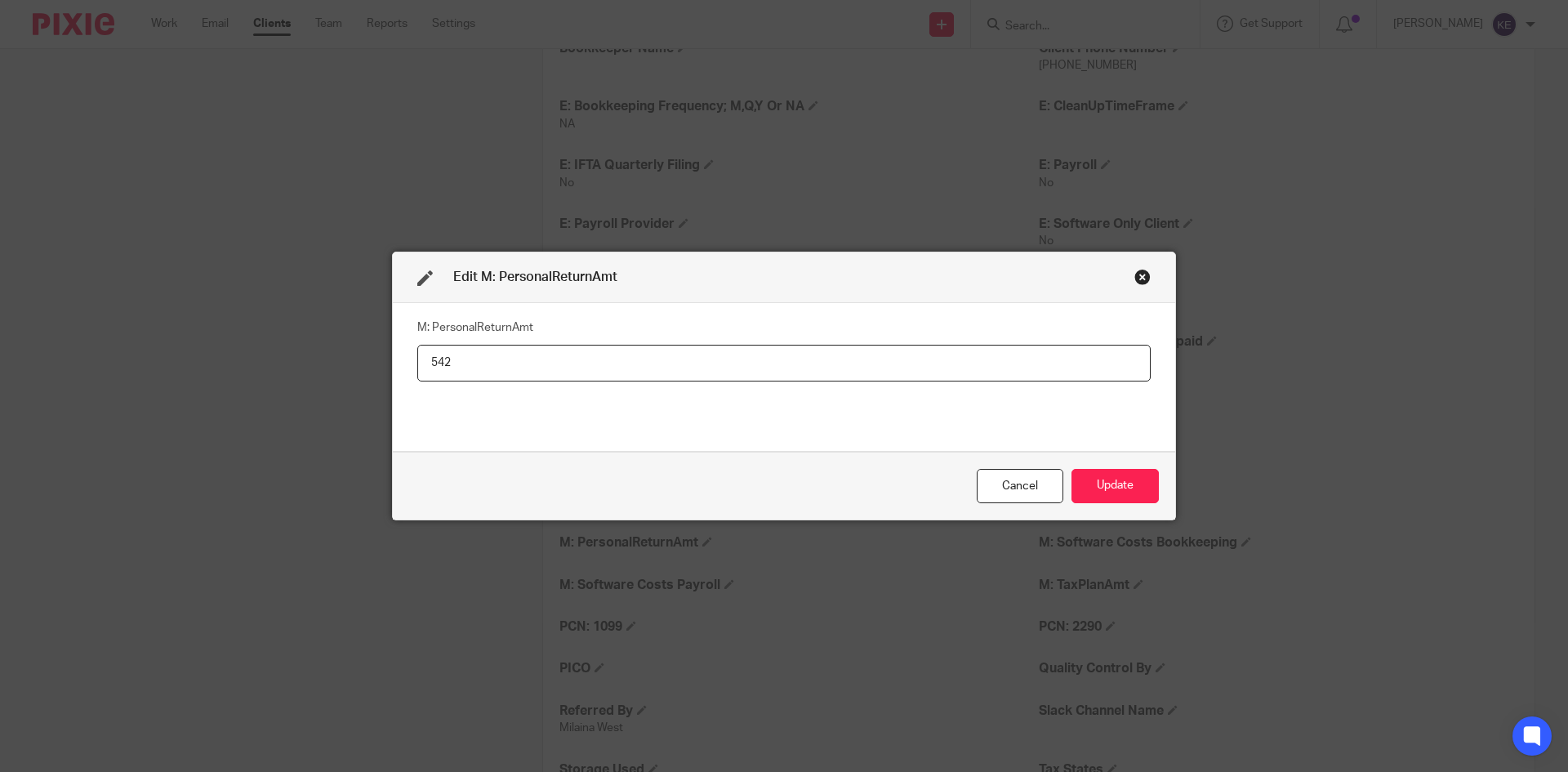
type input "542"
click at [1105, 478] on button "Update" at bounding box center [1114, 486] width 87 height 35
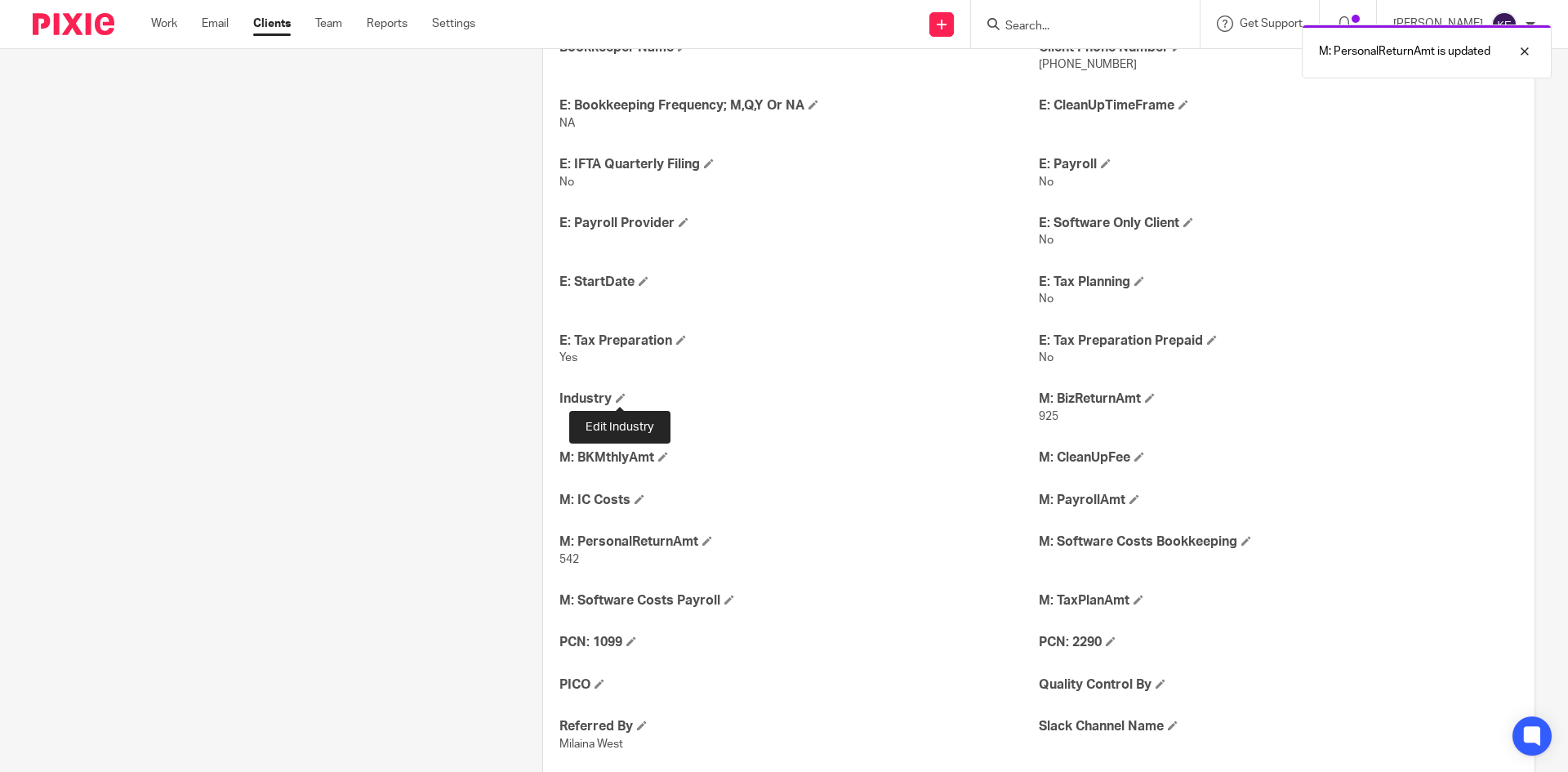
click at [622, 397] on span at bounding box center [620, 397] width 9 height 9
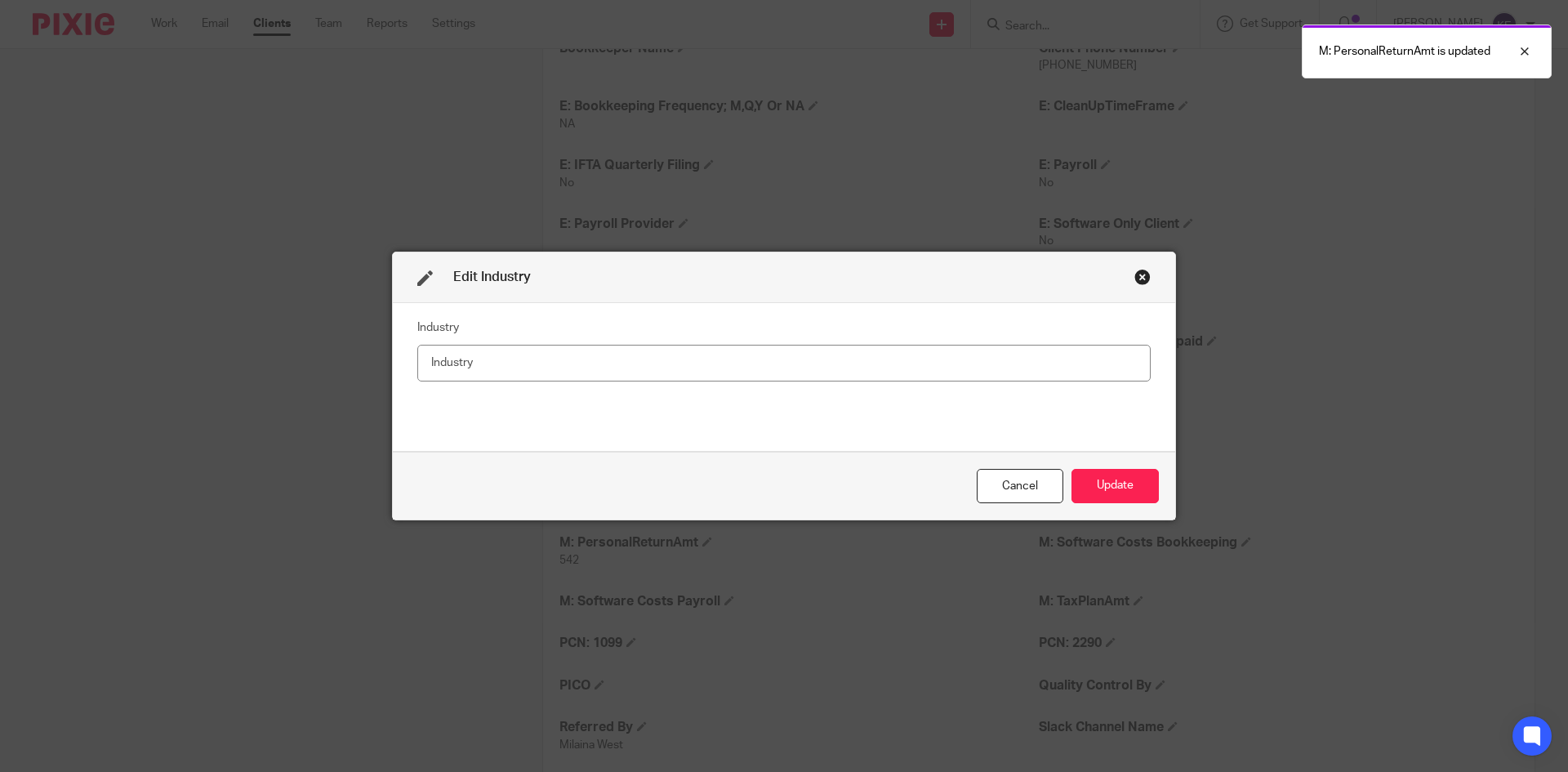
click at [629, 365] on input "text" at bounding box center [783, 363] width 733 height 37
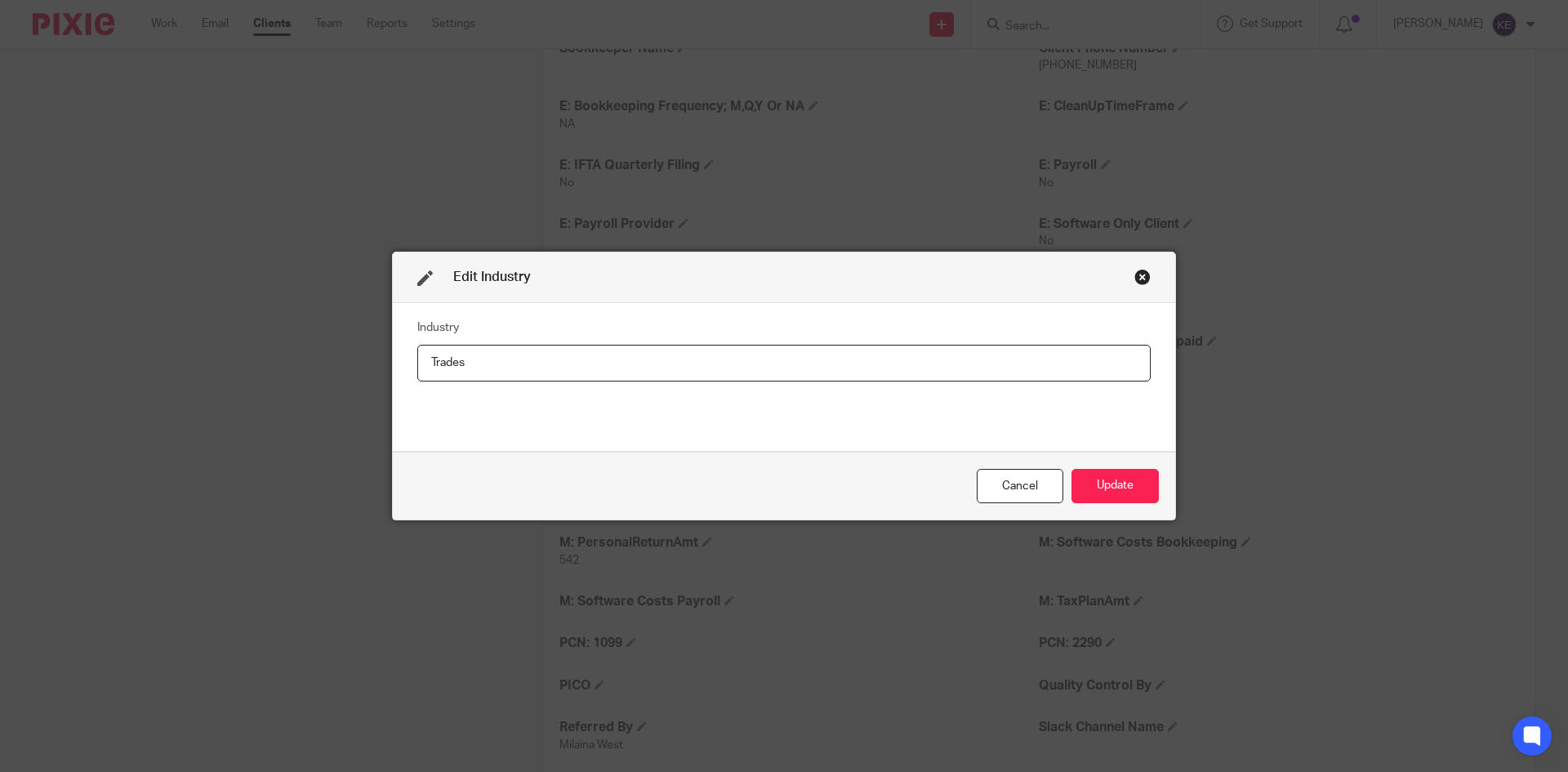
type input "Trades"
click at [1094, 484] on button "Update" at bounding box center [1114, 486] width 87 height 35
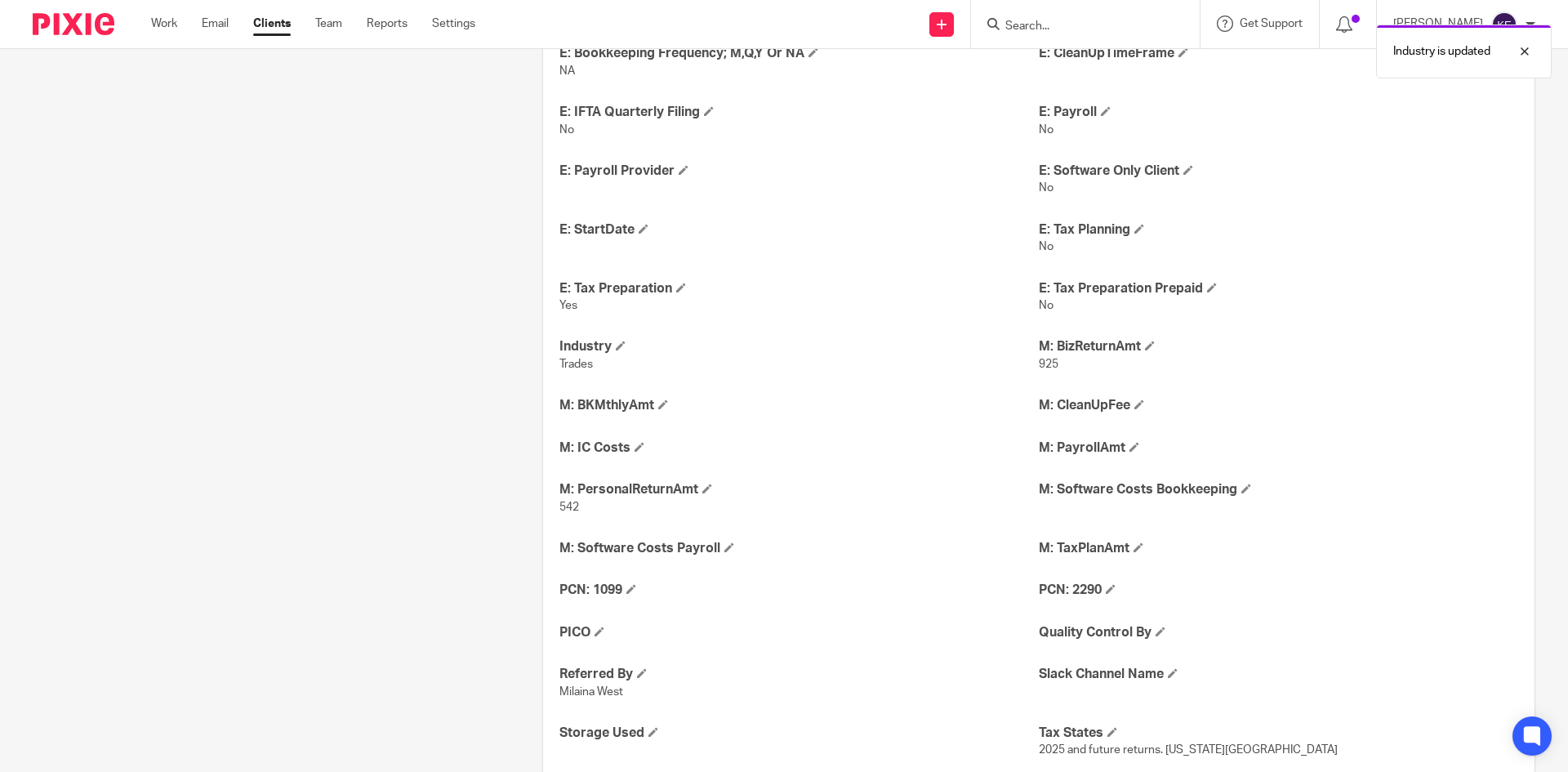
scroll to position [707, 0]
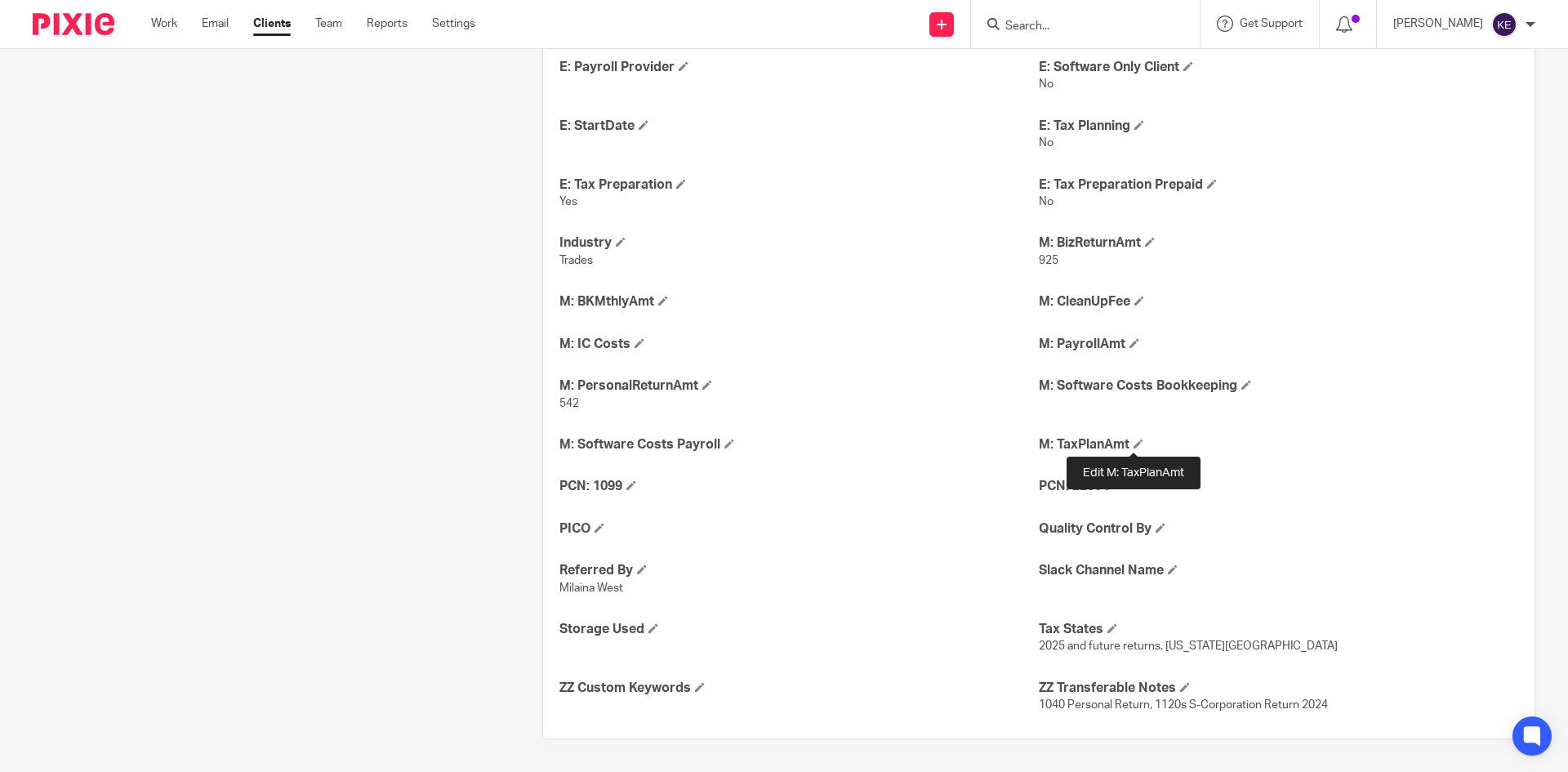
click at [1133, 439] on span at bounding box center [1137, 443] width 9 height 9
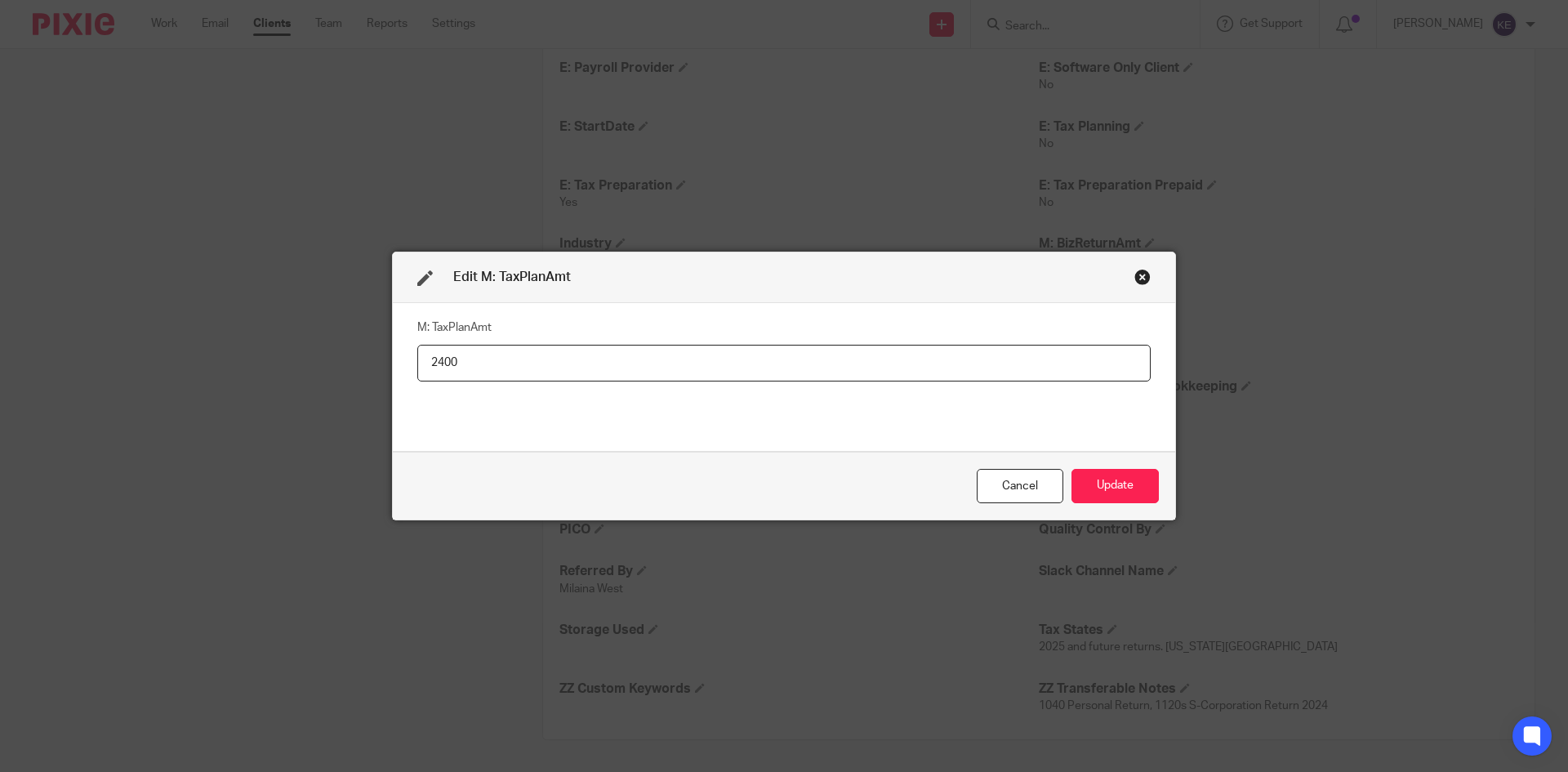
type input "2400"
click at [1132, 471] on button "Update" at bounding box center [1114, 486] width 87 height 35
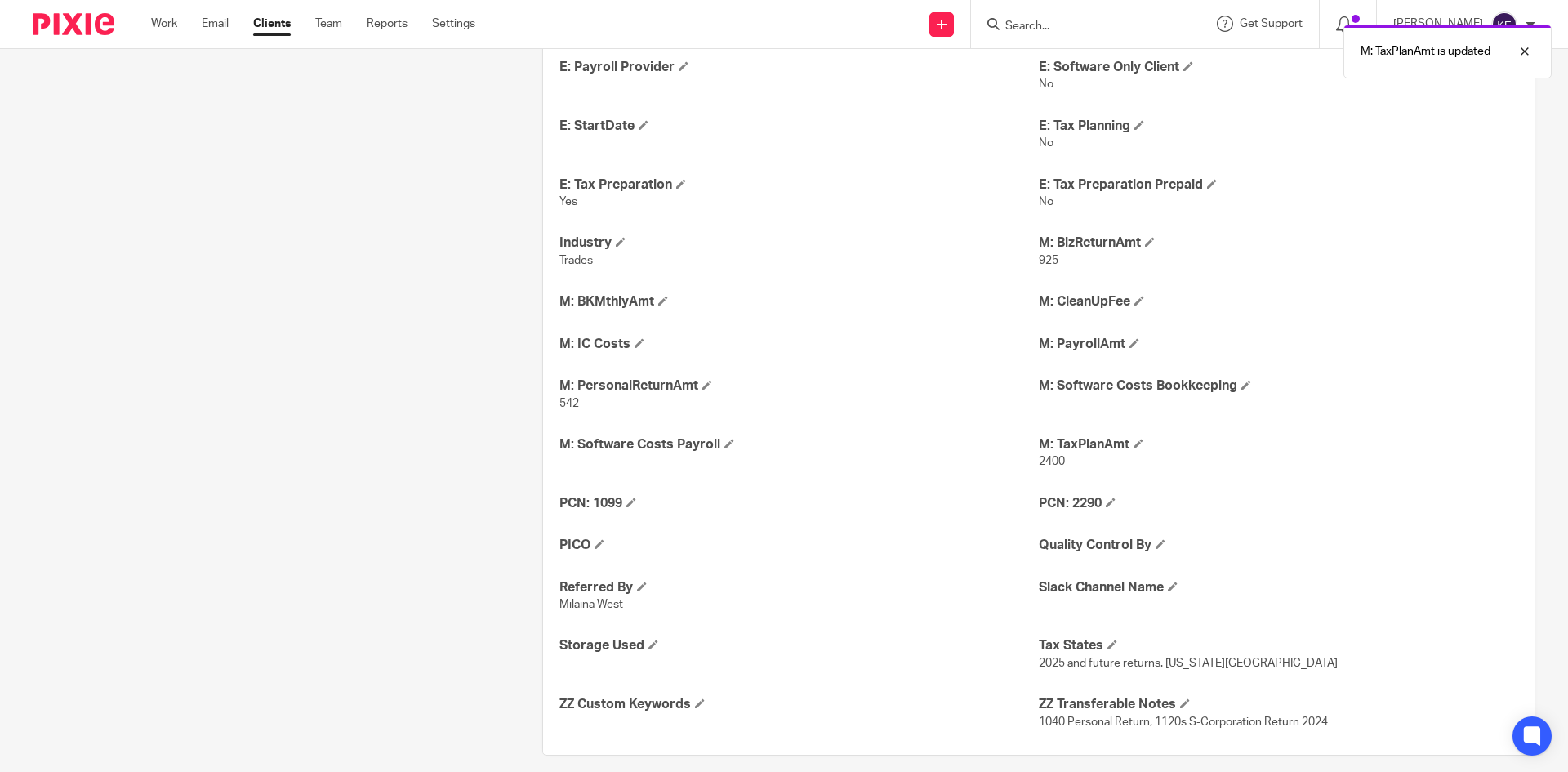
scroll to position [724, 0]
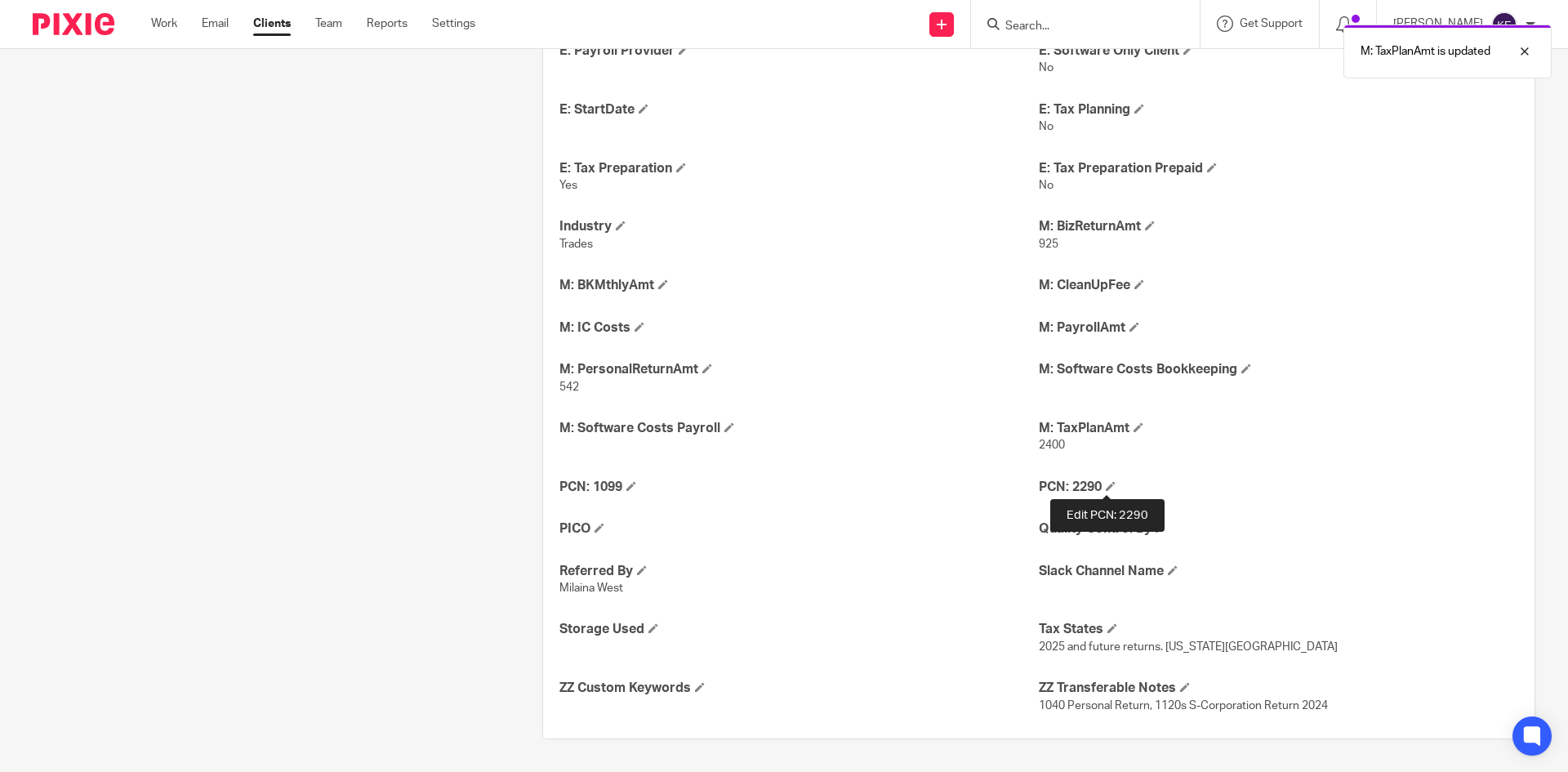
click at [1105, 483] on span at bounding box center [1110, 485] width 9 height 9
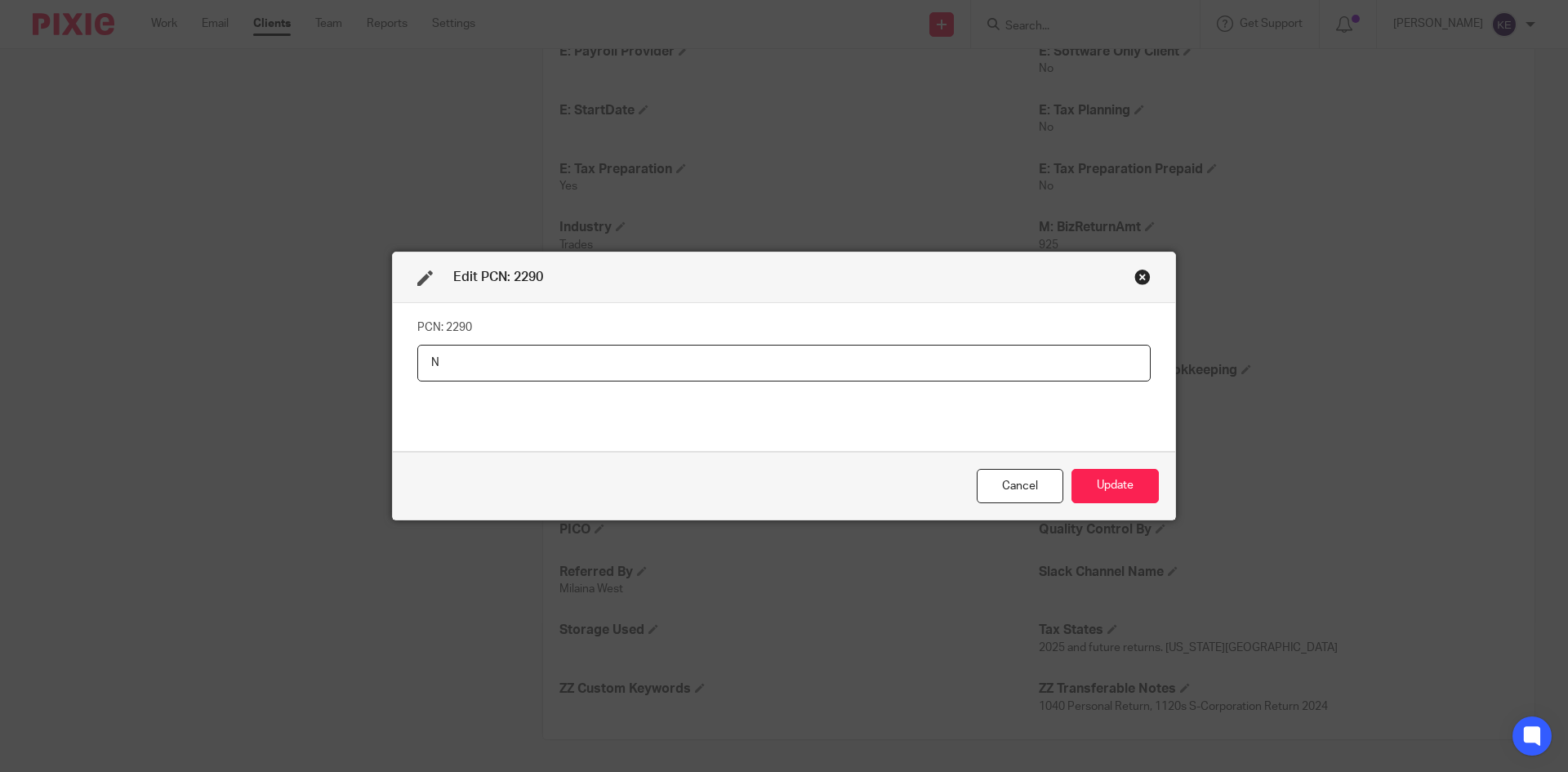
type input "N"
click at [1095, 486] on button "Update" at bounding box center [1114, 486] width 87 height 35
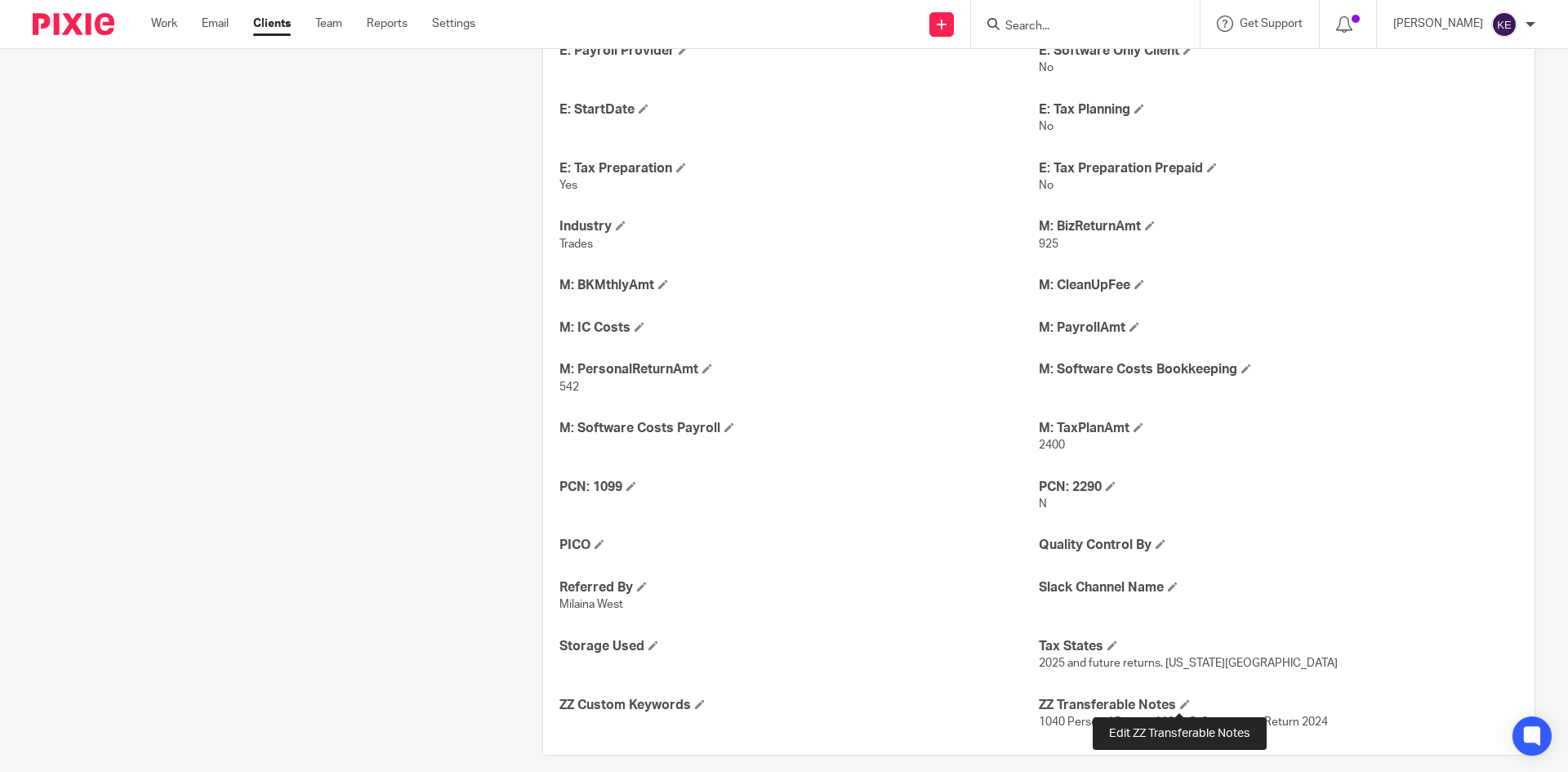
click at [1179, 702] on span at bounding box center [1184, 703] width 9 height 9
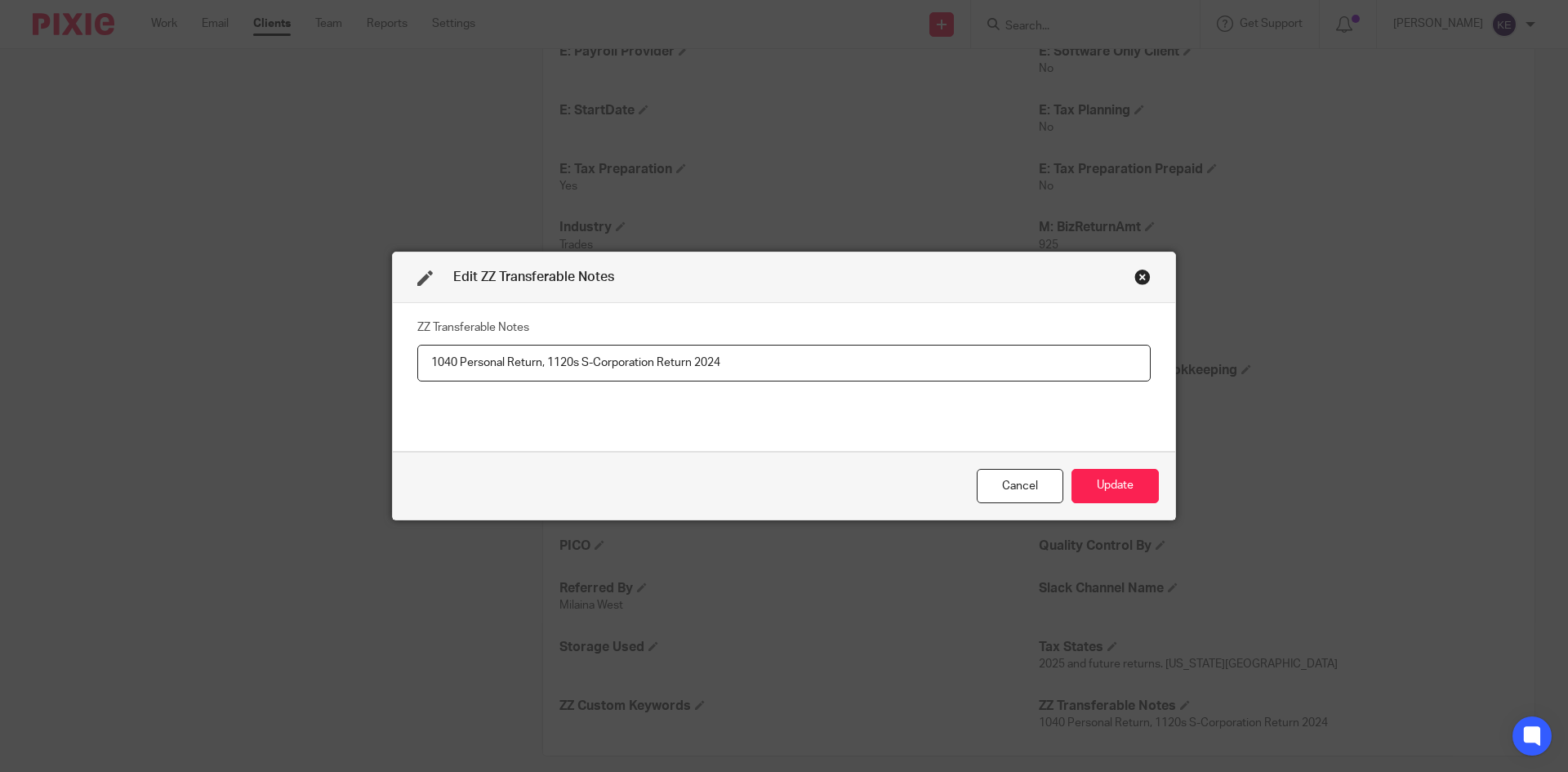
click at [730, 364] on input "1040 Personal Return, 1120s S-Corporation Return 2024" at bounding box center [783, 363] width 733 height 37
type input "1040 Personal Return, 1120s S-Corporation Return 2025"
click at [1100, 478] on button "Update" at bounding box center [1114, 486] width 87 height 35
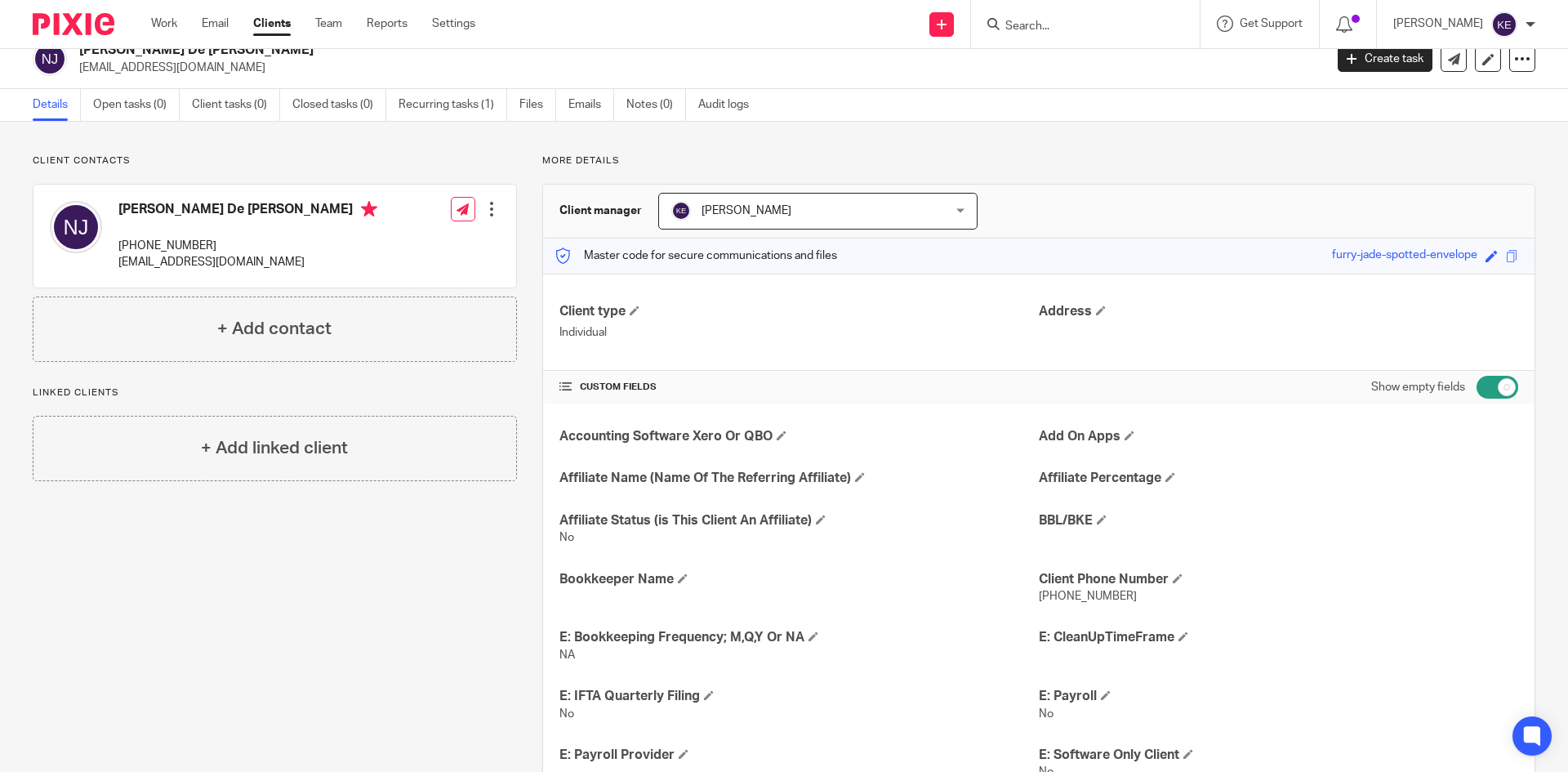
scroll to position [0, 0]
